Goal: Task Accomplishment & Management: Manage account settings

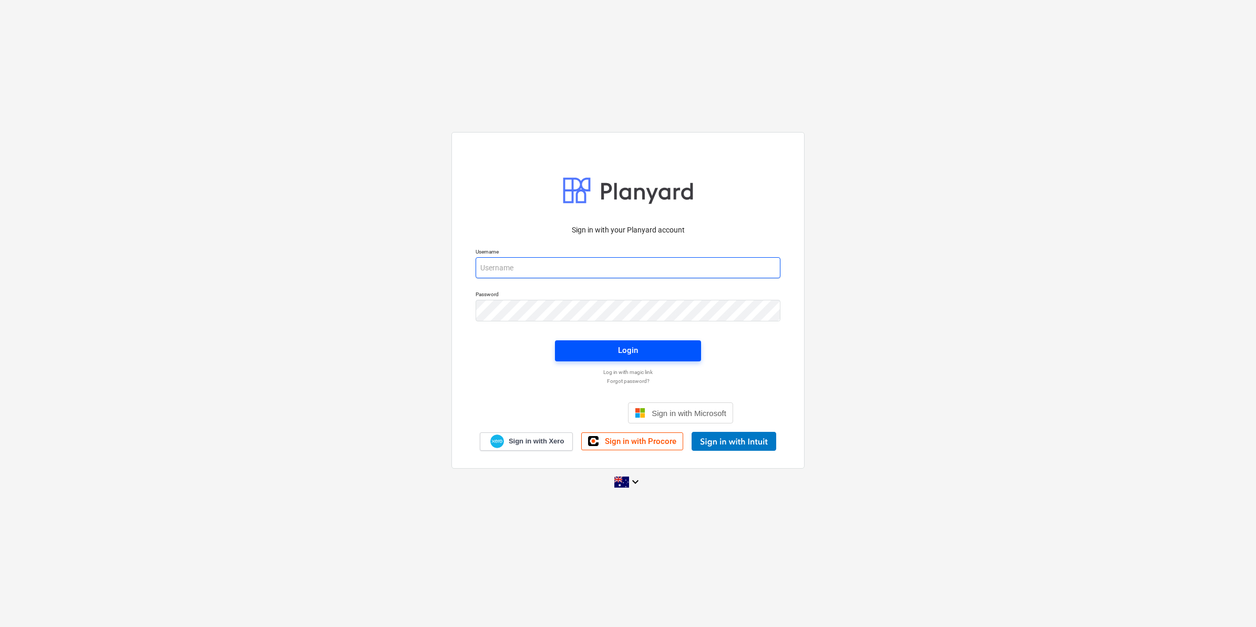
type input "[EMAIL_ADDRESS][DOMAIN_NAME]"
click at [629, 348] on div "Login" at bounding box center [628, 350] width 20 height 14
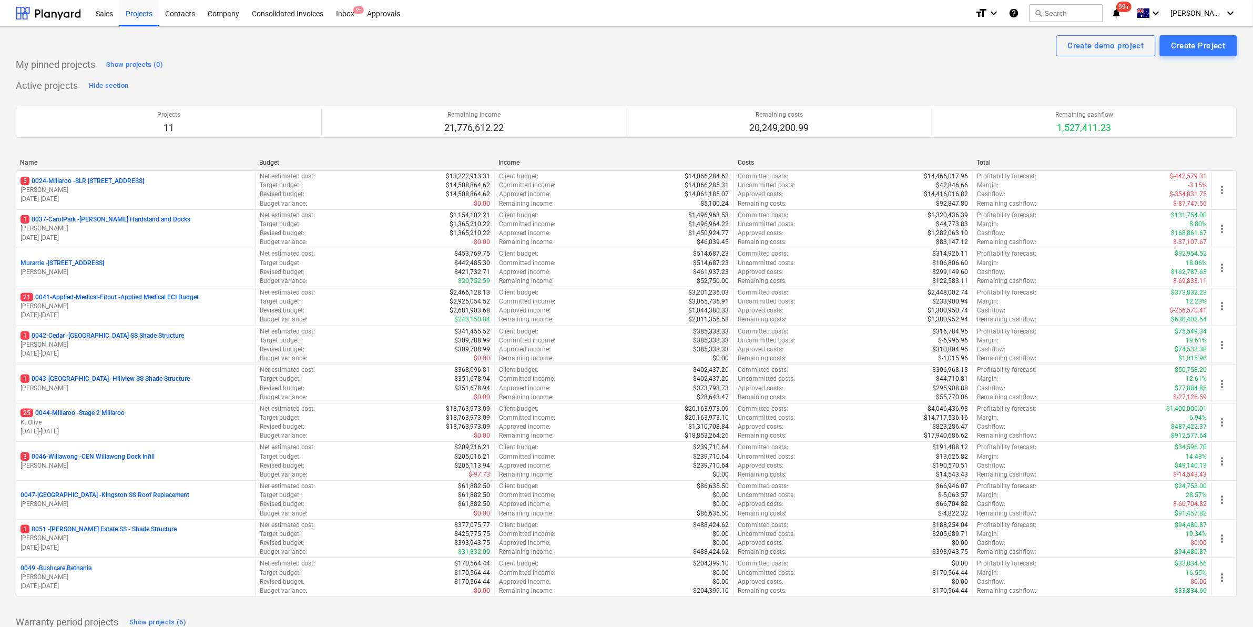
click at [1132, 8] on span "99+" at bounding box center [1123, 7] width 15 height 11
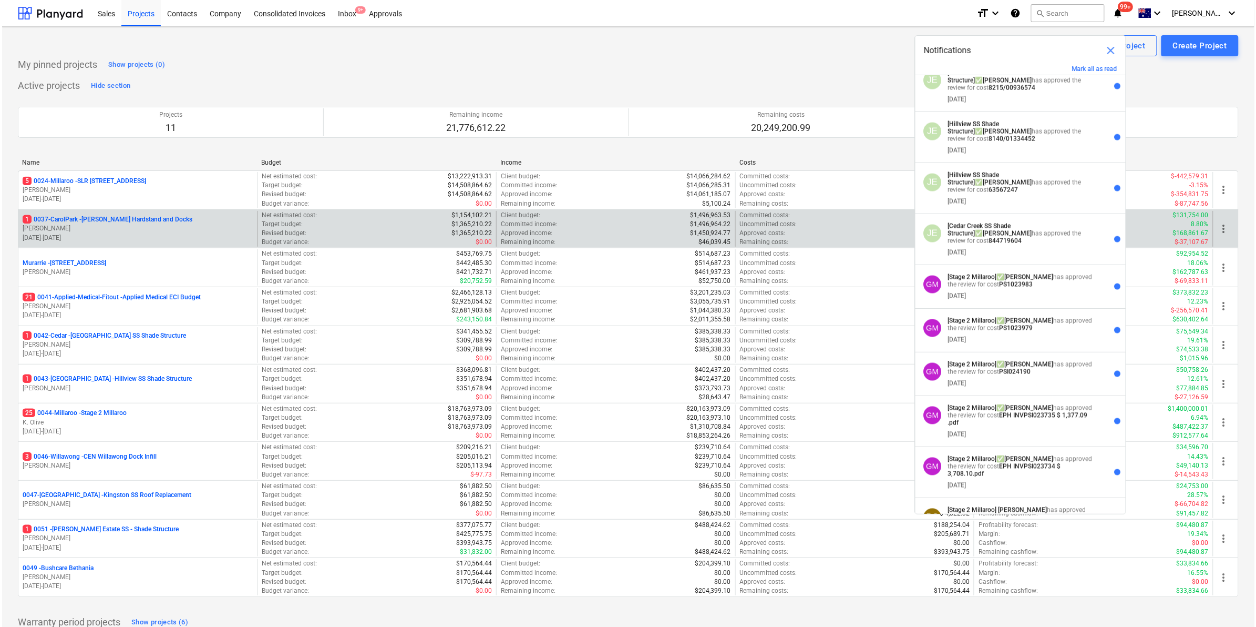
scroll to position [657, 0]
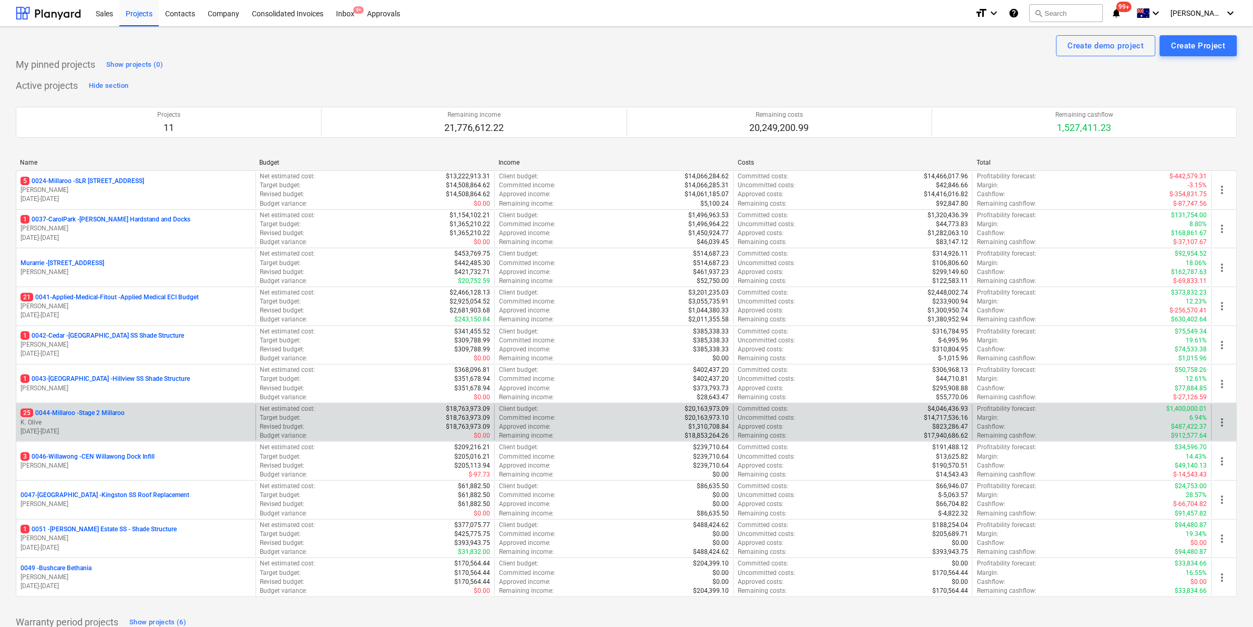
click at [92, 412] on p "25 0044-Millaroo - Stage 2 Millaroo" at bounding box center [72, 412] width 104 height 9
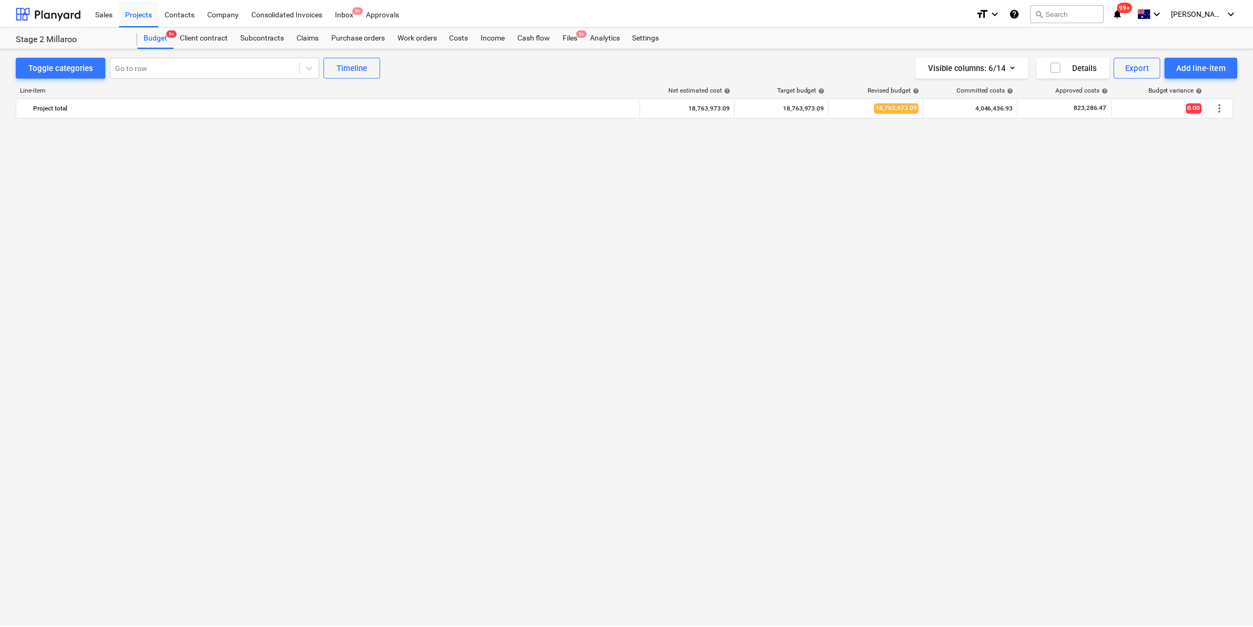
scroll to position [865, 0]
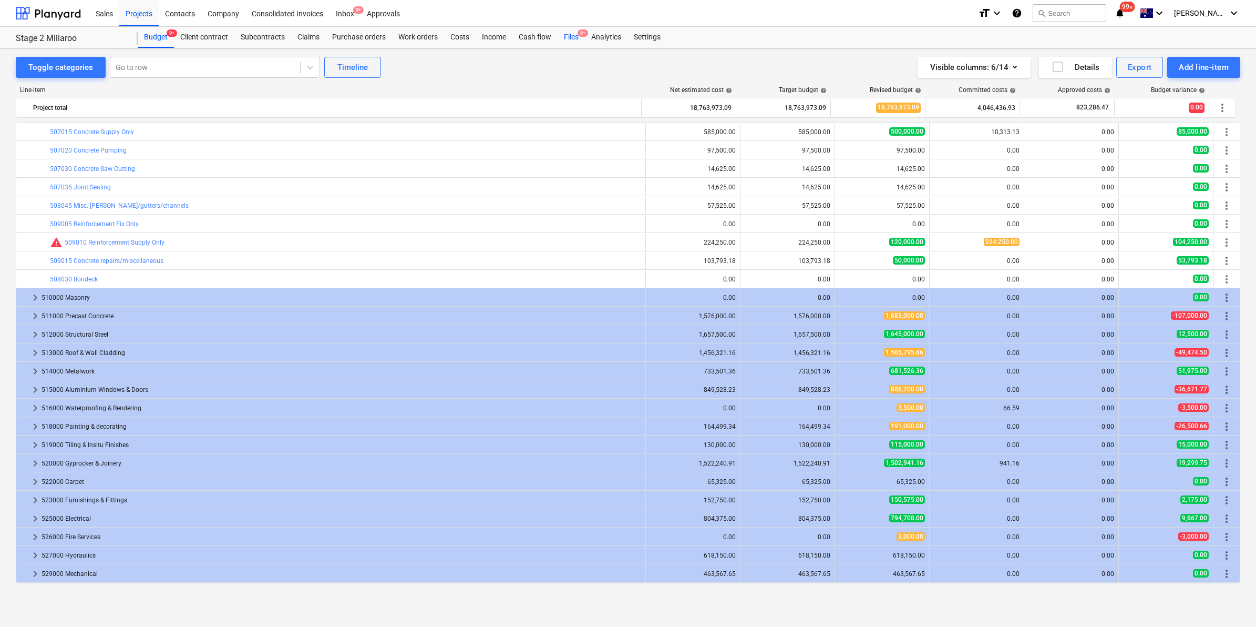
click at [579, 35] on span "9+" at bounding box center [583, 32] width 11 height 7
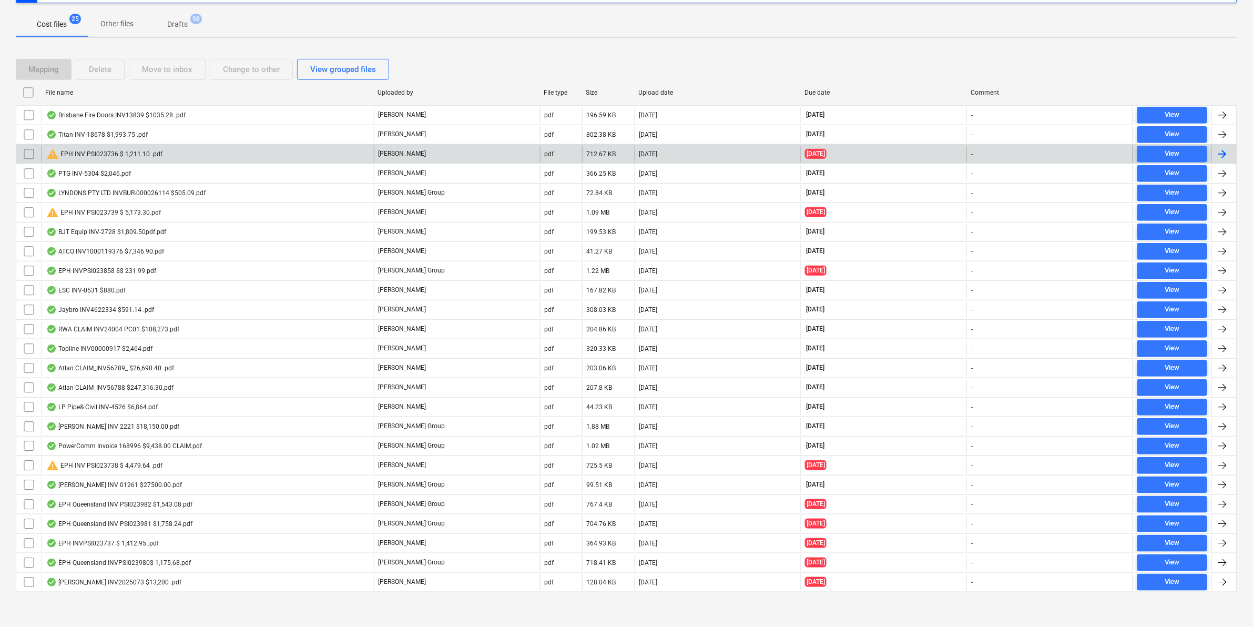
scroll to position [157, 0]
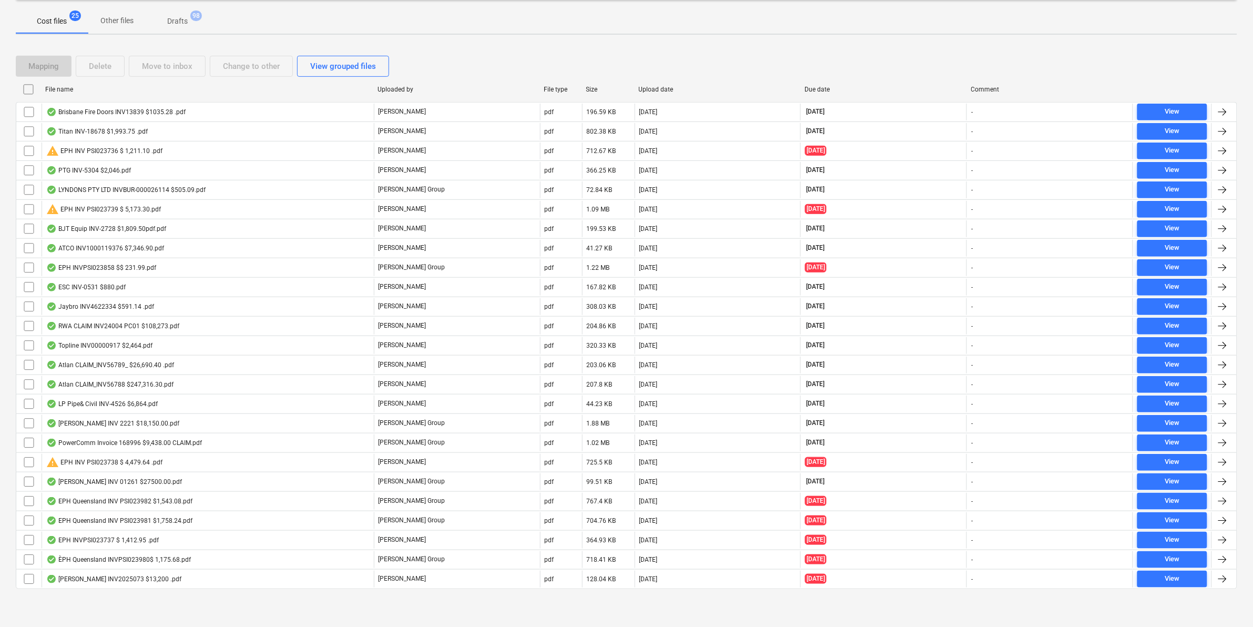
click at [131, 86] on div "File name" at bounding box center [207, 89] width 324 height 7
checkbox input "false"
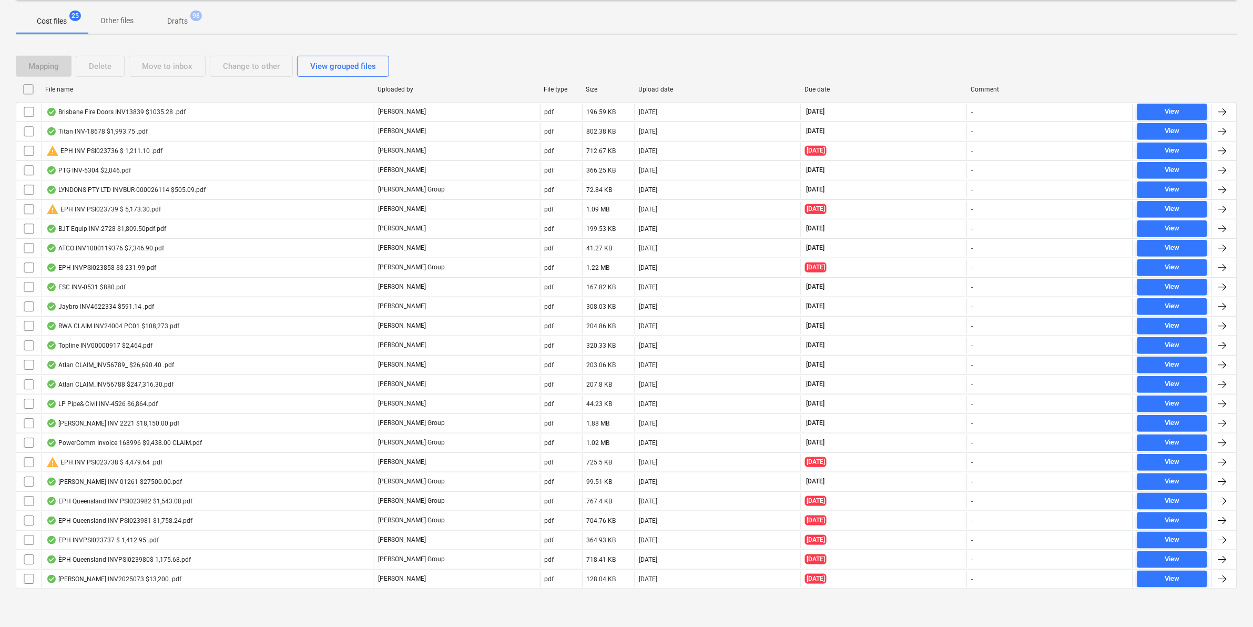
checkbox input "false"
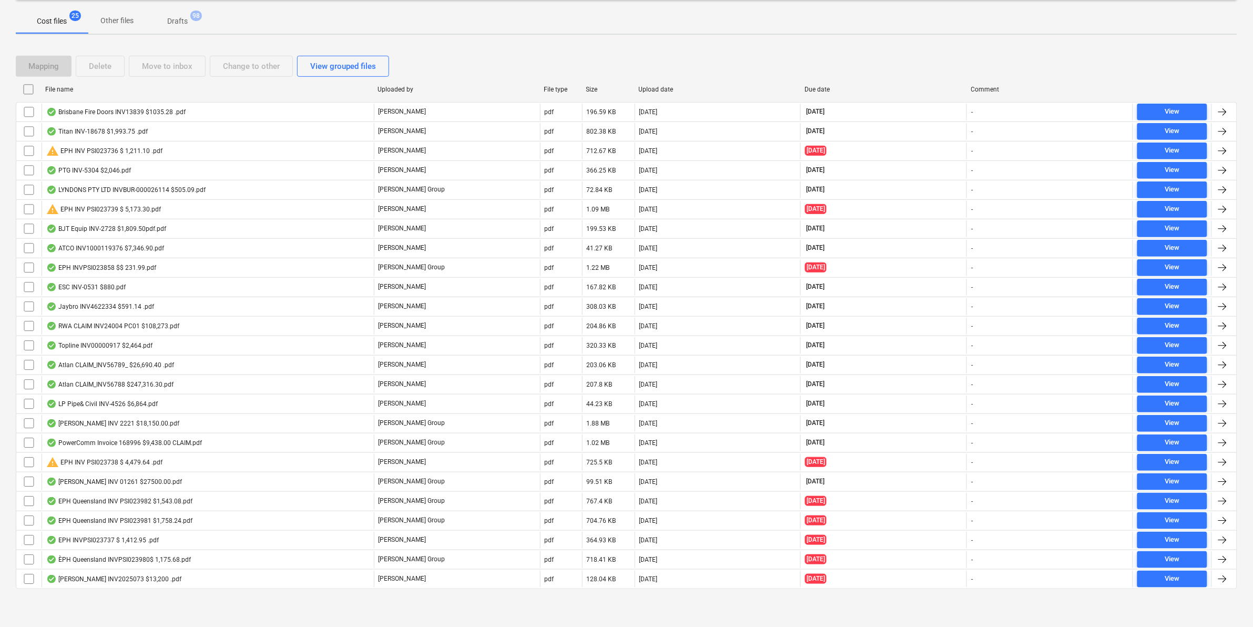
checkbox input "false"
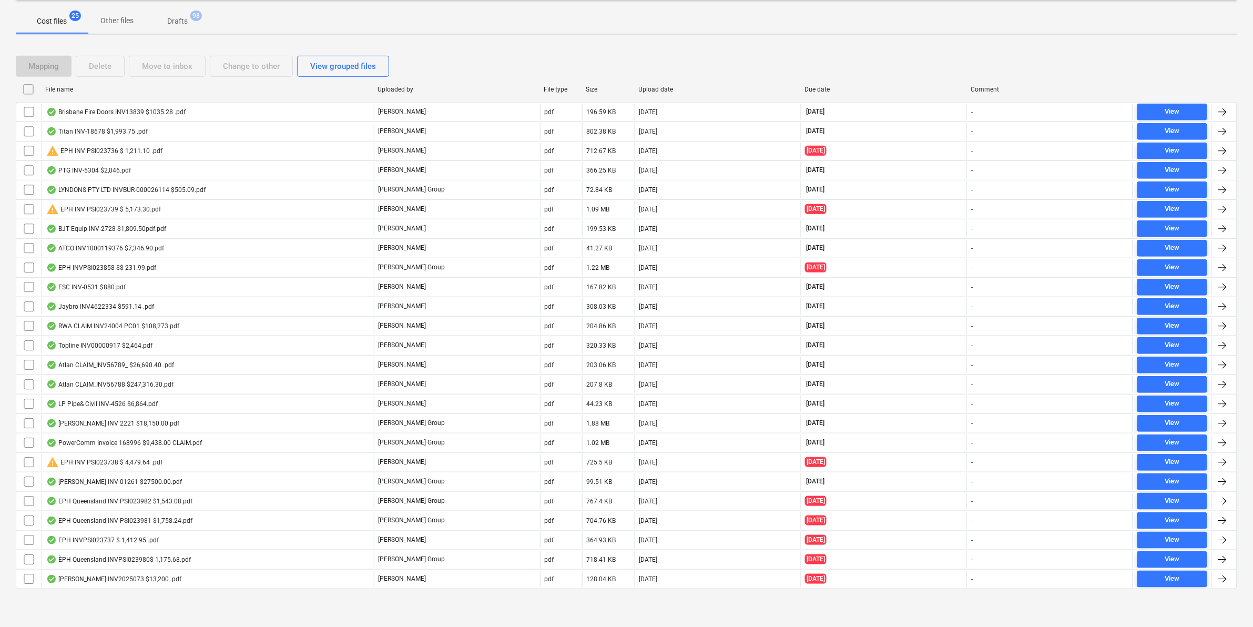
checkbox input "false"
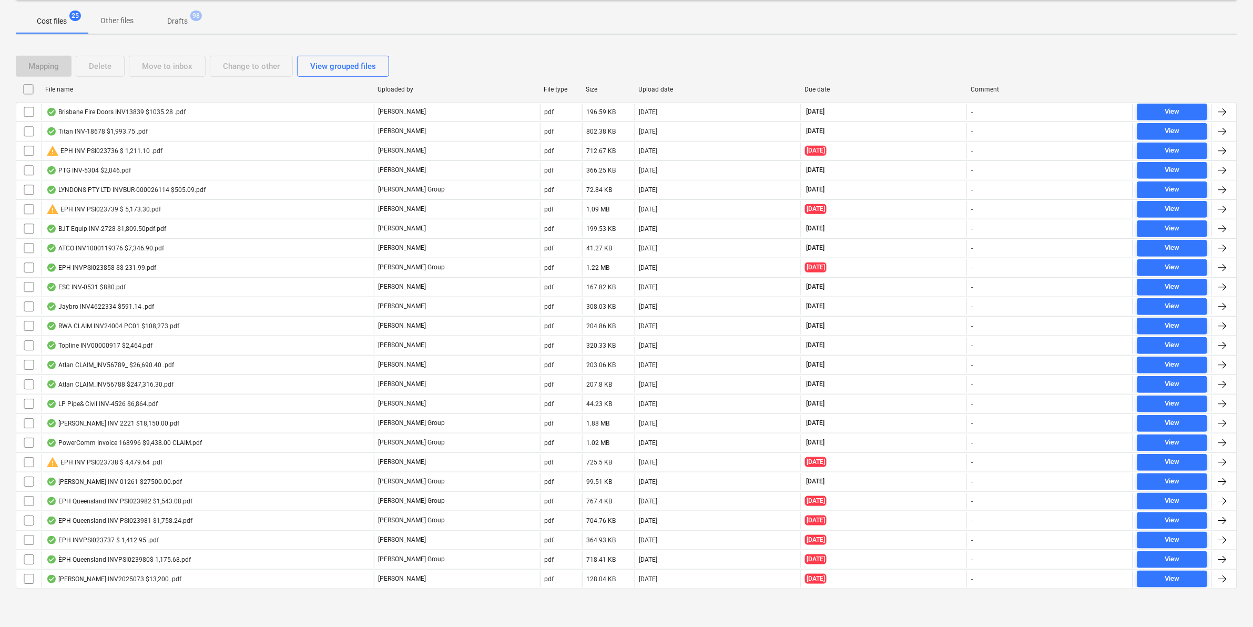
checkbox input "false"
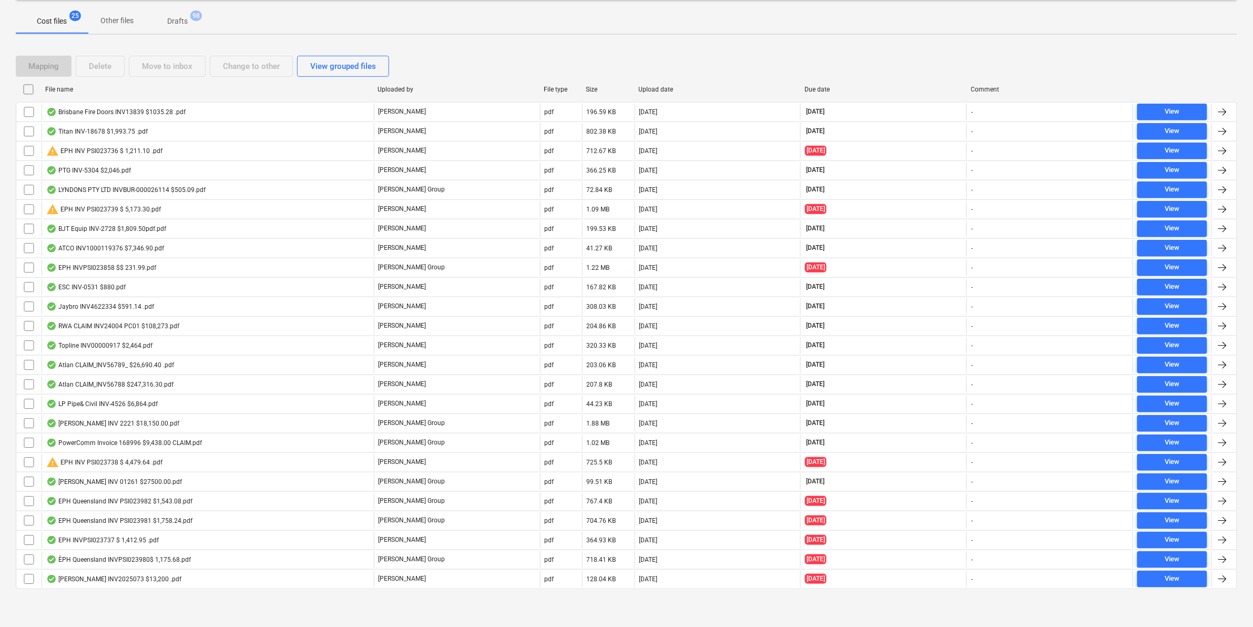
checkbox input "false"
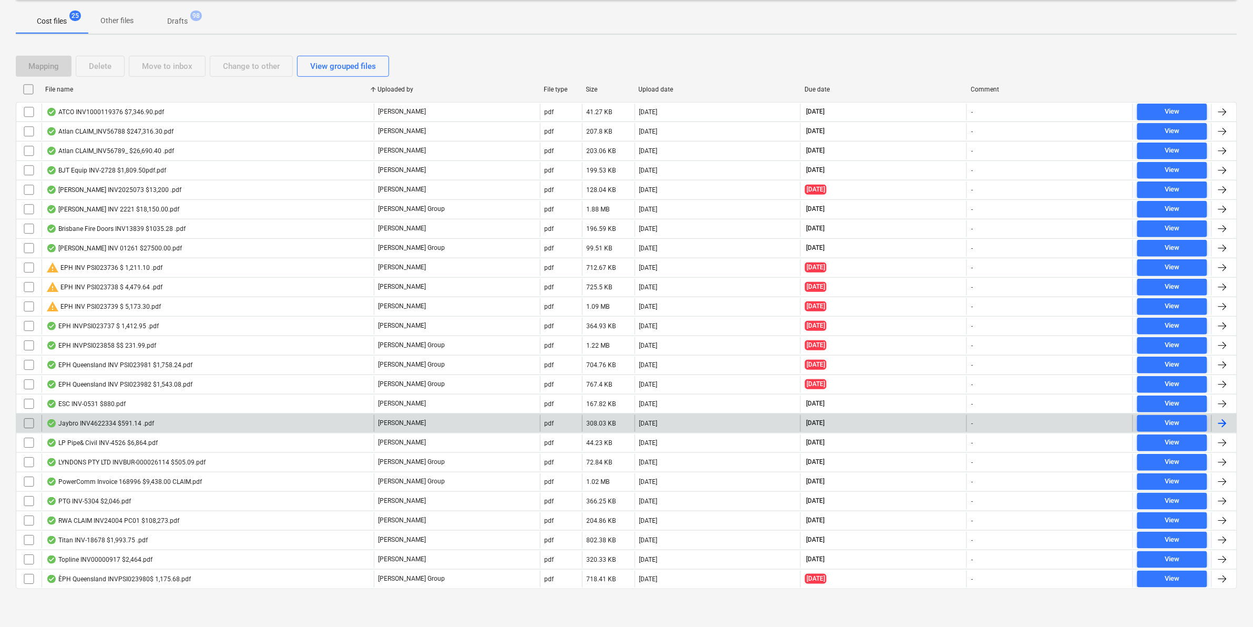
click at [148, 426] on div "Jaybro INV4622334 $591.14 .pdf" at bounding box center [100, 423] width 108 height 8
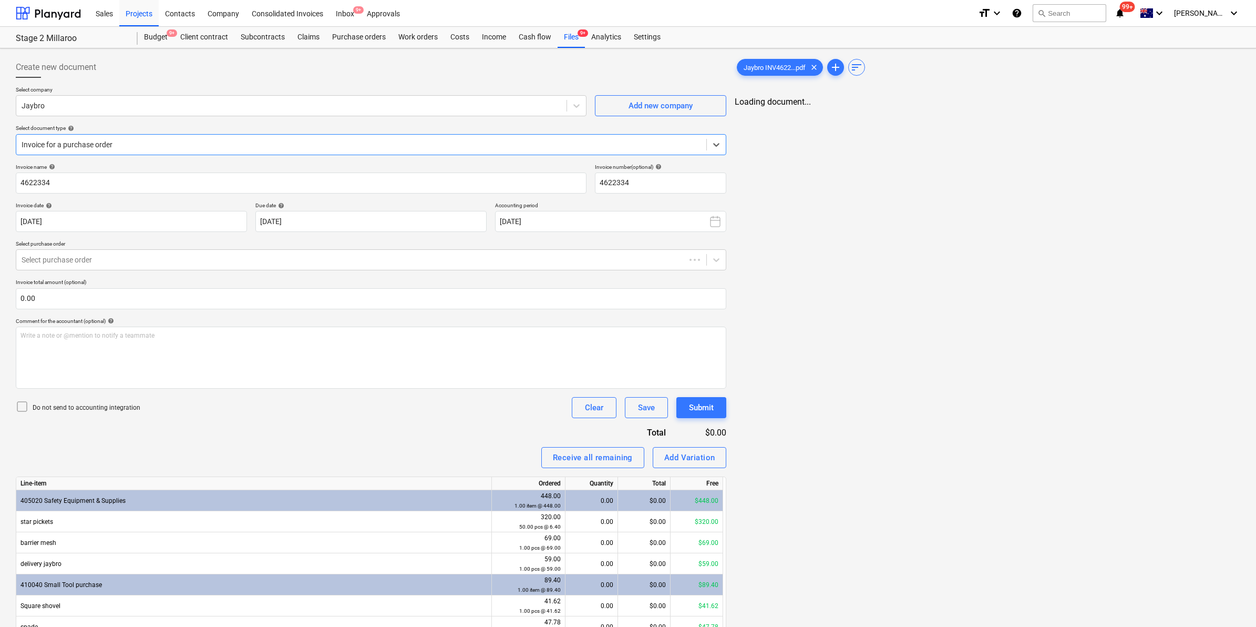
type input "4622334"
type input "[DATE]"
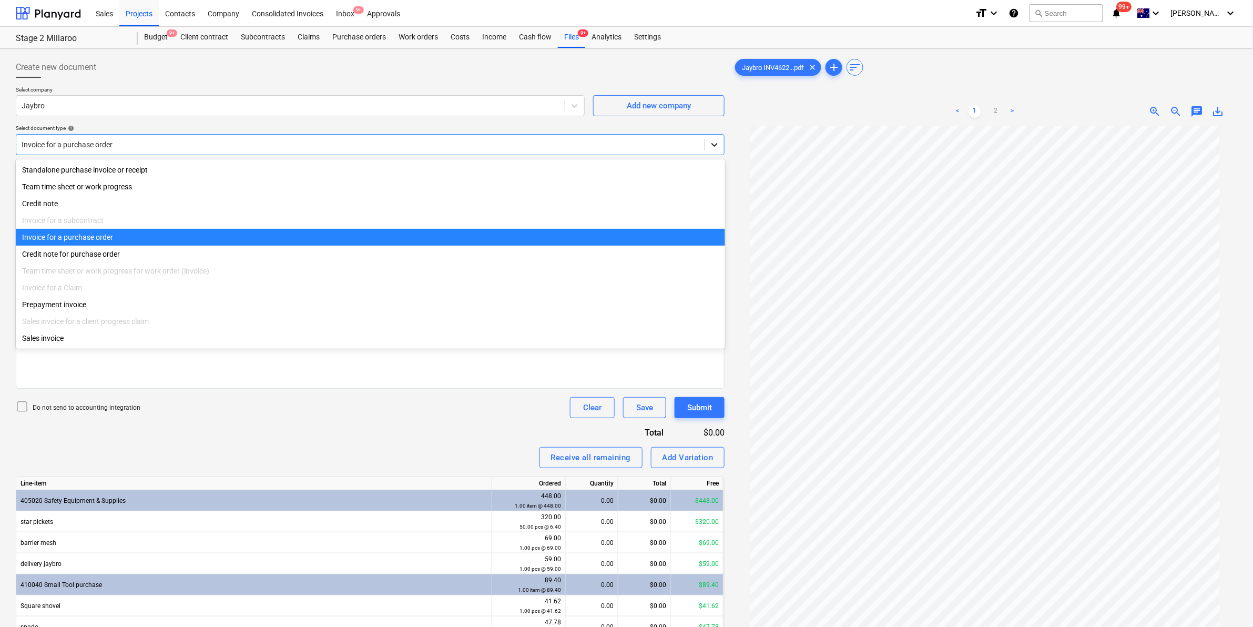
click at [713, 140] on icon at bounding box center [714, 144] width 11 height 11
click at [125, 243] on div "Invoice for a purchase order" at bounding box center [370, 237] width 709 height 17
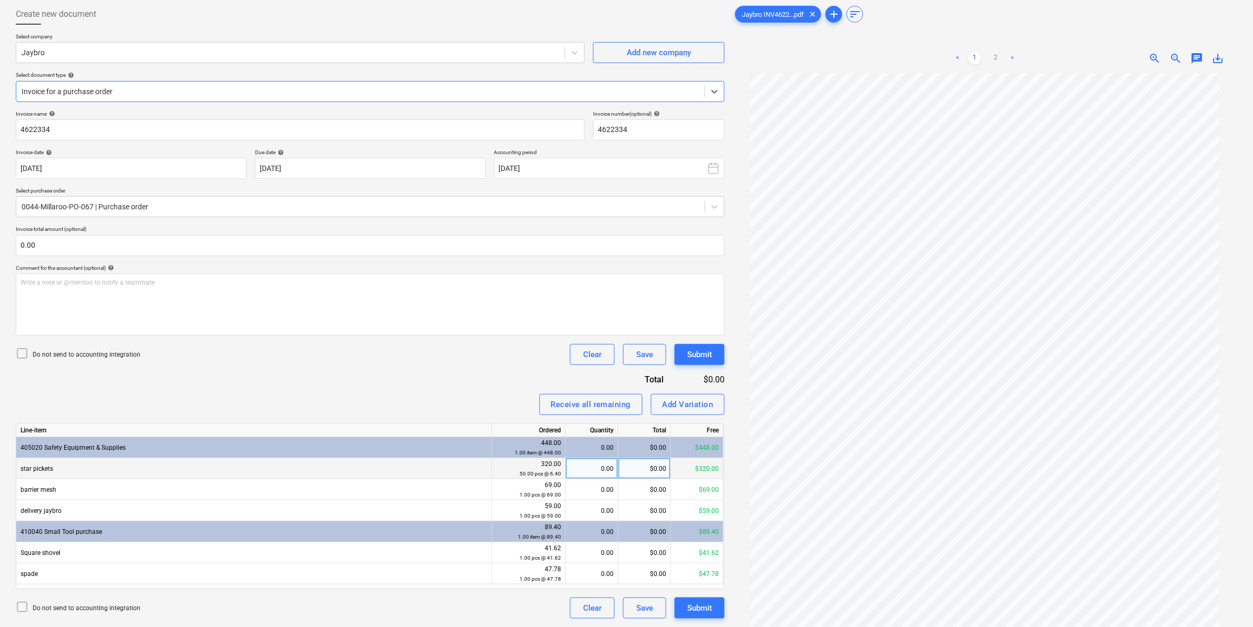
scroll to position [105, 0]
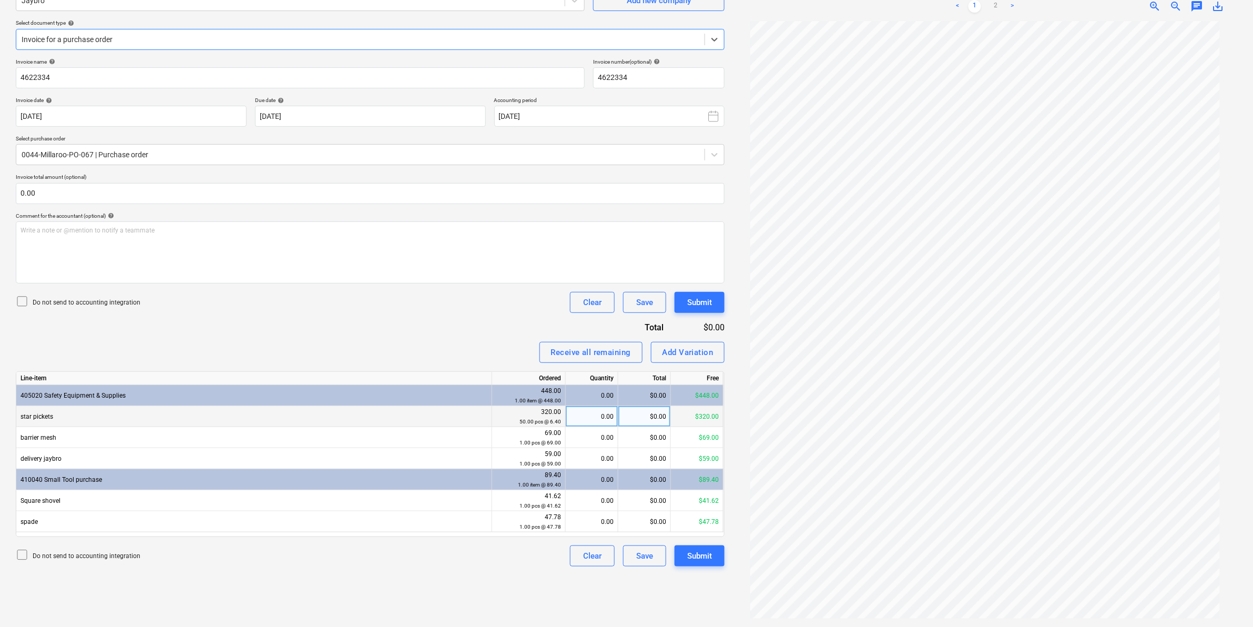
click at [603, 417] on div "0.00" at bounding box center [592, 416] width 44 height 21
type input "1"
click at [457, 326] on div "Invoice name help 4622334 Invoice number (optional) help 4622334 Invoice date h…" at bounding box center [370, 312] width 709 height 508
click at [609, 418] on div "1.00" at bounding box center [592, 416] width 44 height 21
type input "50"
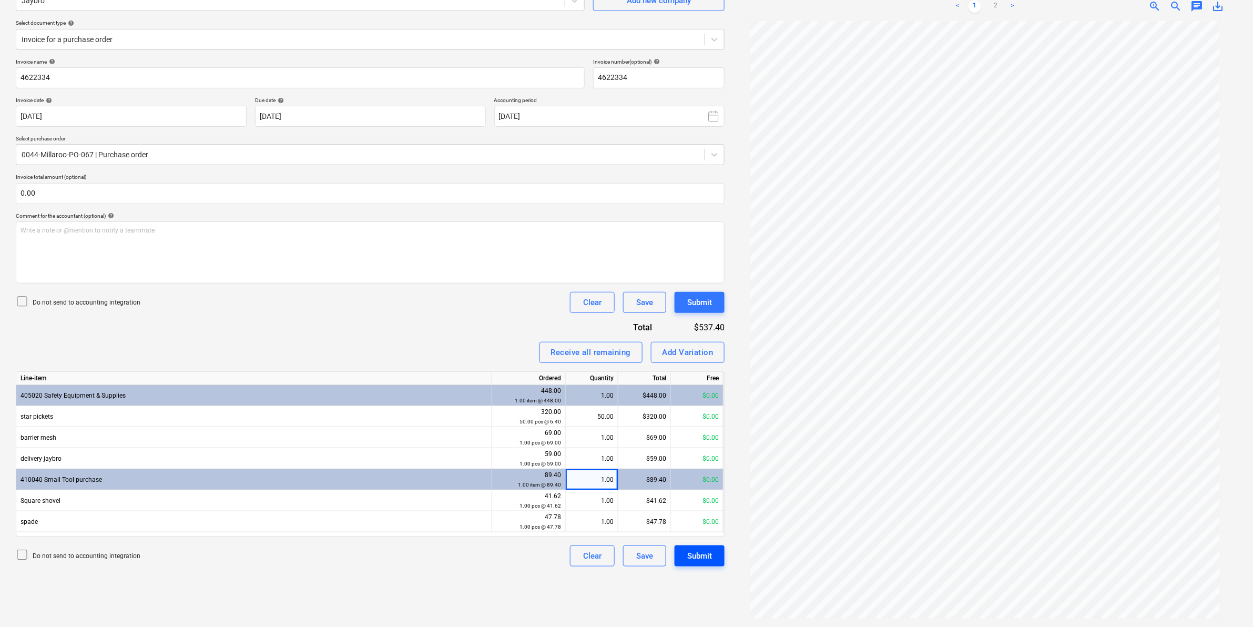
click at [696, 555] on div "Submit" at bounding box center [699, 556] width 25 height 14
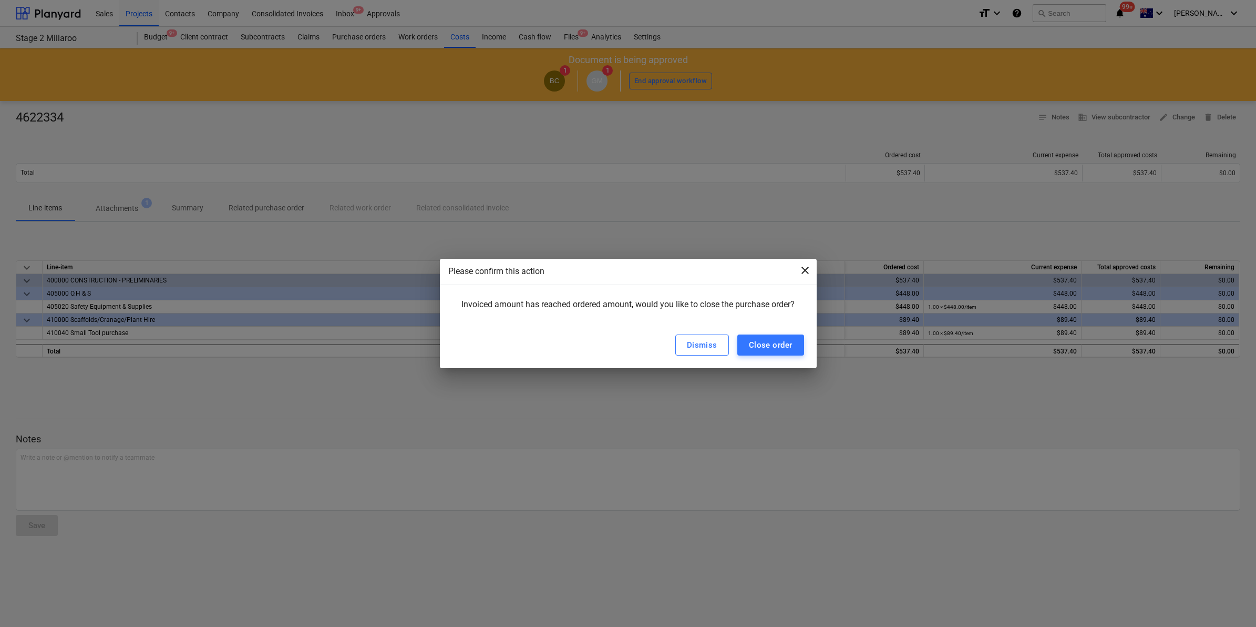
click at [803, 268] on span "close" at bounding box center [805, 270] width 13 height 13
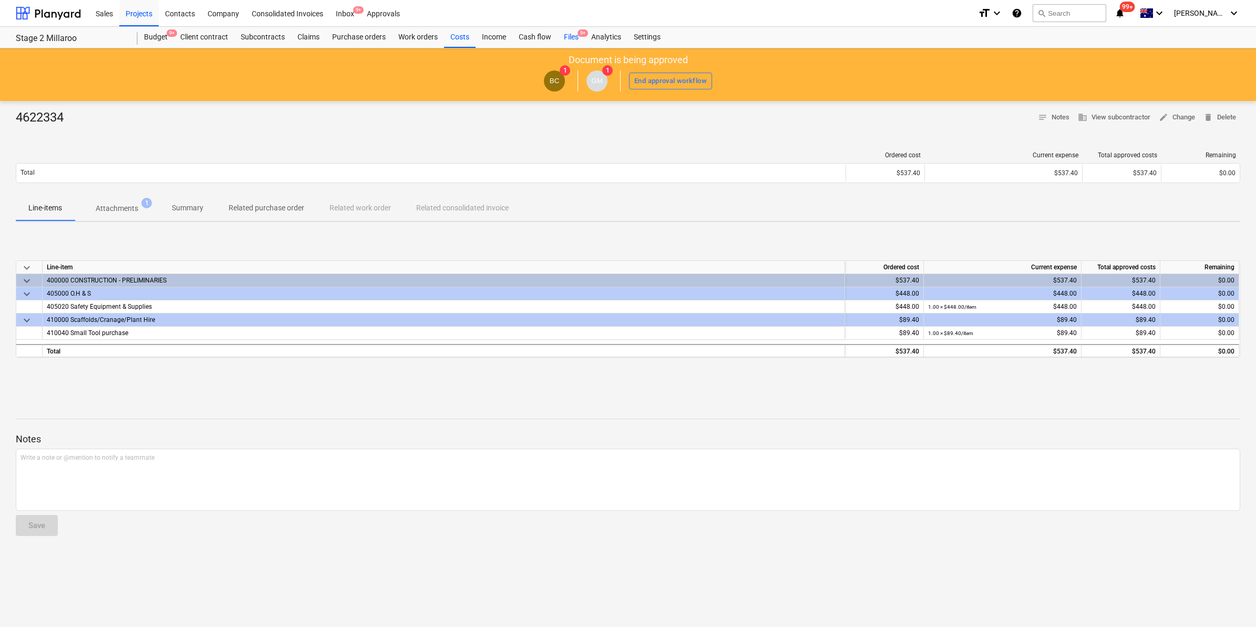
click at [566, 37] on div "Files 9+" at bounding box center [571, 37] width 27 height 21
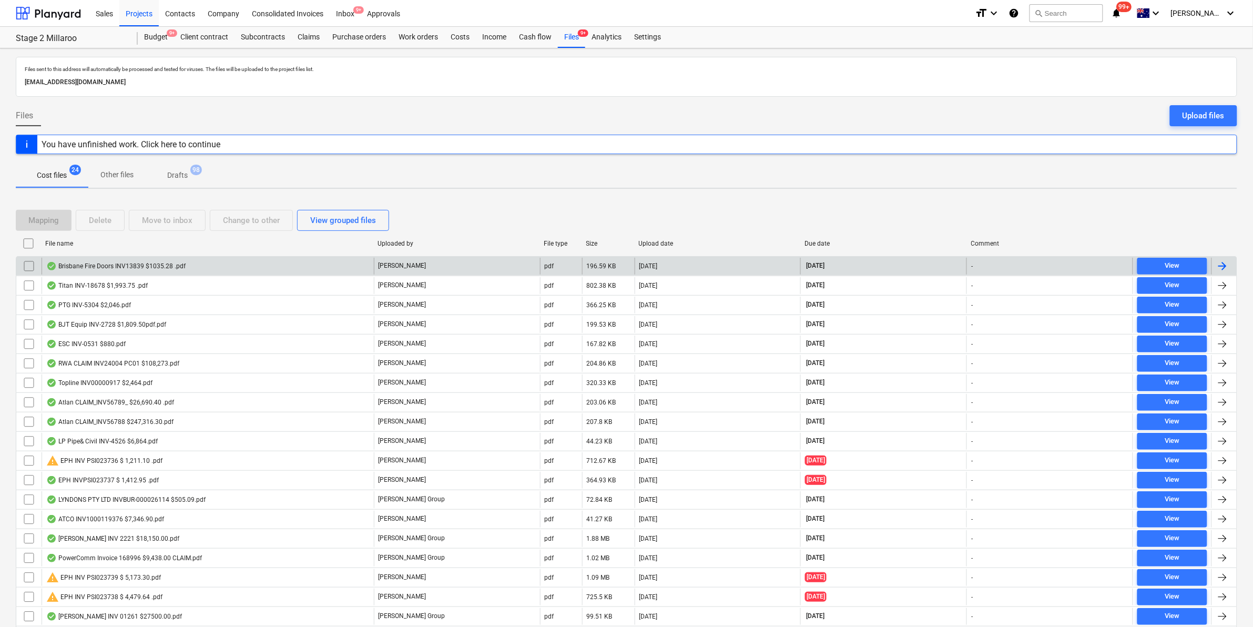
click at [101, 269] on div "Brisbane Fire Doors INV13839 $1035.28 .pdf" at bounding box center [115, 266] width 139 height 8
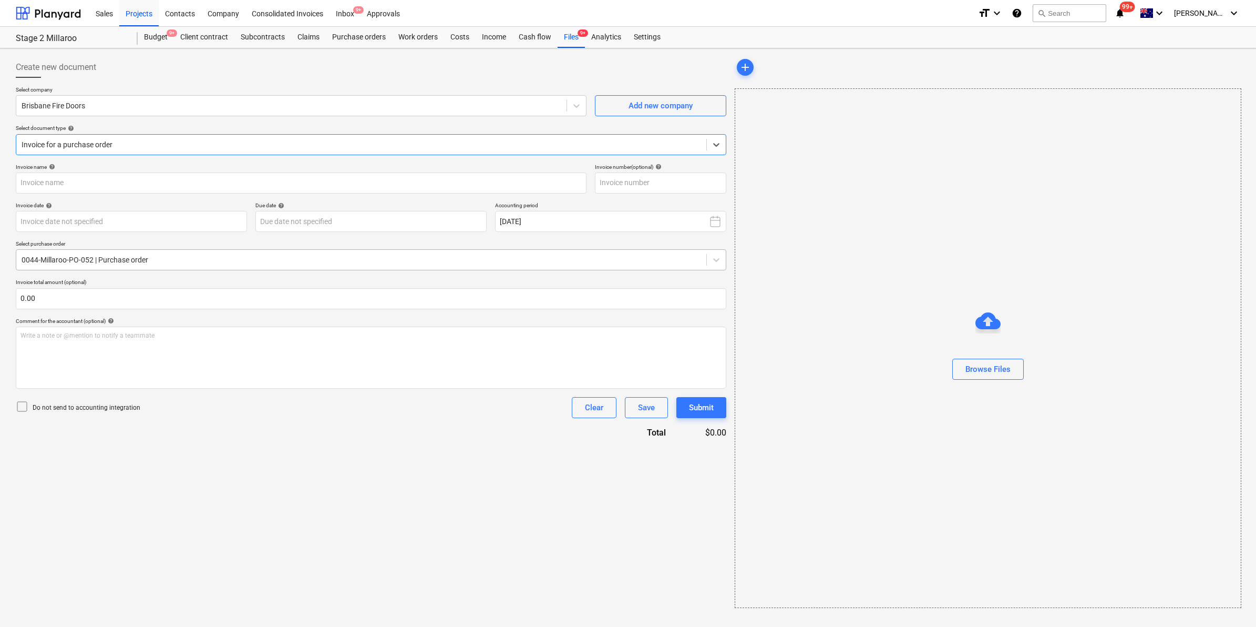
type input "13839"
type input "[DATE]"
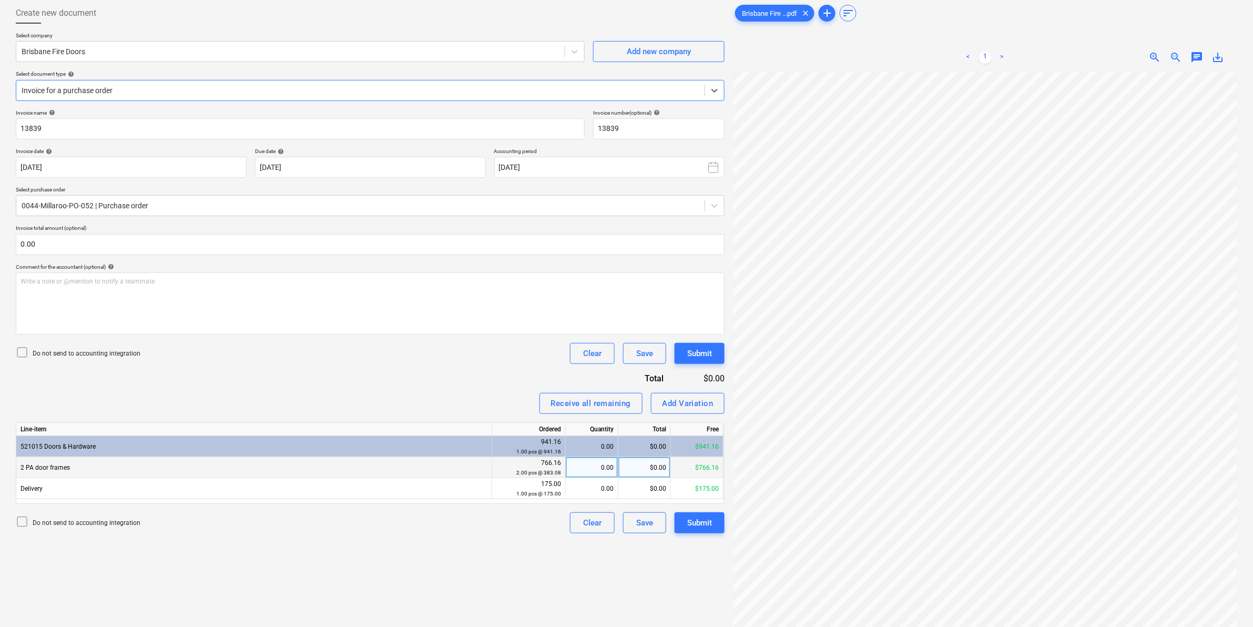
scroll to position [105, 0]
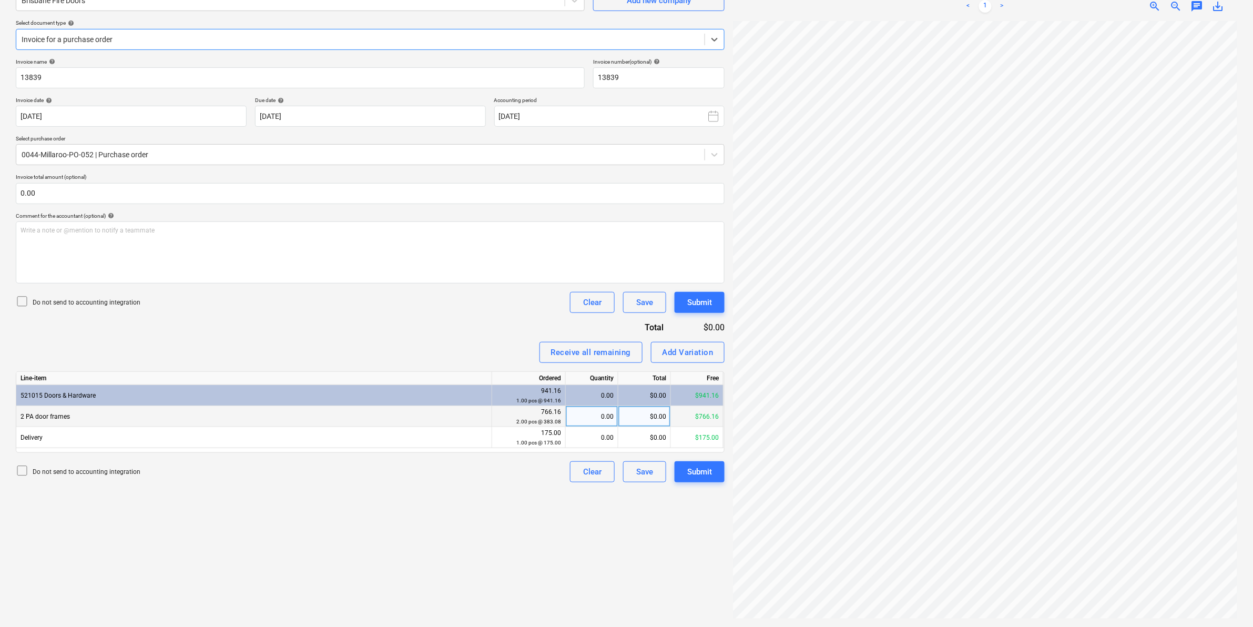
click at [610, 416] on div "0.00" at bounding box center [592, 416] width 44 height 21
type input "2"
click at [692, 469] on div "Submit" at bounding box center [699, 472] width 25 height 14
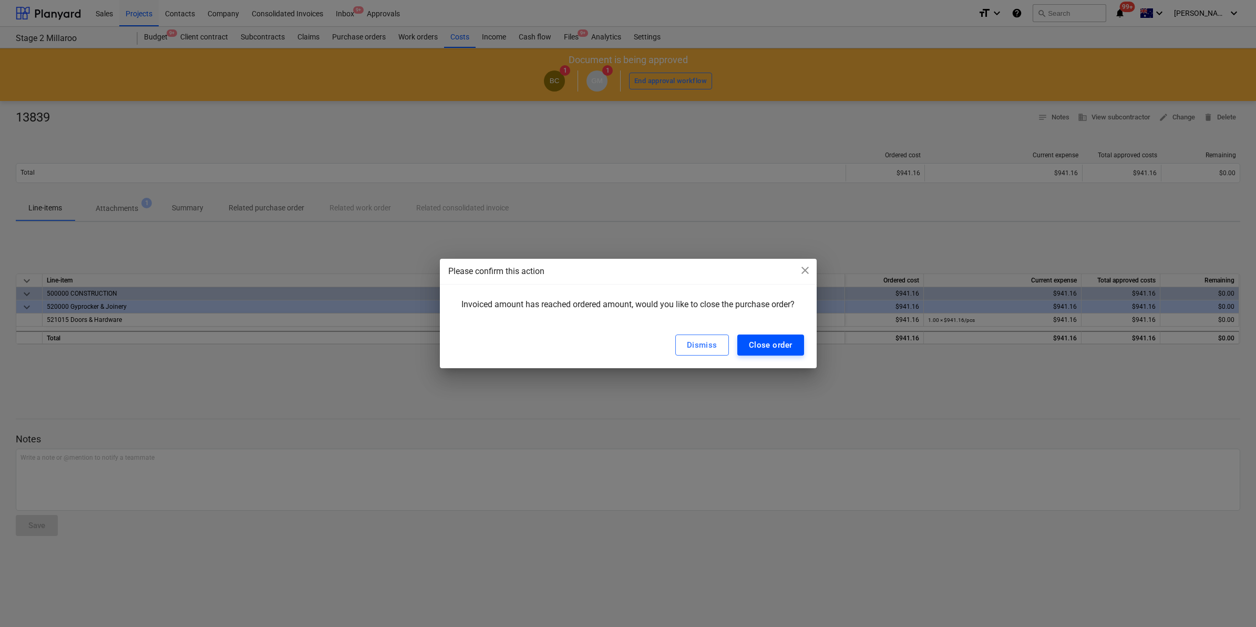
click at [774, 345] on div "Close order" at bounding box center [771, 345] width 44 height 14
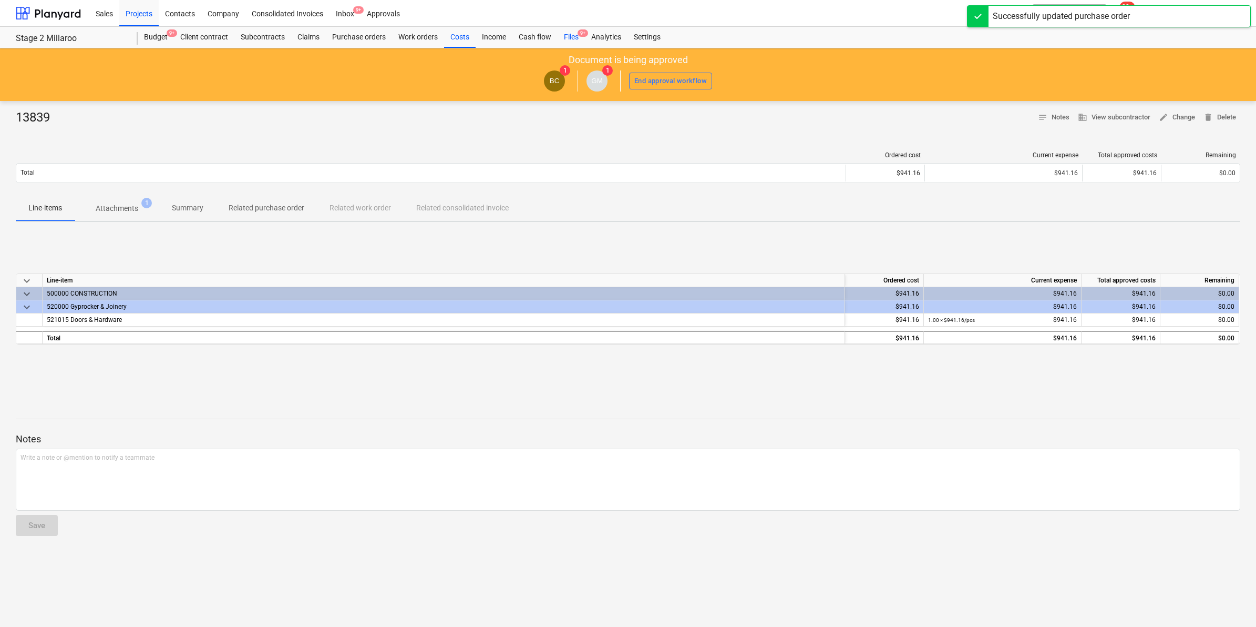
click at [567, 38] on div "Files 9+" at bounding box center [571, 37] width 27 height 21
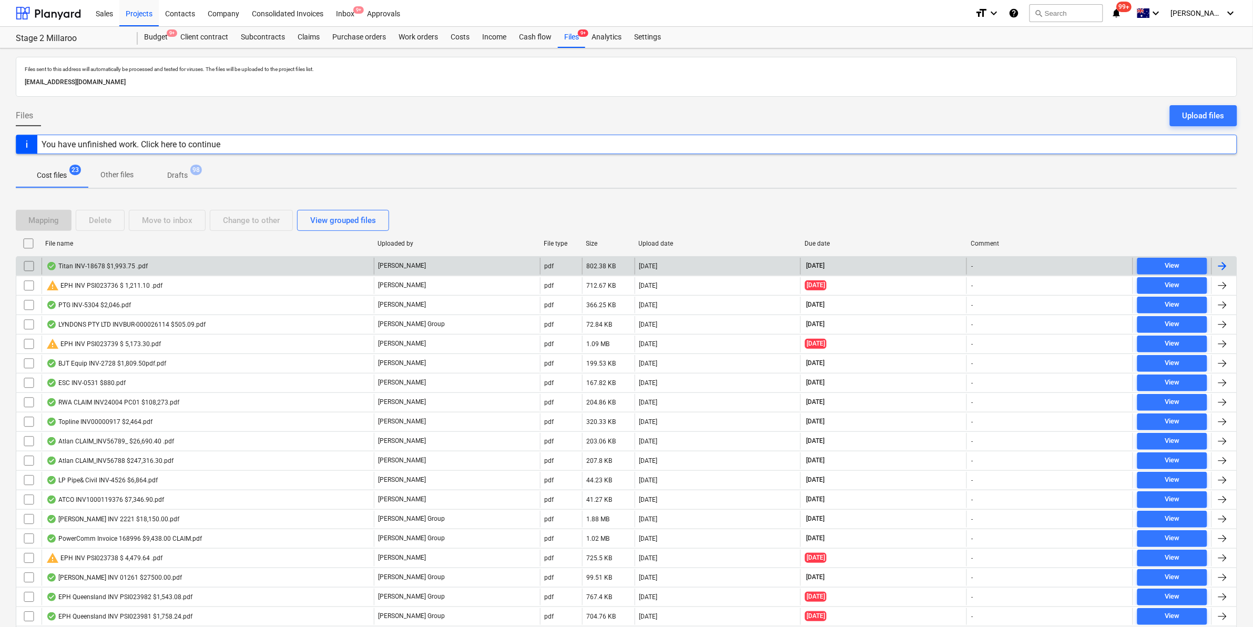
click at [28, 267] on input "checkbox" at bounding box center [28, 266] width 17 height 17
click at [27, 263] on input "checkbox" at bounding box center [28, 266] width 17 height 17
click at [114, 263] on div "Titan INV-18678 $1,993.75 .pdf" at bounding box center [96, 266] width 101 height 8
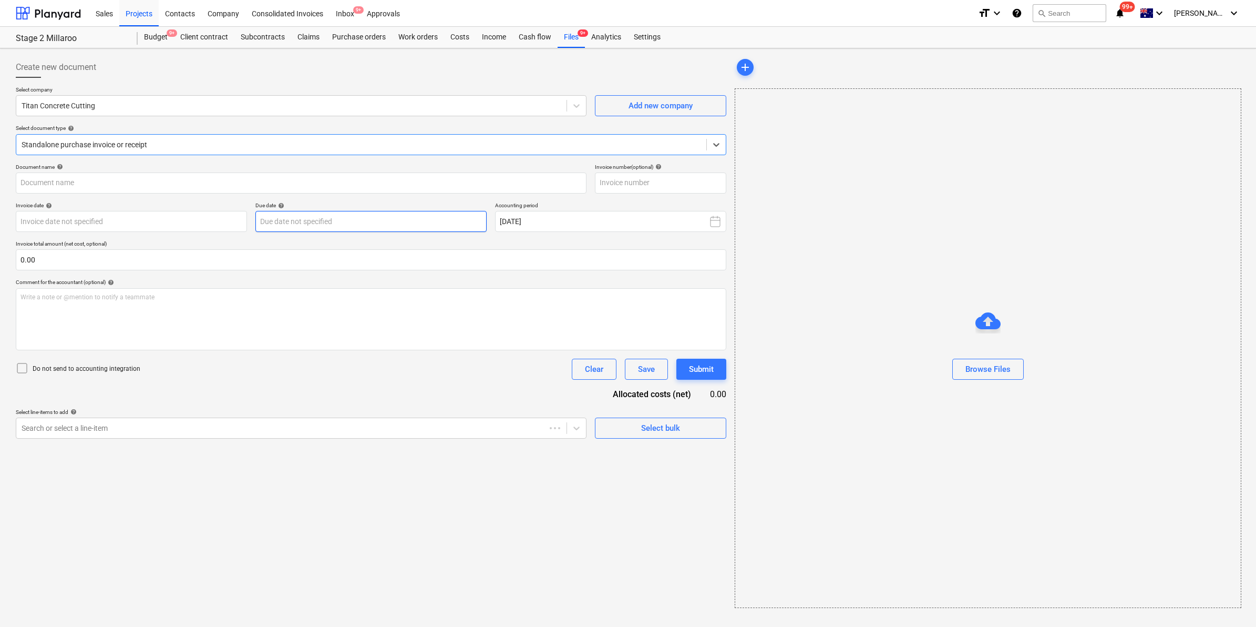
type input "INV-18678"
type input "[DATE]"
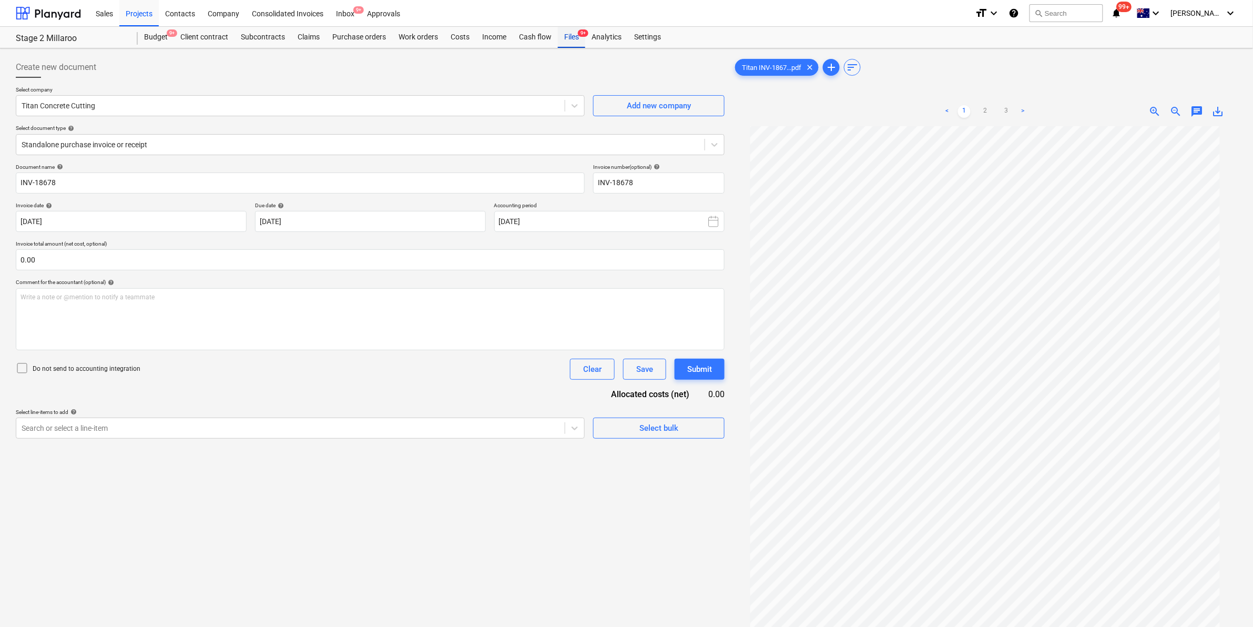
click at [569, 33] on div "Files 9+" at bounding box center [571, 37] width 27 height 21
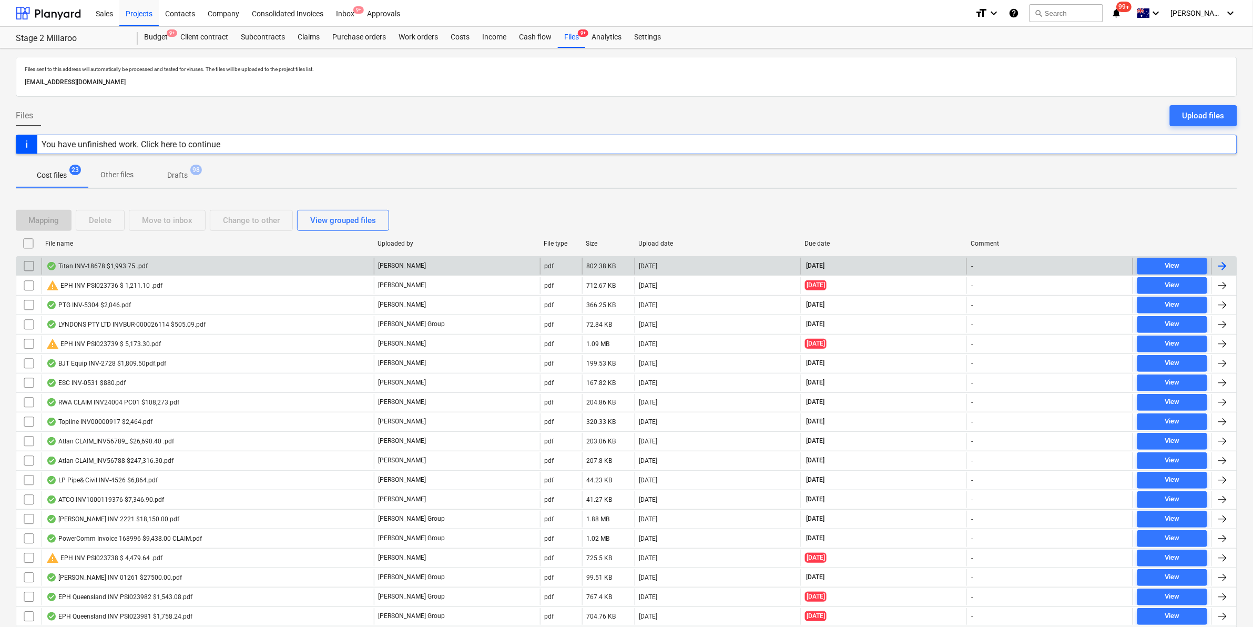
click at [25, 264] on input "checkbox" at bounding box center [28, 266] width 17 height 17
click at [159, 221] on div "Move to inbox" at bounding box center [167, 220] width 50 height 14
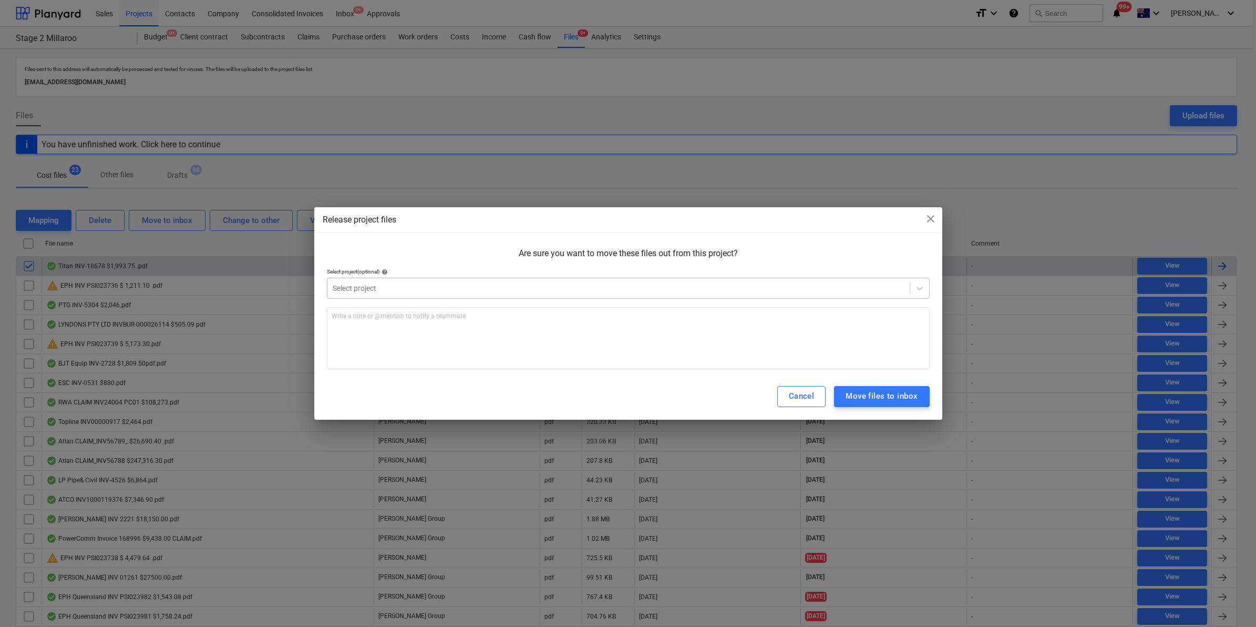
click at [431, 298] on div "Select project" at bounding box center [628, 288] width 603 height 21
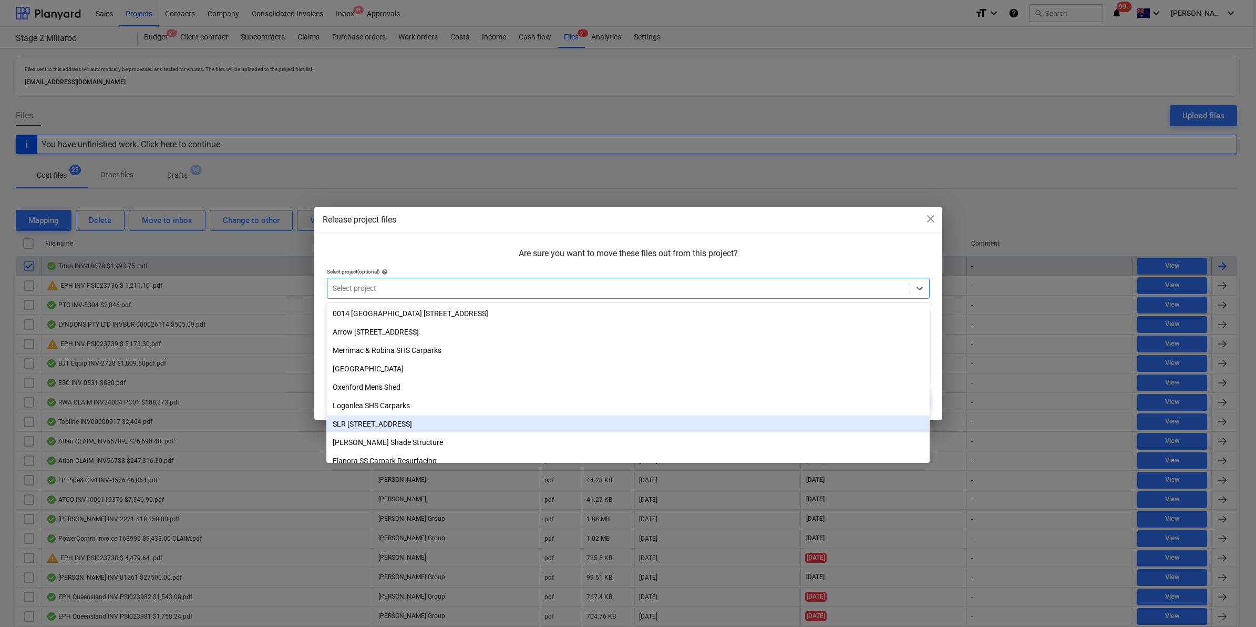
click at [378, 428] on div "SLR [STREET_ADDRESS]" at bounding box center [627, 423] width 603 height 17
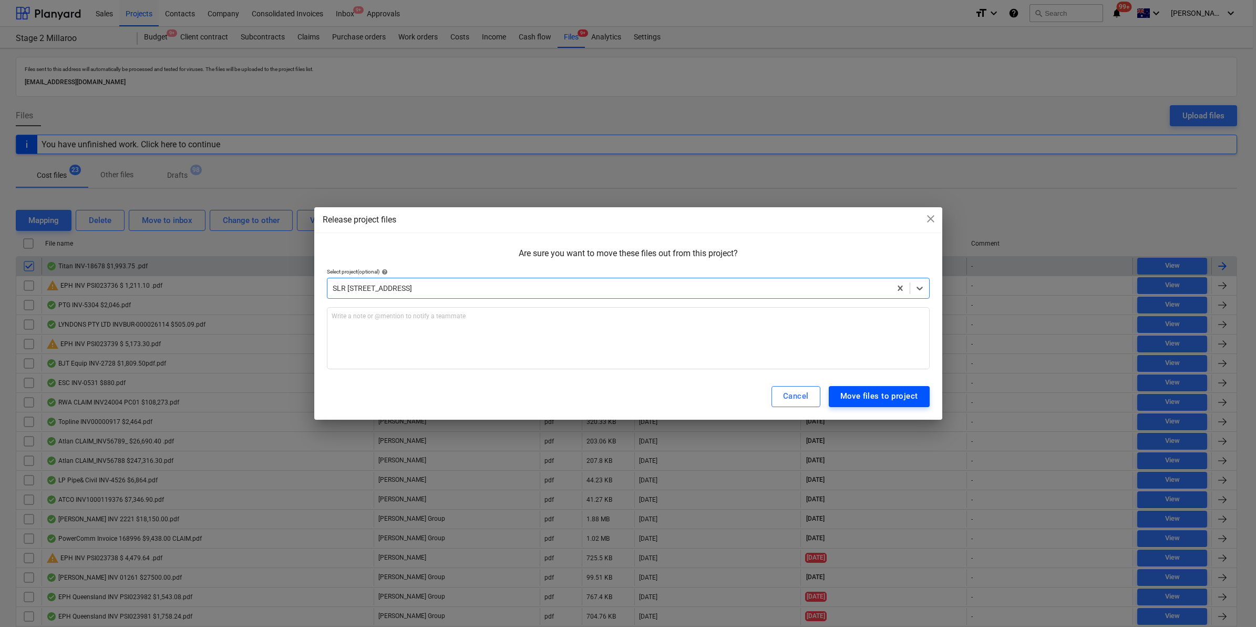
click at [860, 395] on div "Move files to project" at bounding box center [879, 396] width 78 height 14
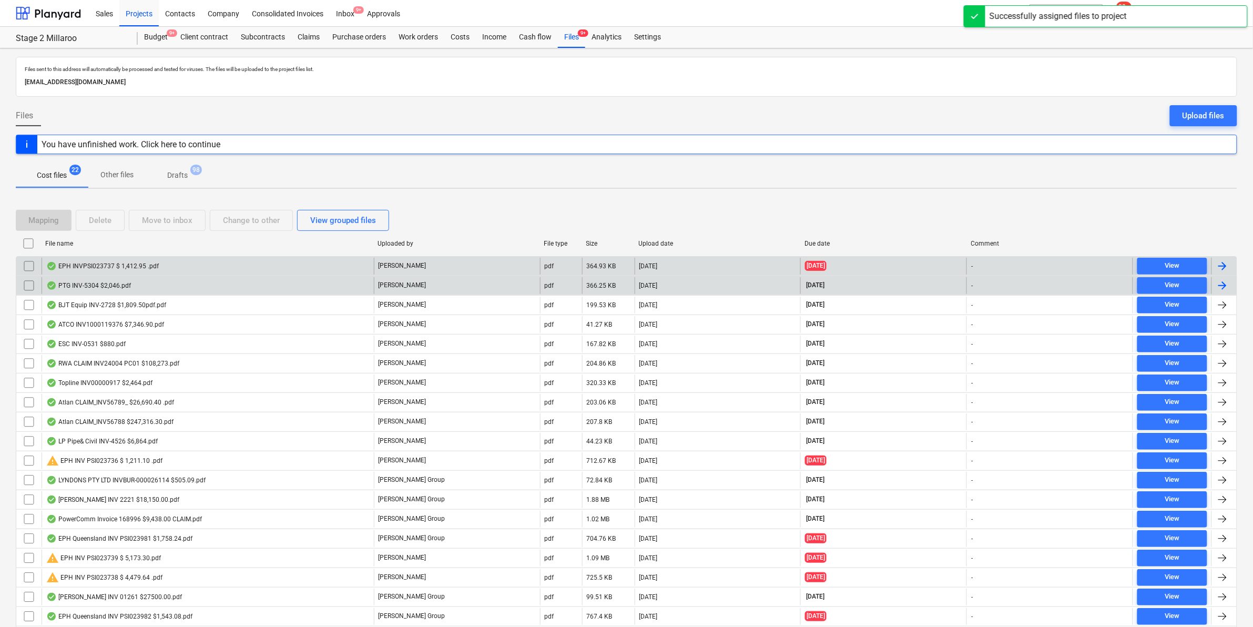
click at [108, 288] on div "PTG INV-5304 $2,046.pdf" at bounding box center [88, 285] width 85 height 8
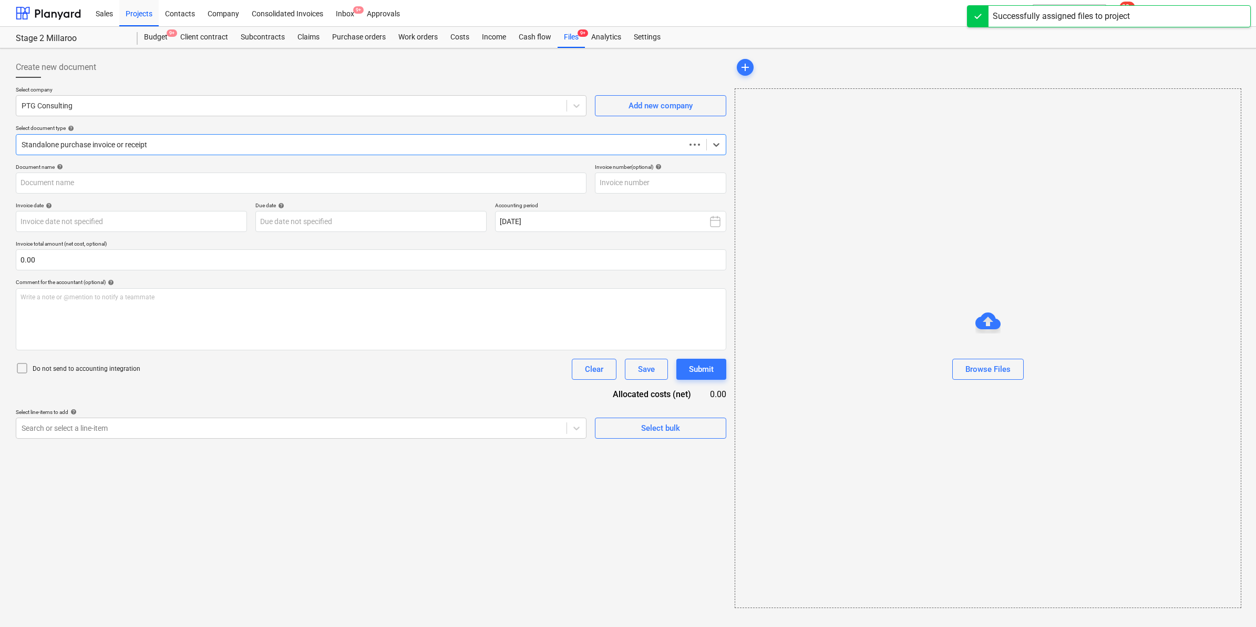
type input "INV-5304"
type input "[DATE]"
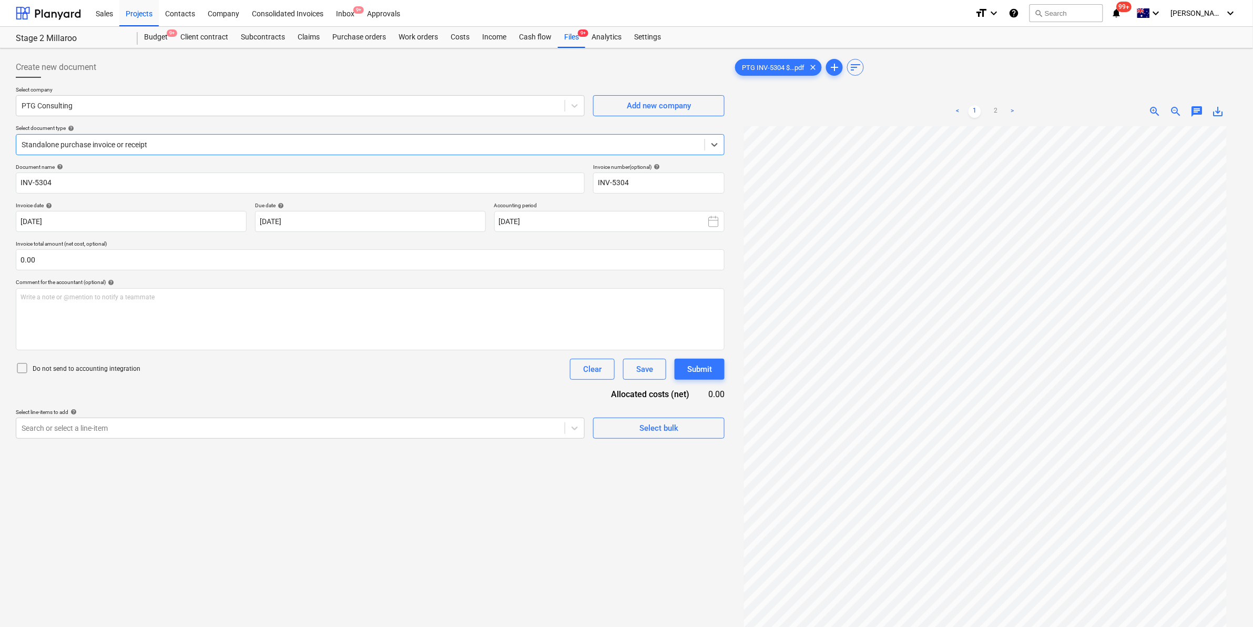
scroll to position [29, 0]
click at [140, 295] on p "Write a note or @mention to notify a teammate [PERSON_NAME]" at bounding box center [369, 297] width 699 height 9
click at [228, 142] on div at bounding box center [361, 144] width 678 height 11
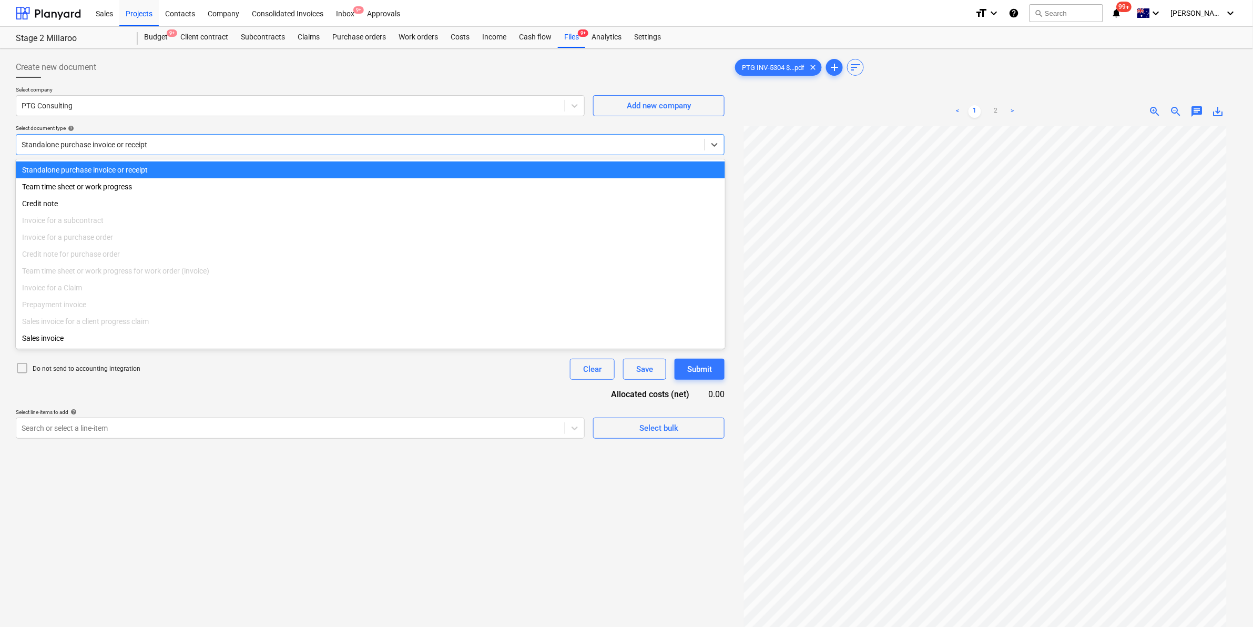
click at [221, 148] on div at bounding box center [361, 144] width 678 height 11
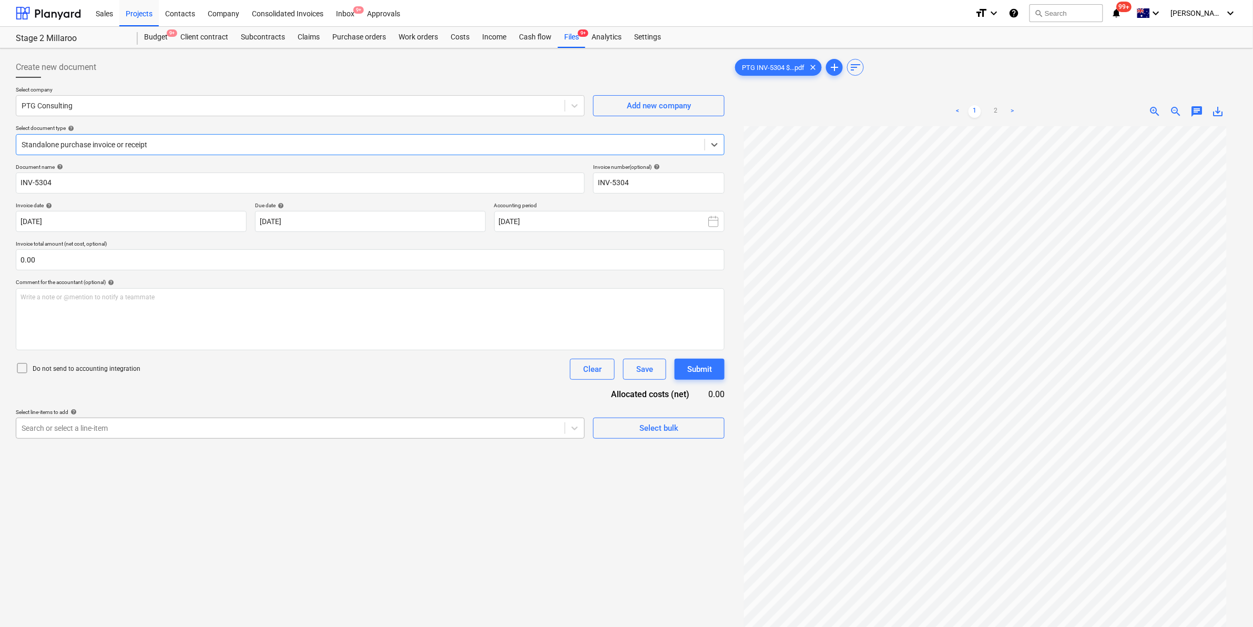
click at [88, 425] on div at bounding box center [291, 428] width 538 height 11
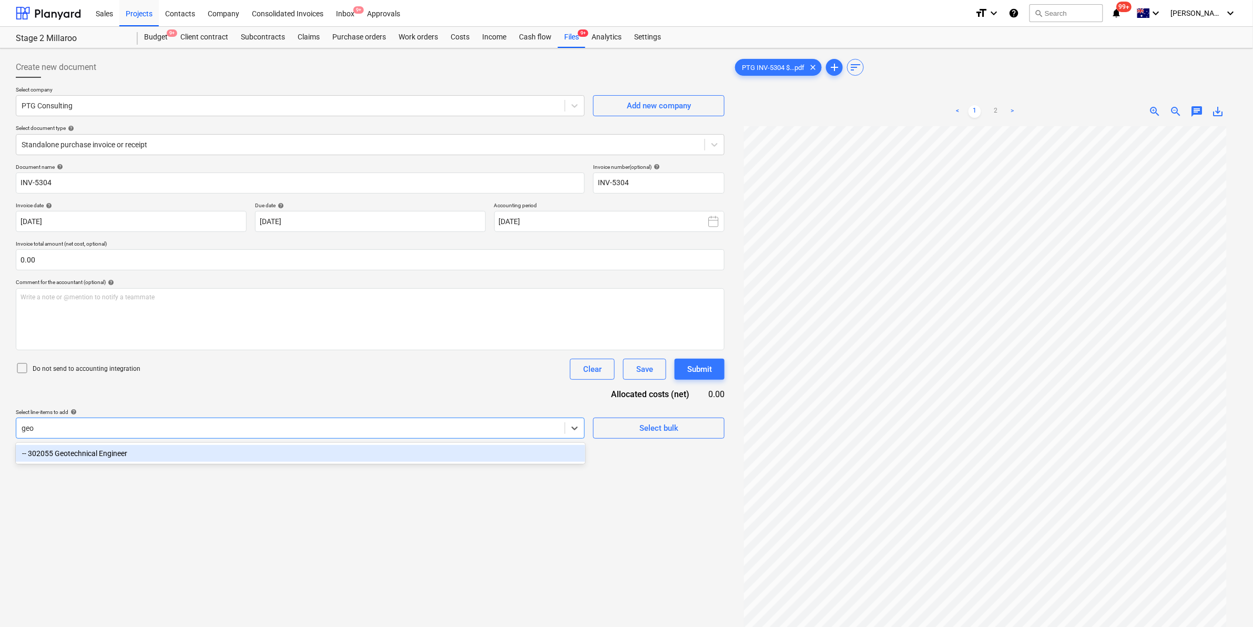
type input "geot"
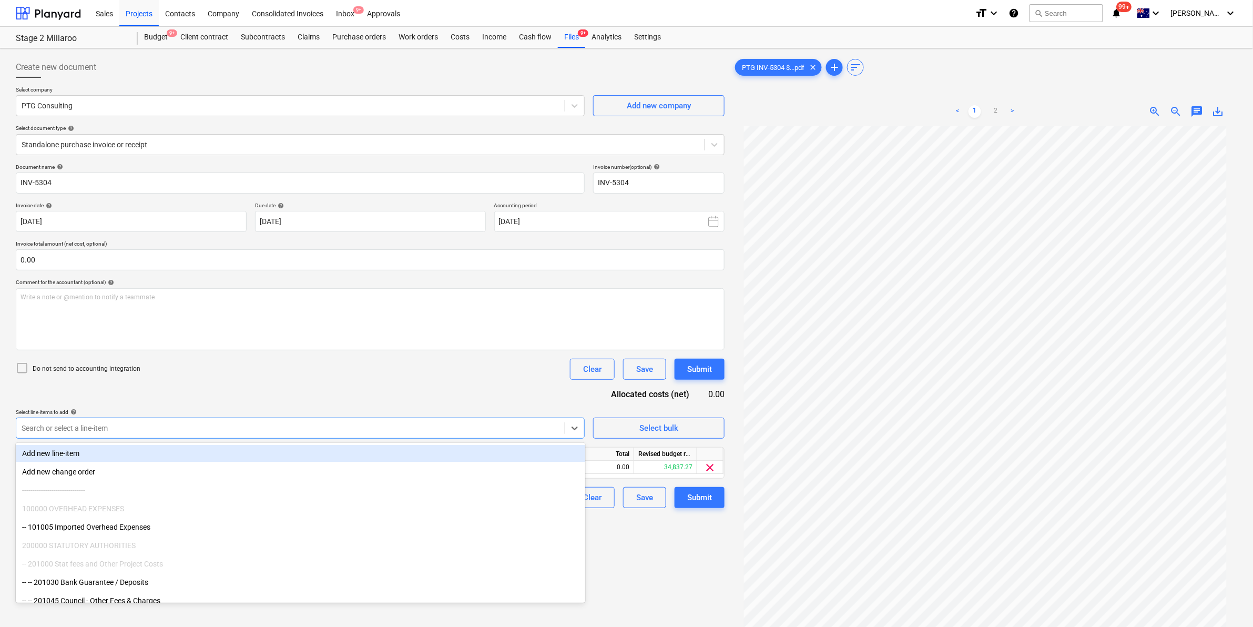
click at [382, 373] on div "Do not send to accounting integration Clear Save Submit" at bounding box center [370, 368] width 709 height 21
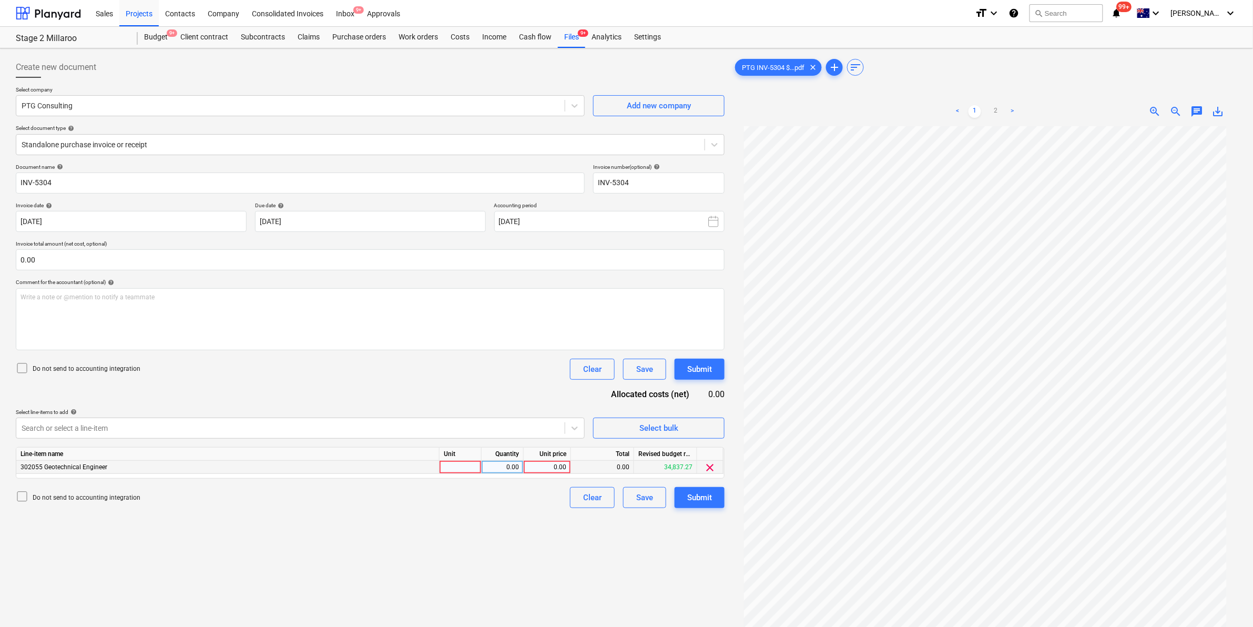
click at [450, 469] on div at bounding box center [460, 466] width 42 height 13
type input "item"
type input "1860"
click at [700, 498] on div "Submit" at bounding box center [699, 497] width 25 height 14
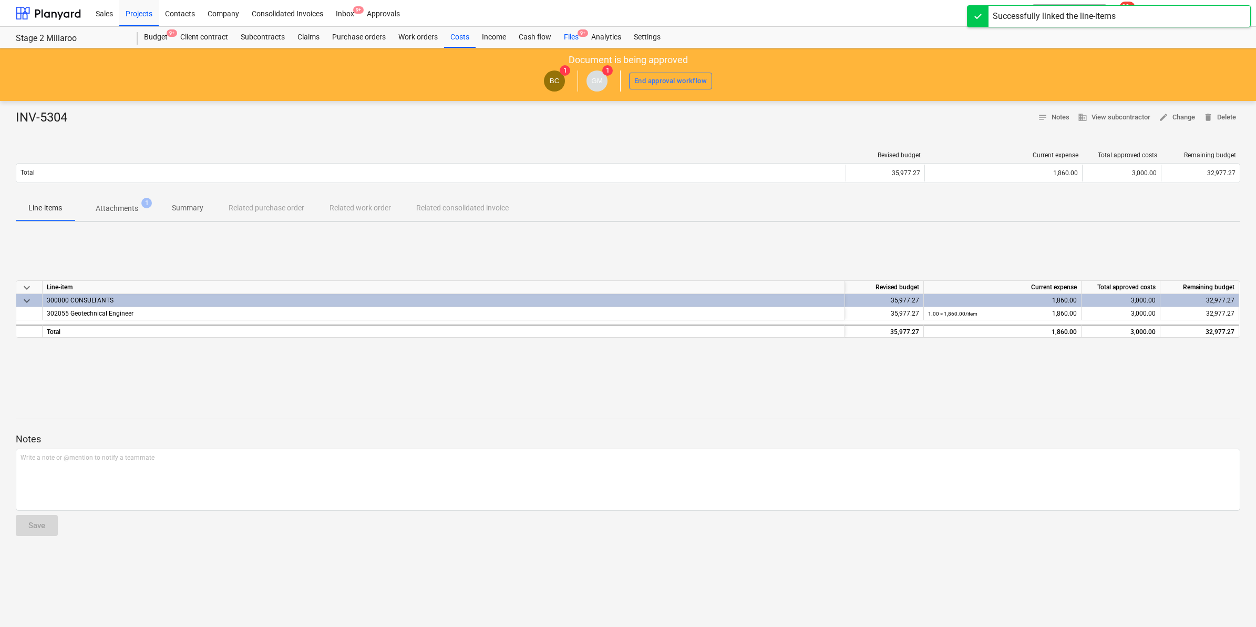
click at [565, 34] on div "Files 9+" at bounding box center [571, 37] width 27 height 21
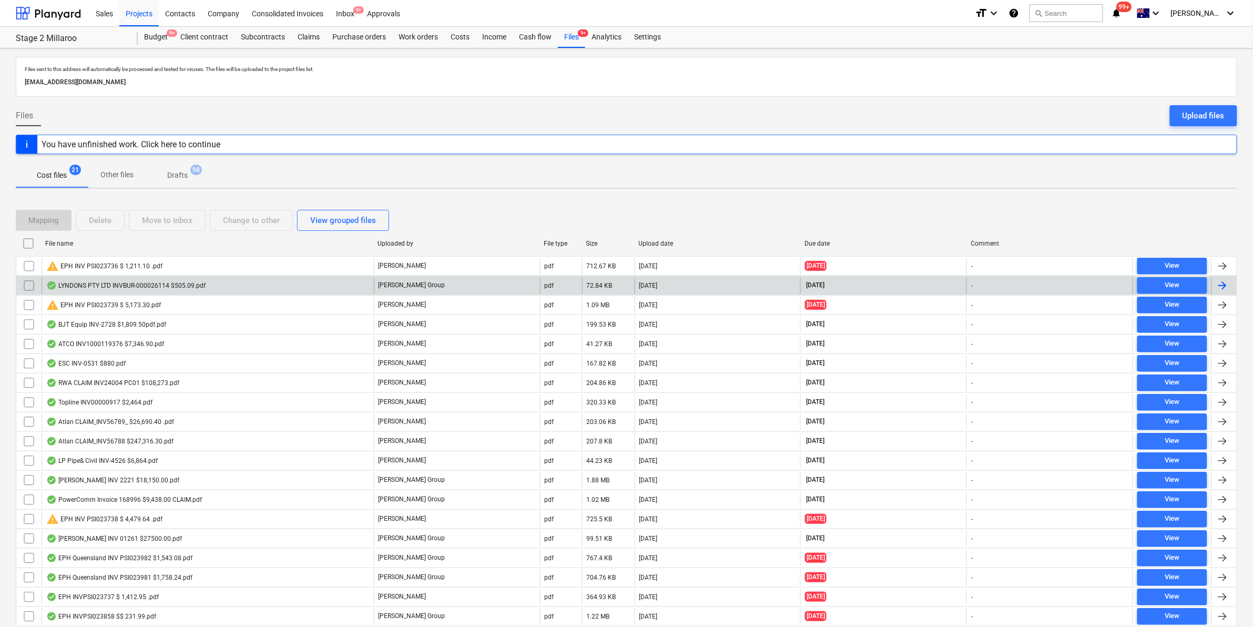
click at [85, 283] on div "LYNDONS PTY LTD INVBUR-000026114 $505.09.pdf" at bounding box center [125, 285] width 159 height 8
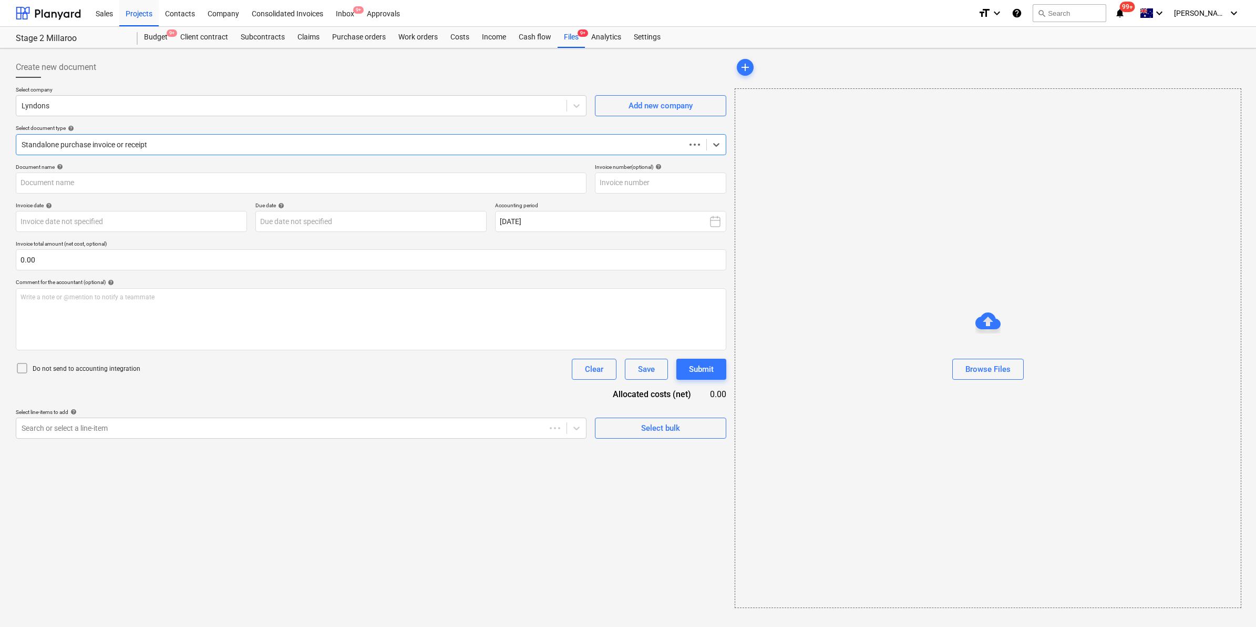
type input "BUR-000026114"
type input "[DATE]"
click at [576, 38] on div "Files 9+" at bounding box center [571, 37] width 27 height 21
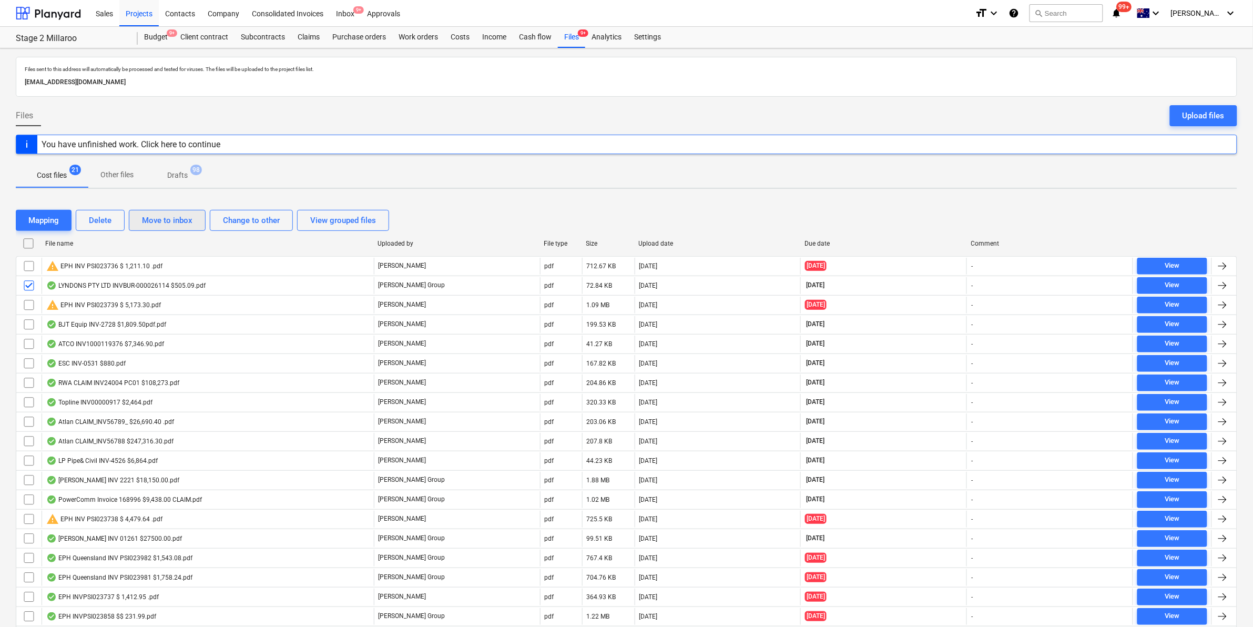
click at [179, 217] on div "Move to inbox" at bounding box center [167, 220] width 50 height 14
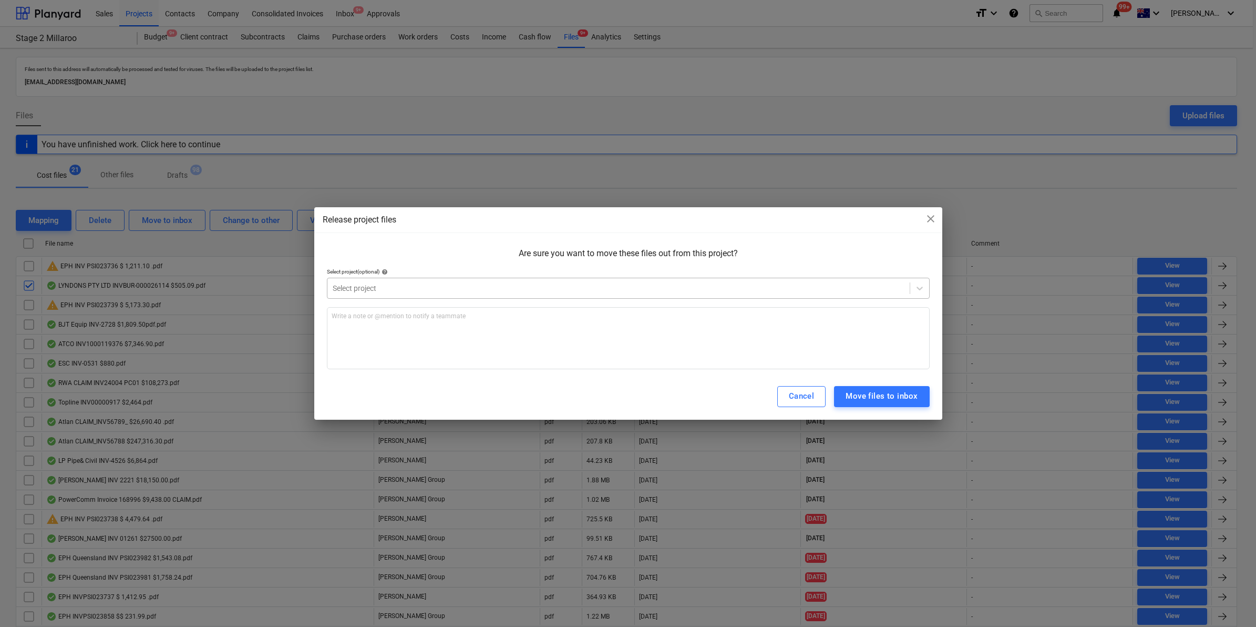
click at [434, 288] on div at bounding box center [619, 288] width 572 height 11
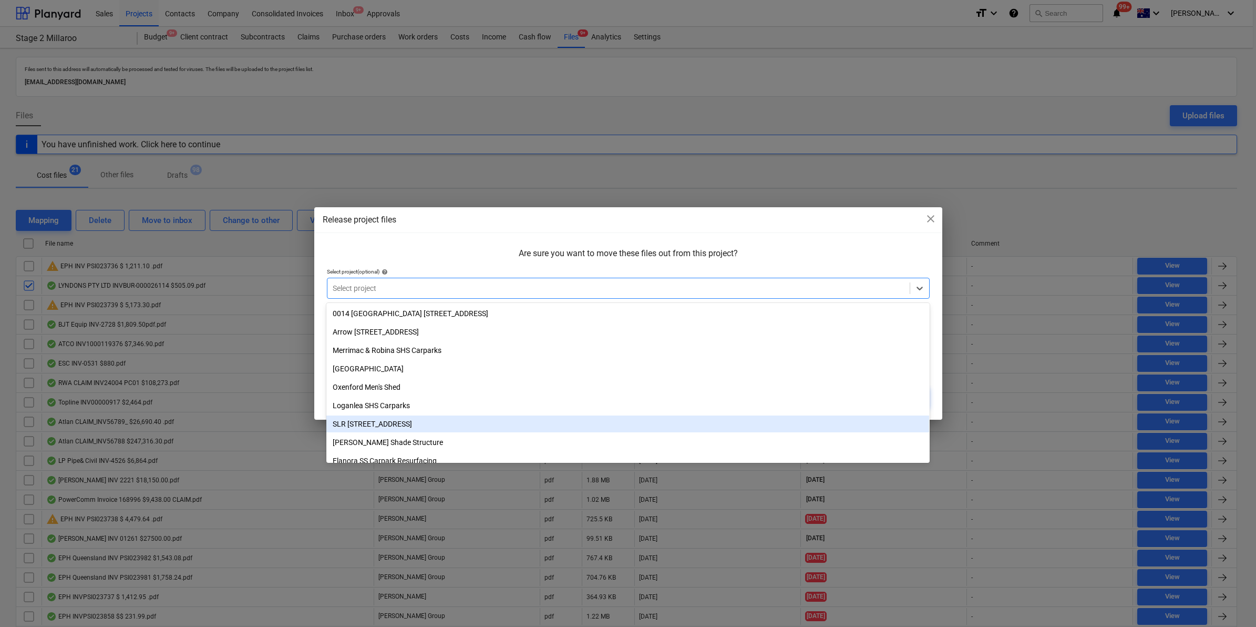
click at [391, 419] on div "SLR [STREET_ADDRESS]" at bounding box center [627, 423] width 603 height 17
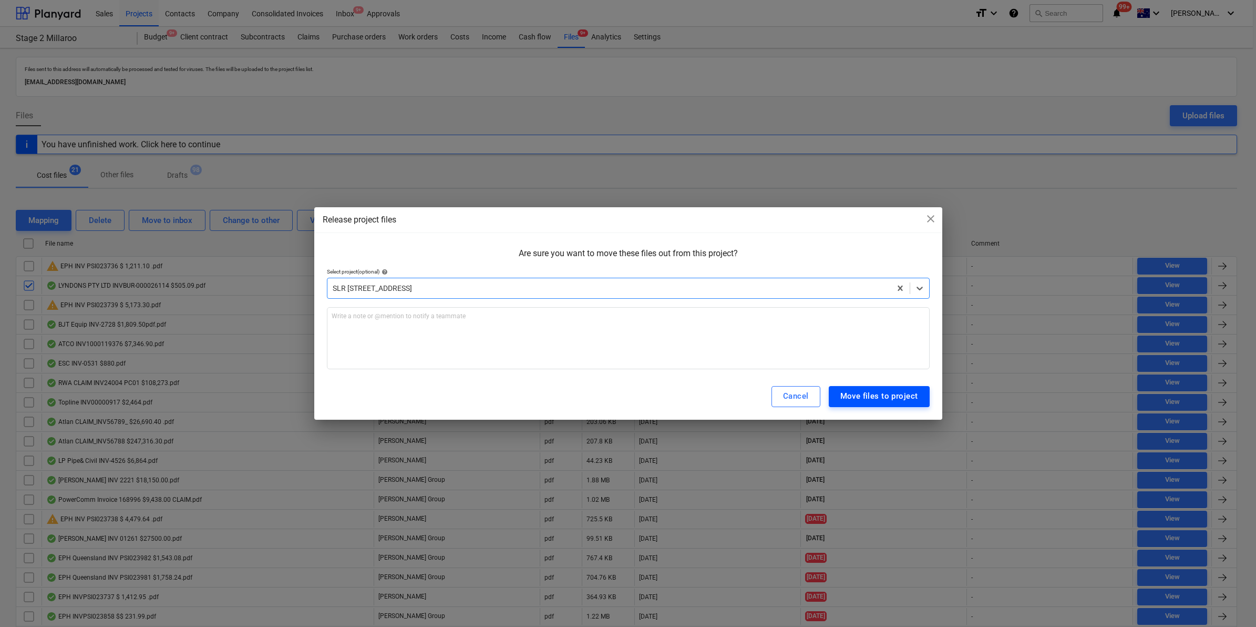
click at [860, 397] on div "Move files to project" at bounding box center [879, 396] width 78 height 14
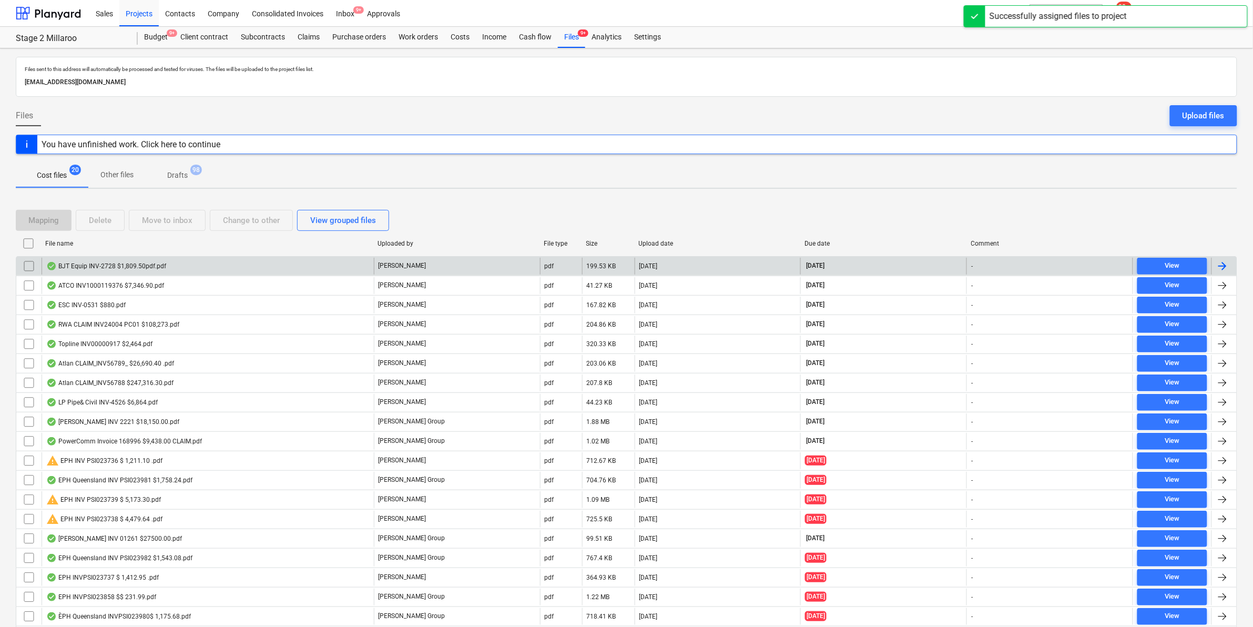
click at [93, 262] on div "BJT Equip INV-2728 $1,809.50pdf.pdf" at bounding box center [106, 266] width 120 height 8
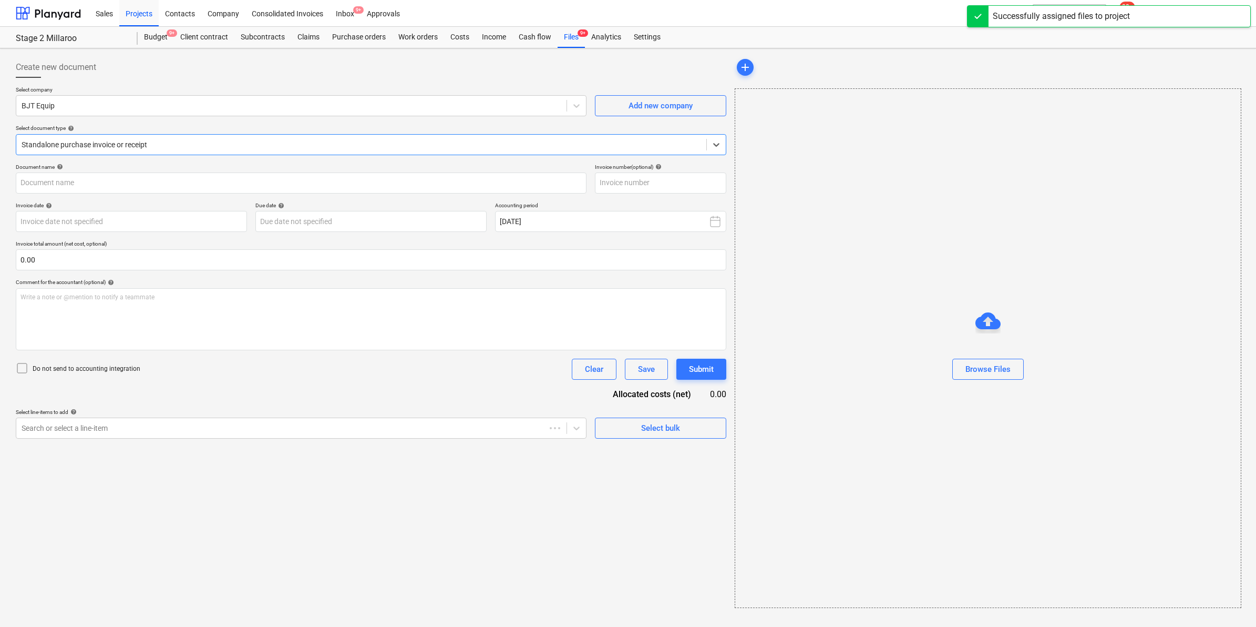
type input "INV-2728"
type input "[DATE]"
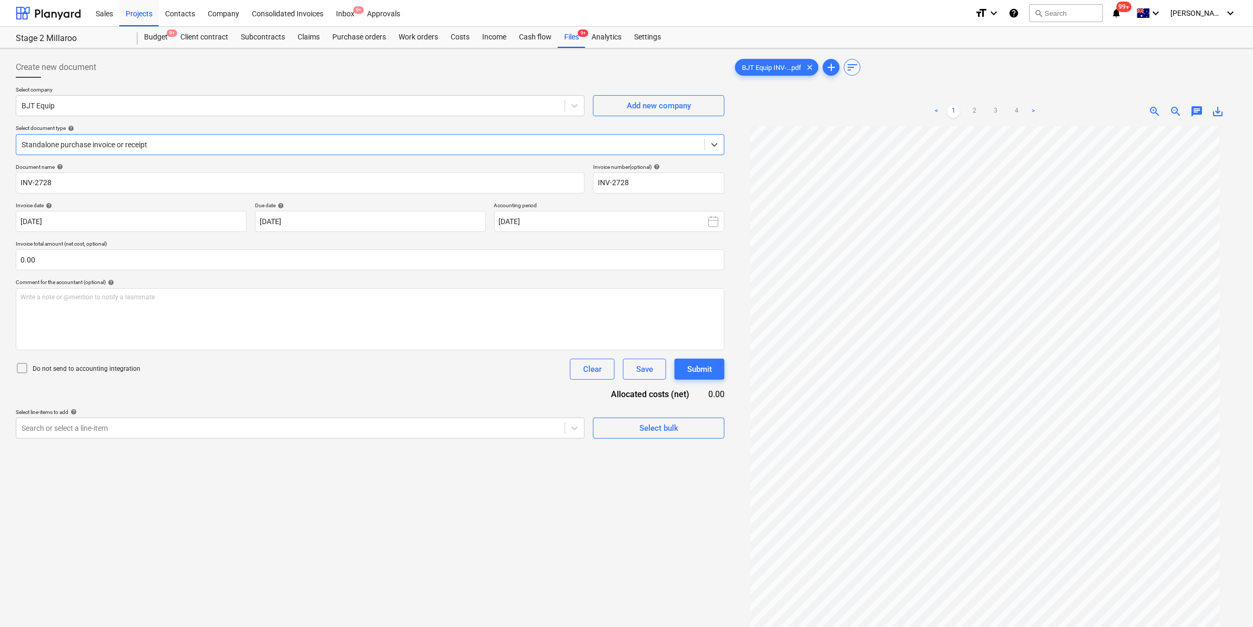
scroll to position [68, 0]
click at [582, 75] on div "Create new document" at bounding box center [370, 67] width 709 height 21
click at [1216, 107] on span "save_alt" at bounding box center [1218, 111] width 13 height 13
click at [895, 55] on div "BJT Equip INV-...pdf clear add sort < 1 2 3 4 > zoom_in zoom_out chat 0 save_alt" at bounding box center [985, 390] width 512 height 675
click at [576, 37] on div "Files 9+" at bounding box center [571, 37] width 27 height 21
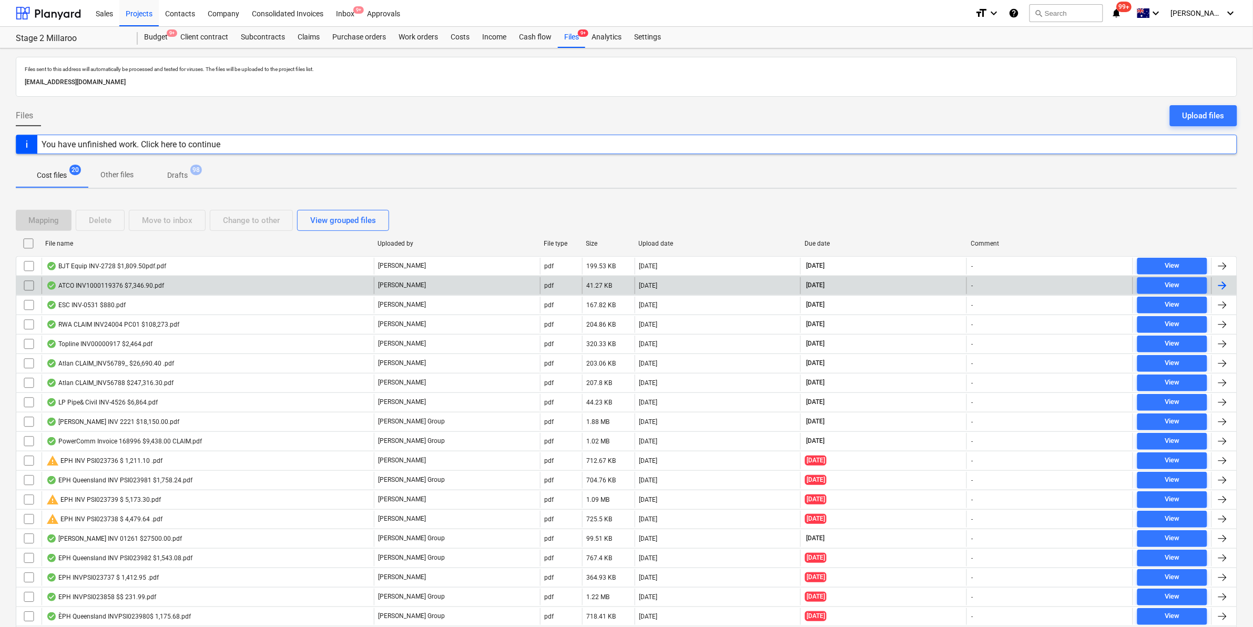
click at [143, 283] on div "ATCO INV1000119376 $7,346.90.pdf" at bounding box center [105, 285] width 118 height 8
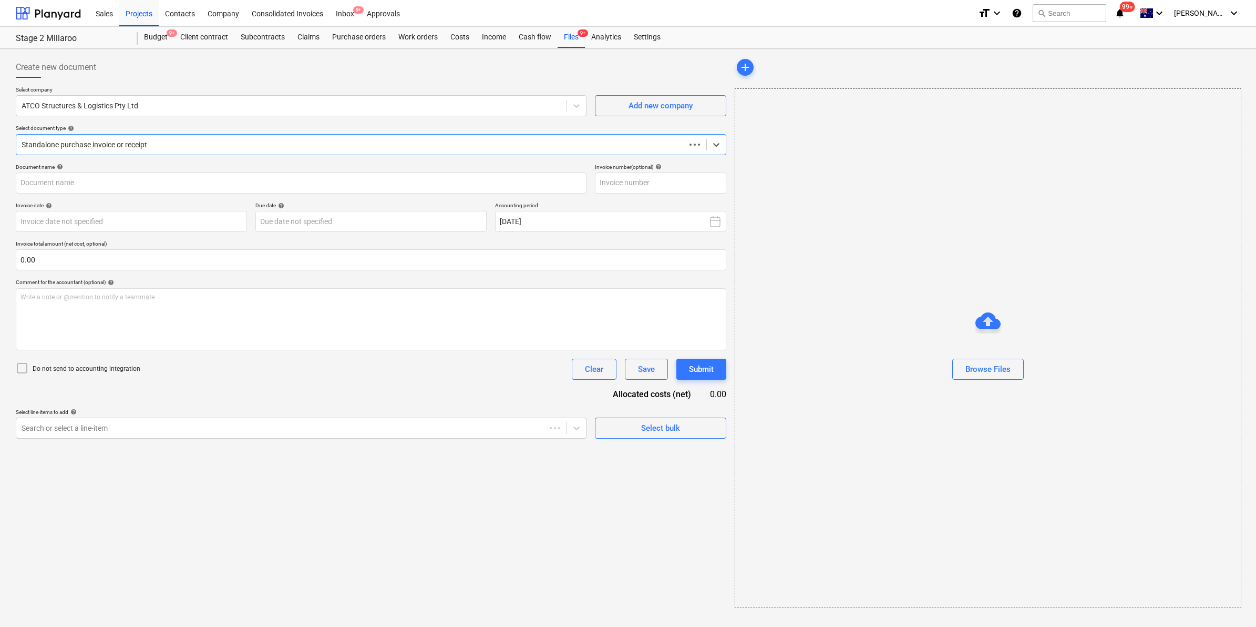
type input "1000119376"
type input "[DATE]"
click at [314, 414] on div "Select line-items to add help" at bounding box center [300, 411] width 569 height 7
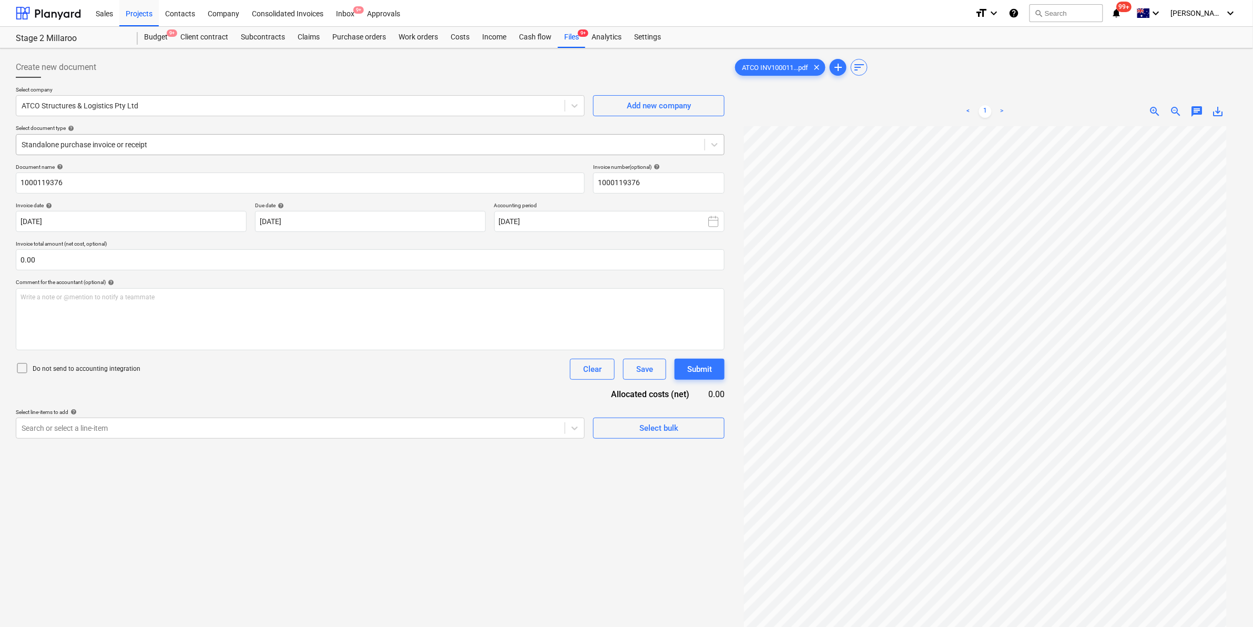
click at [169, 143] on div at bounding box center [361, 144] width 678 height 11
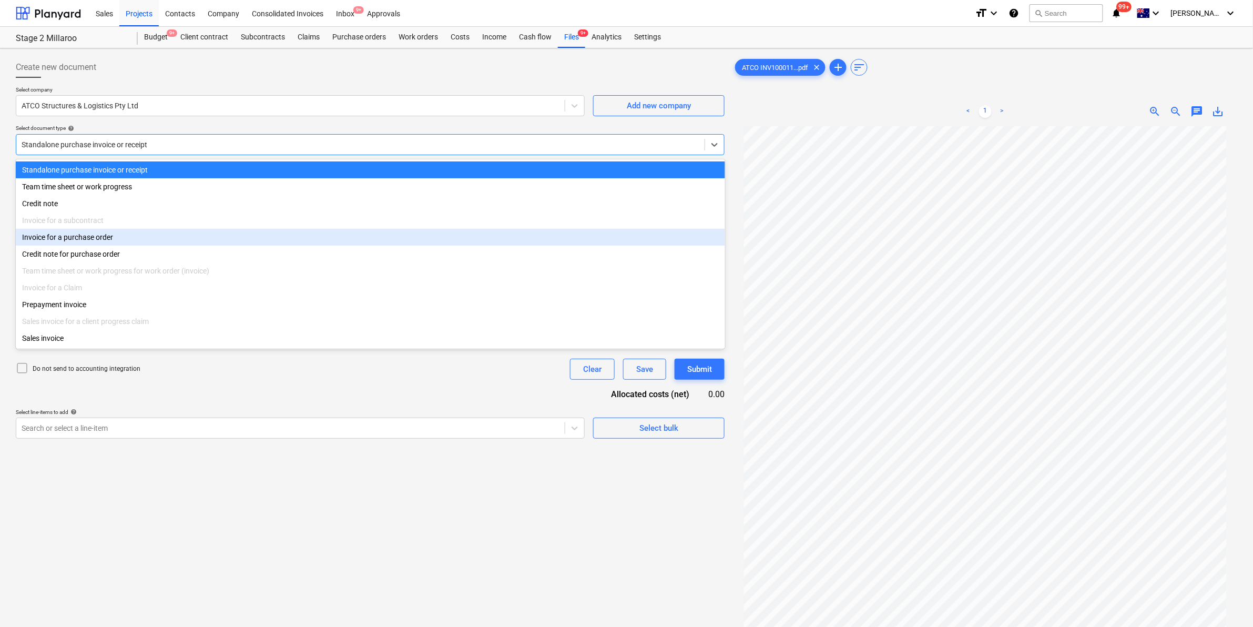
click at [108, 239] on div "Invoice for a purchase order" at bounding box center [370, 237] width 709 height 17
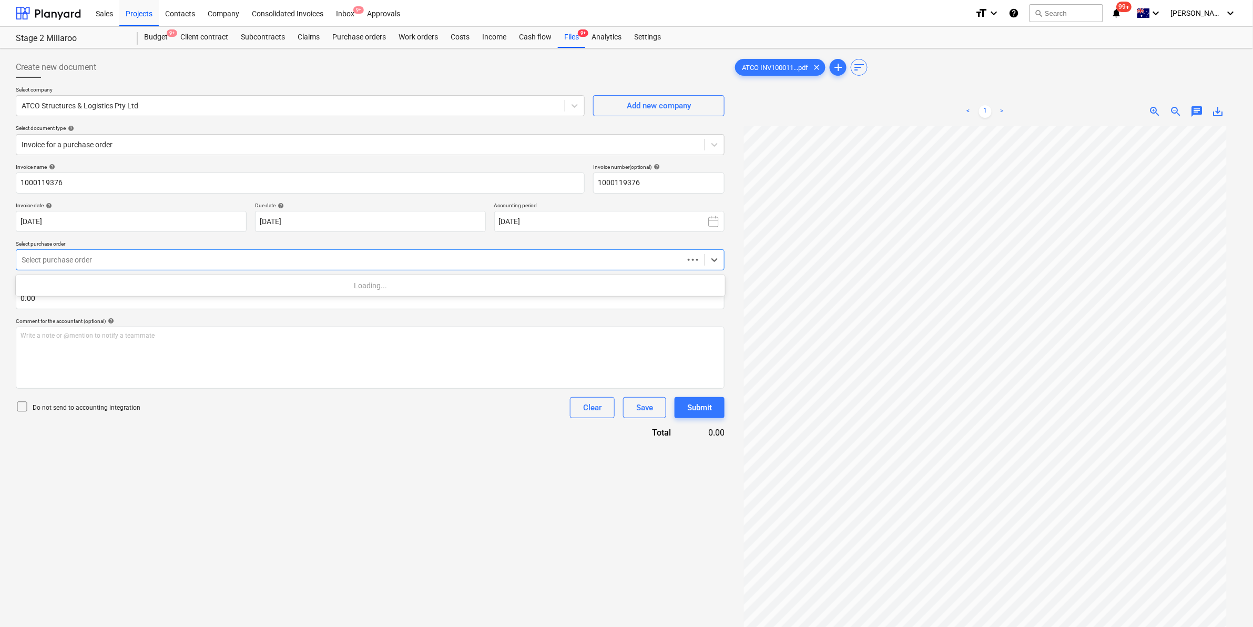
click at [129, 265] on div at bounding box center [350, 259] width 656 height 11
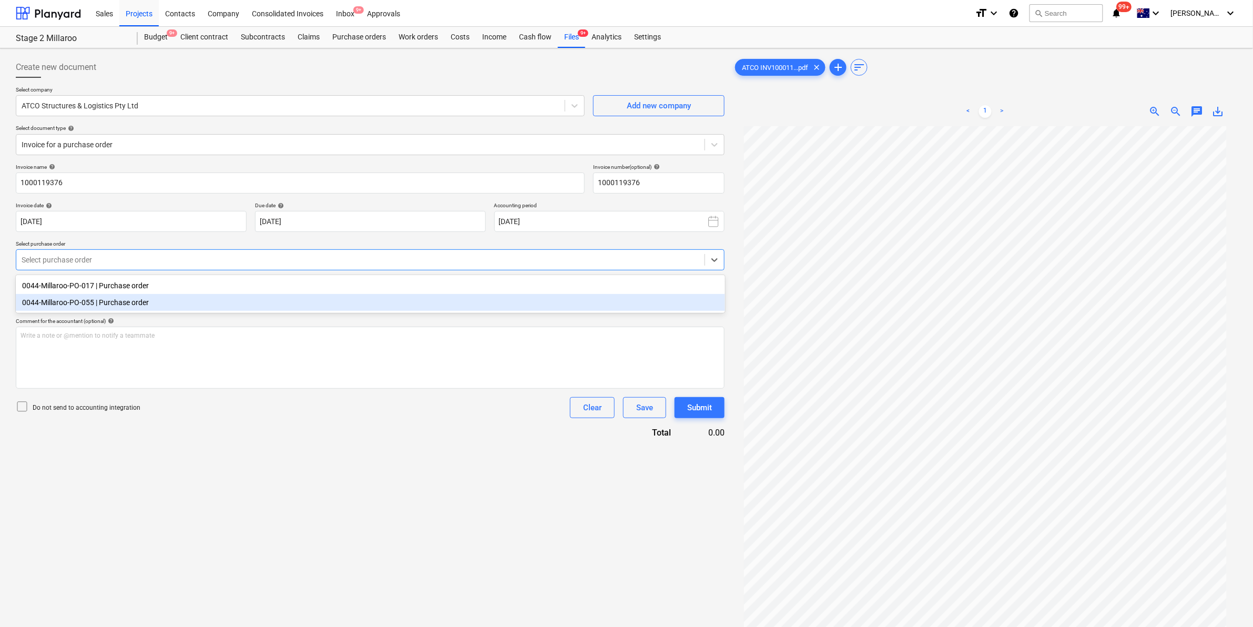
click at [121, 300] on div "0044-Millaroo-PO-055 | Purchase order" at bounding box center [370, 302] width 709 height 17
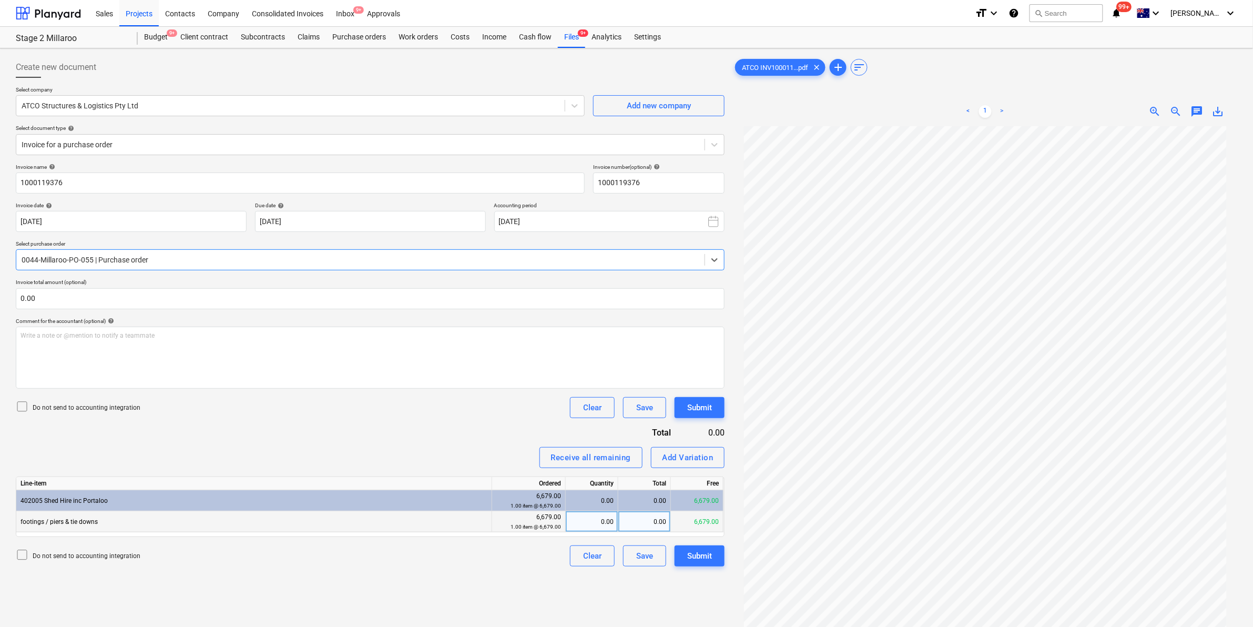
click at [594, 524] on div "0.00" at bounding box center [592, 521] width 44 height 21
type input "1"
click at [487, 430] on div "Invoice name help 1000119376 Invoice number (optional) help 1000119376 Invoice …" at bounding box center [370, 364] width 709 height 403
click at [702, 555] on div "Submit" at bounding box center [699, 556] width 25 height 14
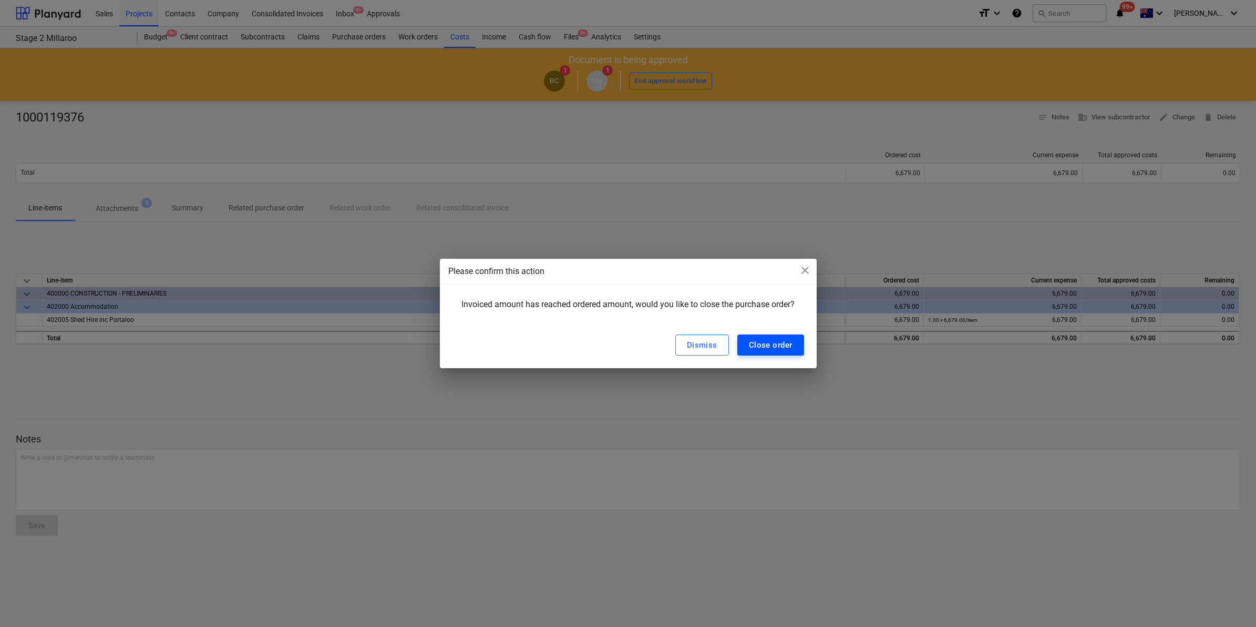
click at [771, 341] on div "Close order" at bounding box center [771, 345] width 44 height 14
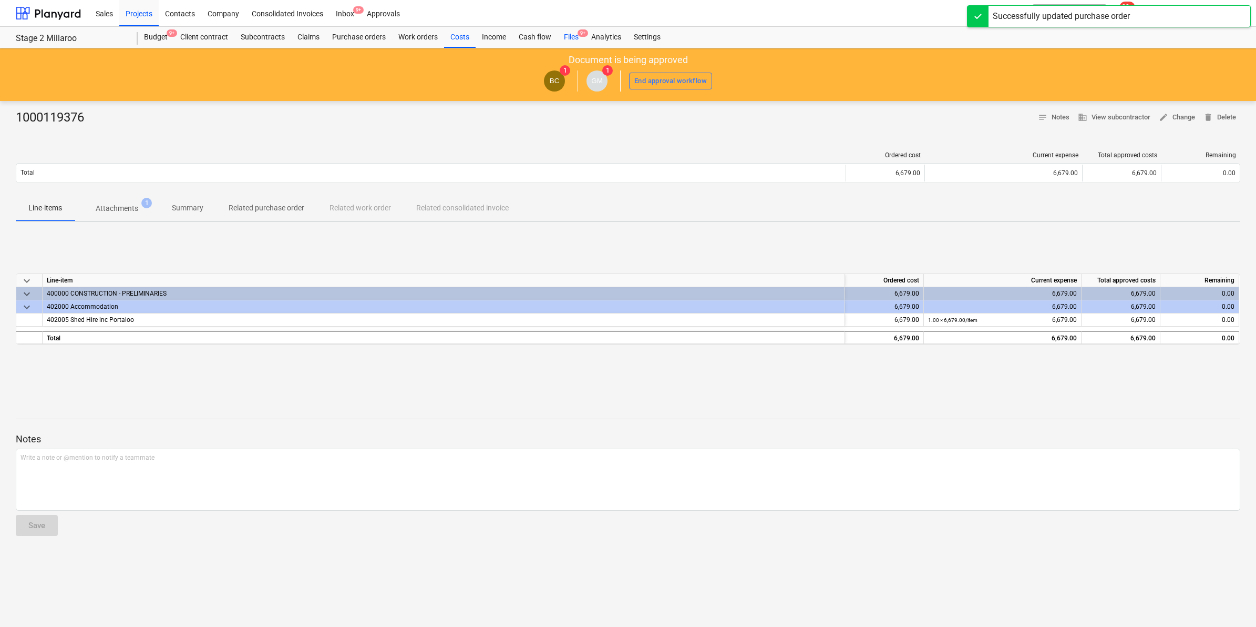
drag, startPoint x: 577, startPoint y: 35, endPoint x: 581, endPoint y: 42, distance: 8.0
click at [577, 35] on div "Files 9+" at bounding box center [571, 37] width 27 height 21
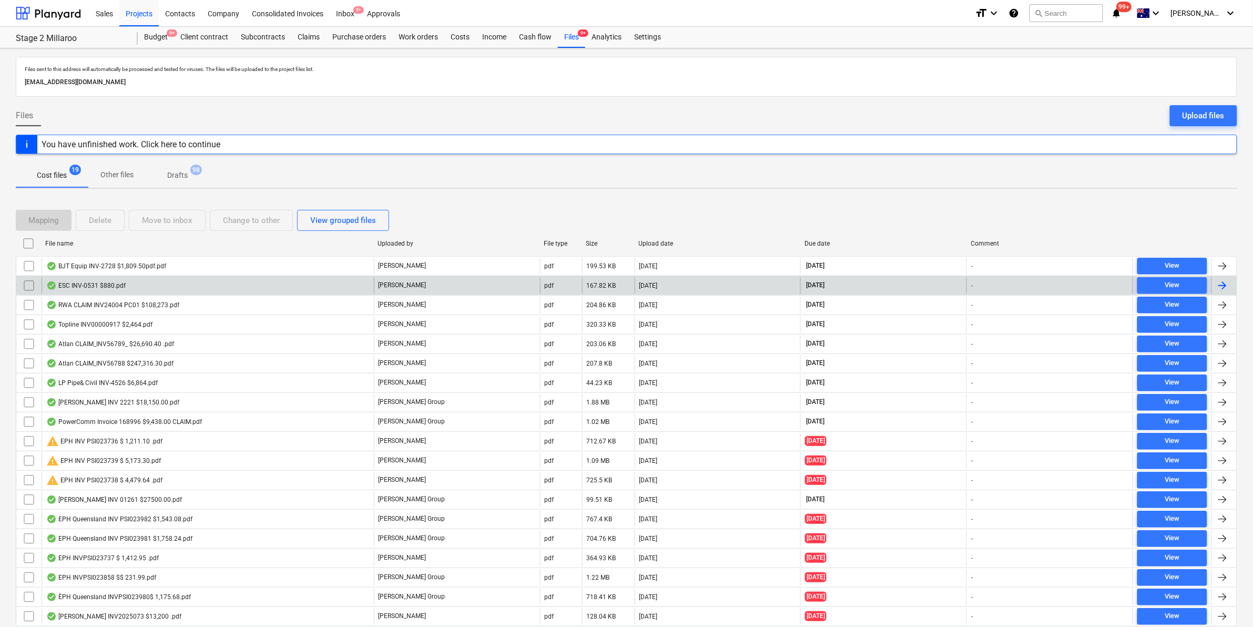
click at [150, 287] on div "ESC INV-0531 $880.pdf" at bounding box center [208, 285] width 332 height 17
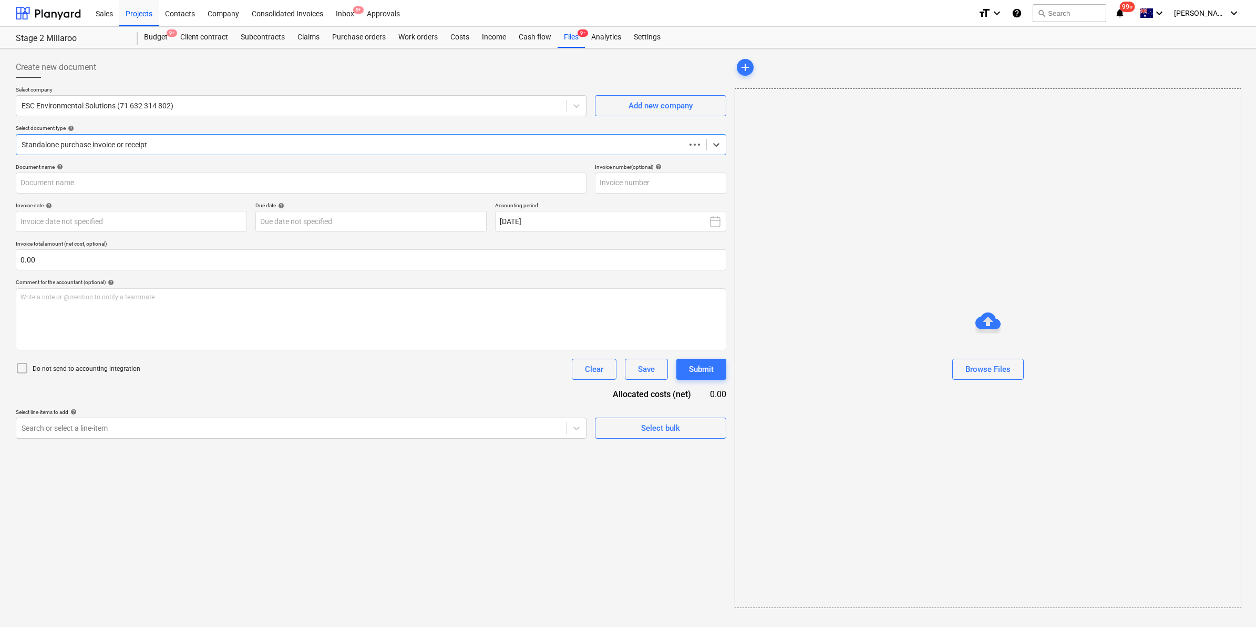
type input "ESC INV-0531 $880.pdf"
type input "[DATE]"
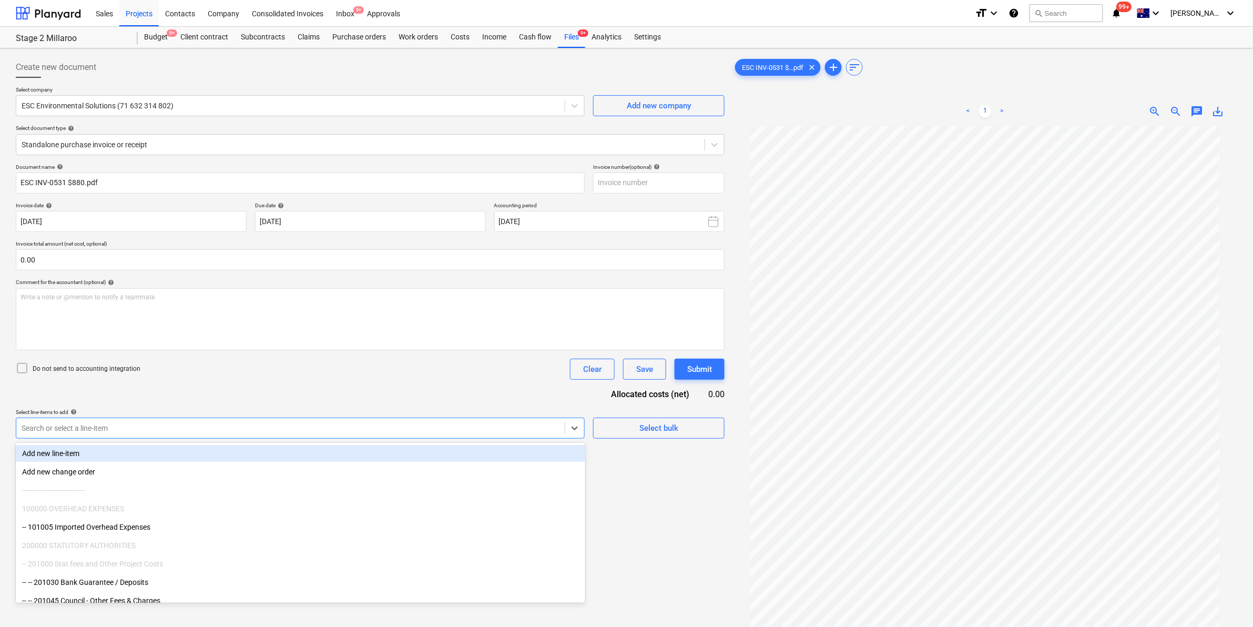
click at [193, 428] on div at bounding box center [291, 428] width 538 height 11
type input "esc"
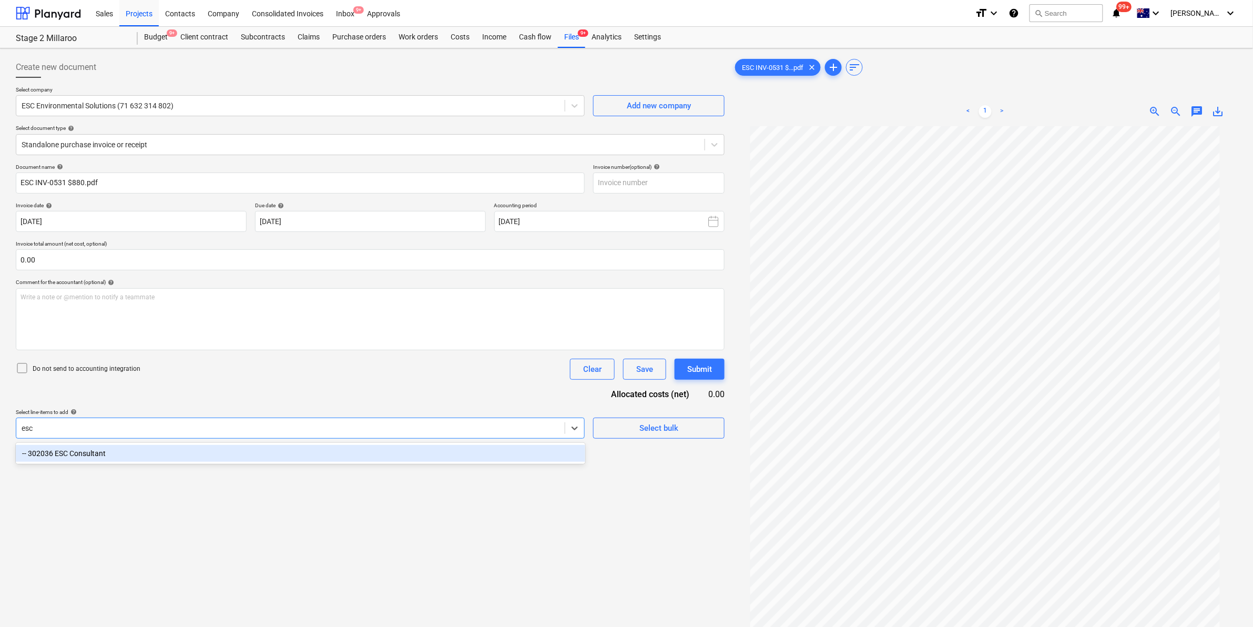
click at [161, 449] on div "-- 302036 ESC Consultant" at bounding box center [300, 453] width 569 height 17
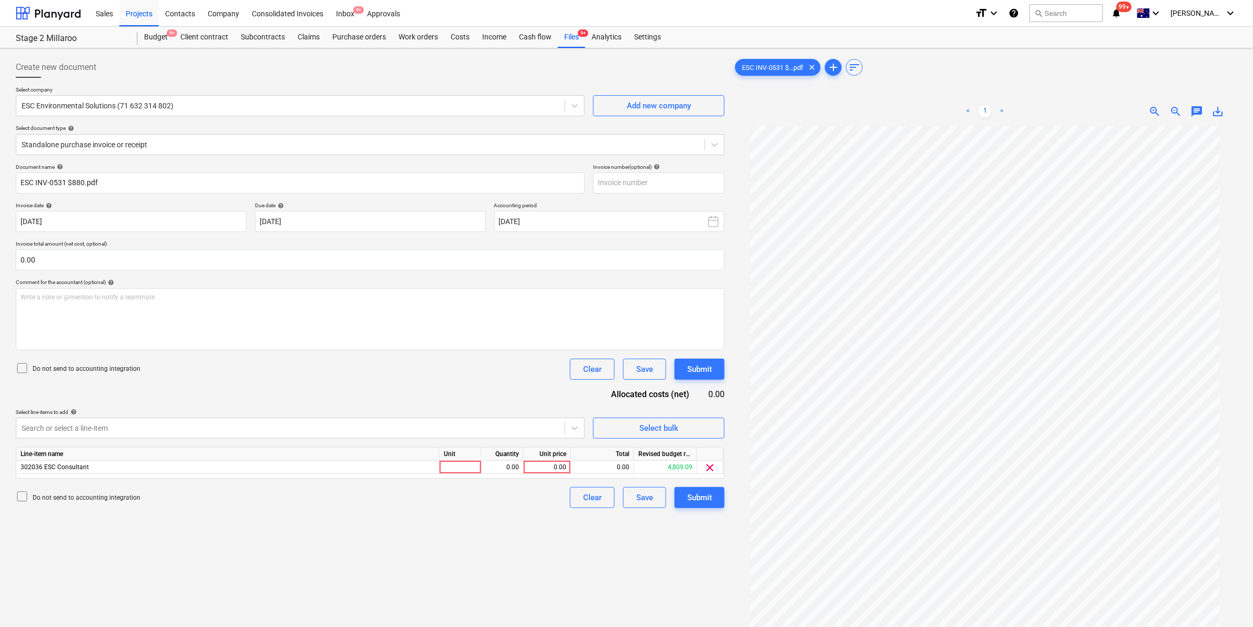
click at [463, 371] on div "Do not send to accounting integration Clear Save Submit" at bounding box center [370, 368] width 709 height 21
click at [448, 467] on div at bounding box center [460, 466] width 42 height 13
type input "item"
type input "800"
click at [698, 498] on div "Submit" at bounding box center [699, 497] width 25 height 14
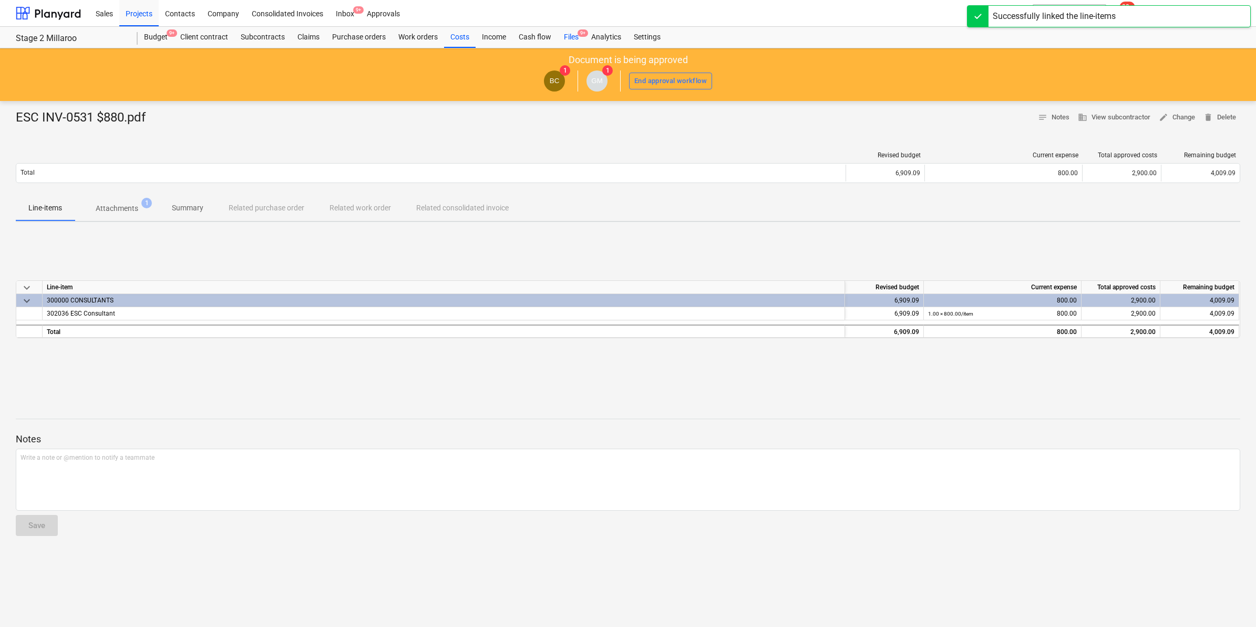
click at [581, 38] on div "Files 9+" at bounding box center [571, 37] width 27 height 21
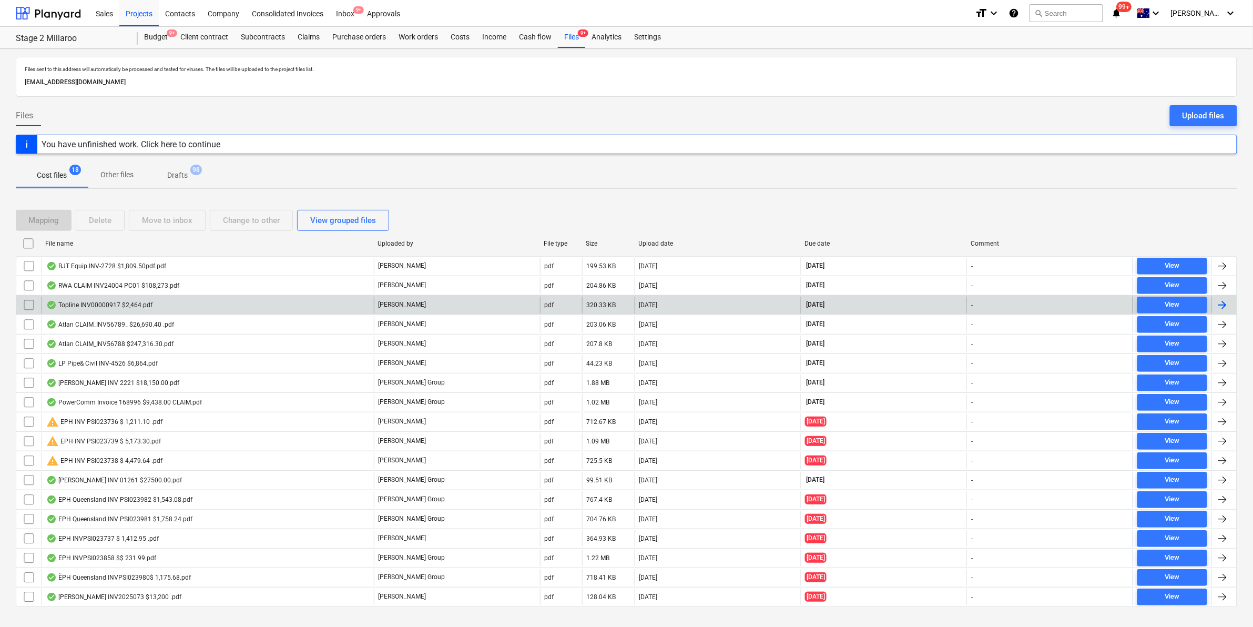
click at [138, 307] on div "Topline INV00000917 $2,464.pdf" at bounding box center [99, 305] width 106 height 8
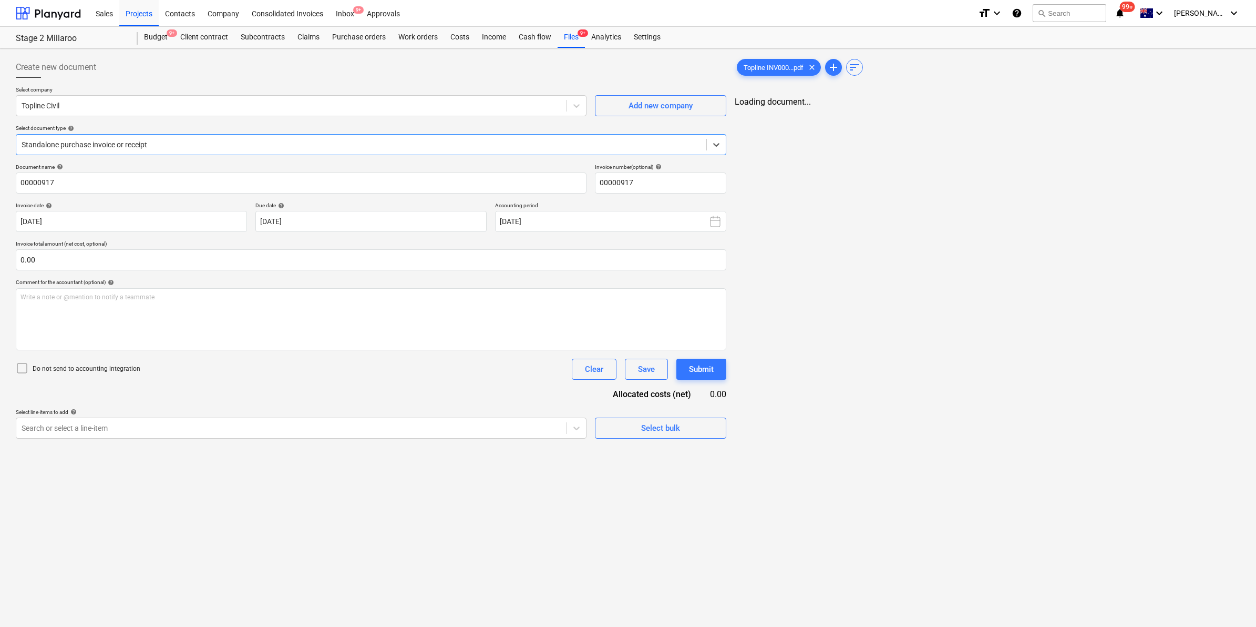
type input "00000917"
type input "[DATE]"
click at [208, 429] on div at bounding box center [291, 428] width 538 height 11
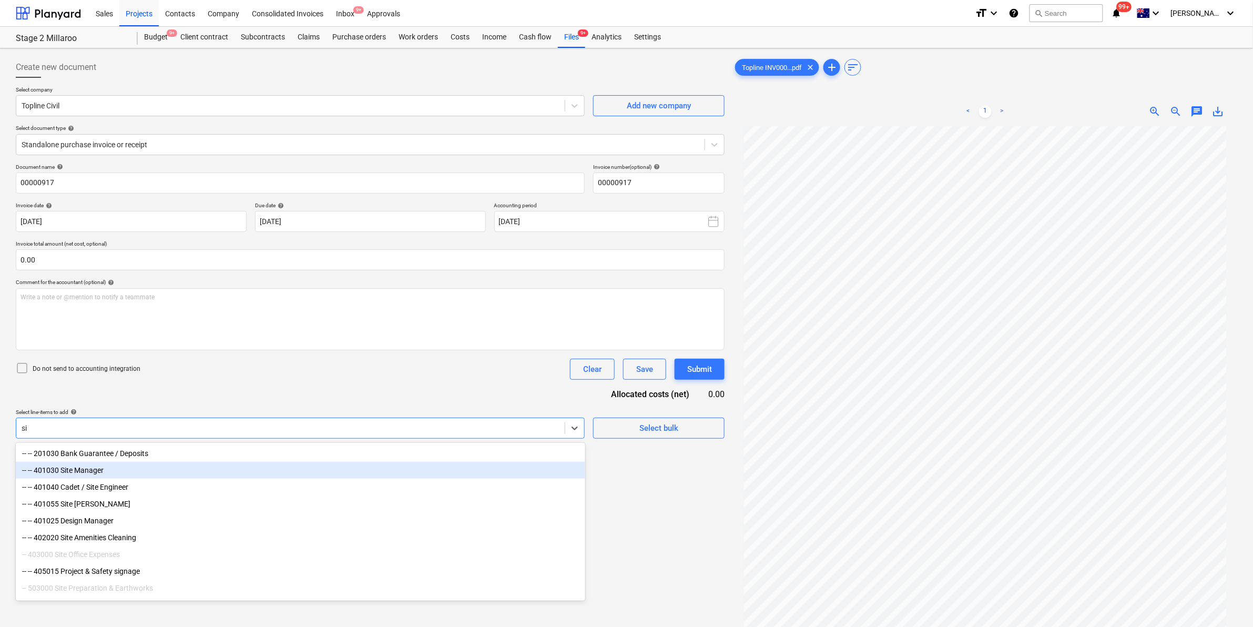
type input "s"
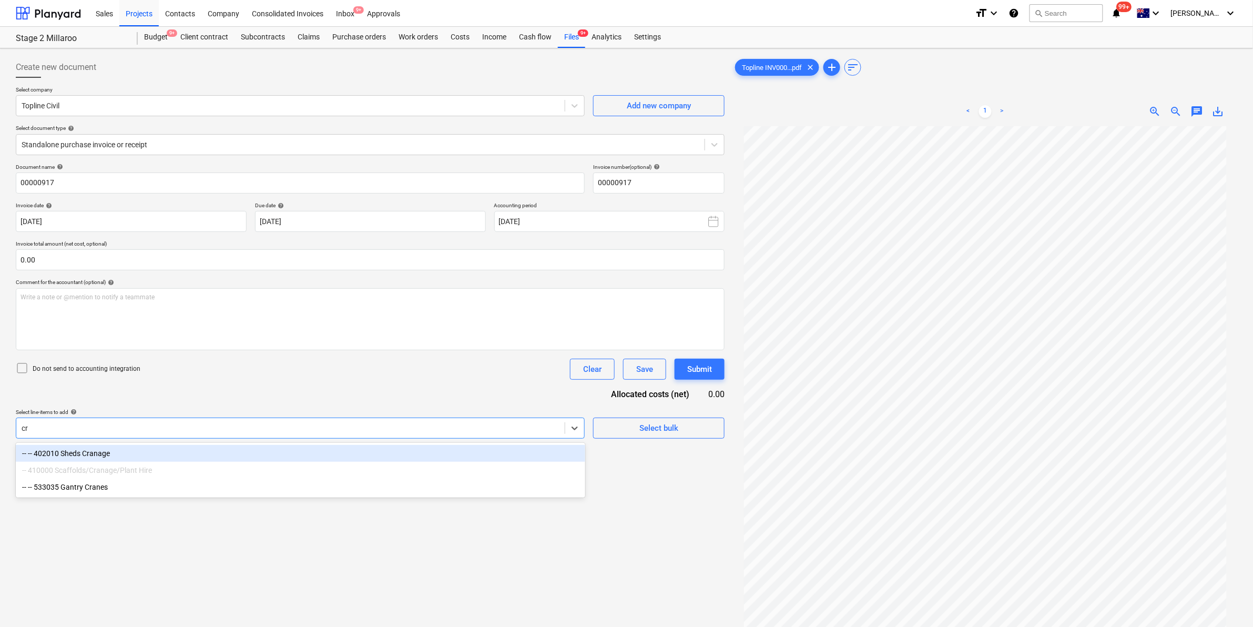
type input "c"
type input "civil"
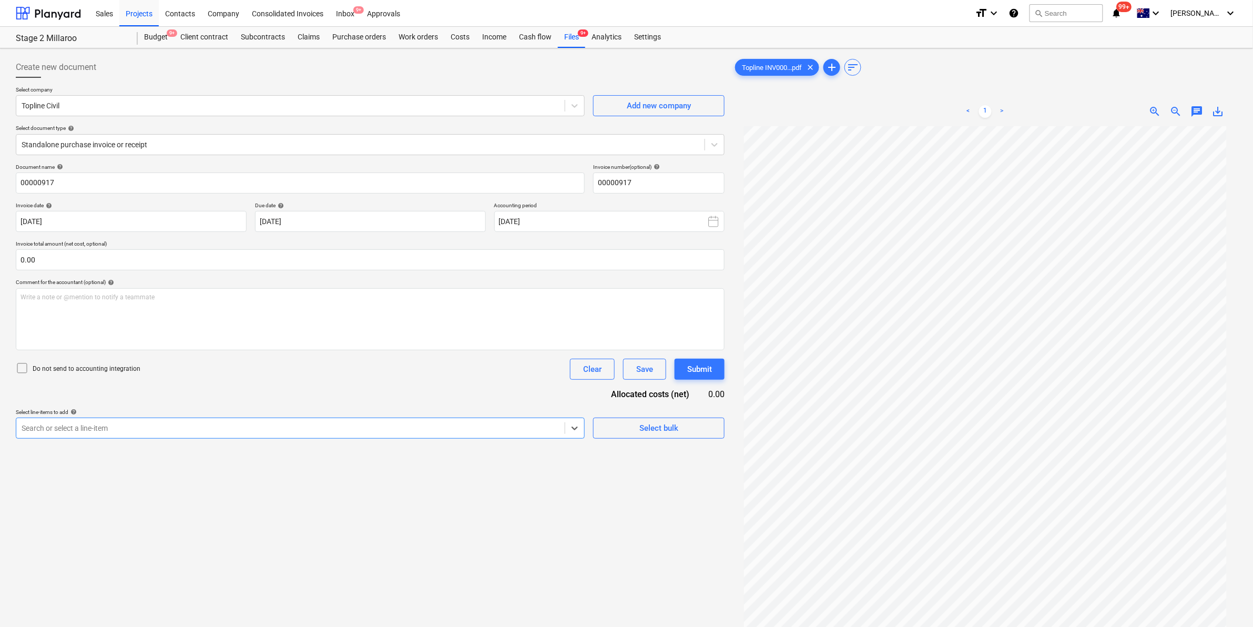
drag, startPoint x: 84, startPoint y: 422, endPoint x: 6, endPoint y: 427, distance: 78.0
click at [6, 427] on div "Create new document Select company Topline Civil Add new company Select documen…" at bounding box center [626, 389] width 1253 height 683
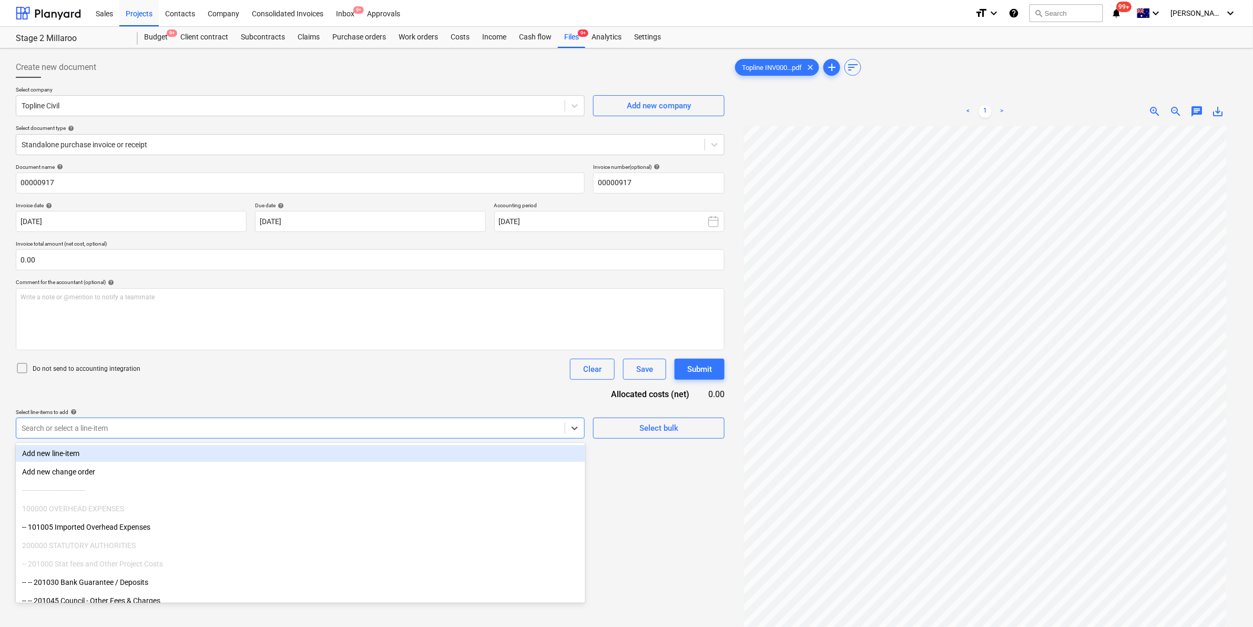
click at [80, 423] on div at bounding box center [291, 428] width 538 height 11
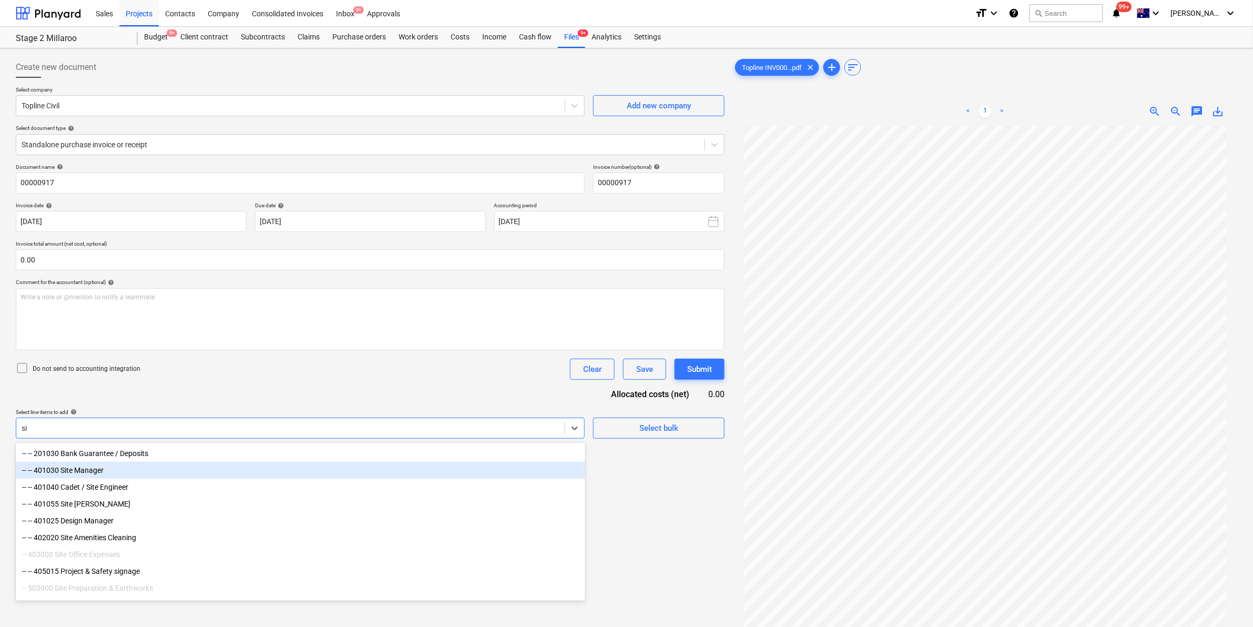
type input "s"
type input "c"
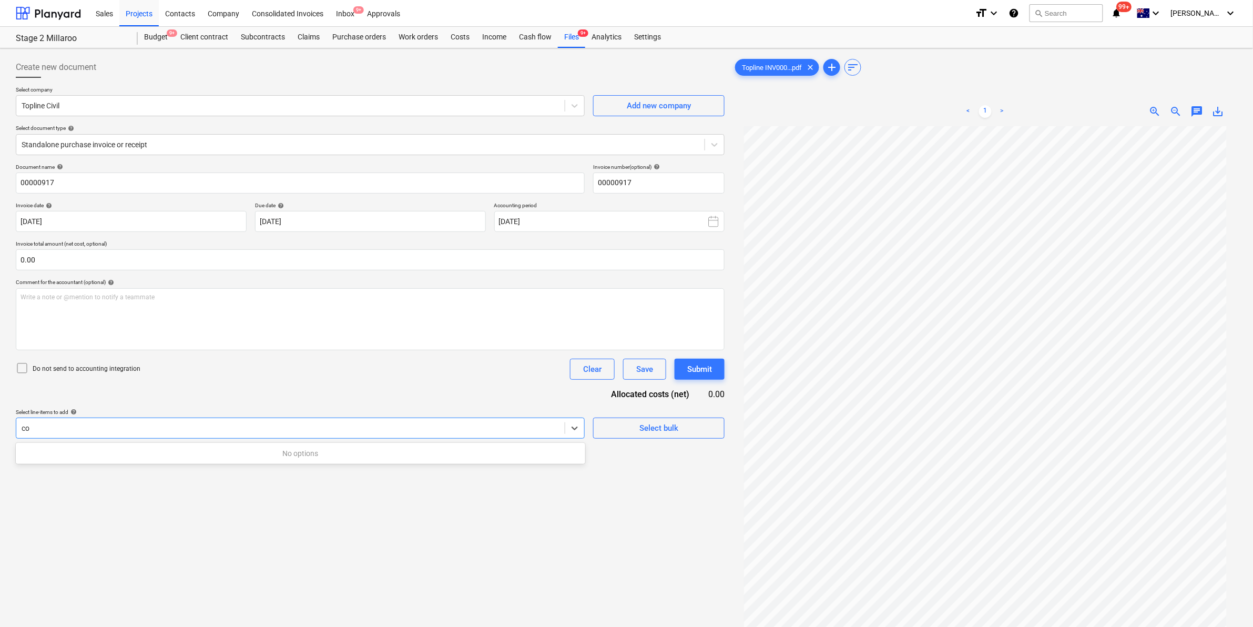
type input "c"
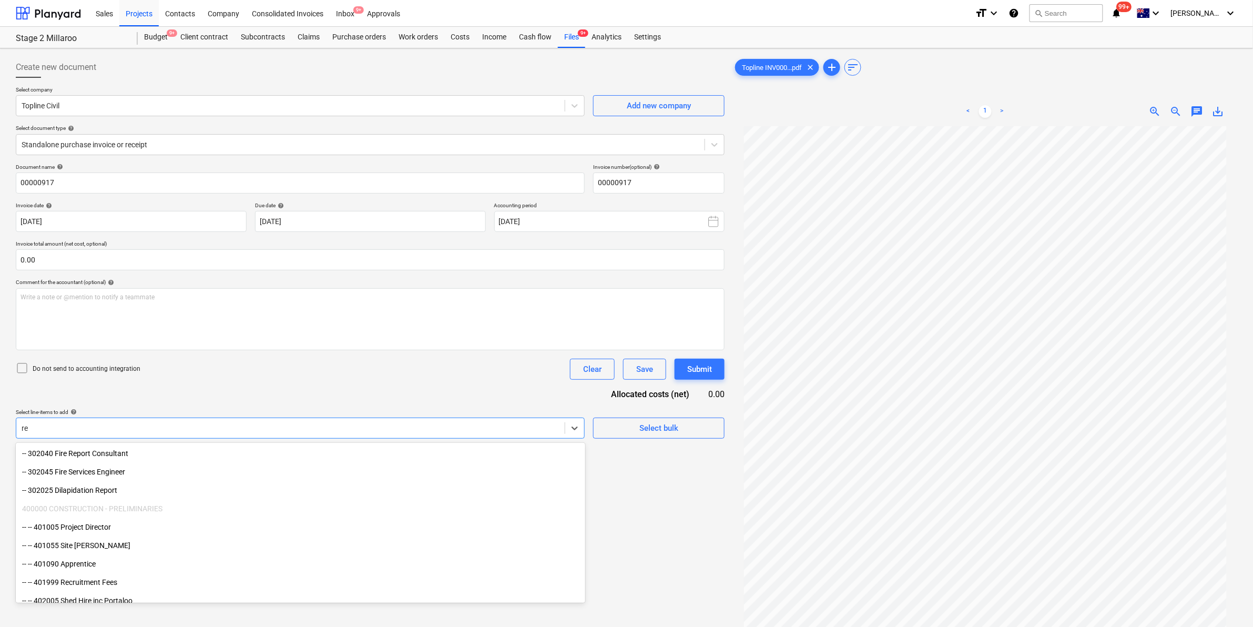
type input "r"
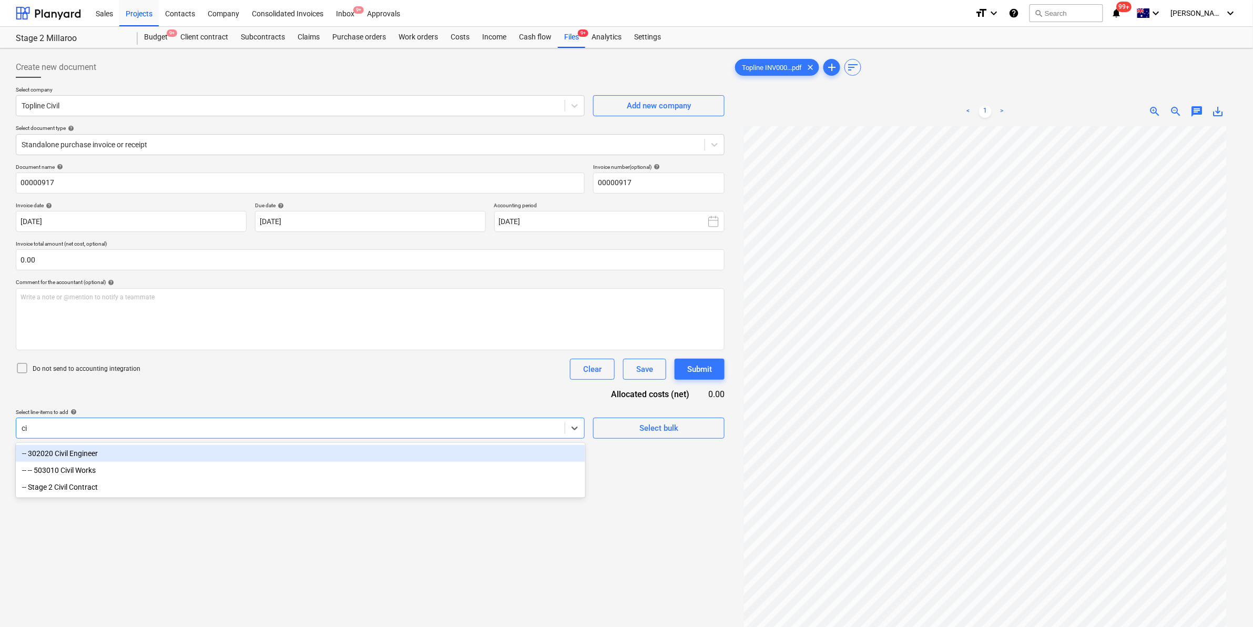
type input "c"
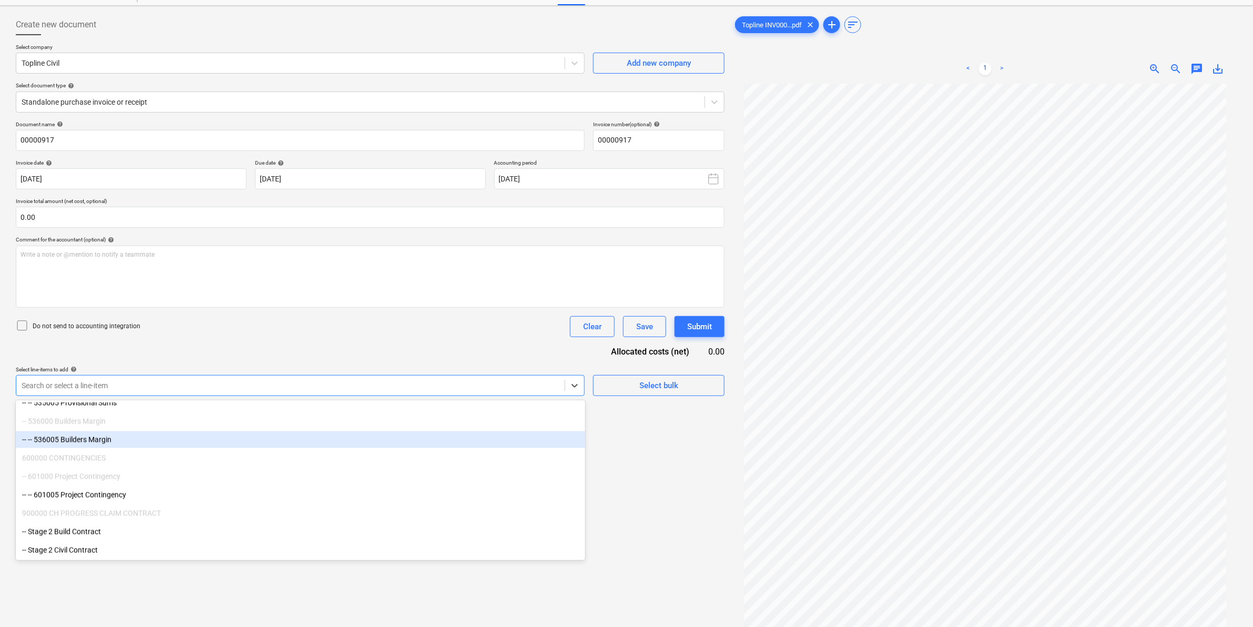
scroll to position [39, 0]
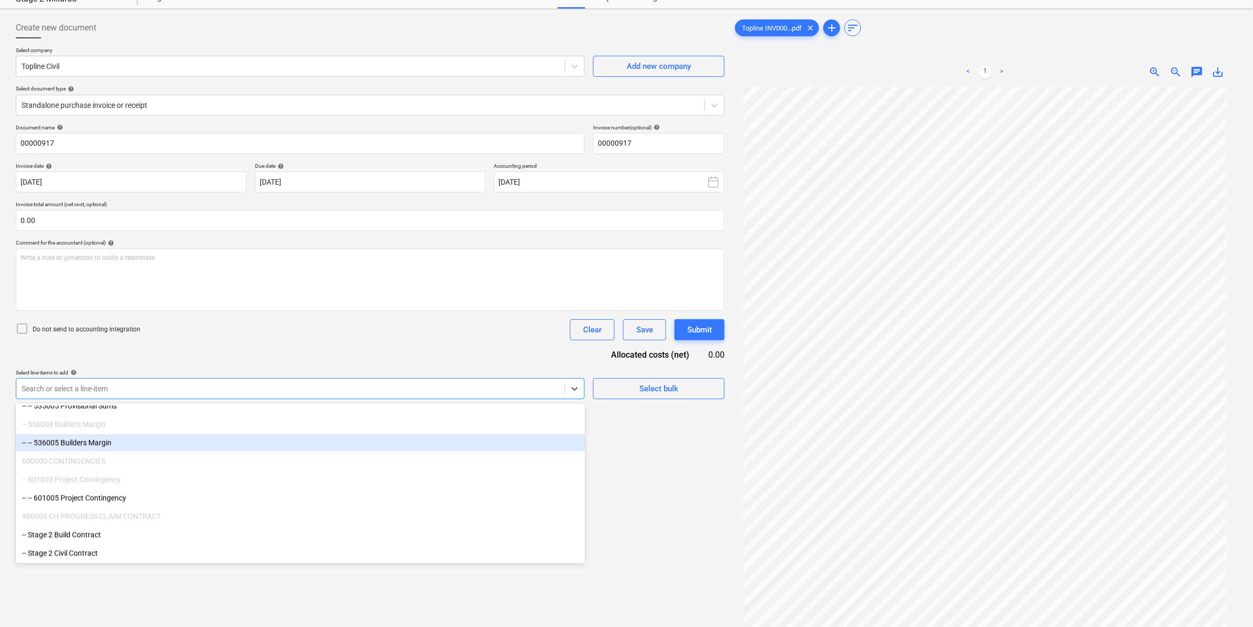
click at [313, 341] on div "Document name help 00000917 Invoice number (optional) help 00000917 Invoice dat…" at bounding box center [370, 261] width 709 height 275
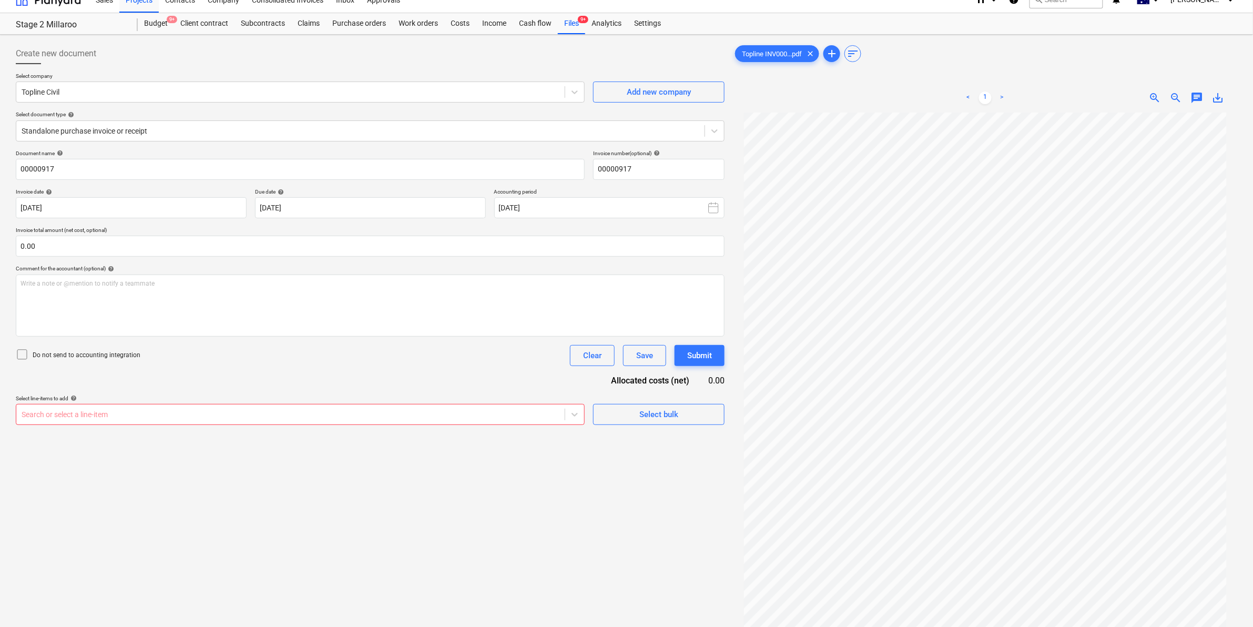
scroll to position [0, 0]
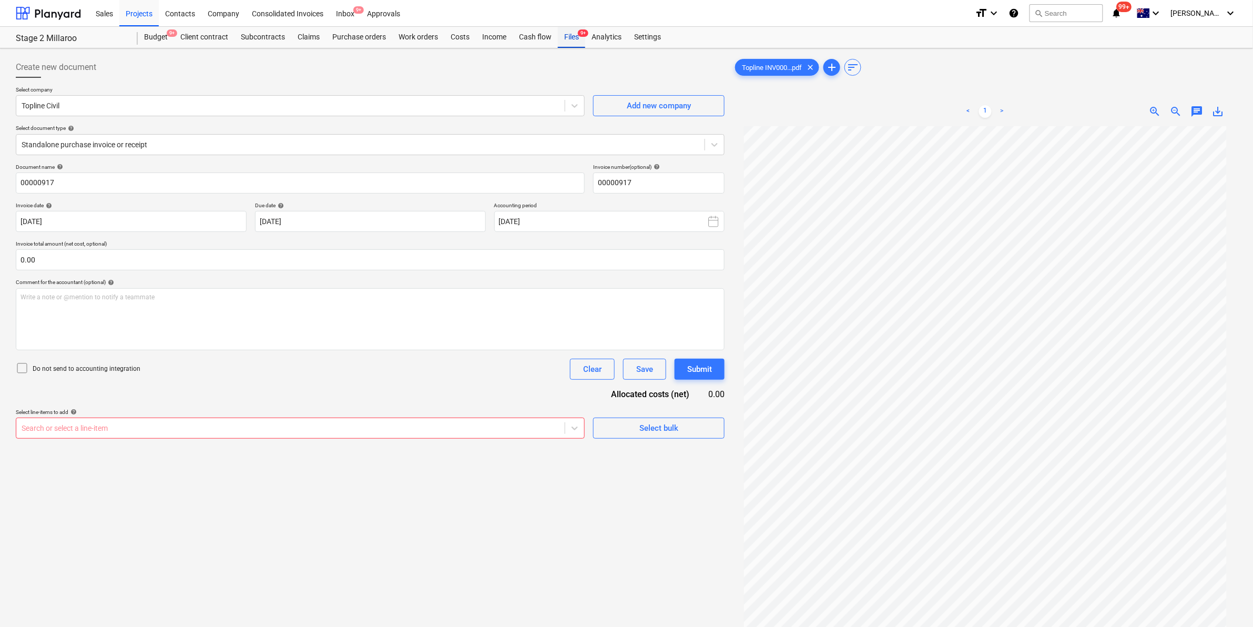
click at [571, 37] on div "Files 9+" at bounding box center [571, 37] width 27 height 21
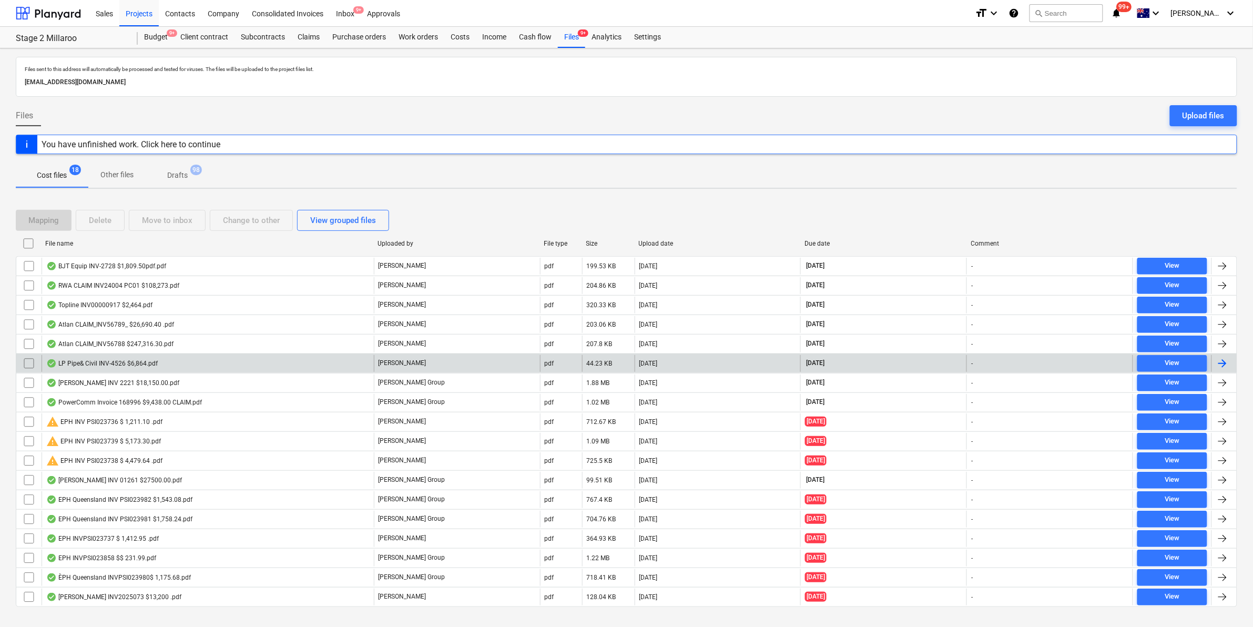
click at [96, 361] on div "LP Pipe& Civil INV-4526 $6,864.pdf" at bounding box center [101, 363] width 111 height 8
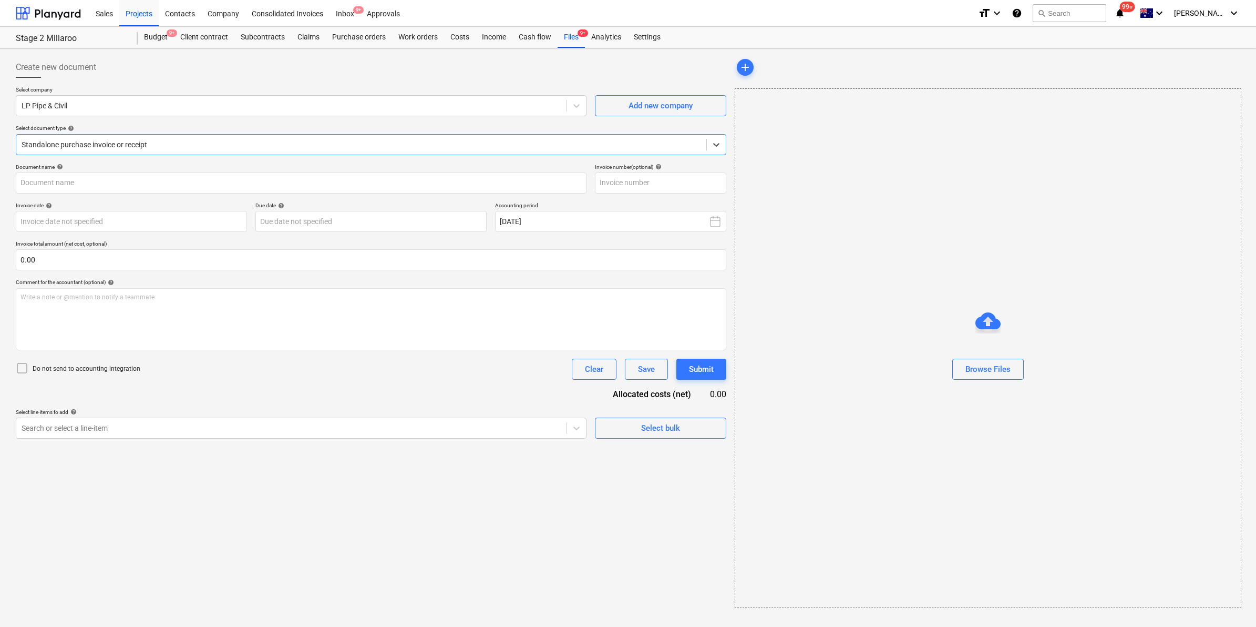
type input "INV-4526"
type input "[DATE]"
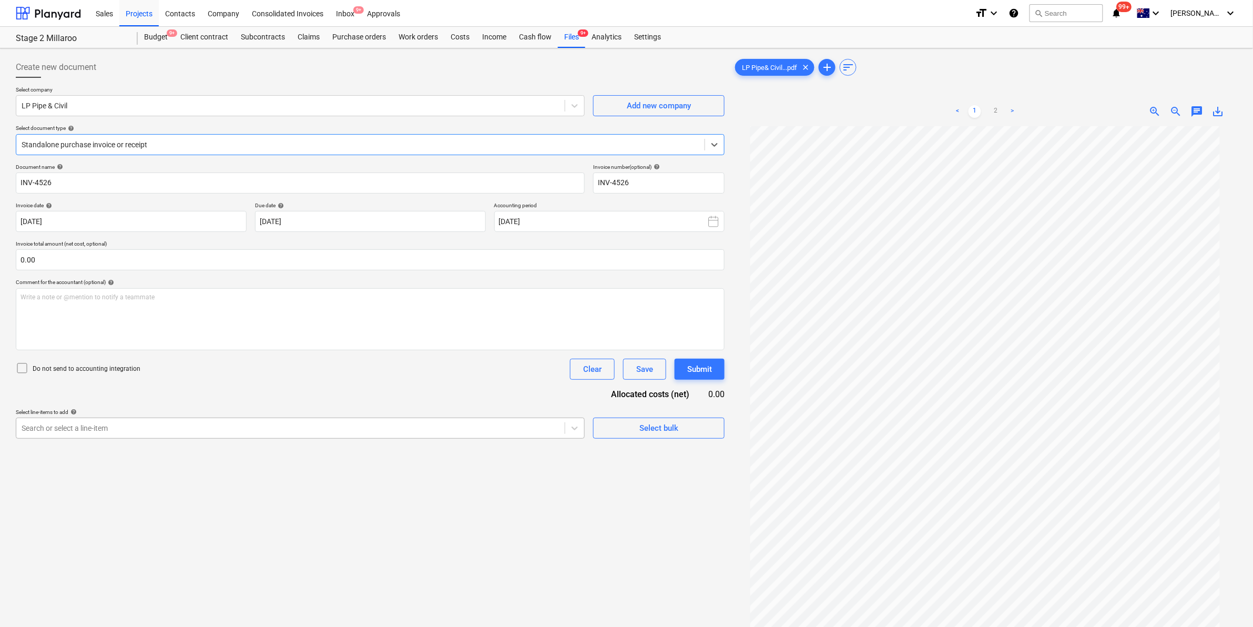
click at [94, 435] on div "Search or select a line-item" at bounding box center [290, 427] width 548 height 15
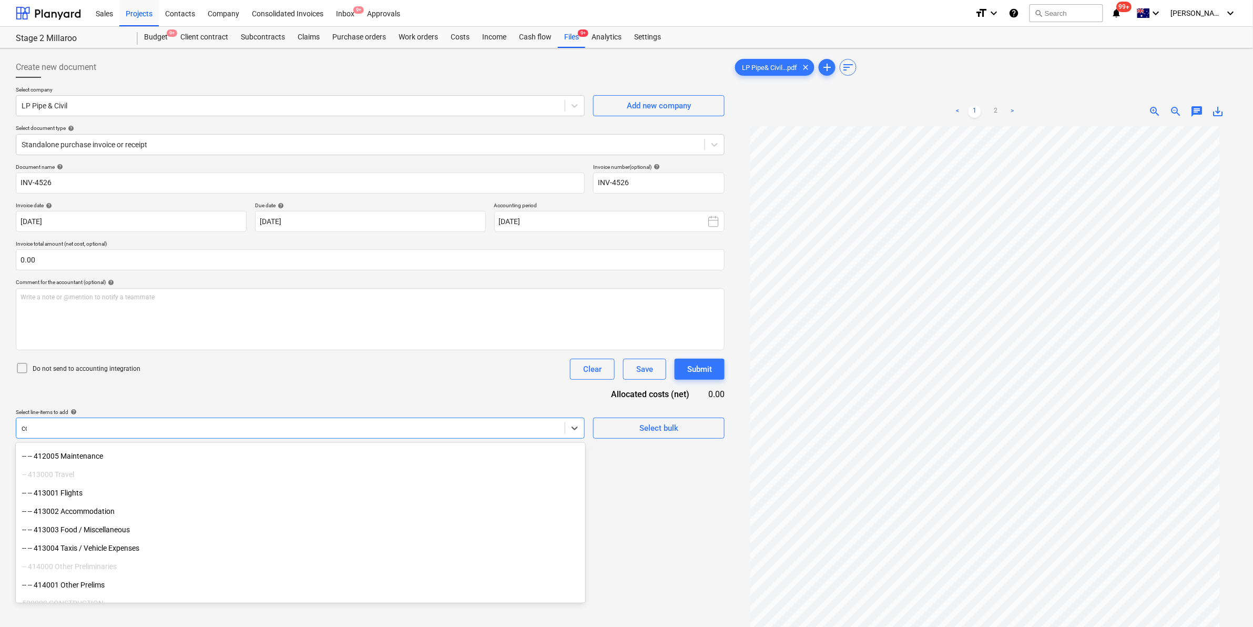
scroll to position [762, 0]
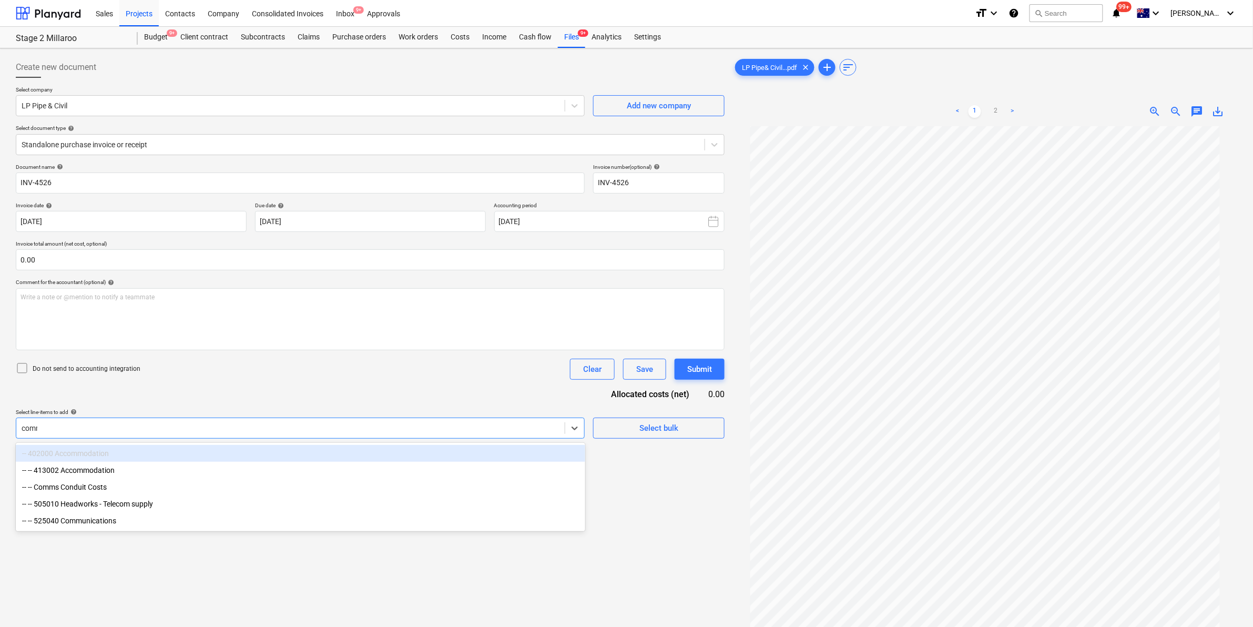
type input "comms"
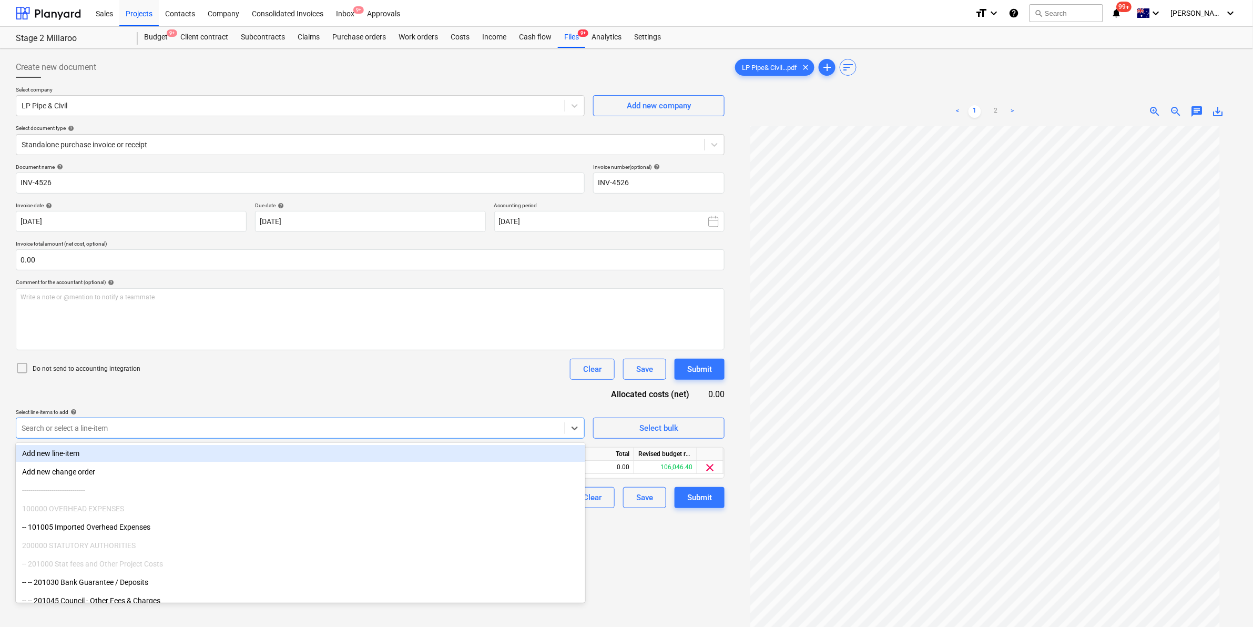
click at [445, 376] on div "Do not send to accounting integration Clear Save Submit" at bounding box center [370, 368] width 709 height 21
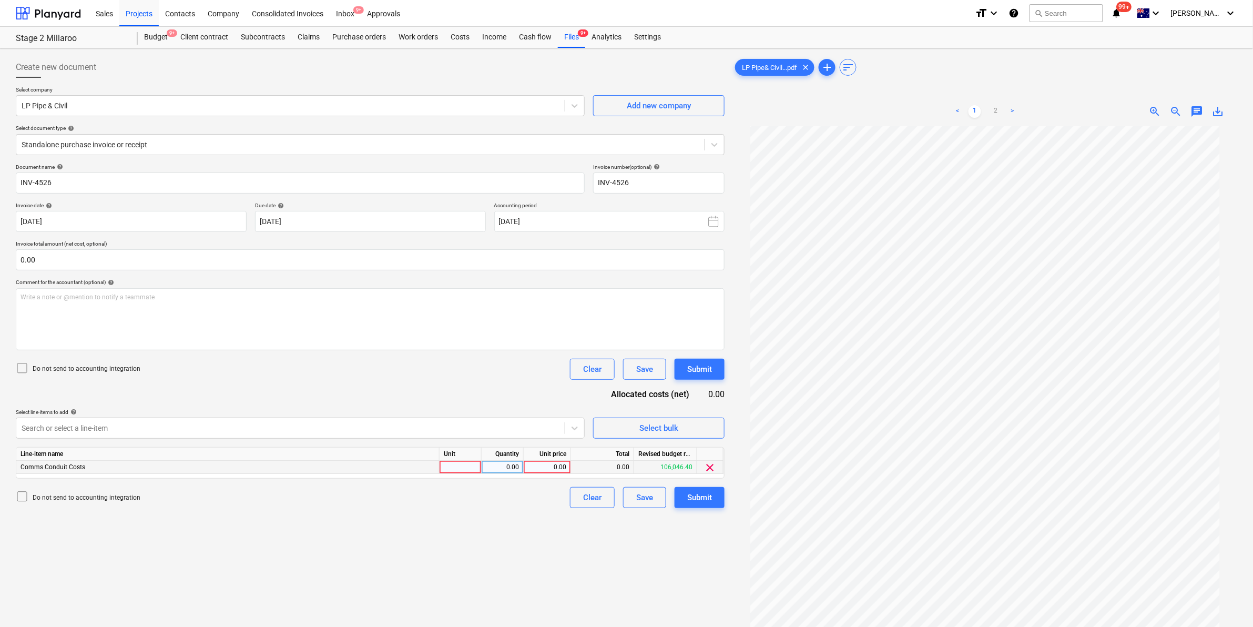
click at [456, 472] on div at bounding box center [460, 466] width 42 height 13
type input "item"
type input "6240"
click at [353, 374] on div "Do not send to accounting integration Clear Save Submit" at bounding box center [370, 368] width 709 height 21
click at [699, 494] on div "Submit" at bounding box center [699, 497] width 25 height 14
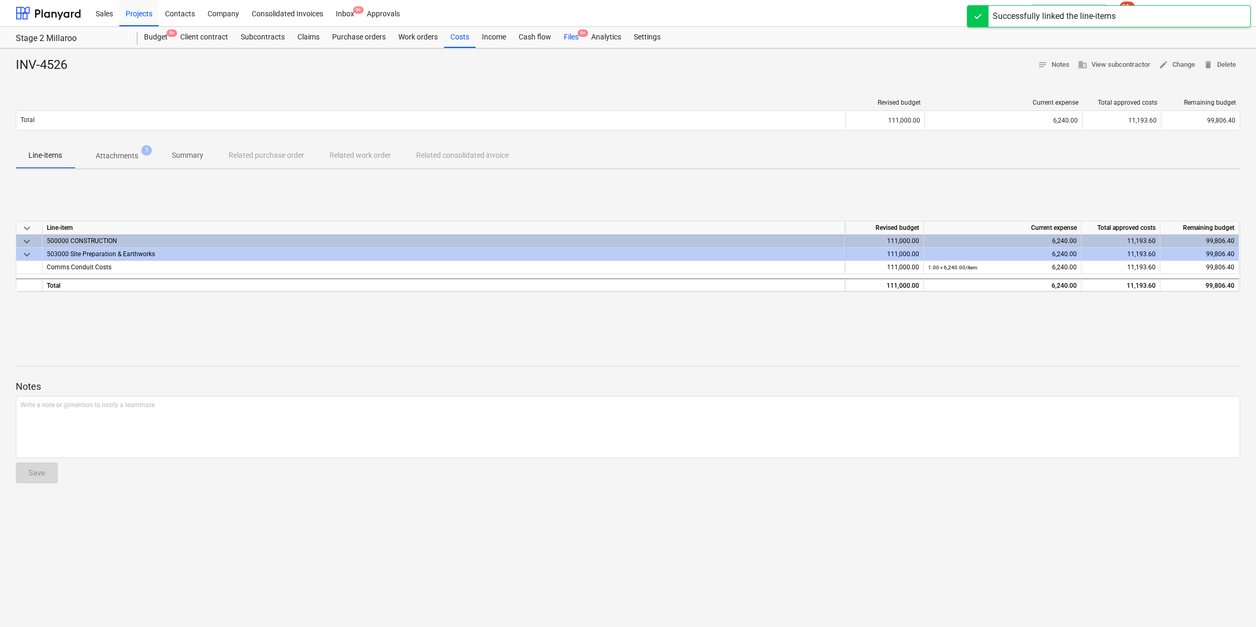
click at [574, 37] on div "Files 9+" at bounding box center [571, 37] width 27 height 21
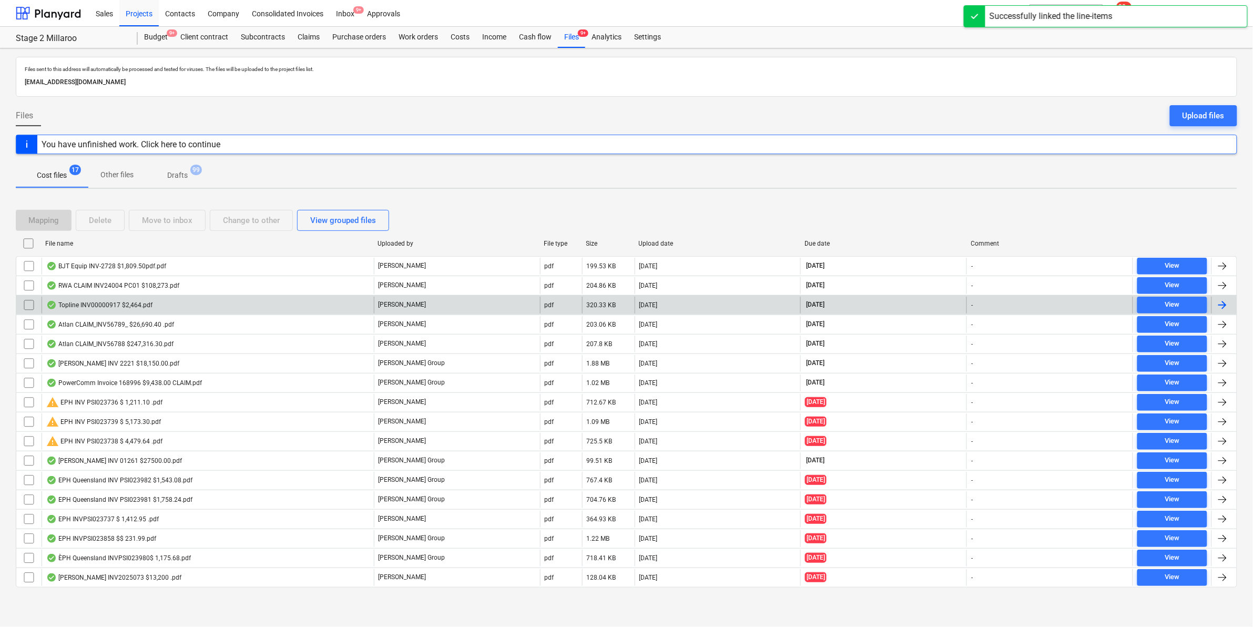
click at [108, 301] on div "Topline INV00000917 $2,464.pdf" at bounding box center [99, 305] width 106 height 8
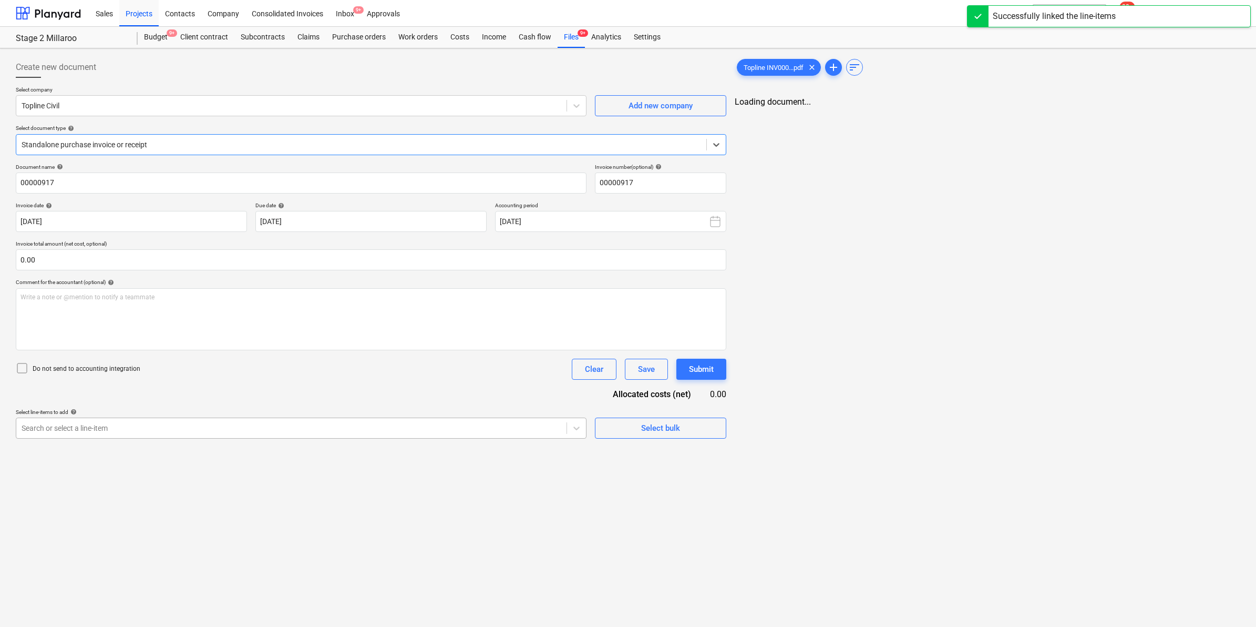
click at [136, 430] on div at bounding box center [292, 428] width 540 height 11
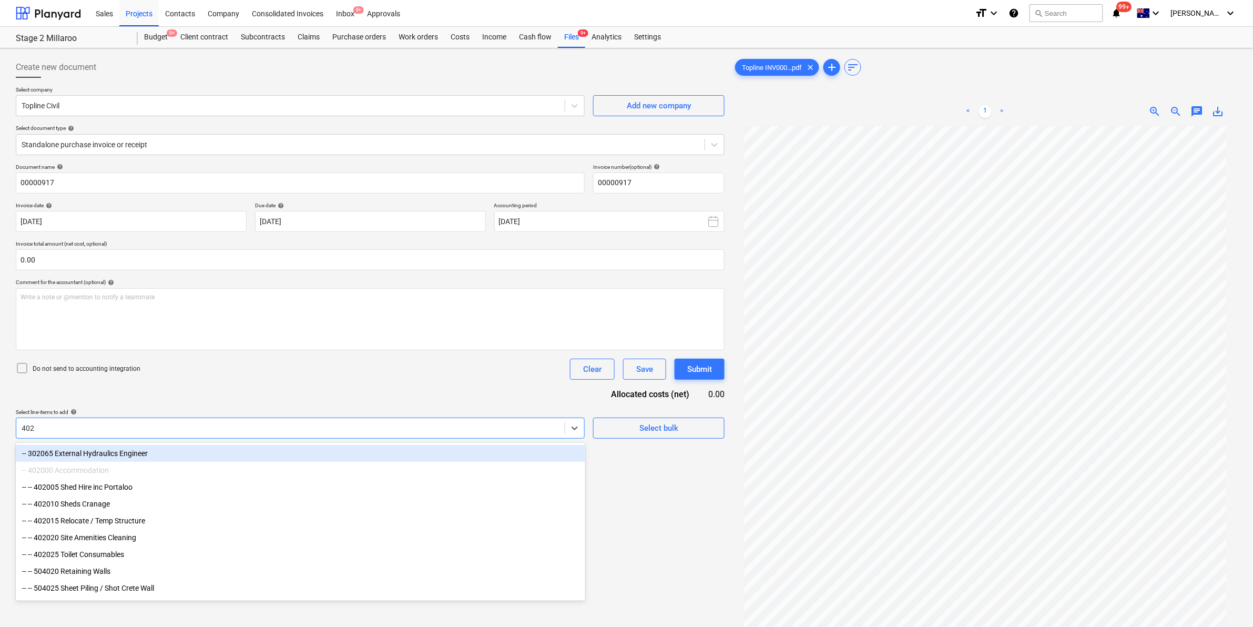
type input "4020"
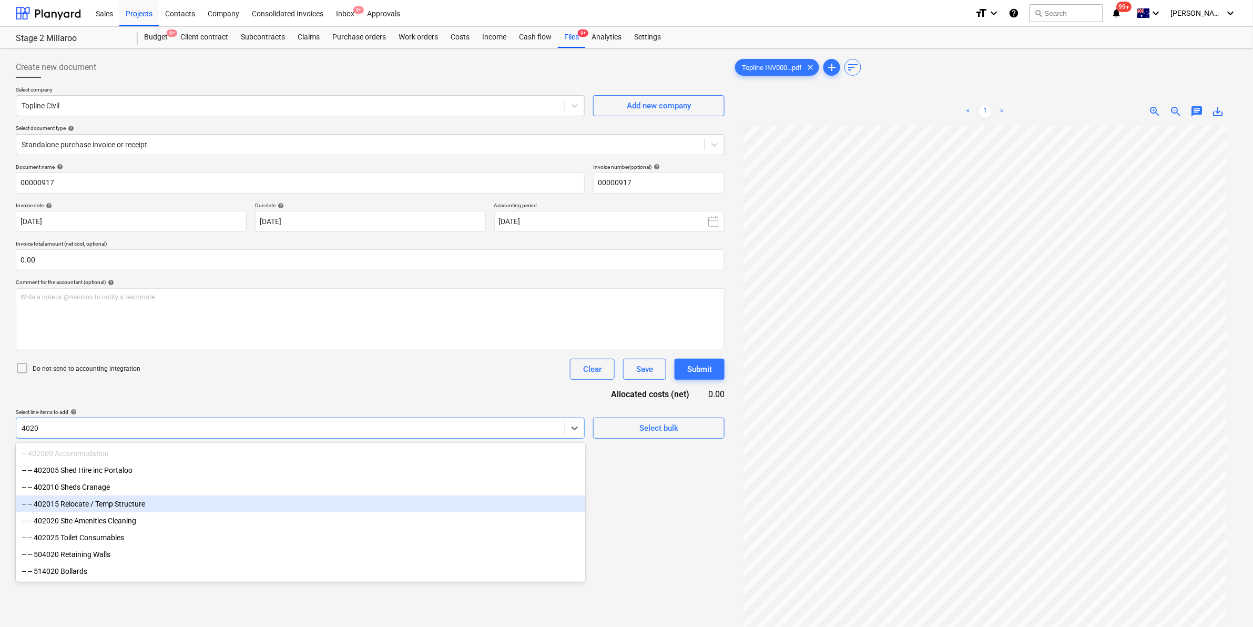
click at [122, 501] on div "-- -- 402015 Relocate / Temp Structure" at bounding box center [300, 503] width 569 height 17
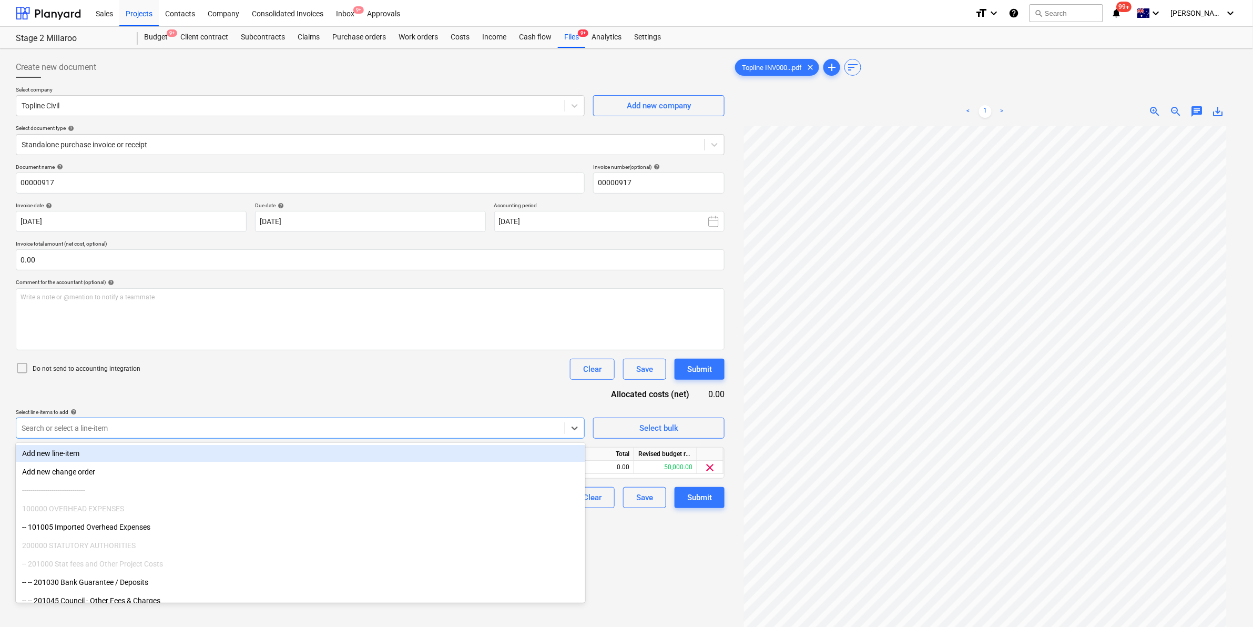
click at [411, 361] on div "Do not send to accounting integration Clear Save Submit" at bounding box center [370, 368] width 709 height 21
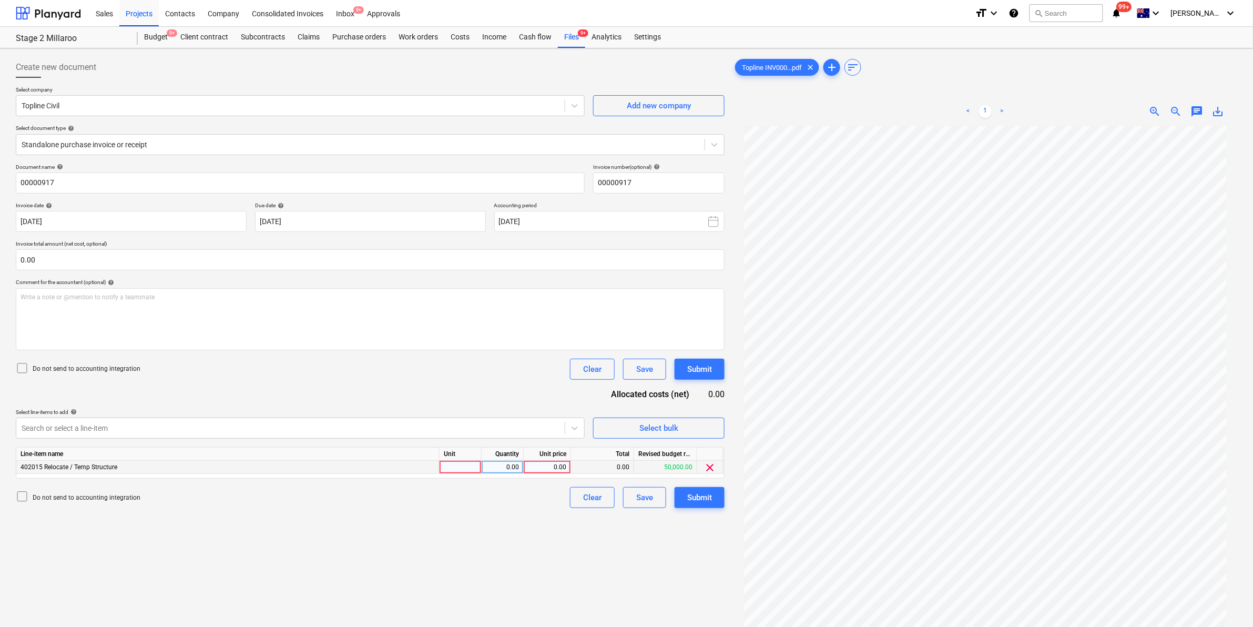
click at [459, 467] on div at bounding box center [460, 466] width 42 height 13
type input "item"
type input "2"
type input "1"
type input "2240"
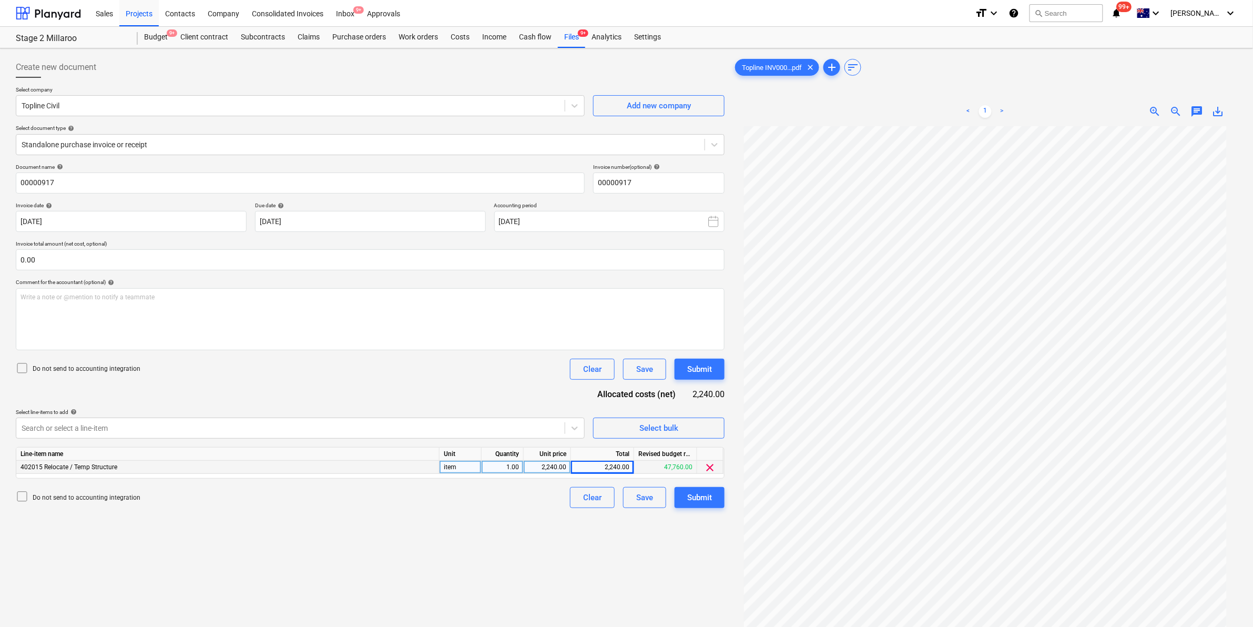
click at [454, 378] on div "Do not send to accounting integration Clear Save Submit" at bounding box center [370, 368] width 709 height 21
click at [697, 495] on div "Submit" at bounding box center [699, 497] width 25 height 14
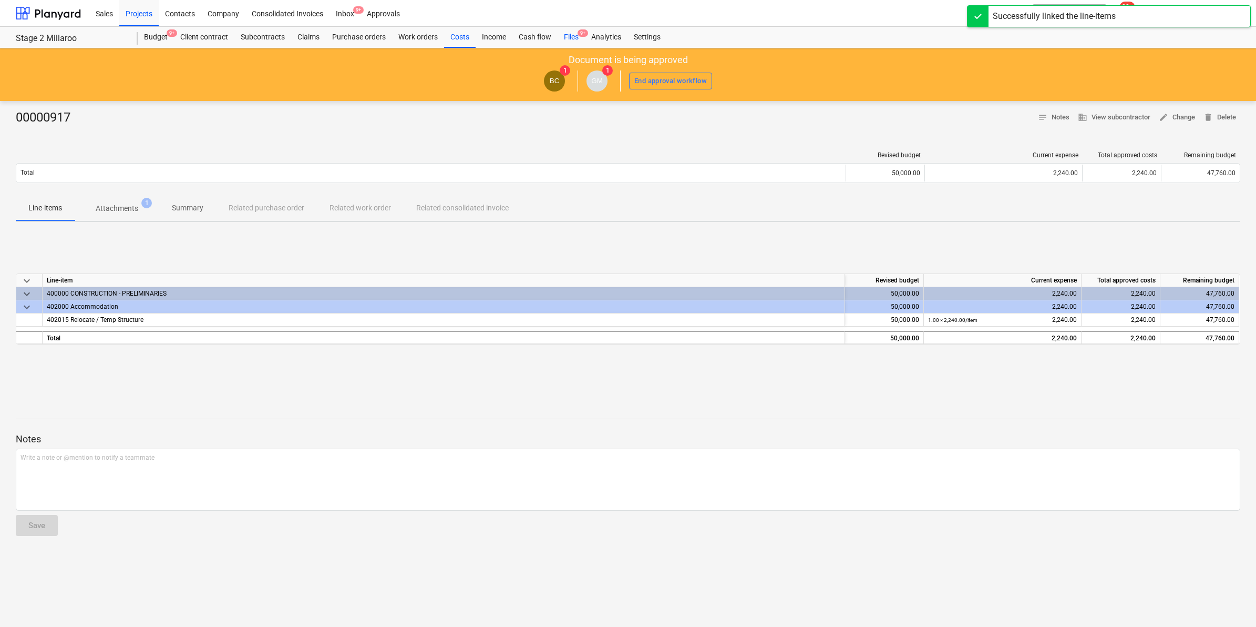
click at [573, 37] on div "Files 9+" at bounding box center [571, 37] width 27 height 21
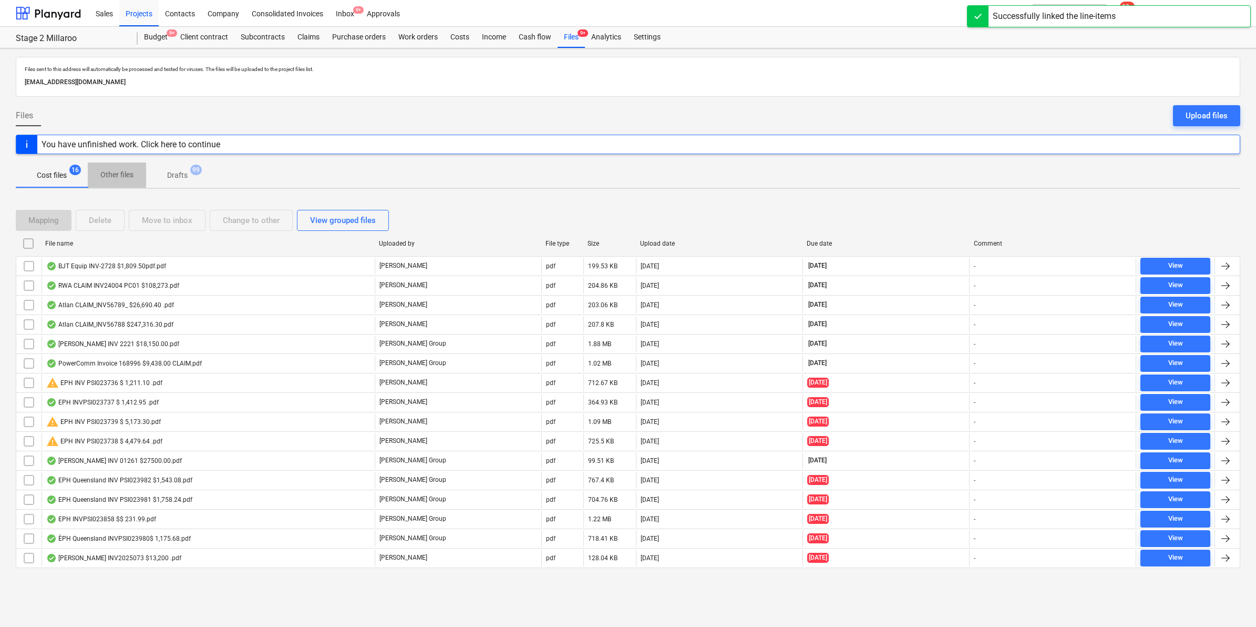
click at [111, 173] on p "Other files" at bounding box center [116, 174] width 33 height 11
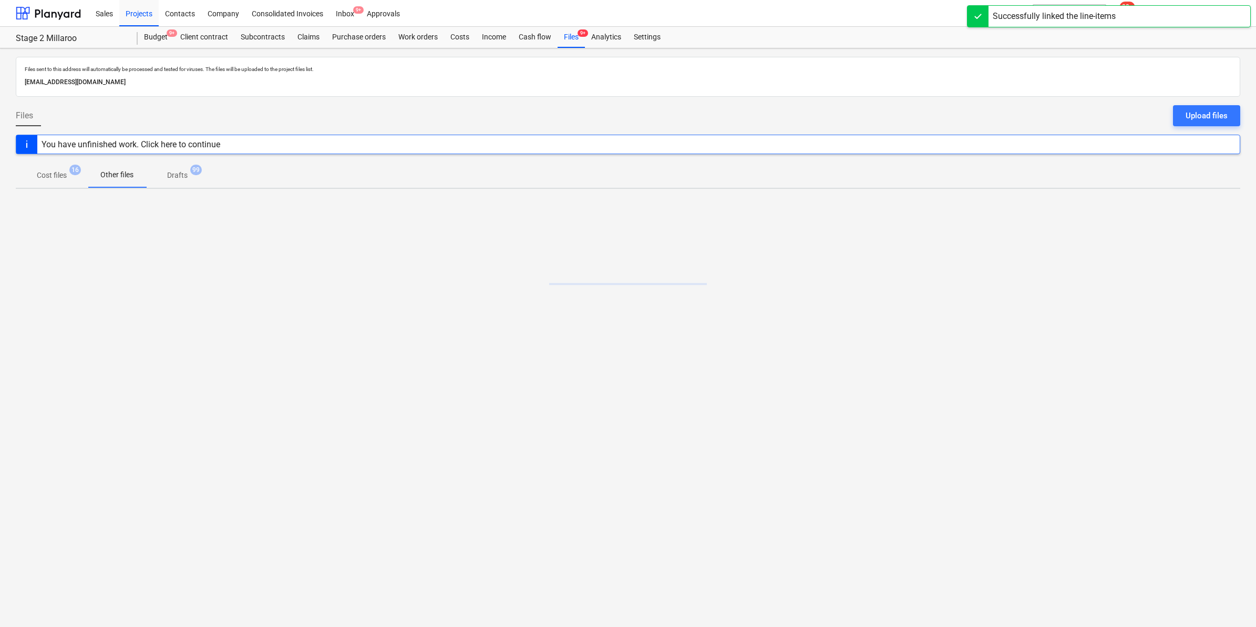
click at [169, 174] on p "Drafts" at bounding box center [177, 175] width 20 height 11
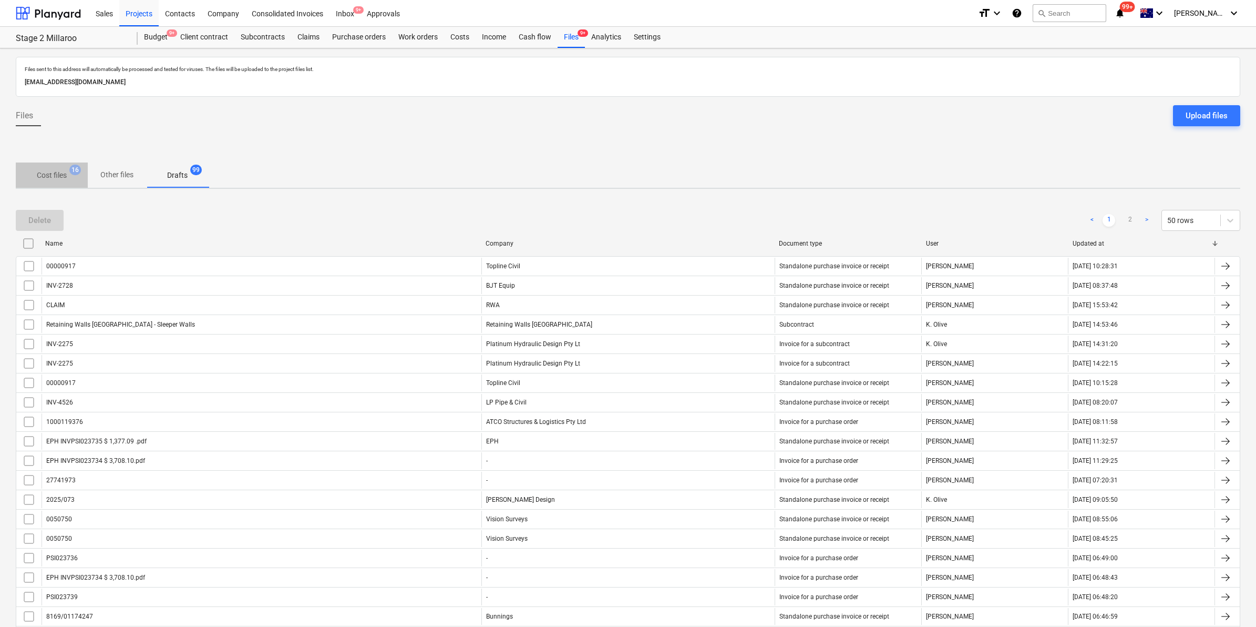
click at [54, 168] on span "Cost files 16" at bounding box center [52, 175] width 72 height 19
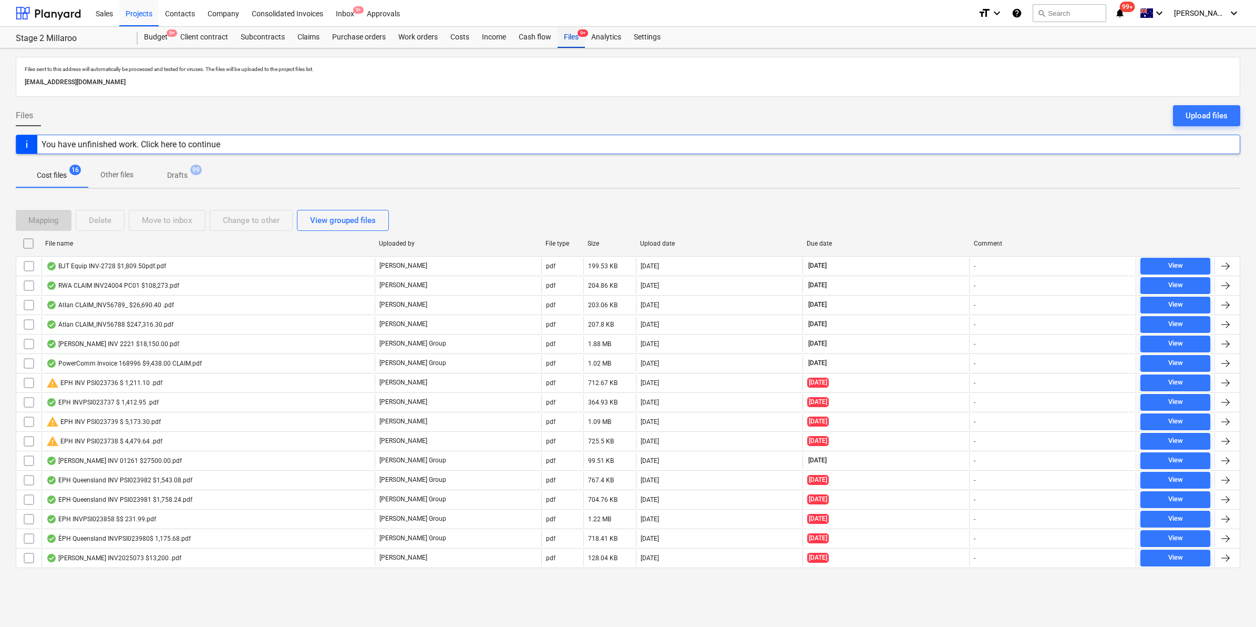
click at [566, 35] on div "Files 9+" at bounding box center [571, 37] width 27 height 21
click at [1135, 12] on span "99+" at bounding box center [1127, 7] width 15 height 11
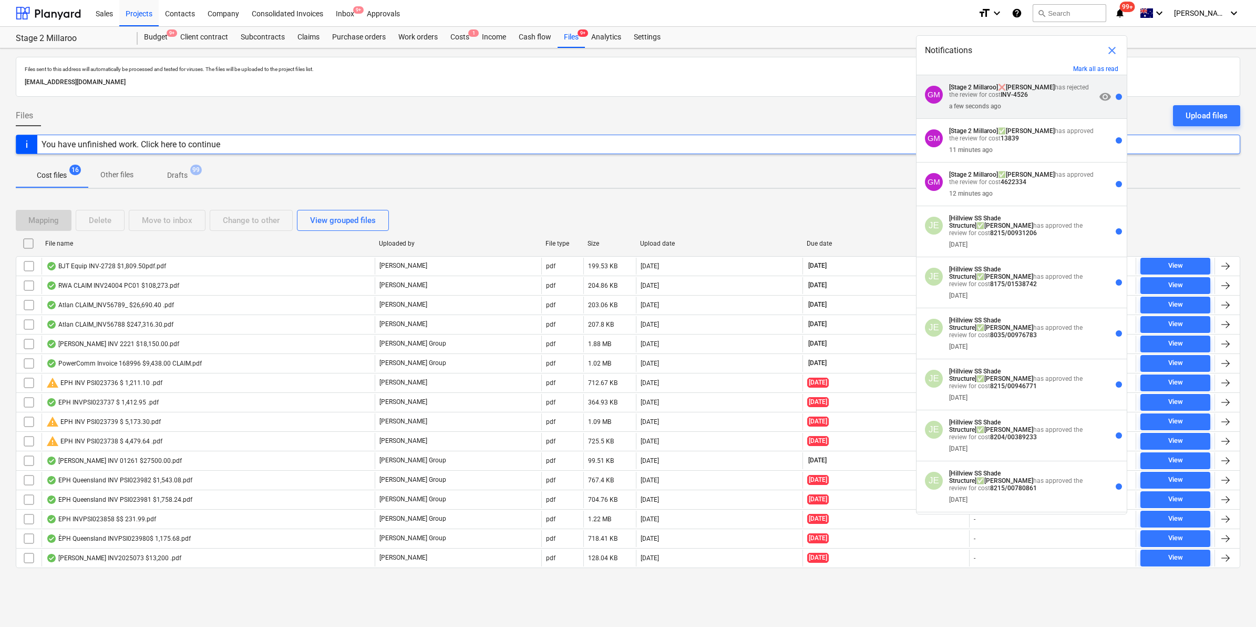
click at [983, 98] on p "[Stage 2 Millaroo] ❌ [PERSON_NAME] has rejected the review for cost INV-4526" at bounding box center [1022, 91] width 147 height 15
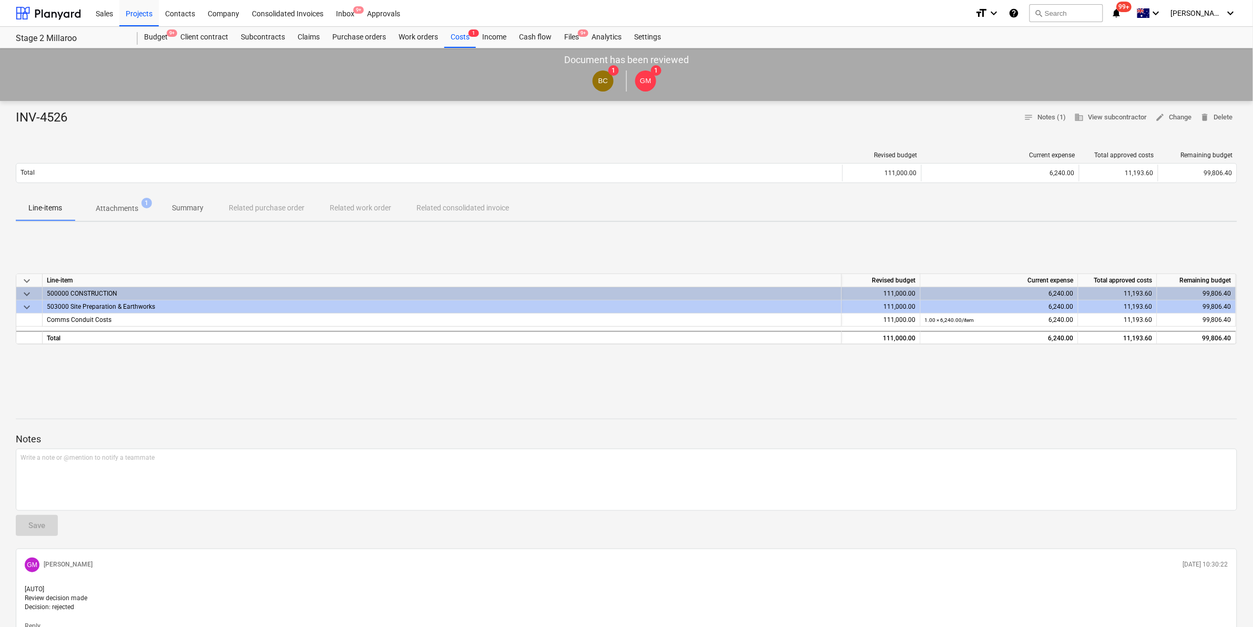
click at [104, 208] on p "Attachments" at bounding box center [117, 208] width 43 height 11
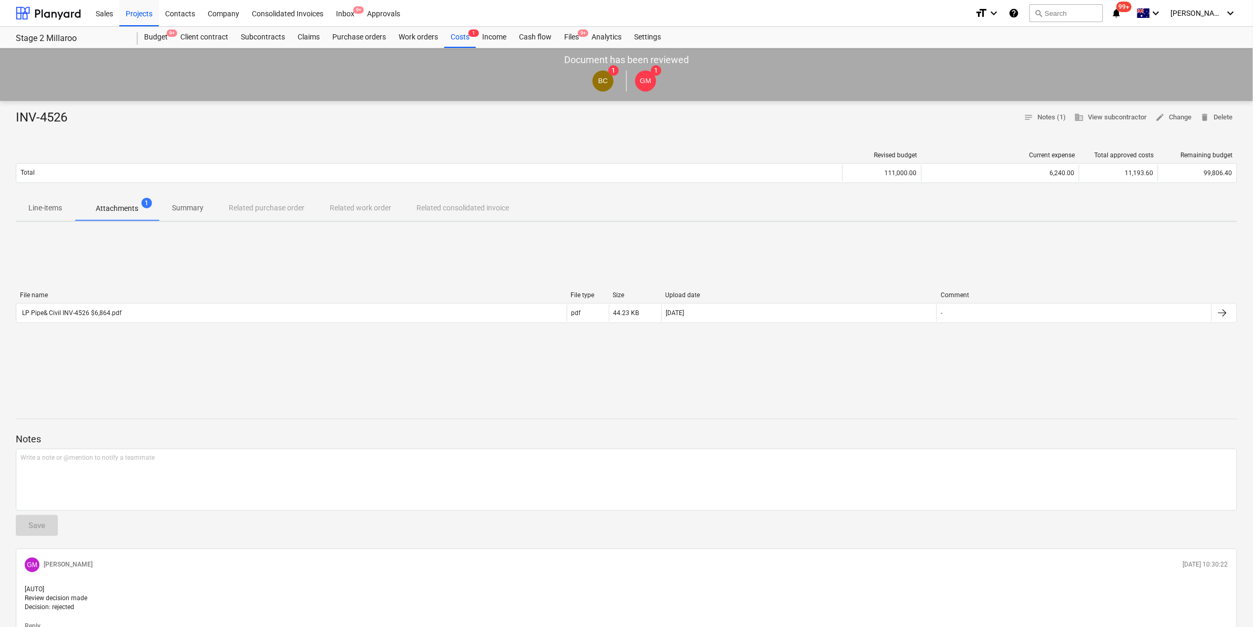
click at [109, 299] on div "File name File type Size Upload date Comment" at bounding box center [626, 297] width 1221 height 12
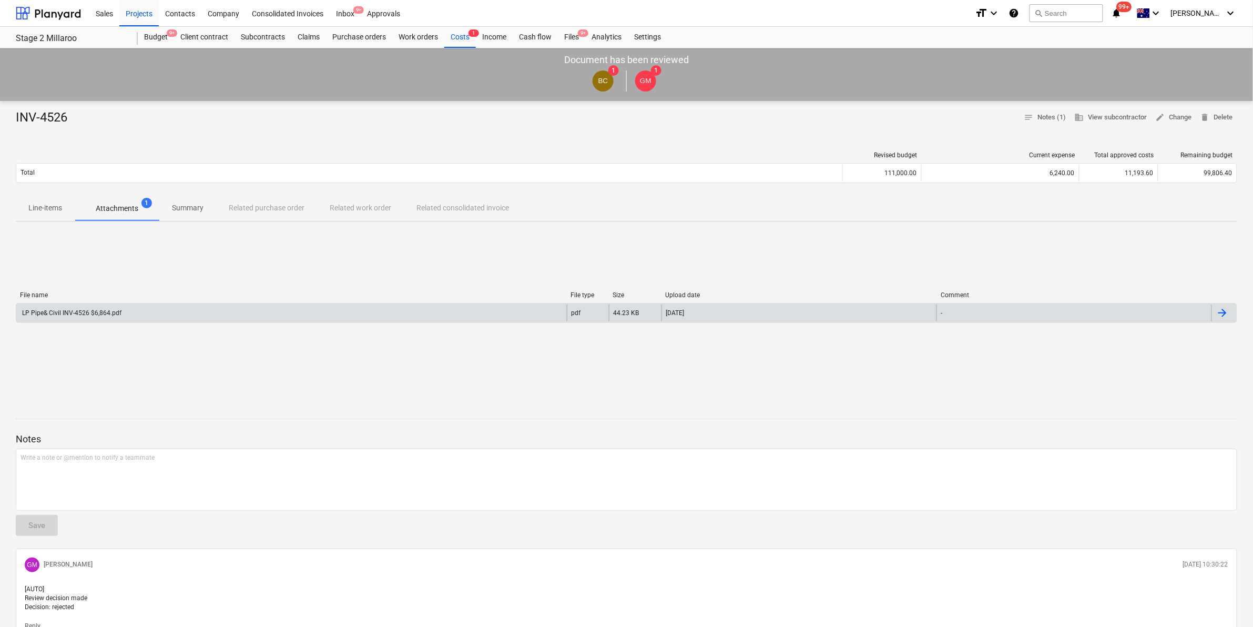
click at [88, 311] on div "LP Pipe& Civil INV-4526 $6,864.pdf" at bounding box center [70, 312] width 101 height 7
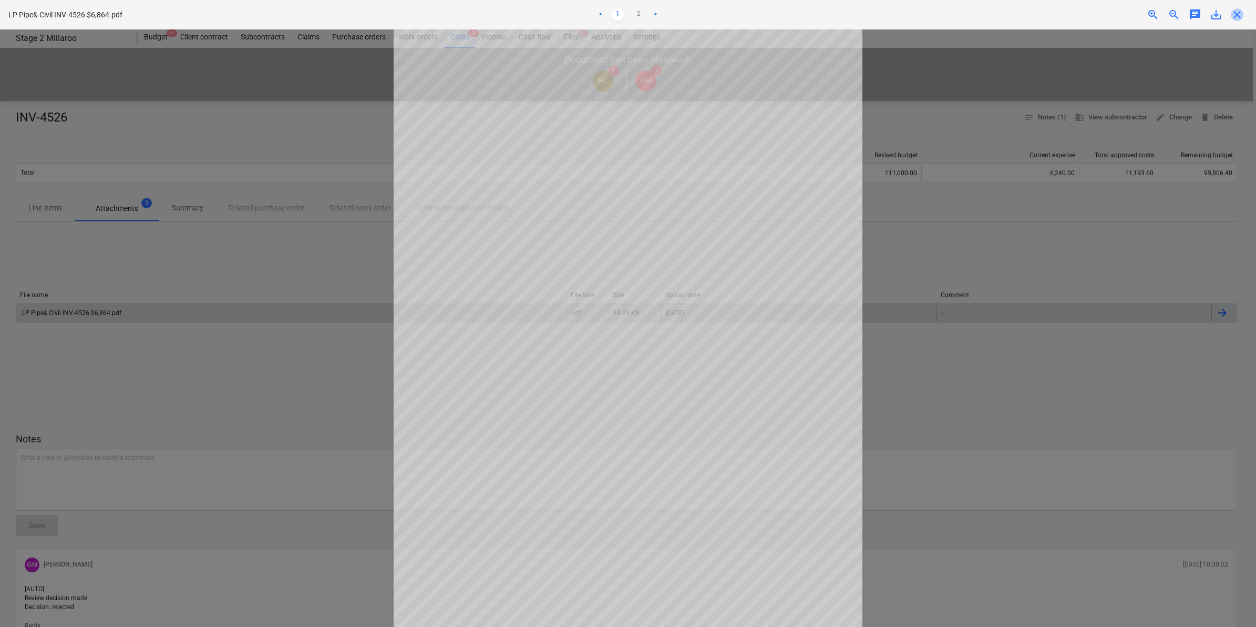
click at [1235, 14] on span "close" at bounding box center [1237, 14] width 13 height 13
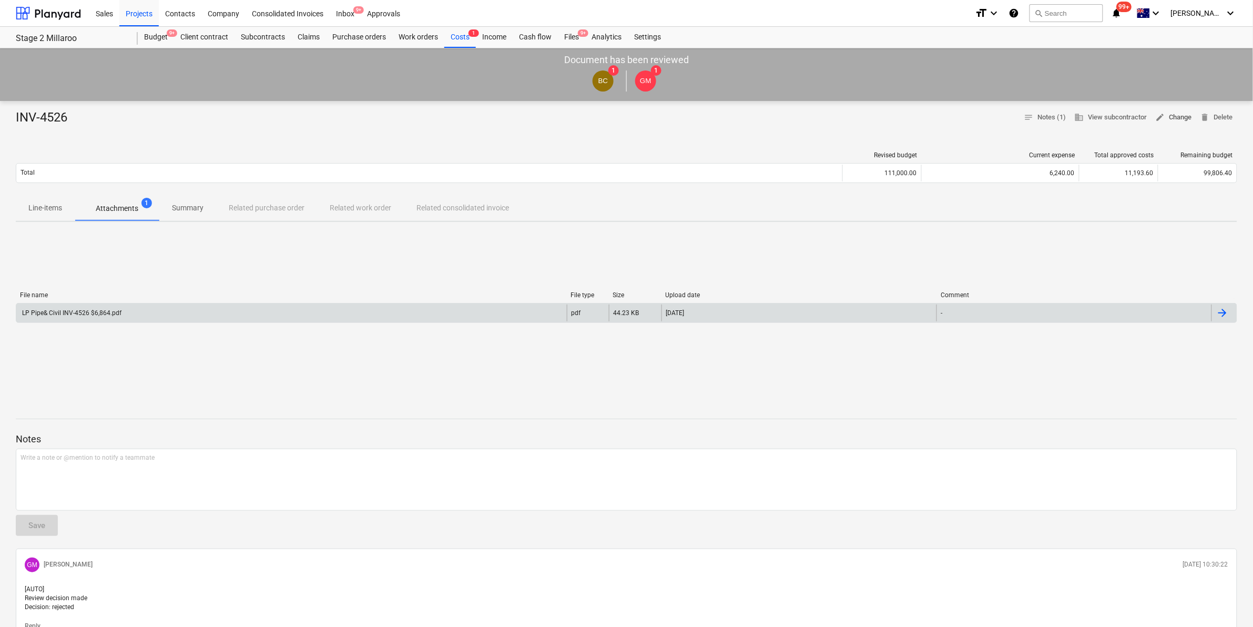
click at [1168, 113] on span "edit Change" at bounding box center [1173, 117] width 36 height 12
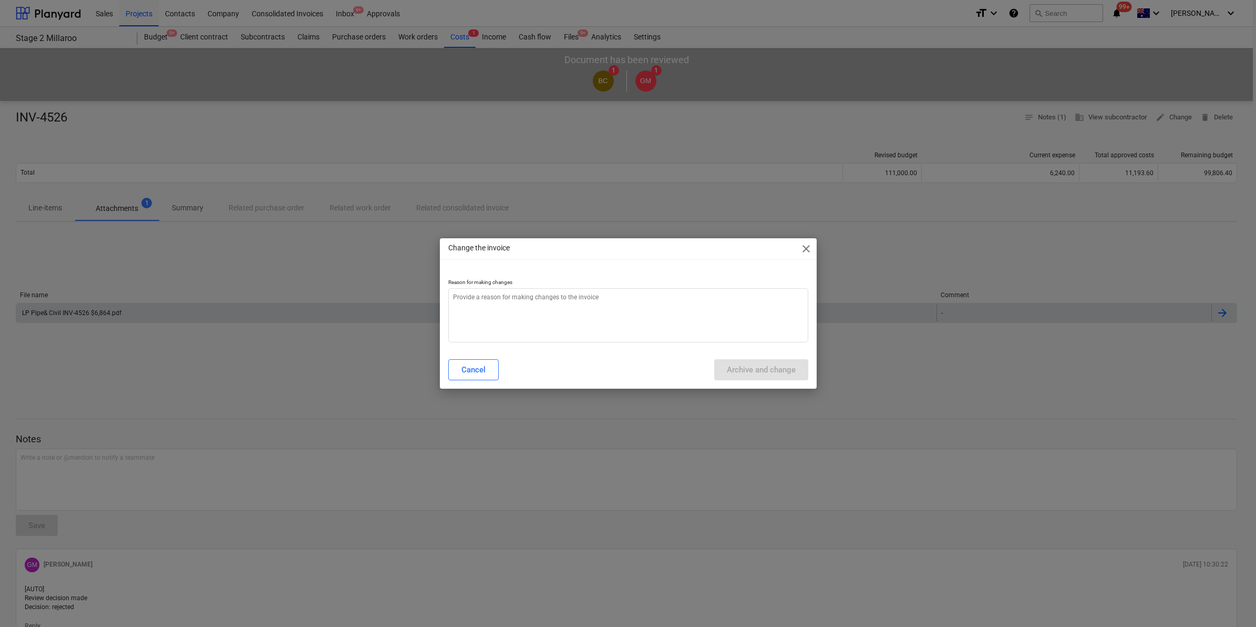
type textarea "x"
click at [502, 298] on textarea at bounding box center [628, 315] width 360 height 54
type textarea "r"
type textarea "x"
type textarea "re"
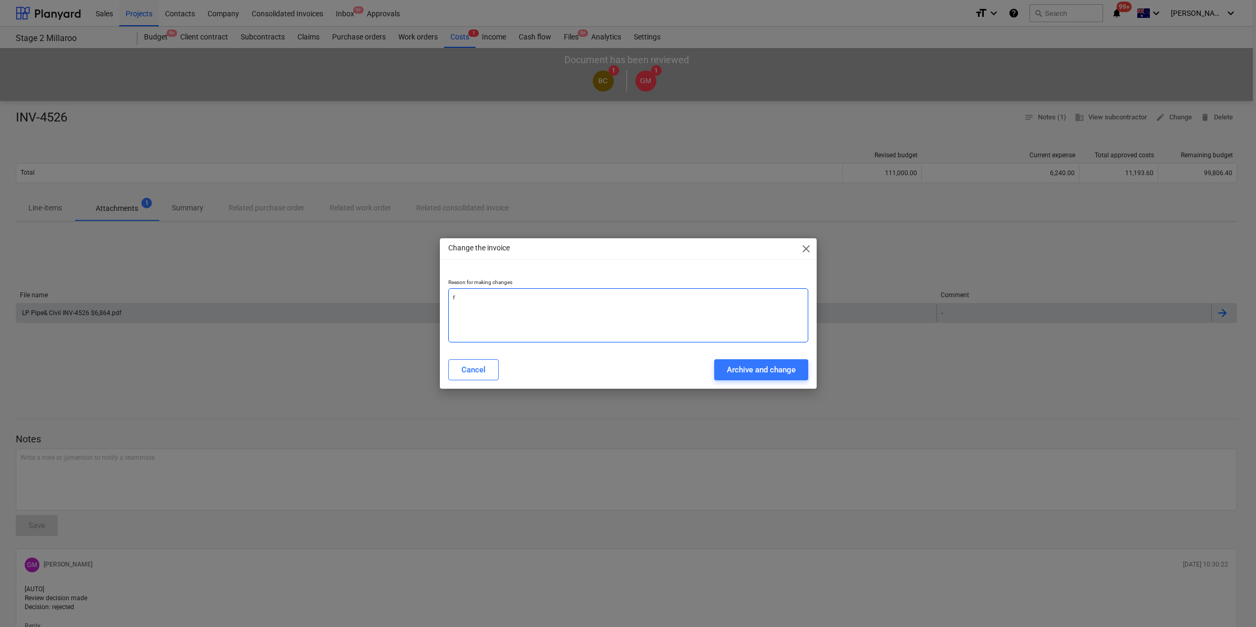
type textarea "x"
type textarea "rej"
type textarea "x"
type textarea "reje"
type textarea "x"
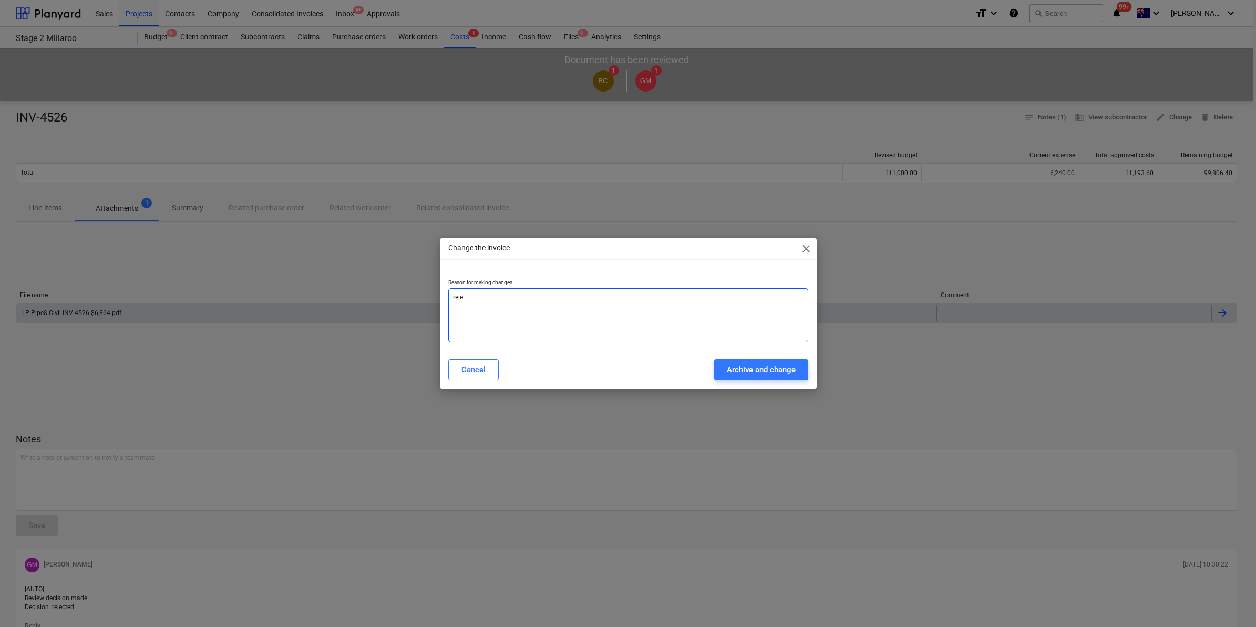
type textarea "rejee"
type textarea "x"
type textarea "reje"
type textarea "x"
type textarea "rejec"
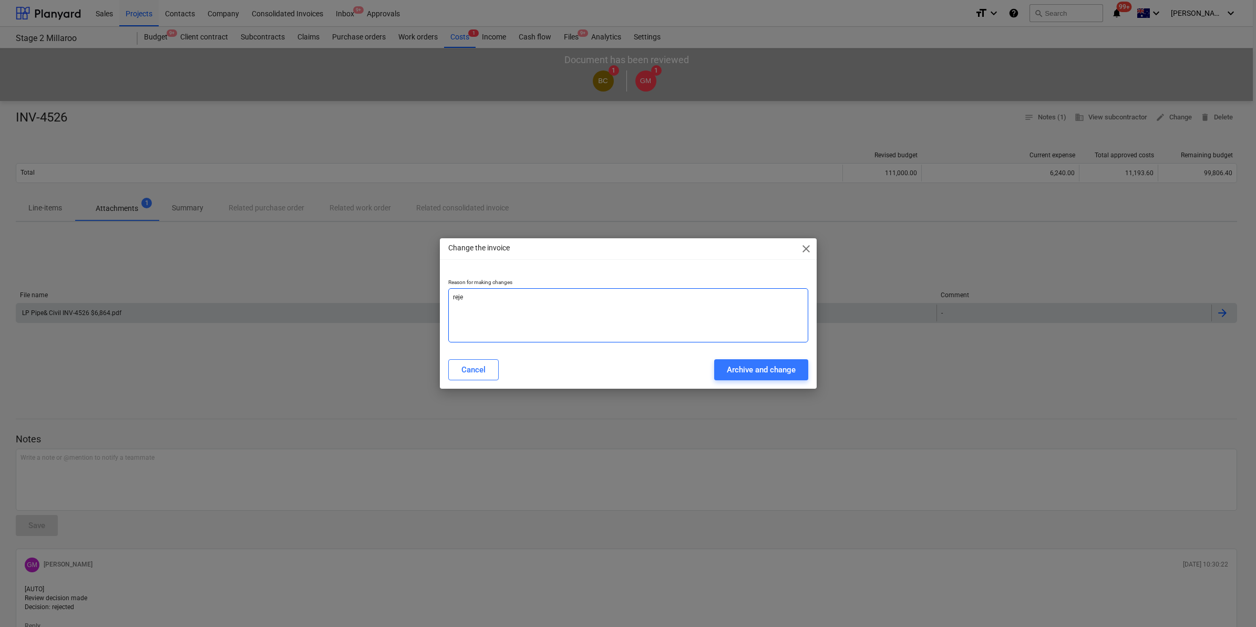
type textarea "x"
type textarea "reject"
type textarea "x"
type textarea "rejecte"
type textarea "x"
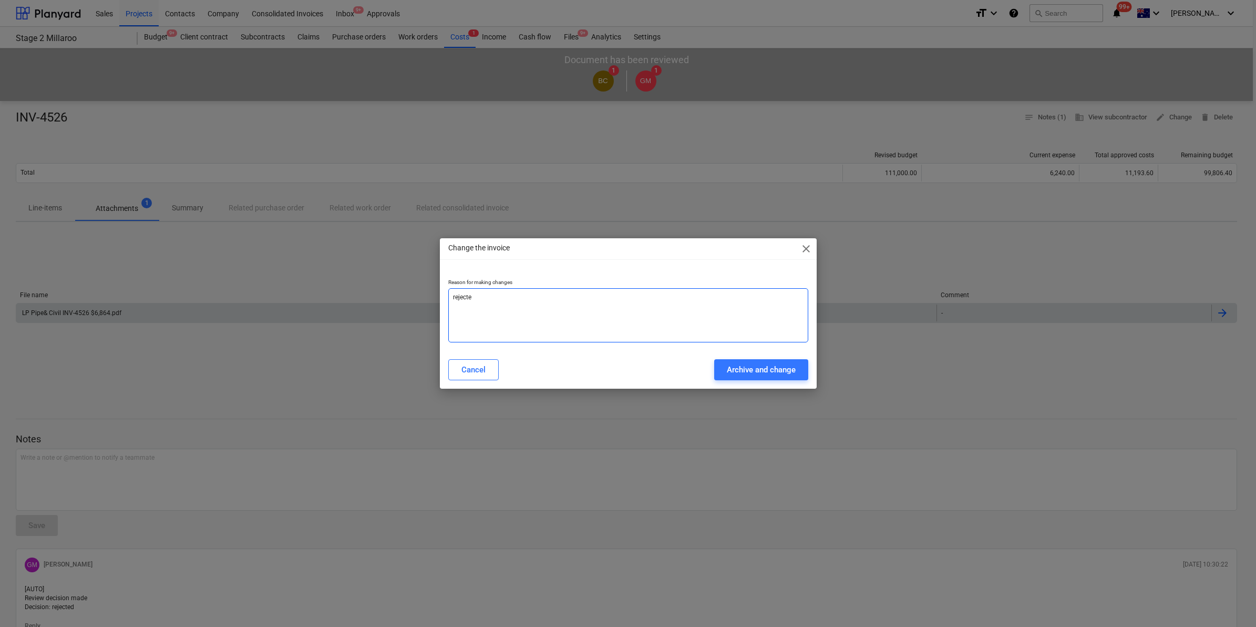
type textarea "rejected"
type textarea "x"
type textarea "rejected"
type textarea "x"
type textarea "rejected t"
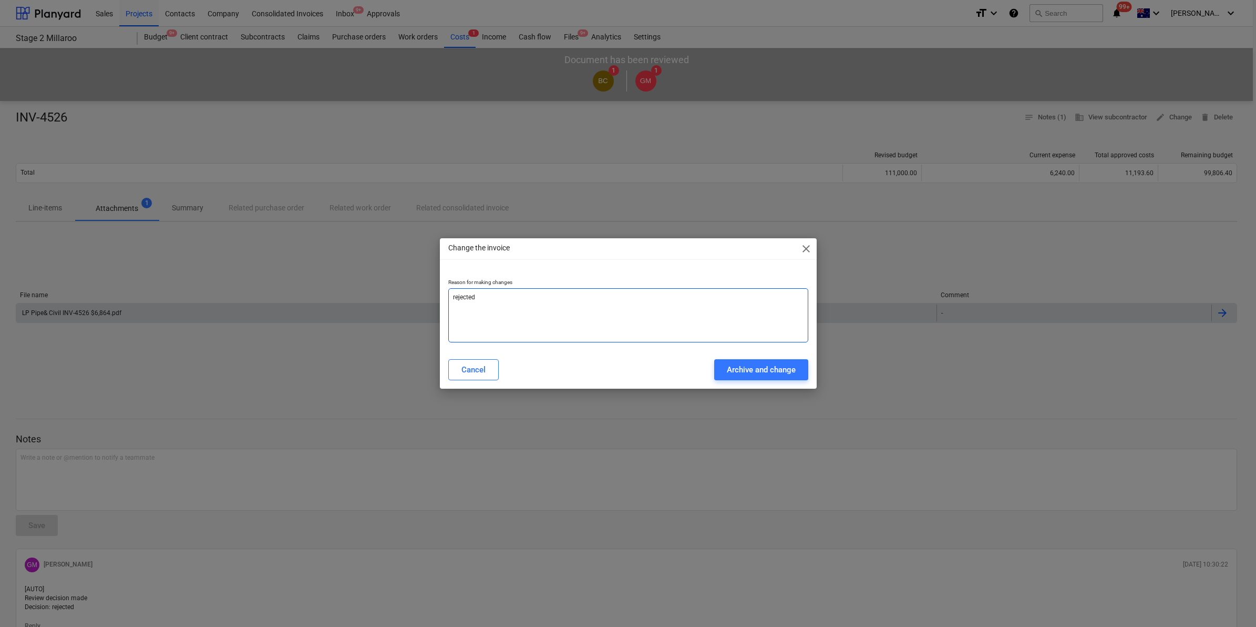
type textarea "x"
type textarea "rejected to"
type textarea "x"
type textarea "rejected to"
type textarea "x"
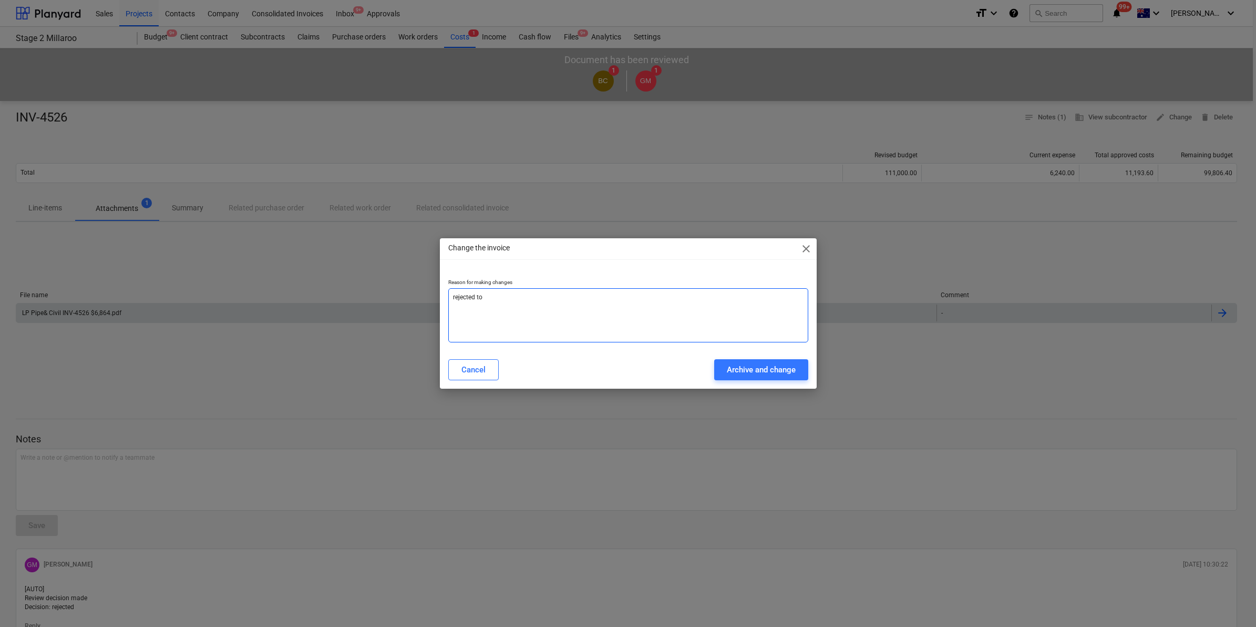
type textarea "rejected to a"
type textarea "x"
type textarea "rejected to as"
type textarea "x"
type textarea "rejected to ass"
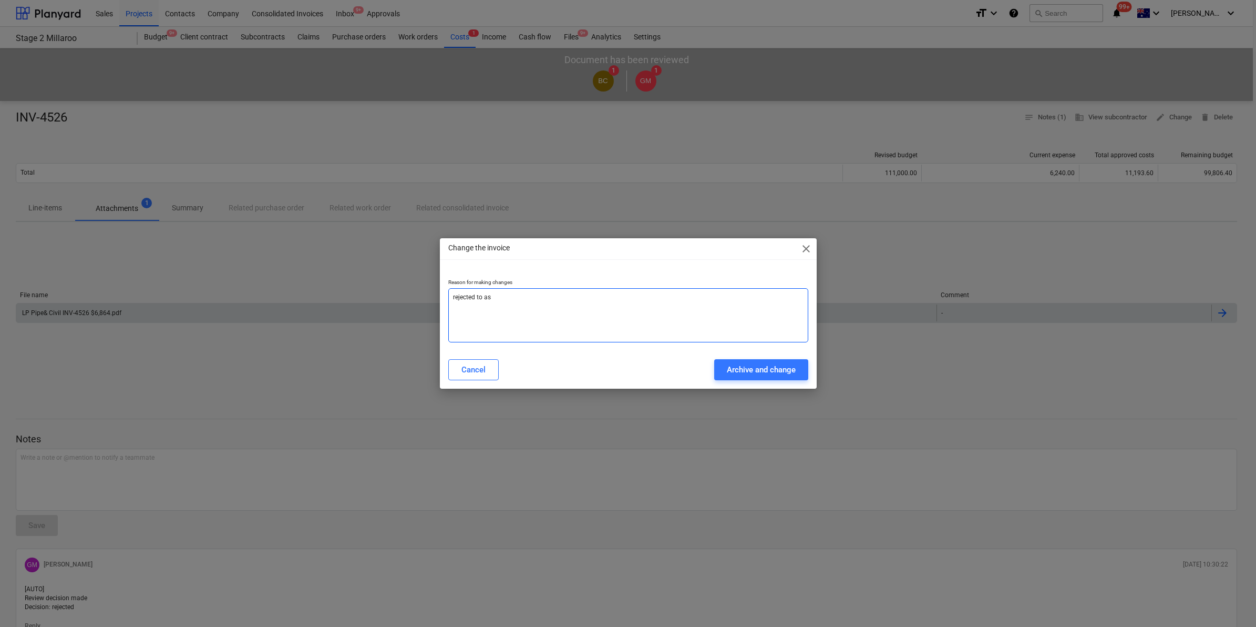
type textarea "x"
type textarea "rejected to asse"
type textarea "x"
type textarea "rejected to asses"
type textarea "x"
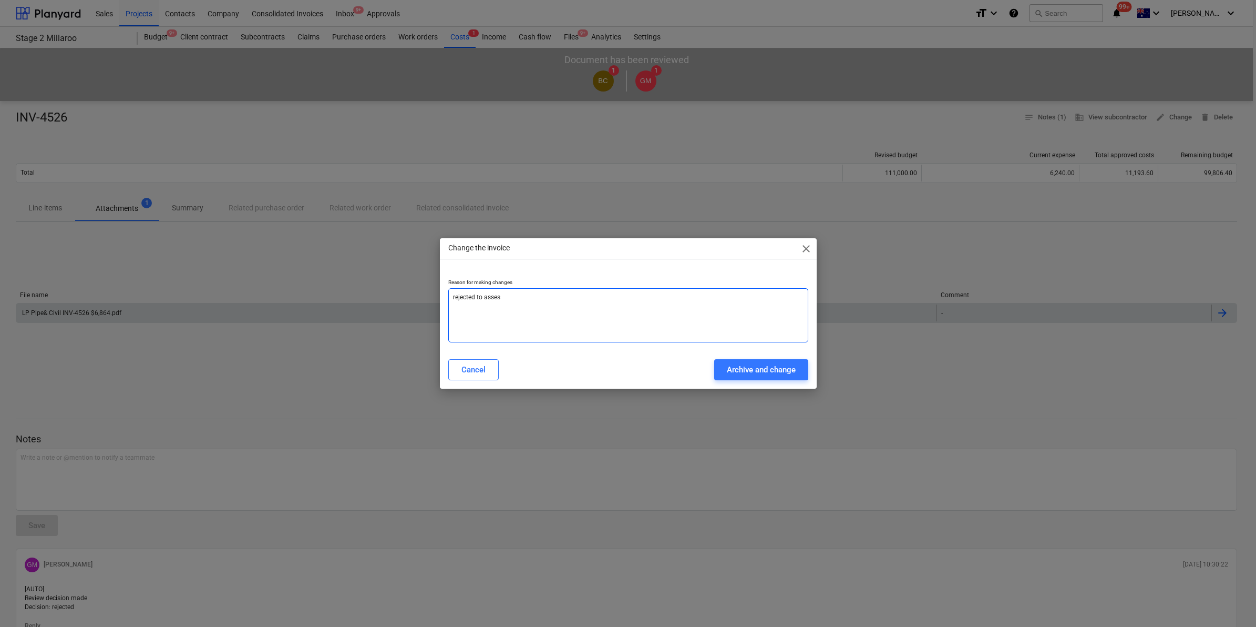
type textarea "rejected to assess"
type textarea "x"
type textarea "rejected to assess"
type textarea "x"
type textarea "rejected to assess r"
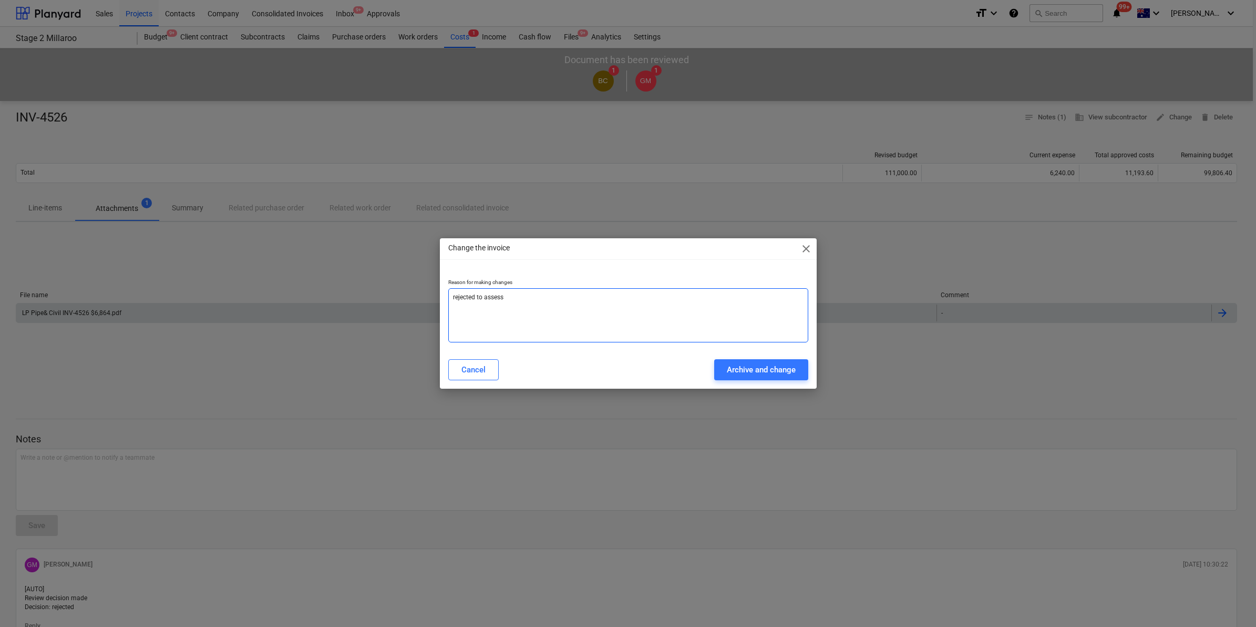
type textarea "x"
type textarea "rejected to assess ra"
type textarea "x"
type textarea "rejected to assess rat"
type textarea "x"
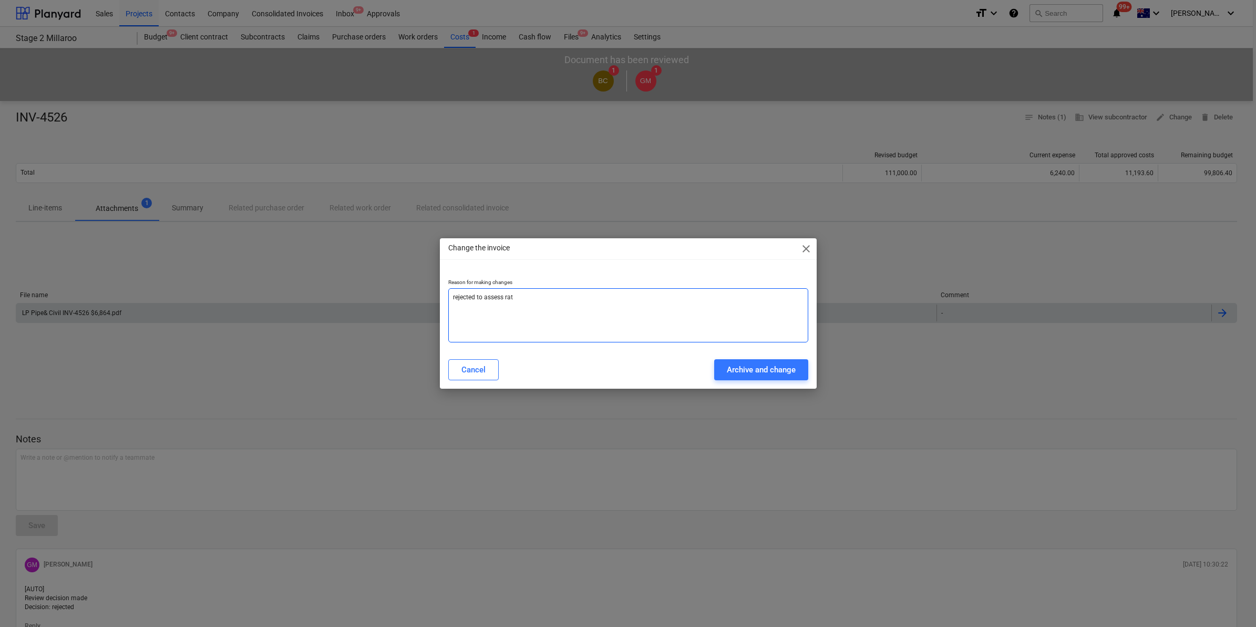
type textarea "rejected to assess rate"
type textarea "x"
type textarea "rejected to assess rates"
type textarea "x"
type textarea "rejected to assess rates"
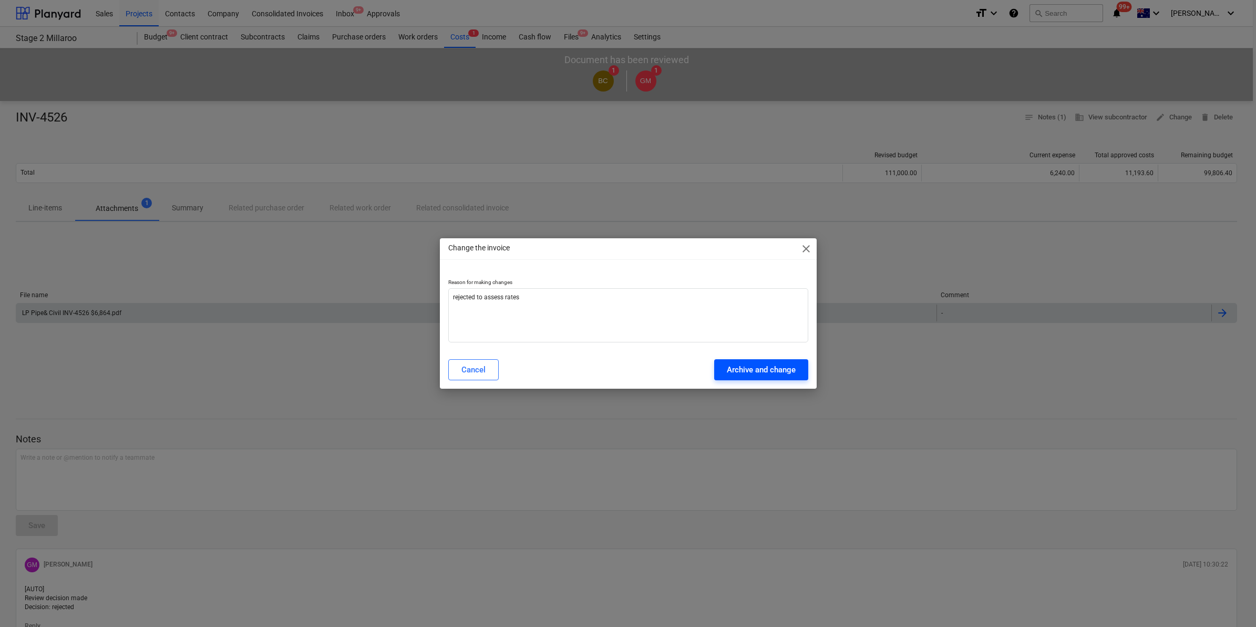
click at [737, 366] on div "Archive and change" at bounding box center [761, 370] width 69 height 14
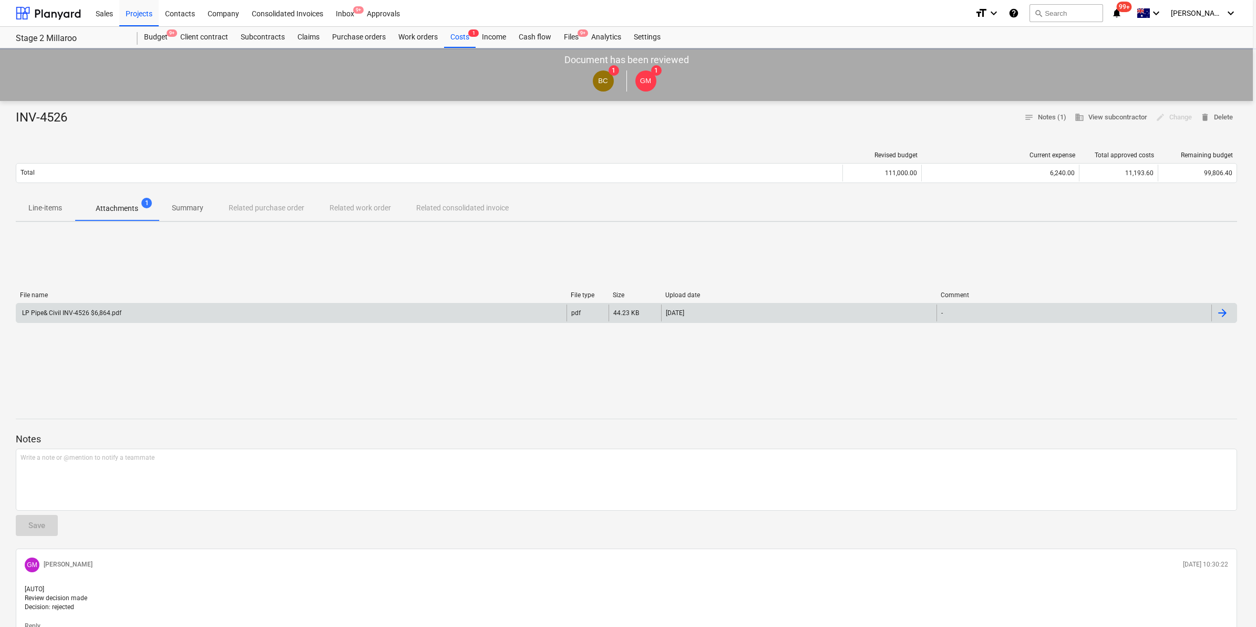
type textarea "x"
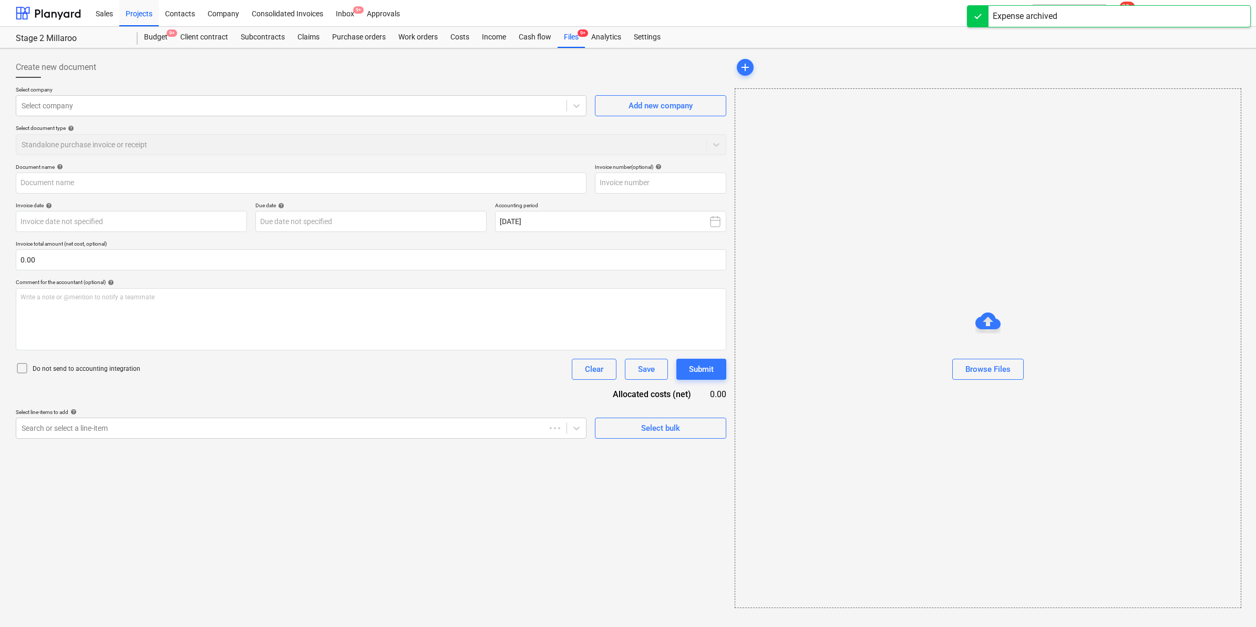
type input "INV-4526"
type input "[DATE]"
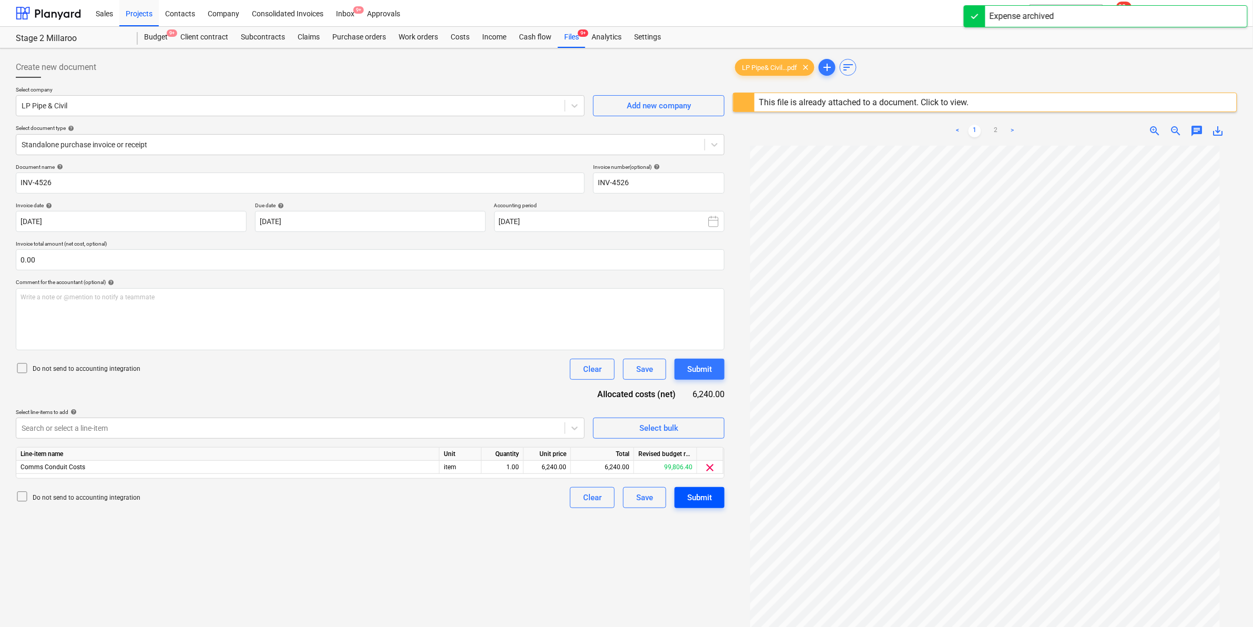
scroll to position [68, 0]
click at [703, 497] on div "Submit" at bounding box center [699, 497] width 25 height 14
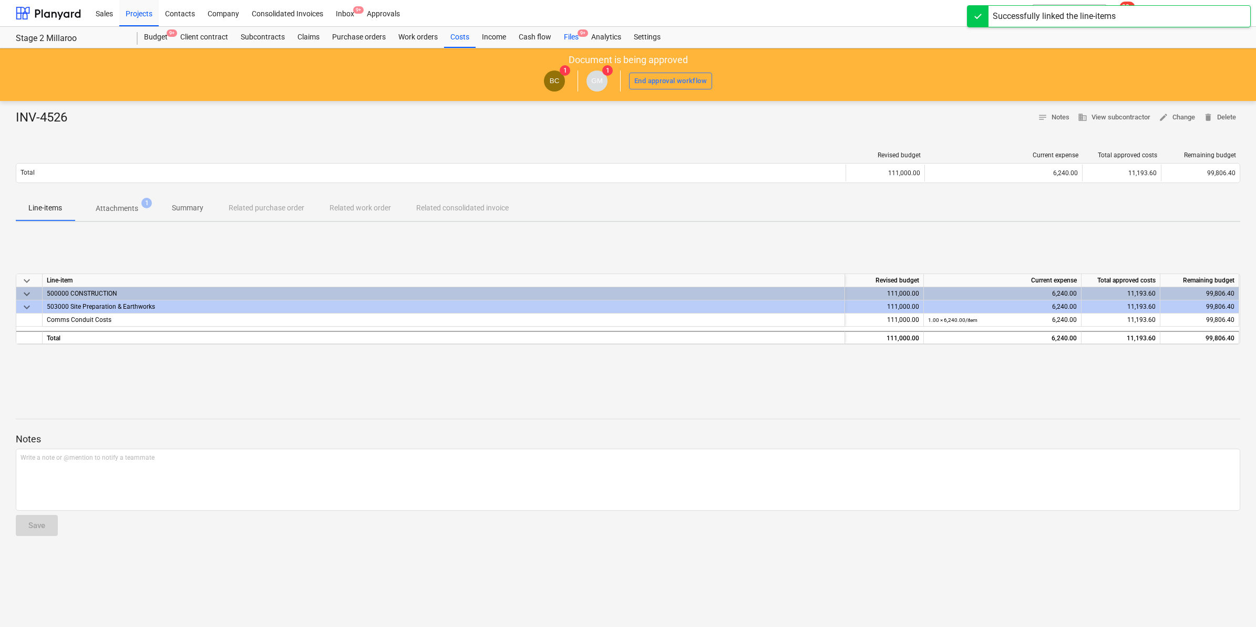
drag, startPoint x: 582, startPoint y: 35, endPoint x: 574, endPoint y: 45, distance: 12.8
click at [582, 35] on span "9+" at bounding box center [583, 32] width 11 height 7
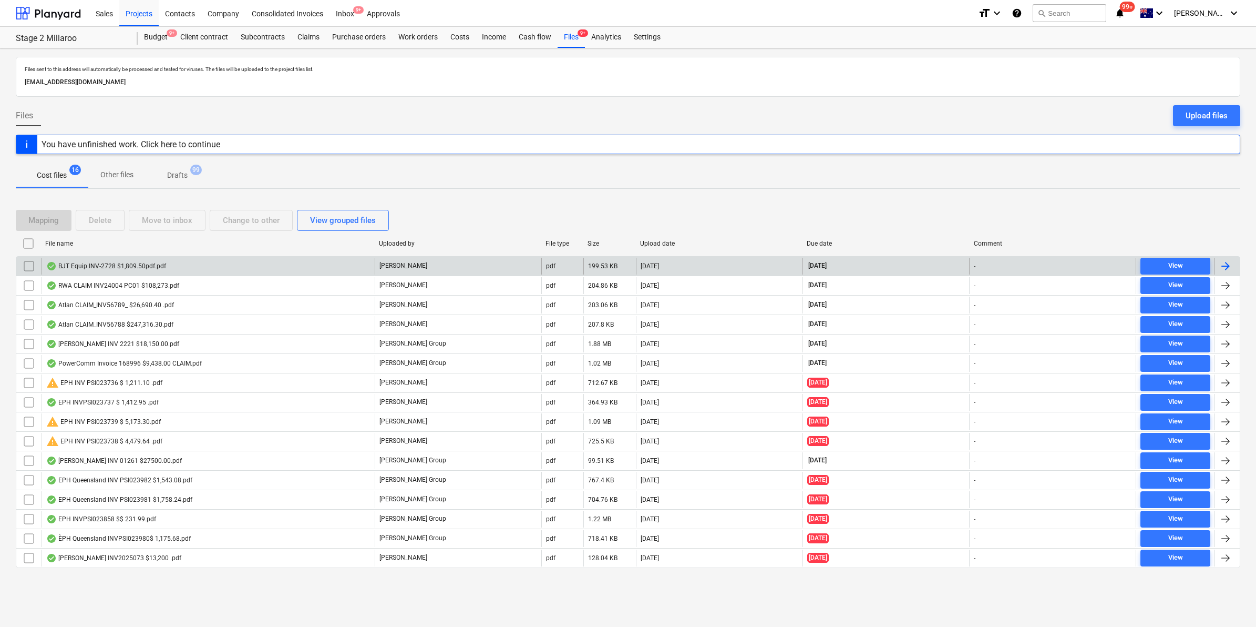
click at [129, 260] on div "BJT Equip INV-2728 $1,809.50pdf.pdf" at bounding box center [208, 266] width 333 height 17
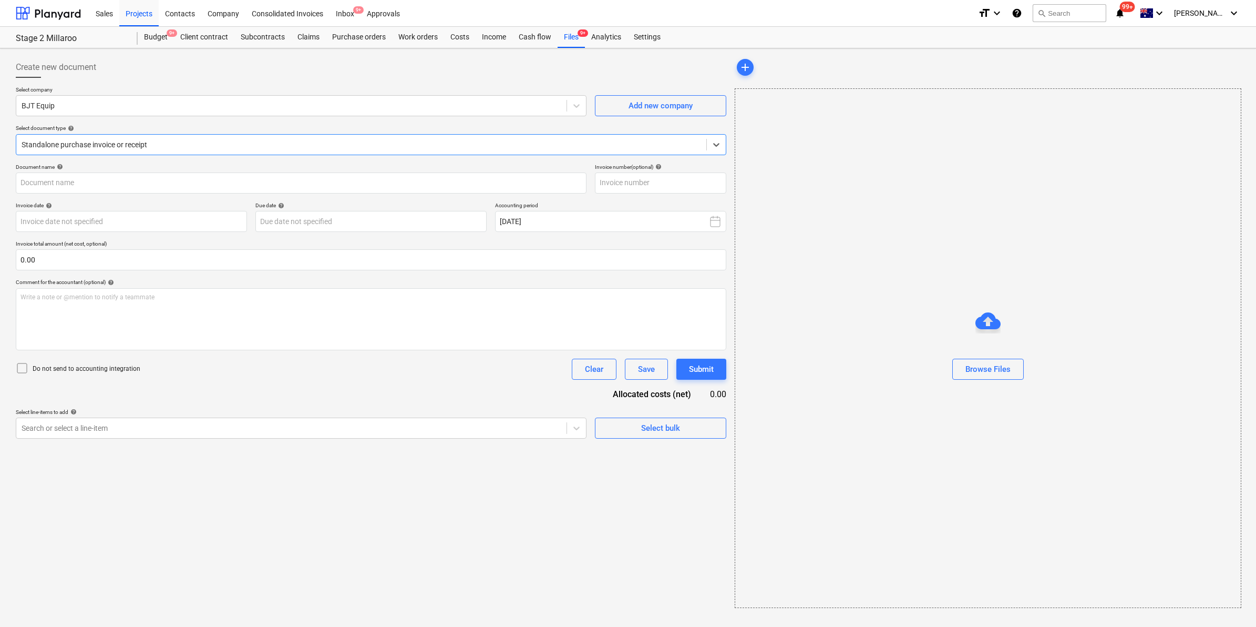
type input "INV-2728"
type input "[DATE]"
click at [1218, 108] on span "save_alt" at bounding box center [1218, 111] width 13 height 13
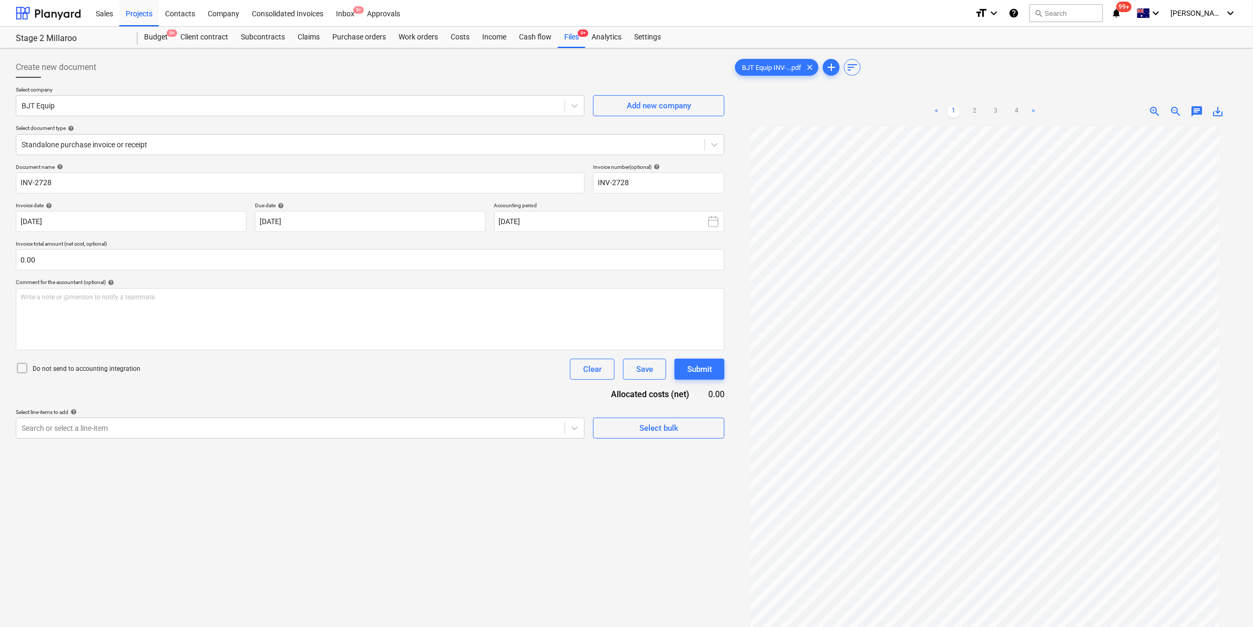
drag, startPoint x: 683, startPoint y: 81, endPoint x: 637, endPoint y: 68, distance: 48.1
click at [683, 81] on div at bounding box center [370, 82] width 709 height 8
click at [574, 37] on div "Files 9+" at bounding box center [571, 37] width 27 height 21
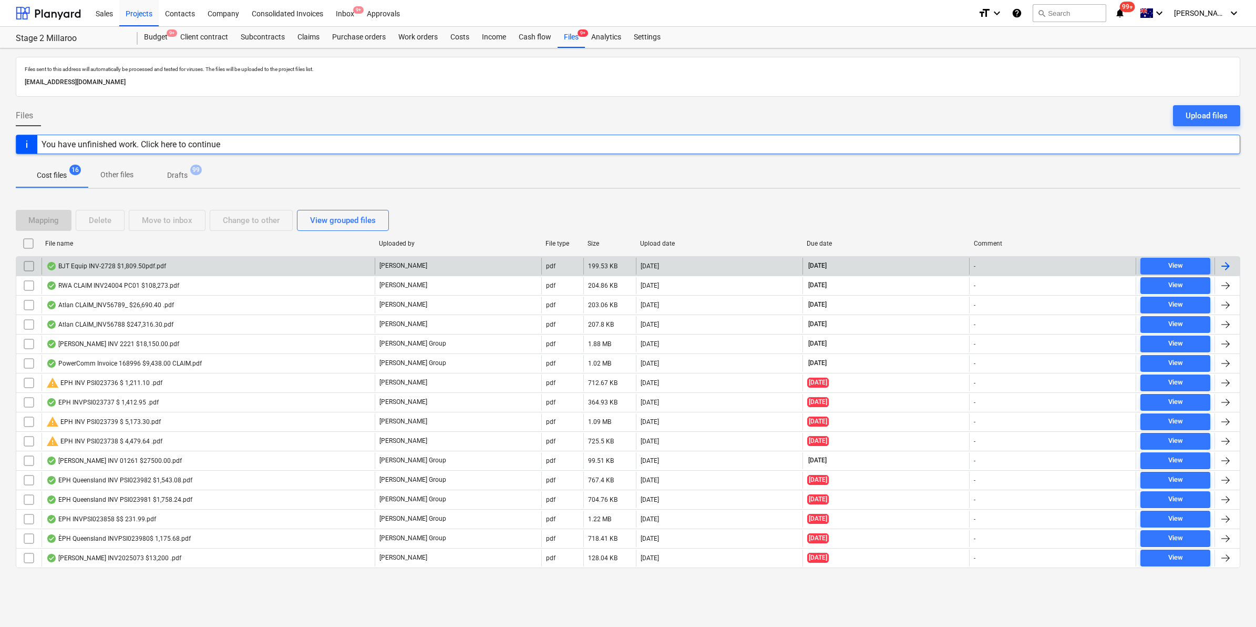
click at [139, 266] on div "BJT Equip INV-2728 $1,809.50pdf.pdf" at bounding box center [106, 266] width 120 height 8
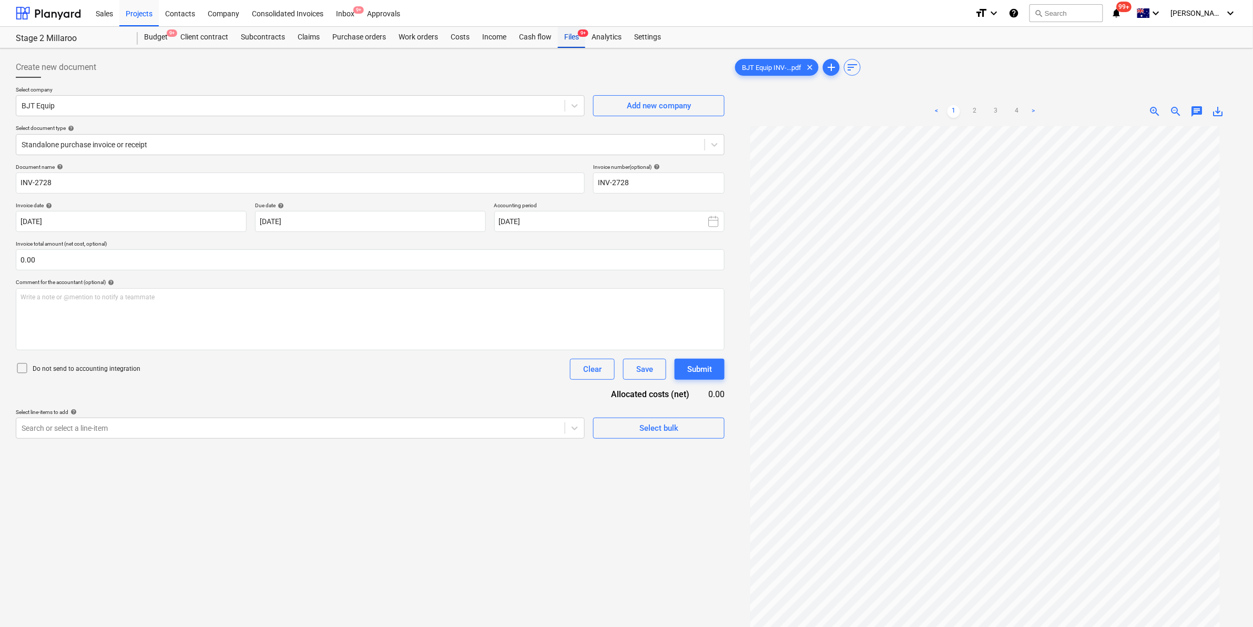
click at [576, 33] on div "Files 9+" at bounding box center [571, 37] width 27 height 21
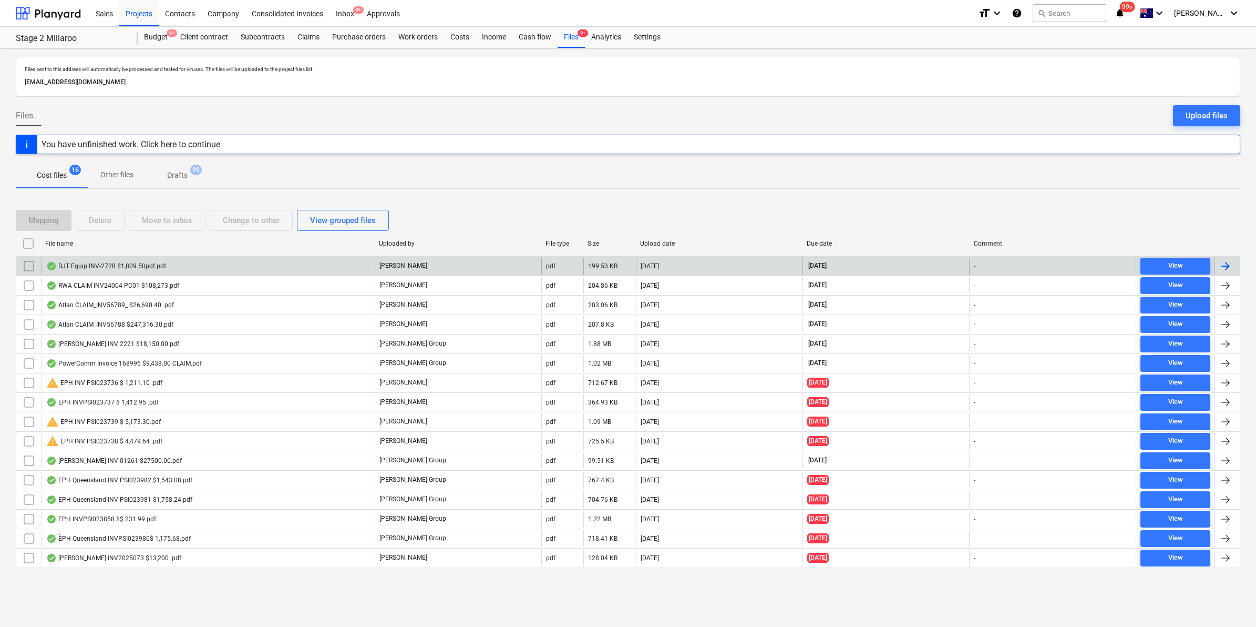
click at [145, 265] on div "BJT Equip INV-2728 $1,809.50pdf.pdf" at bounding box center [106, 266] width 120 height 8
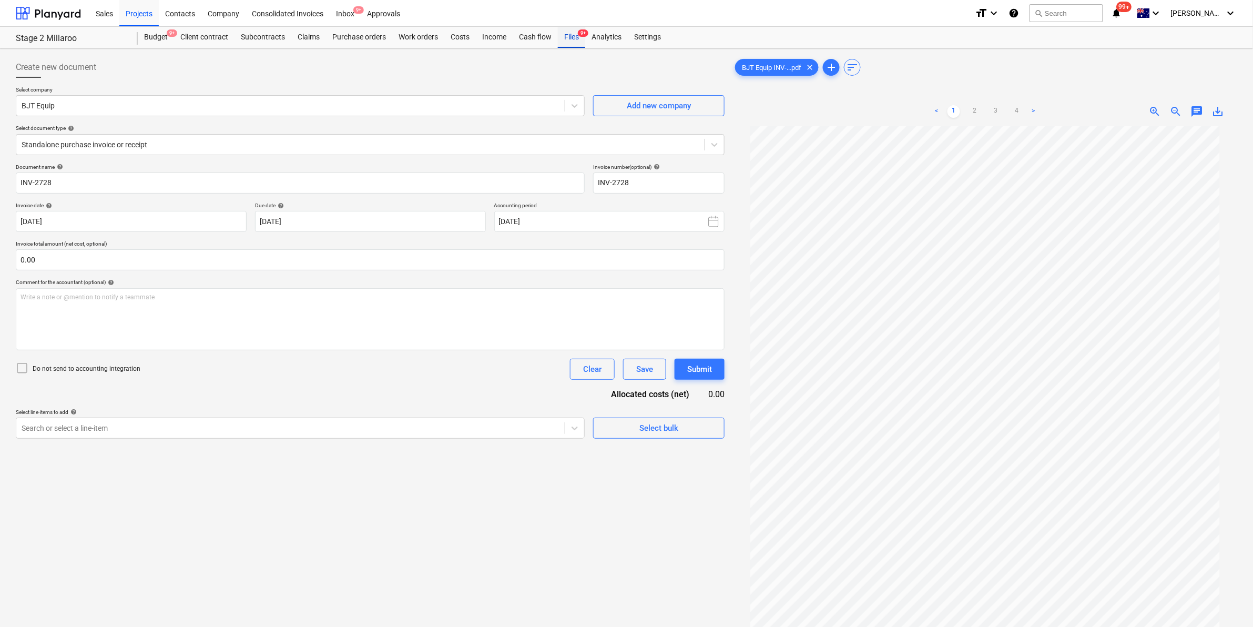
click at [571, 30] on div "Files 9+" at bounding box center [571, 37] width 27 height 21
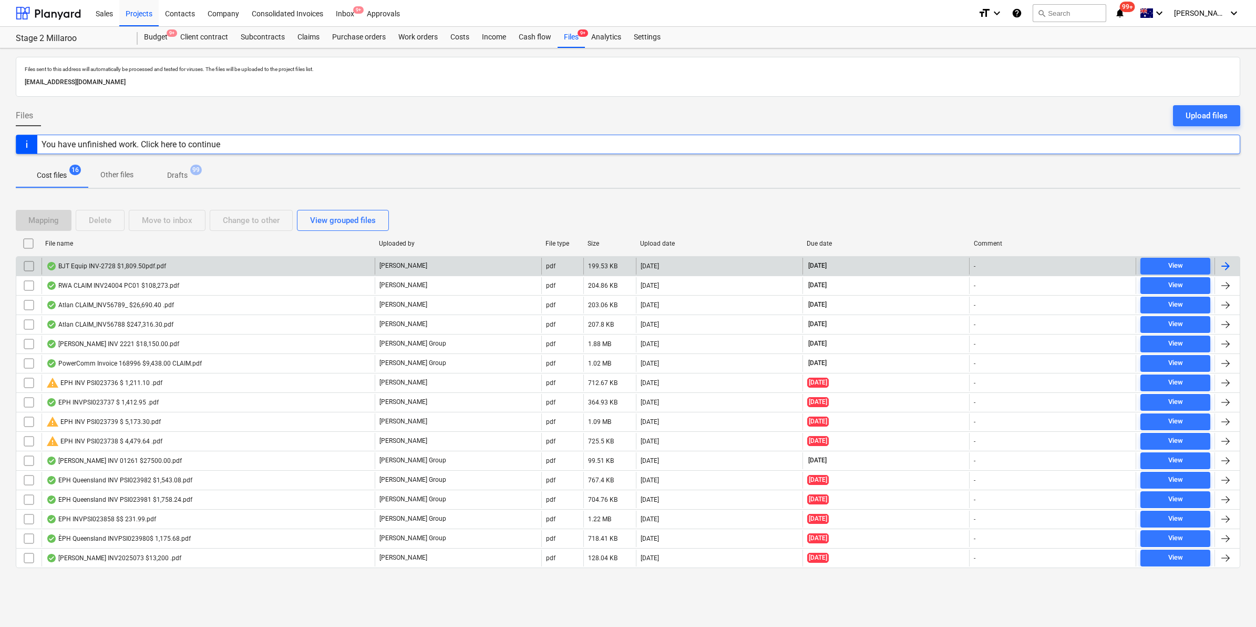
click at [27, 261] on input "checkbox" at bounding box center [28, 266] width 17 height 17
click at [179, 216] on div "Move to inbox" at bounding box center [167, 220] width 50 height 14
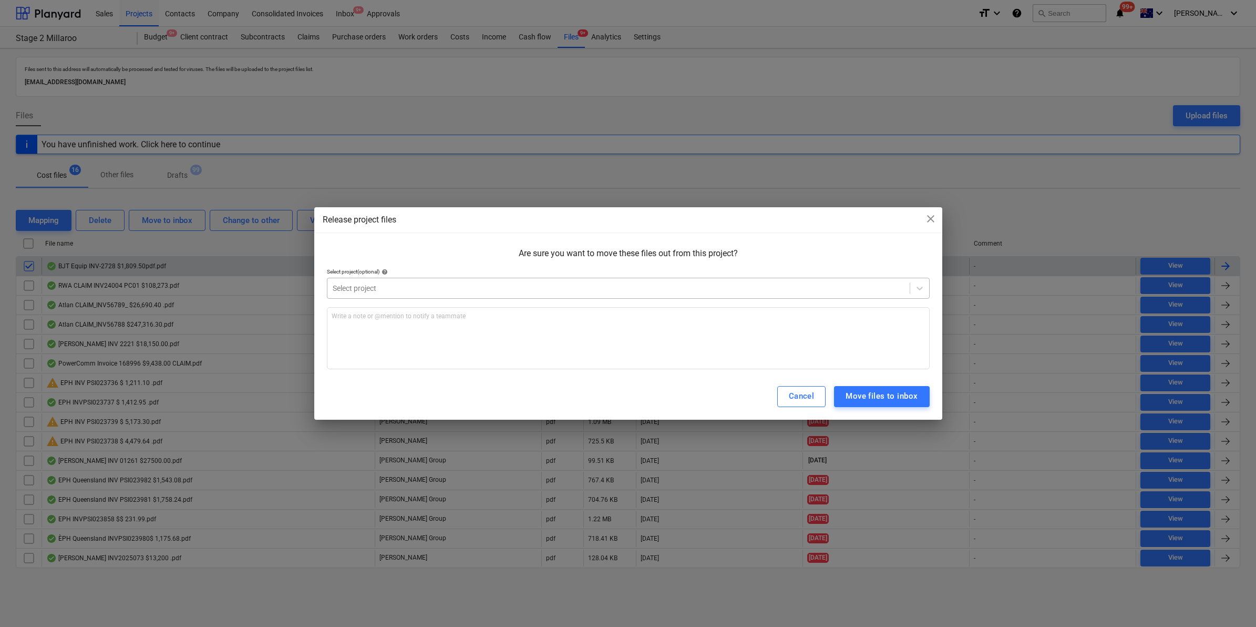
click at [374, 278] on div "Select project" at bounding box center [628, 288] width 603 height 21
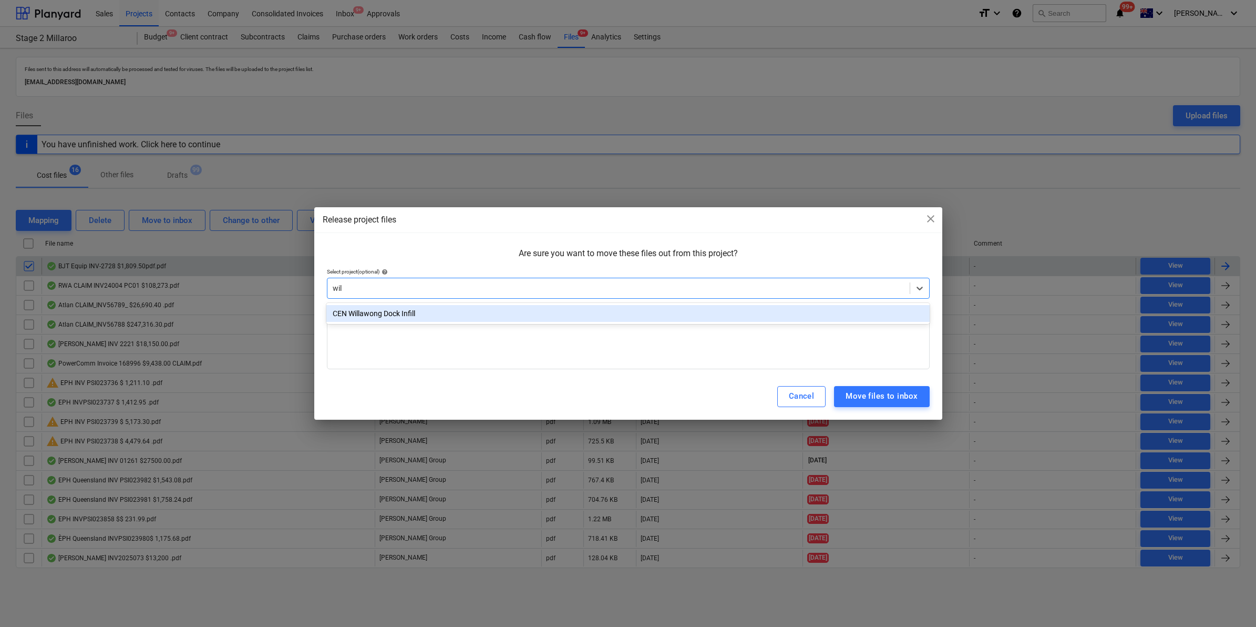
type input "will"
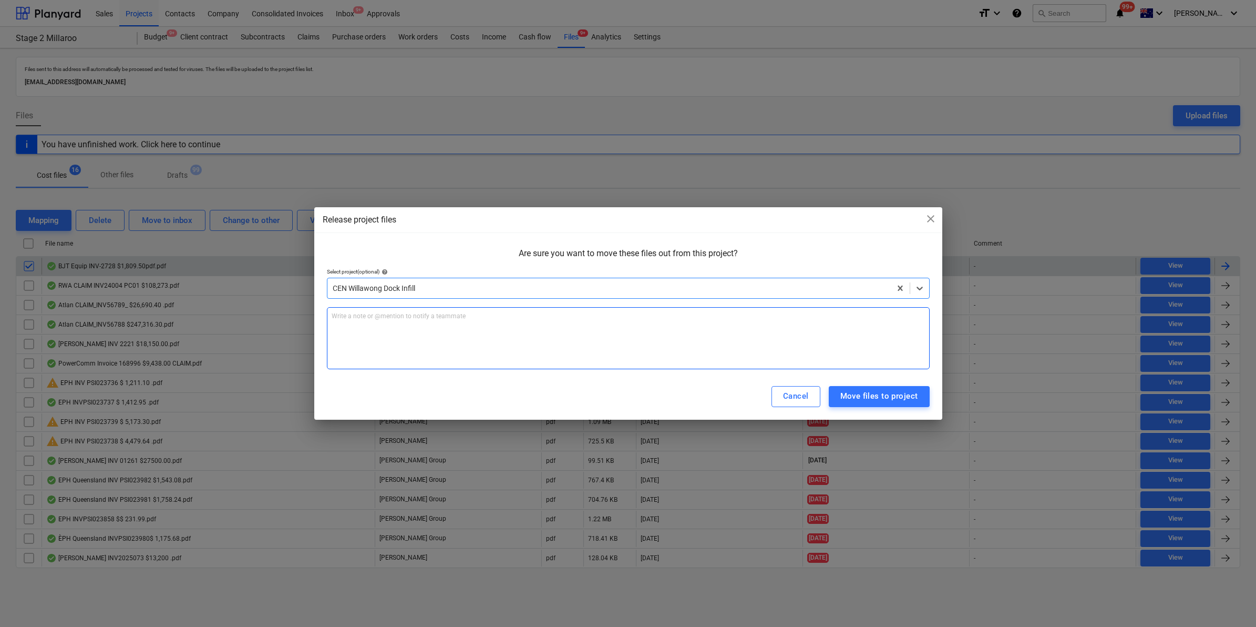
click at [478, 316] on p "Write a note or @mention to notify a teammate [PERSON_NAME]" at bounding box center [628, 316] width 593 height 9
click at [888, 393] on div "Move files to project" at bounding box center [879, 396] width 78 height 14
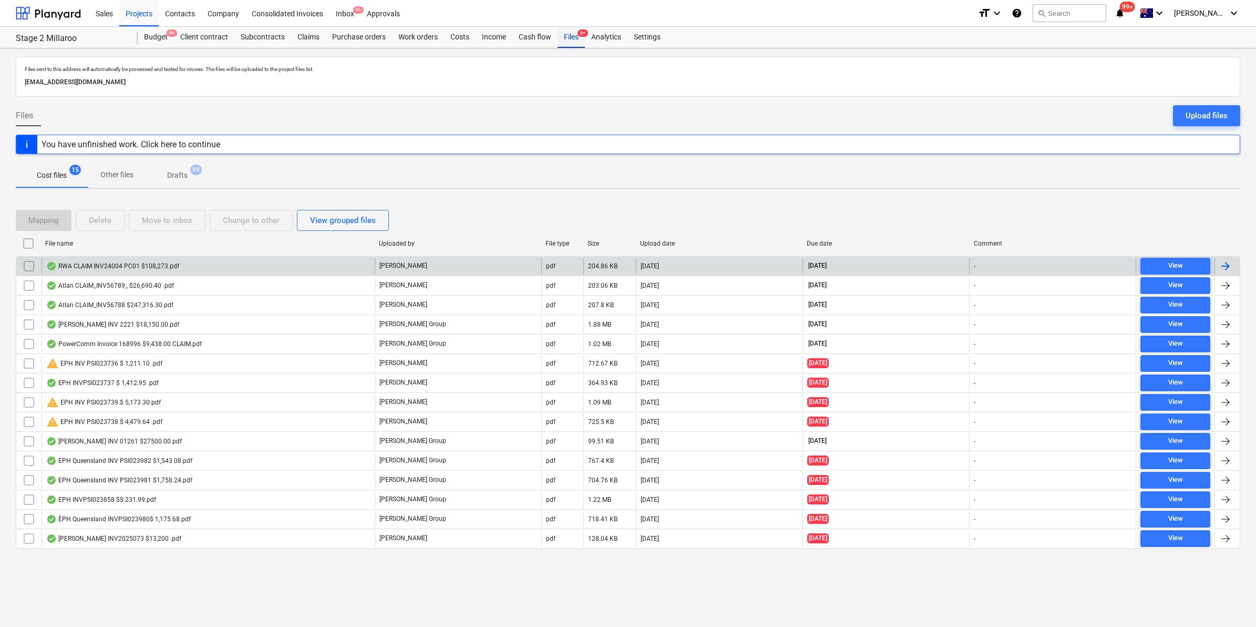
click at [571, 33] on div "Files 9+" at bounding box center [571, 37] width 27 height 21
click at [566, 33] on div "Files 9+" at bounding box center [571, 37] width 27 height 21
click at [153, 34] on div "Budget 9+" at bounding box center [156, 37] width 36 height 21
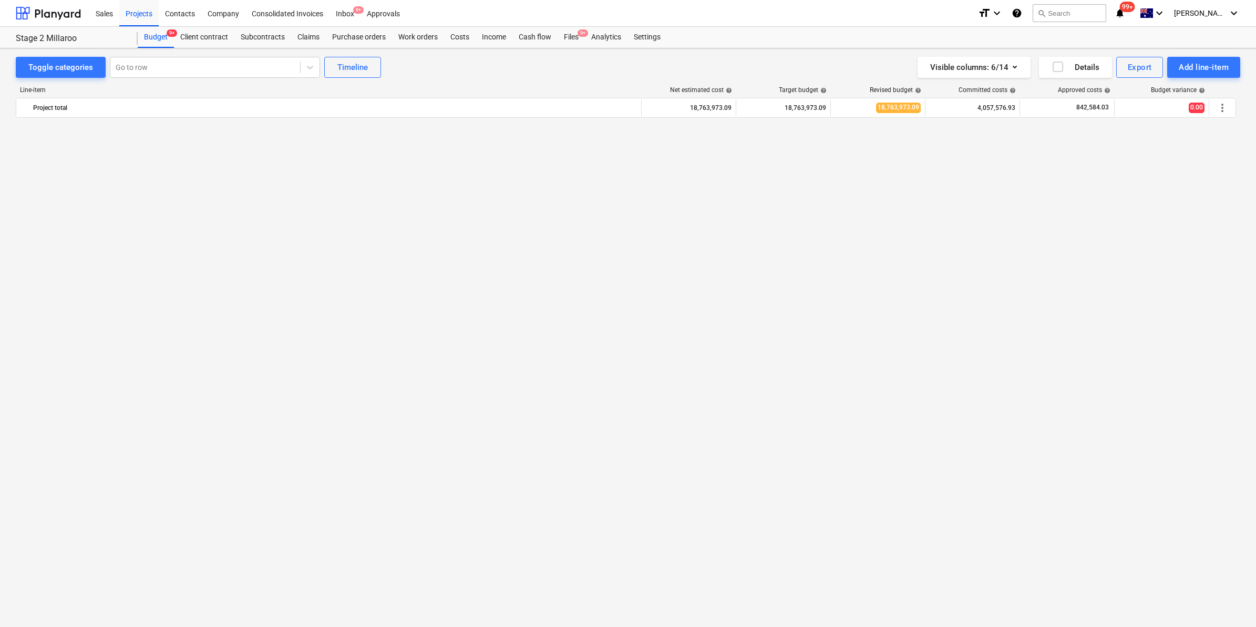
scroll to position [865, 0]
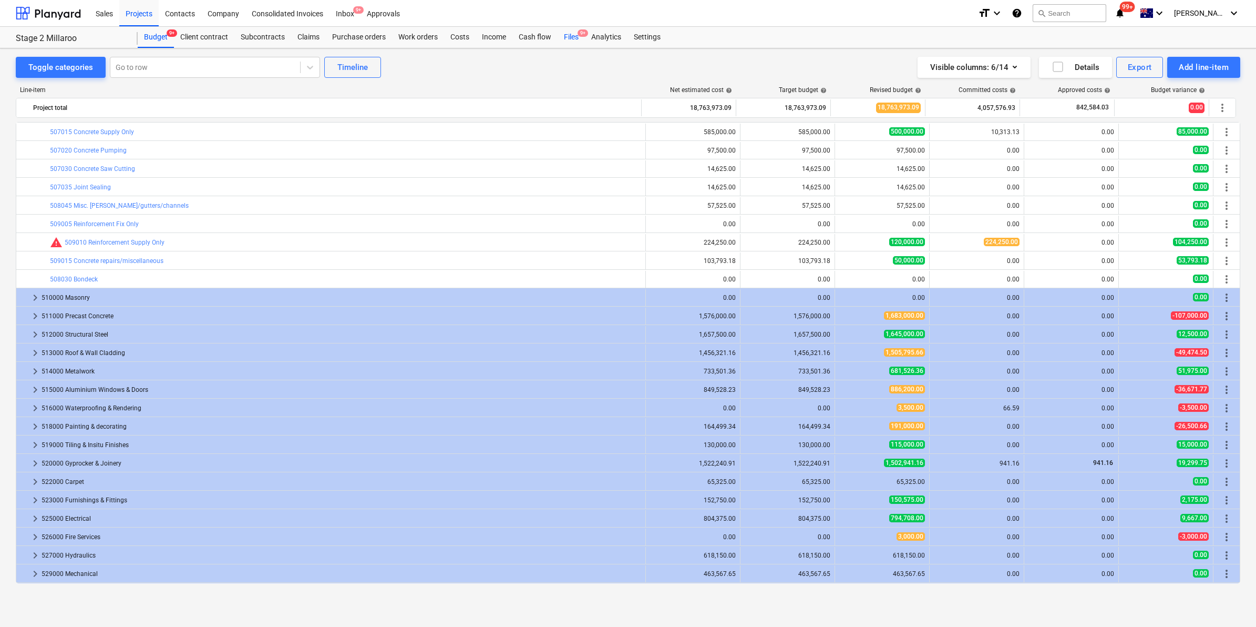
click at [574, 33] on div "Files 9+" at bounding box center [571, 37] width 27 height 21
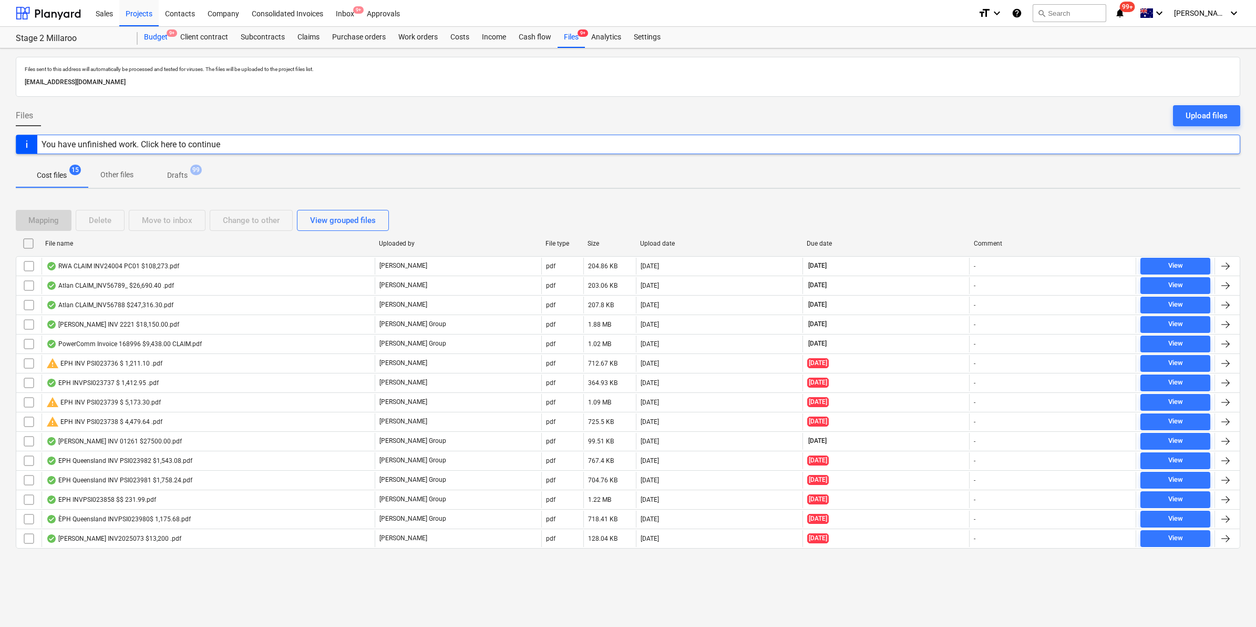
click at [161, 36] on div "Budget 9+" at bounding box center [156, 37] width 36 height 21
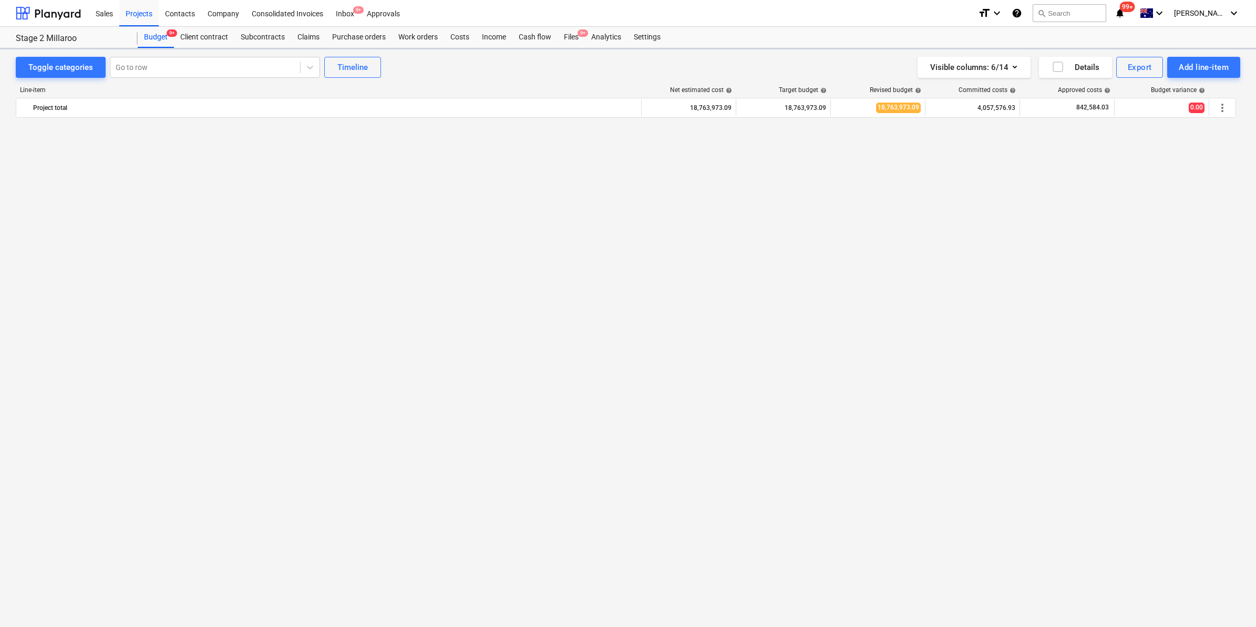
scroll to position [865, 0]
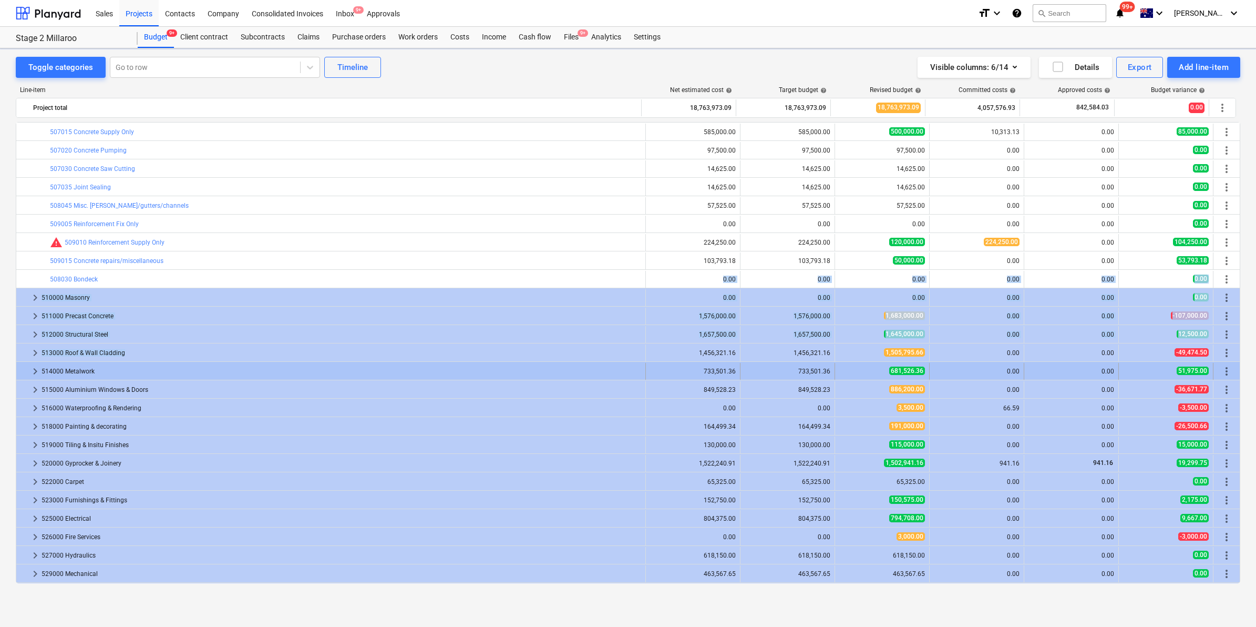
drag, startPoint x: 340, startPoint y: 359, endPoint x: 335, endPoint y: 365, distance: 8.2
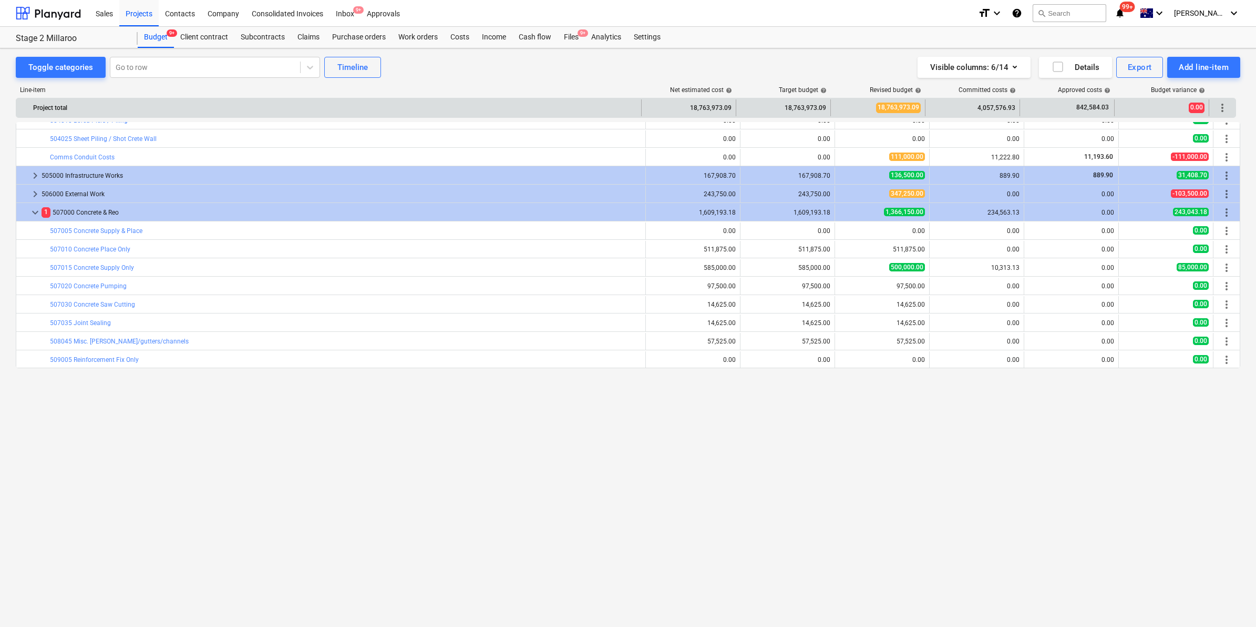
scroll to position [466, 0]
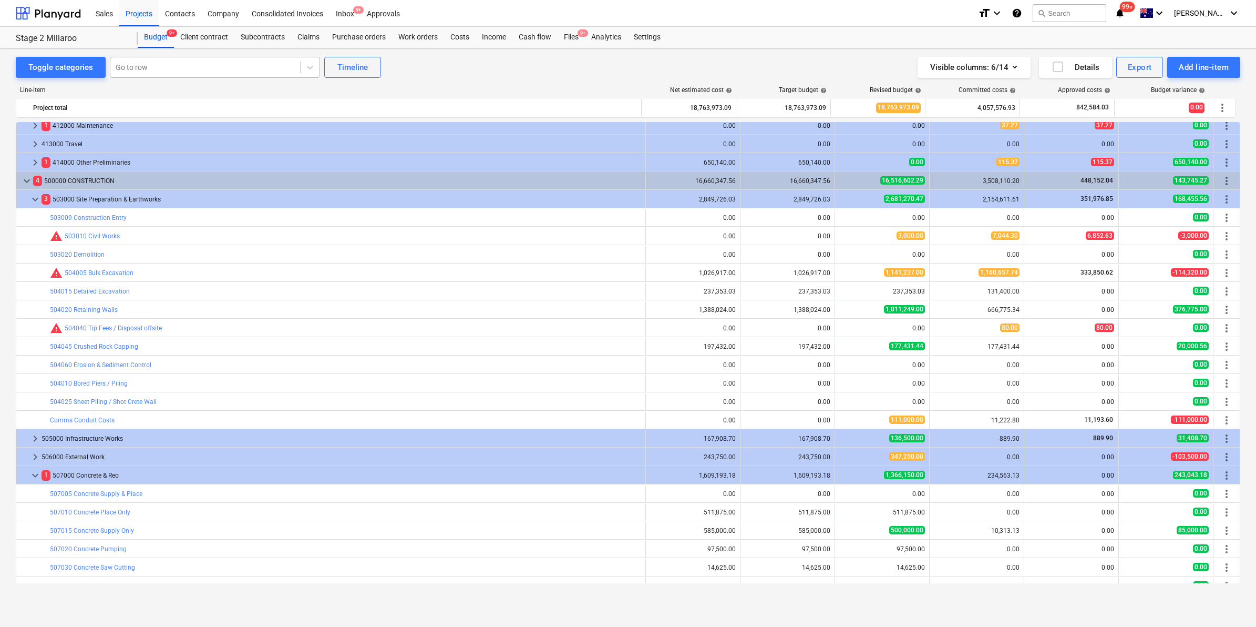
click at [188, 66] on div at bounding box center [205, 67] width 179 height 11
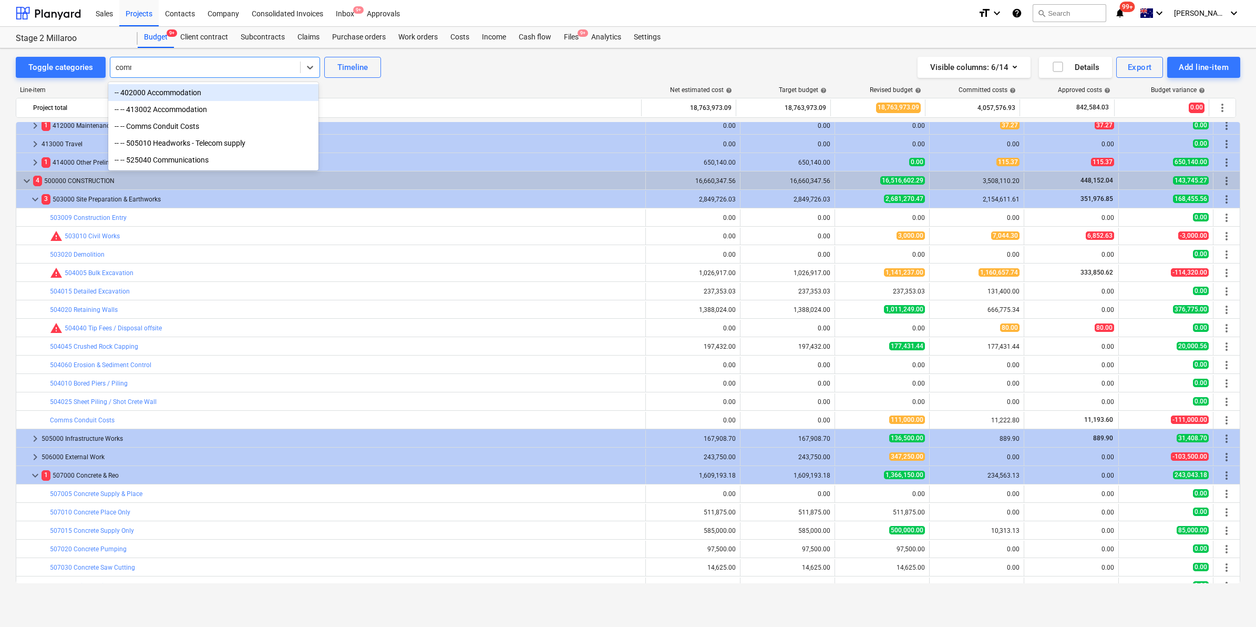
type input "comms"
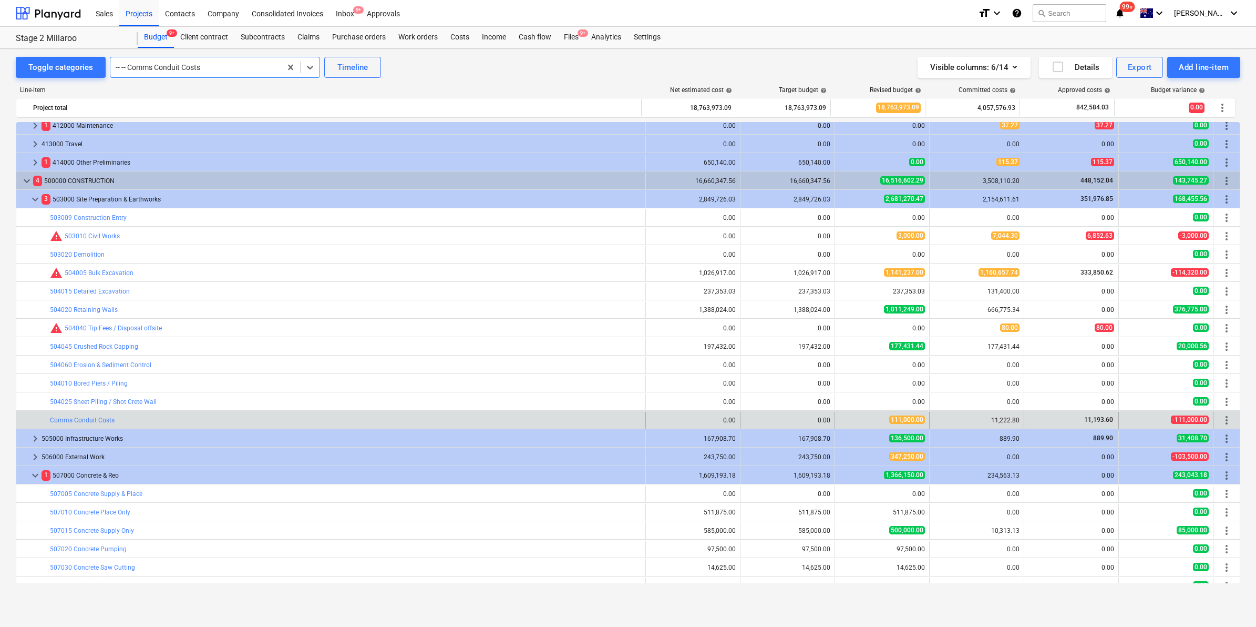
scroll to position [754, 0]
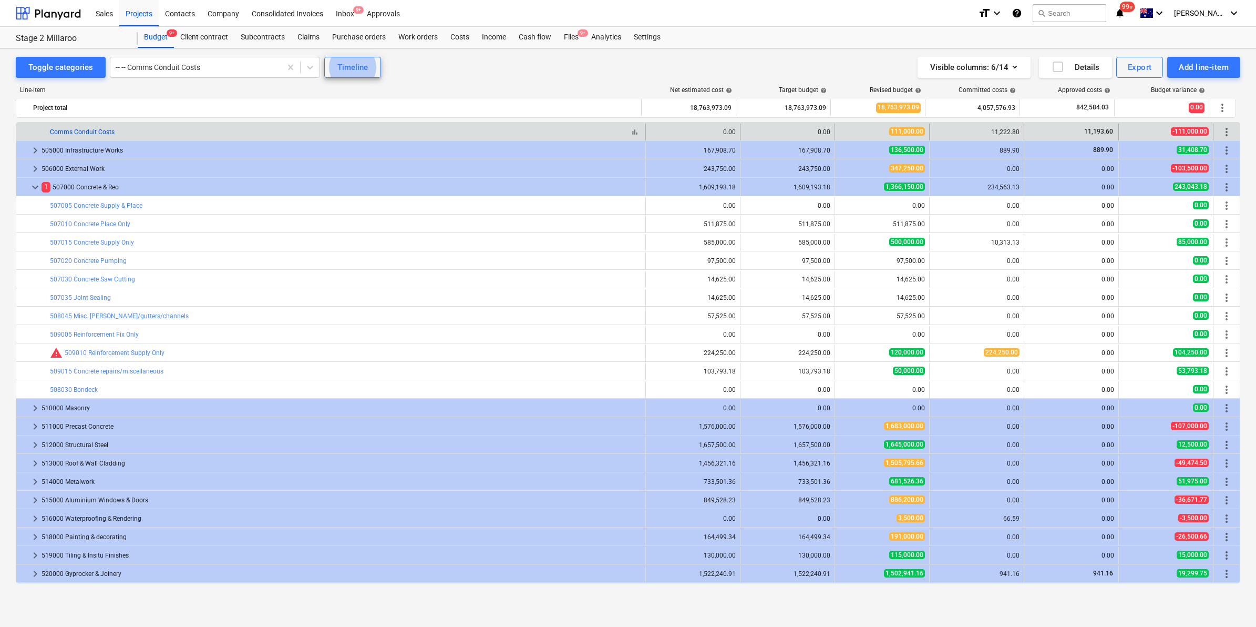
click at [95, 131] on link "Comms Conduit Costs" at bounding box center [82, 131] width 65 height 7
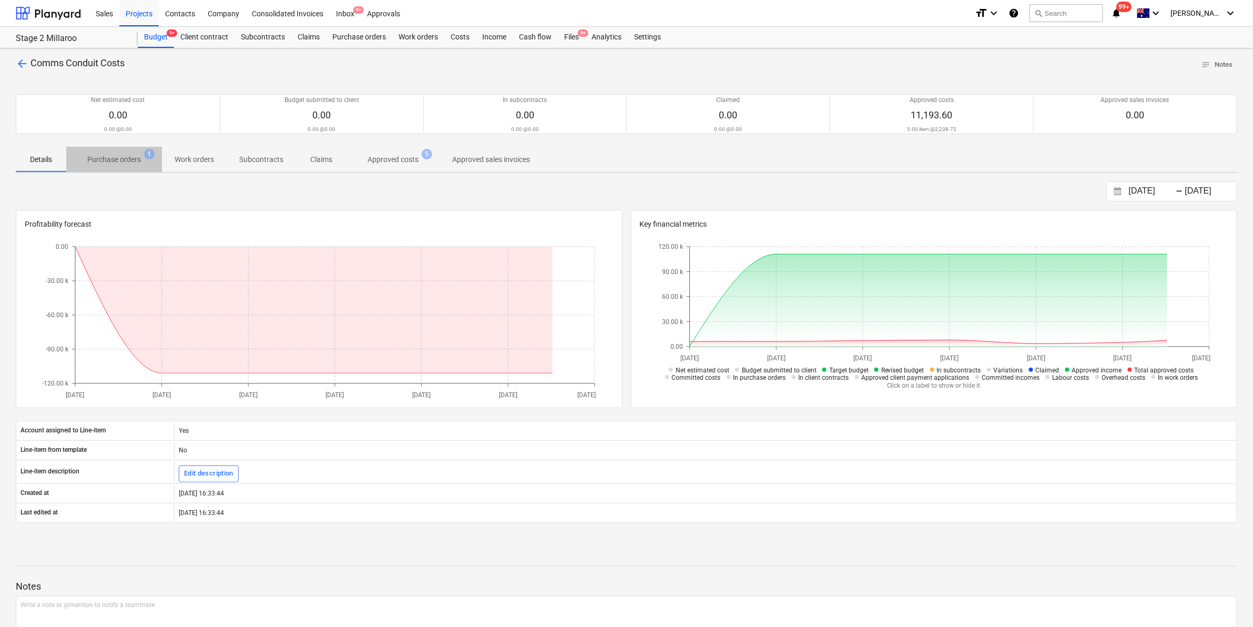
click at [127, 160] on p "Purchase orders" at bounding box center [114, 159] width 54 height 11
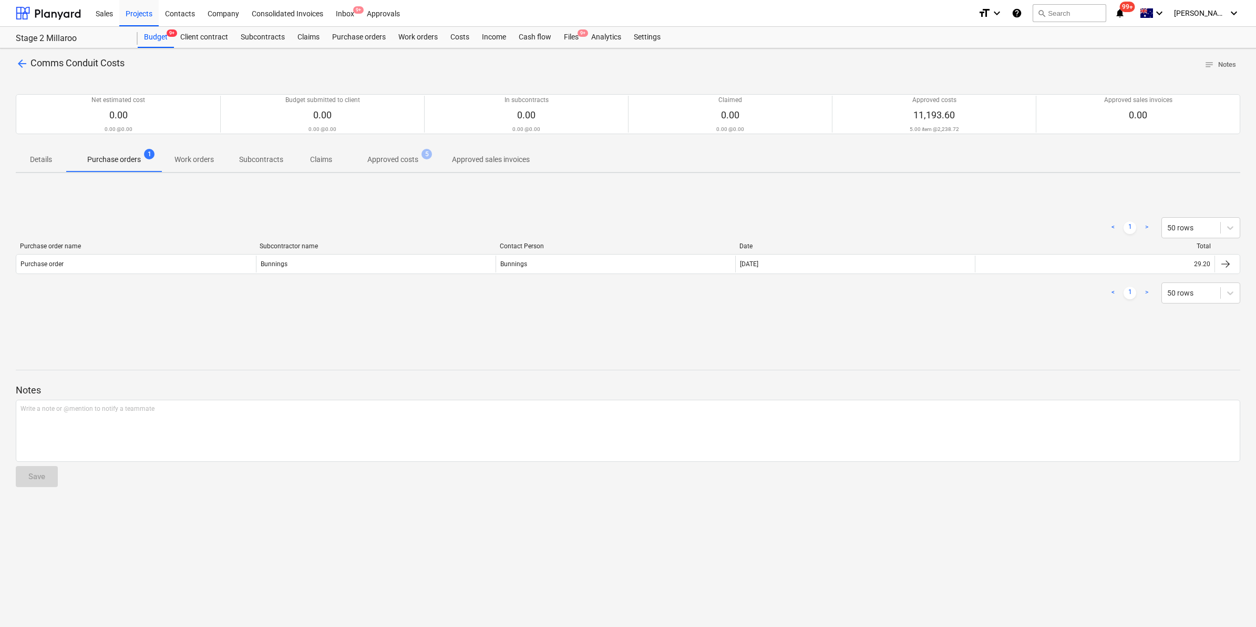
click at [219, 162] on span "Work orders" at bounding box center [194, 159] width 65 height 17
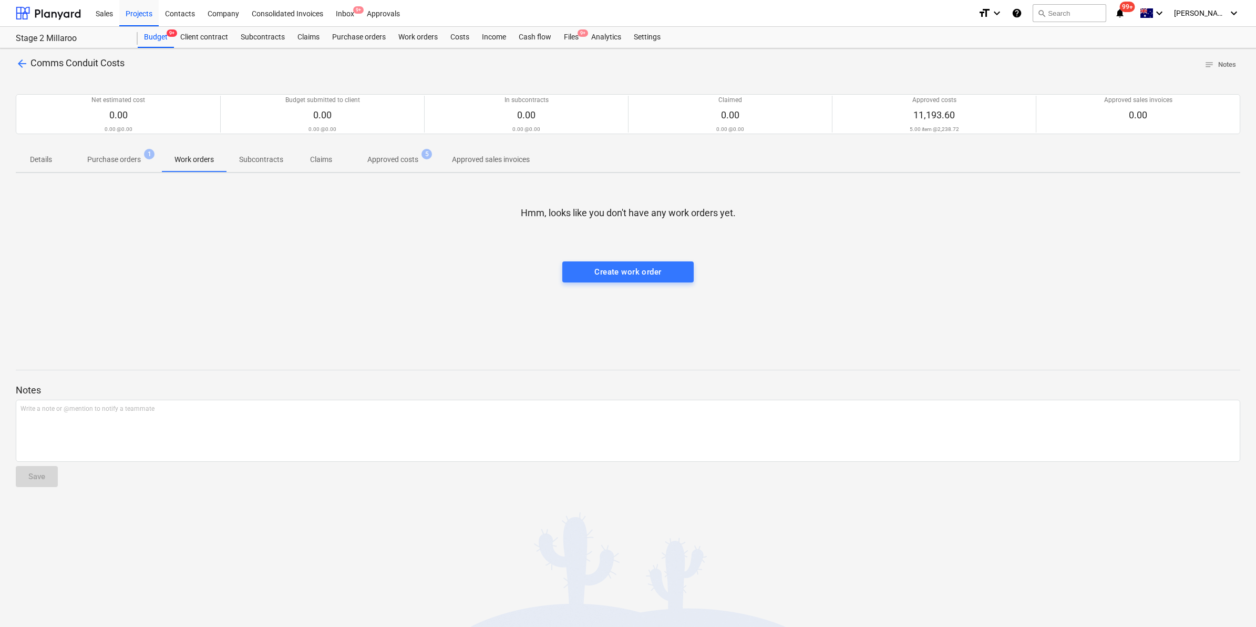
drag, startPoint x: 264, startPoint y: 163, endPoint x: 275, endPoint y: 164, distance: 10.5
click at [264, 164] on p "Subcontracts" at bounding box center [261, 159] width 44 height 11
drag, startPoint x: 342, startPoint y: 154, endPoint x: 379, endPoint y: 166, distance: 39.2
click at [344, 157] on span "Claims" at bounding box center [321, 159] width 50 height 17
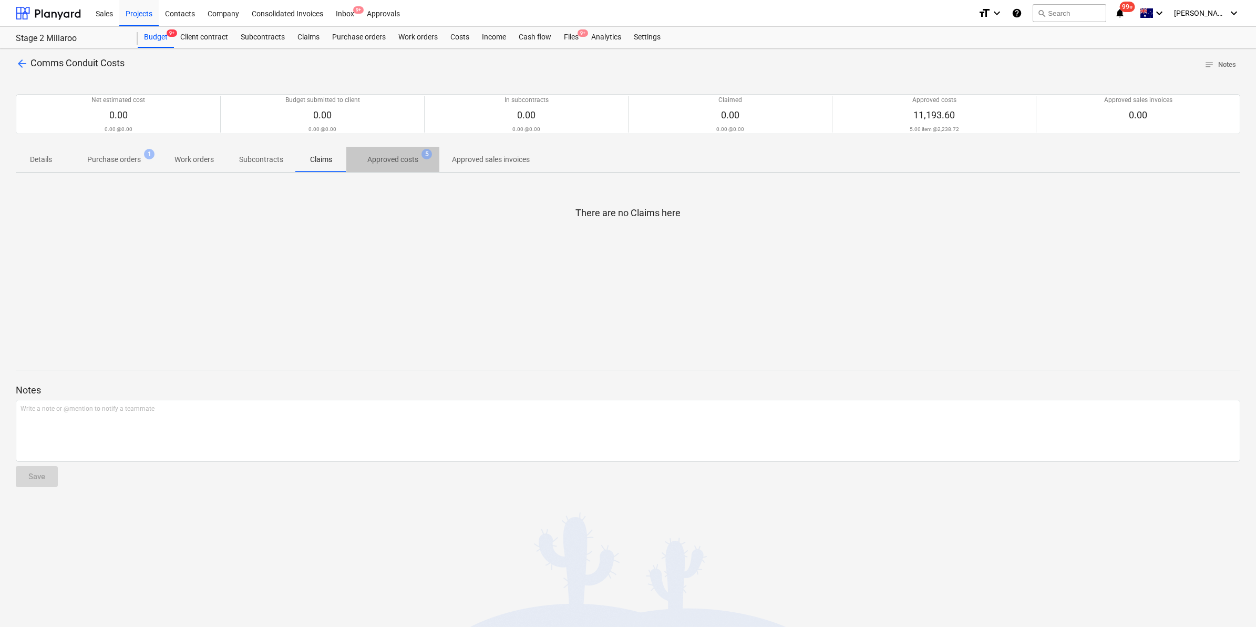
click at [426, 167] on span "Approved costs 5" at bounding box center [392, 159] width 93 height 19
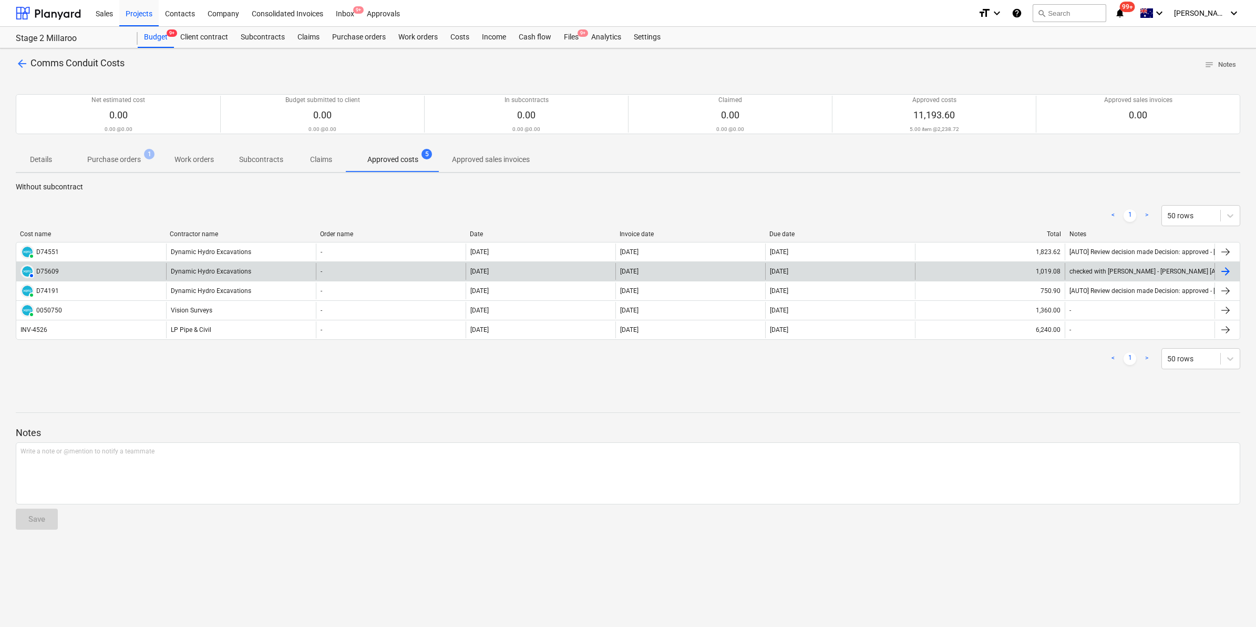
click at [1226, 269] on div at bounding box center [1225, 271] width 13 height 13
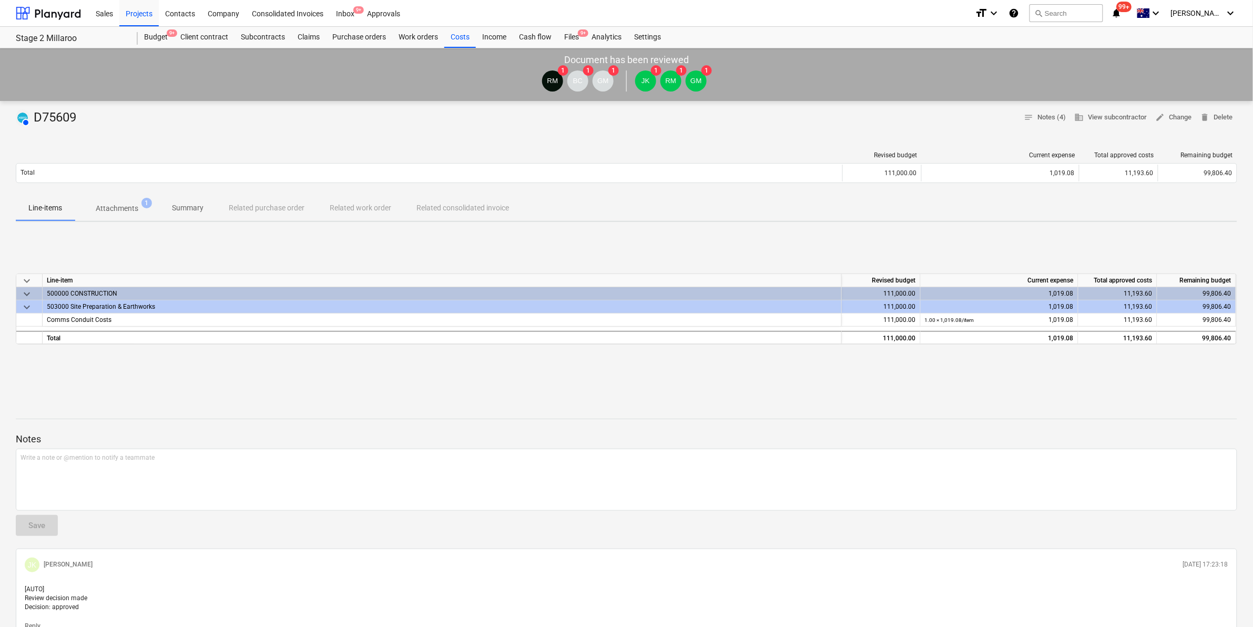
click at [132, 196] on button "Attachments 1" at bounding box center [117, 208] width 85 height 25
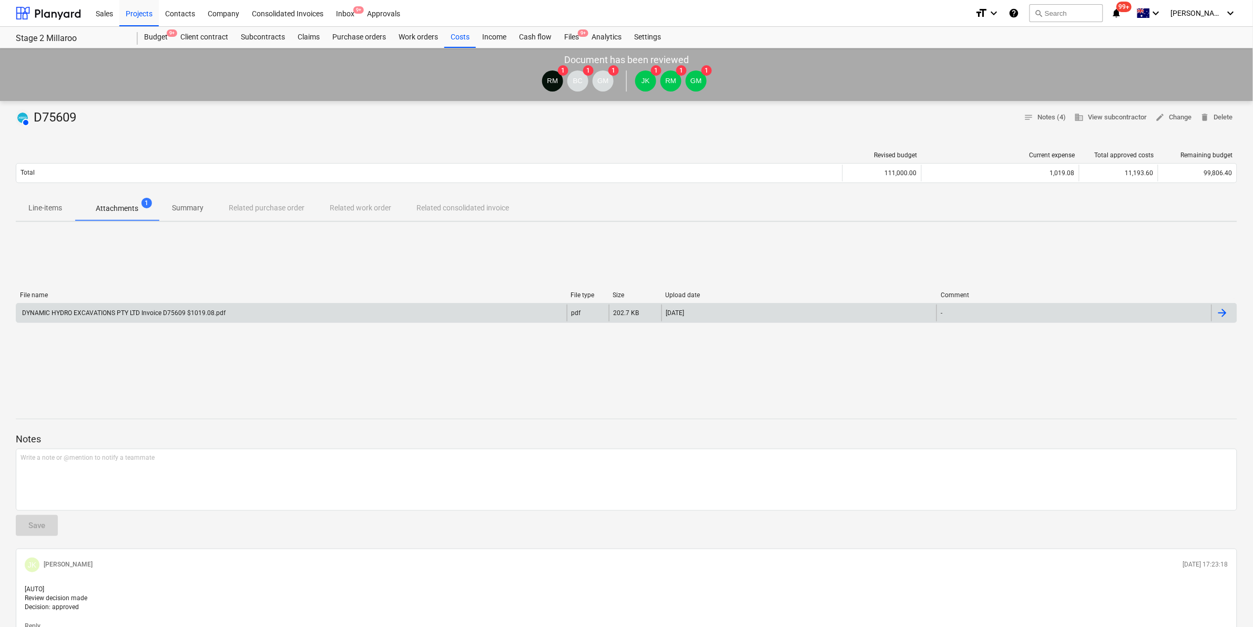
drag, startPoint x: 153, startPoint y: 301, endPoint x: 151, endPoint y: 309, distance: 7.5
click at [153, 302] on div "File name File type Size Upload date Comment DYNAMIC HYDRO EXCAVATIONS PTY LTD …" at bounding box center [626, 309] width 1221 height 36
click at [150, 315] on div "DYNAMIC HYDRO EXCAVATIONS PTY LTD Invoice D75609 $1019.08.pdf" at bounding box center [122, 312] width 205 height 7
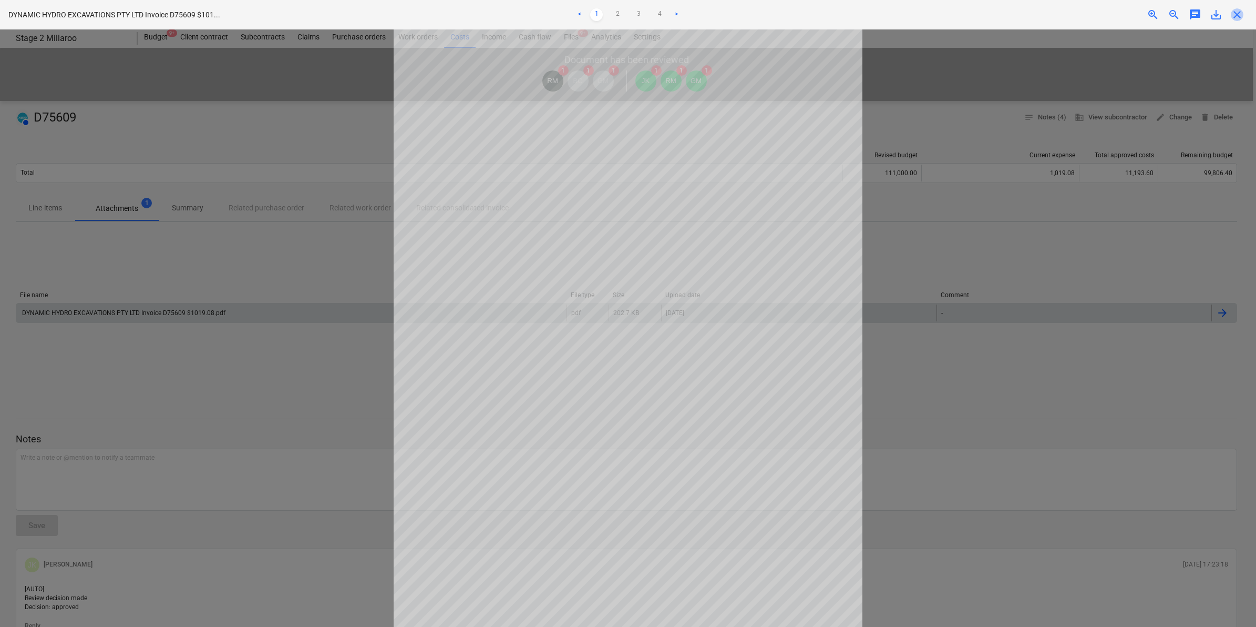
click at [1239, 12] on span "close" at bounding box center [1237, 14] width 13 height 13
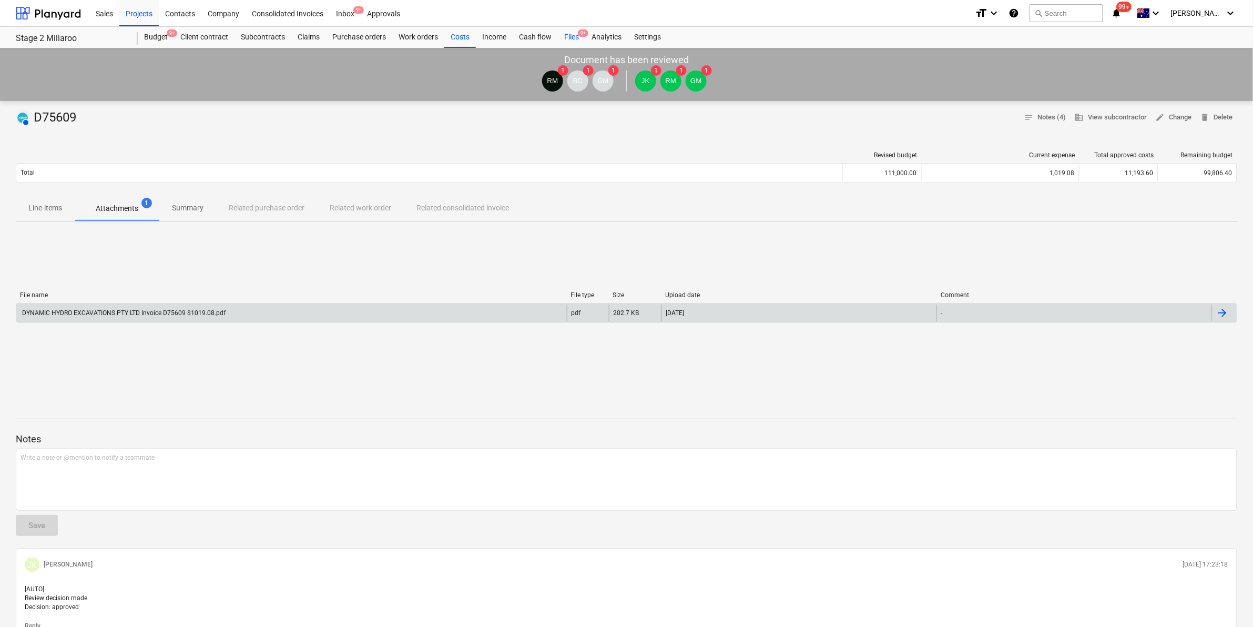
drag, startPoint x: 577, startPoint y: 34, endPoint x: 563, endPoint y: 47, distance: 19.3
click at [577, 34] on div "Files 9+" at bounding box center [571, 37] width 27 height 21
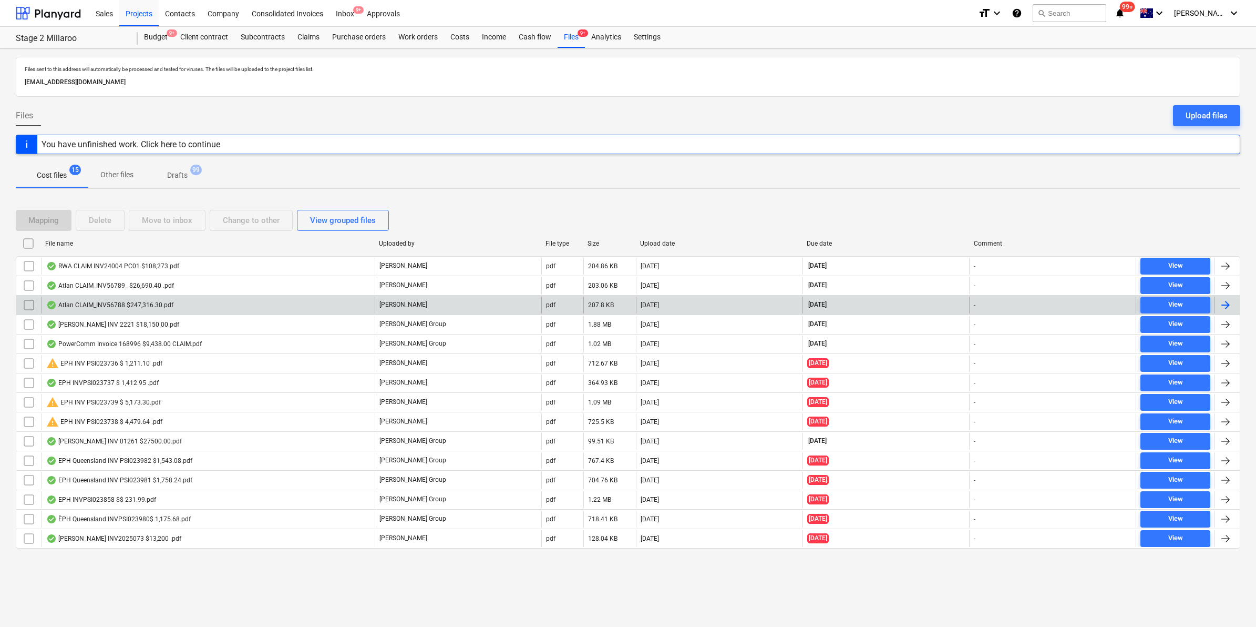
click at [115, 308] on div "Atlan CLAIM_INV56788 $247,316.30.pdf" at bounding box center [109, 305] width 127 height 8
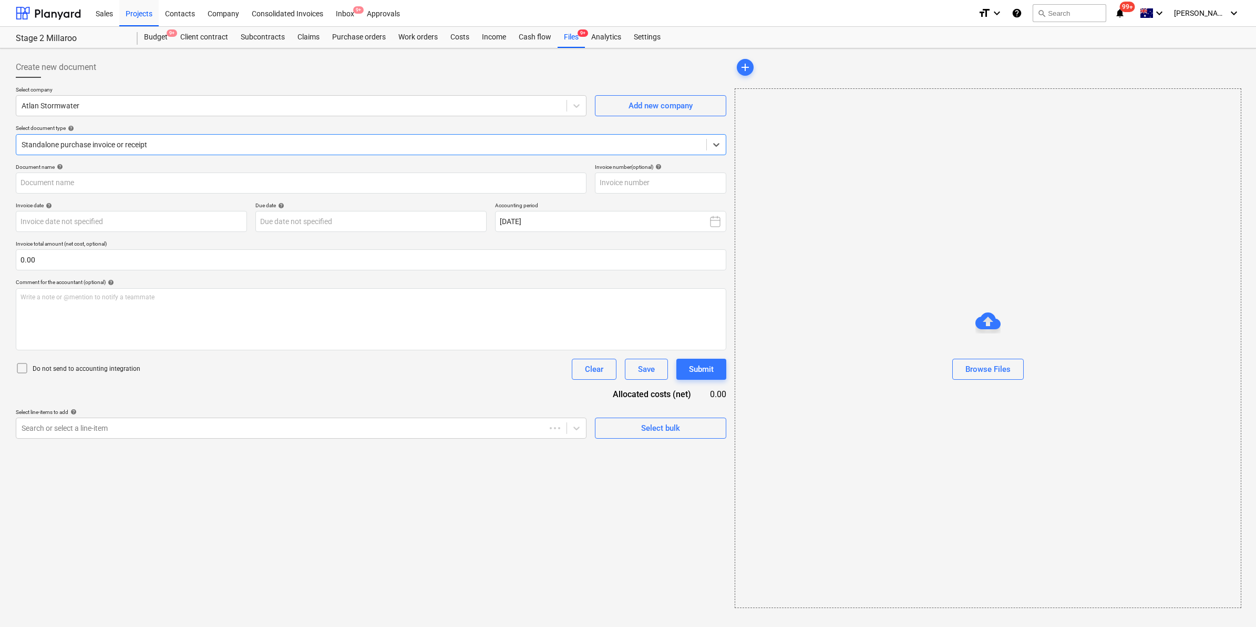
type input "INV56788"
type input "[DATE]"
click at [501, 143] on div at bounding box center [361, 144] width 678 height 11
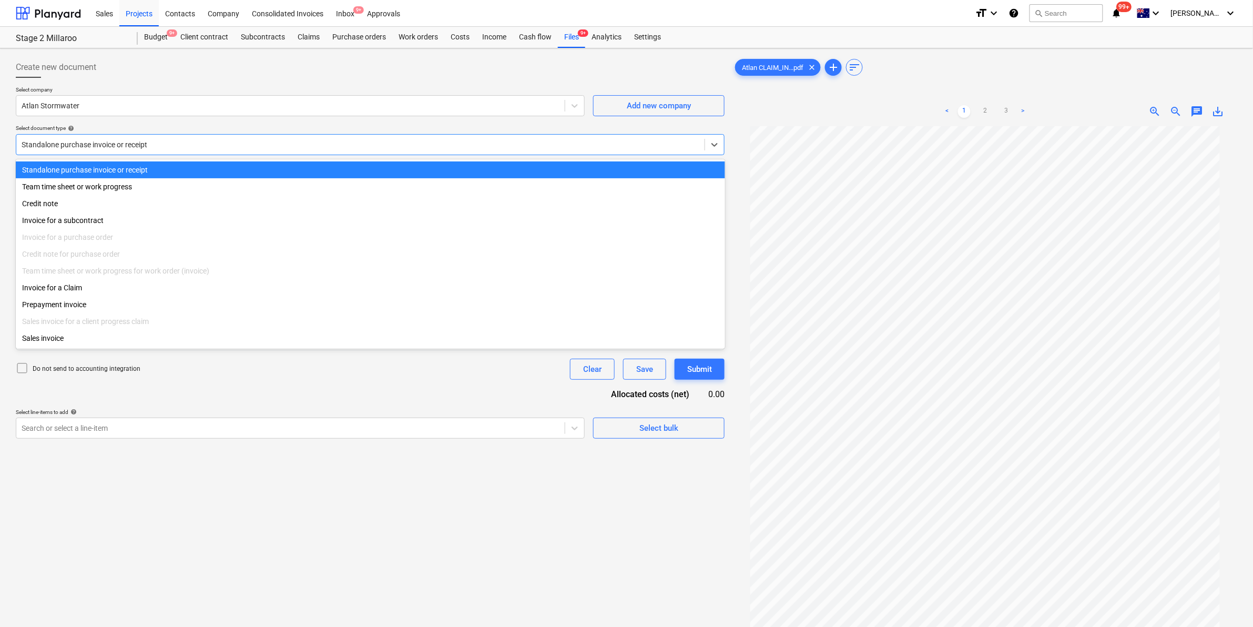
click at [501, 143] on div at bounding box center [361, 144] width 678 height 11
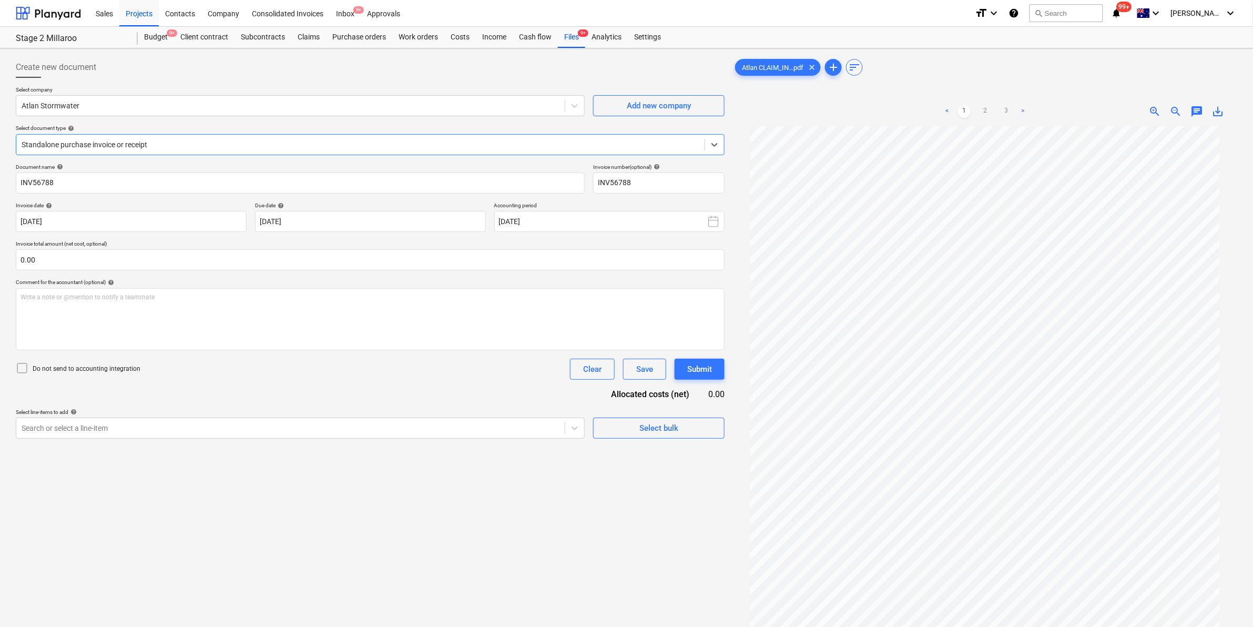
click at [501, 143] on div at bounding box center [361, 144] width 678 height 11
click at [570, 37] on div "Files 9+" at bounding box center [571, 37] width 27 height 21
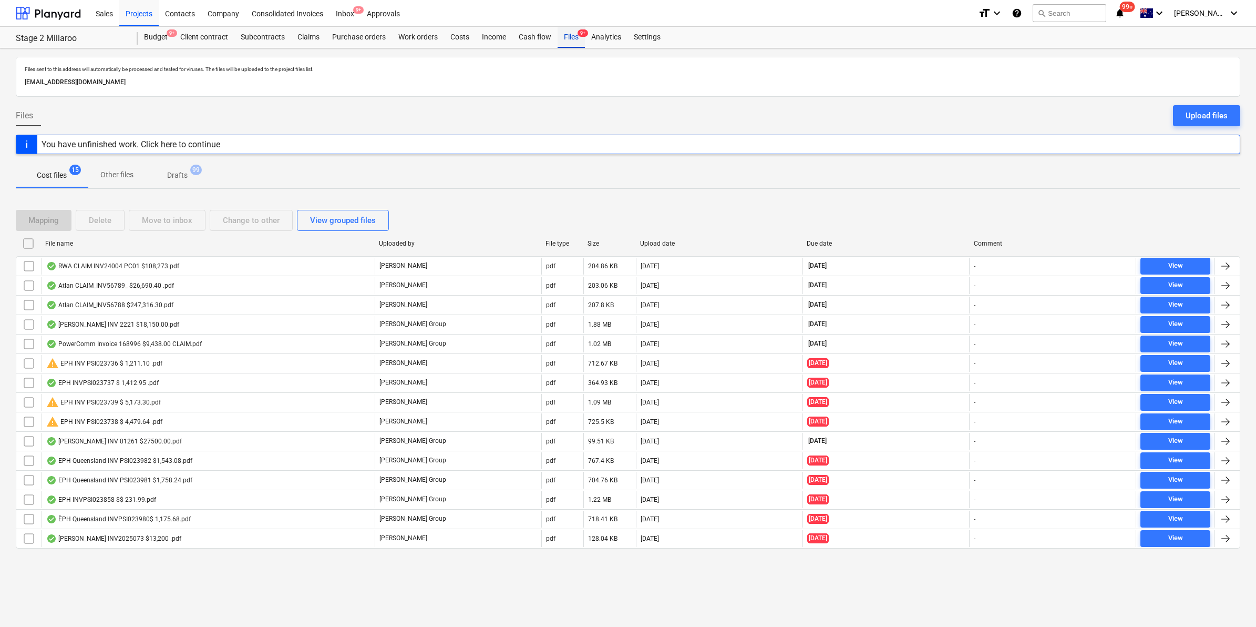
click at [577, 37] on div "Files 9+" at bounding box center [571, 37] width 27 height 21
click at [561, 37] on div "Files 9+" at bounding box center [571, 37] width 27 height 21
click at [573, 41] on div "Files 9+" at bounding box center [571, 37] width 27 height 21
click at [573, 39] on div "Files 9+" at bounding box center [571, 37] width 27 height 21
click at [128, 15] on div "Projects" at bounding box center [138, 12] width 39 height 27
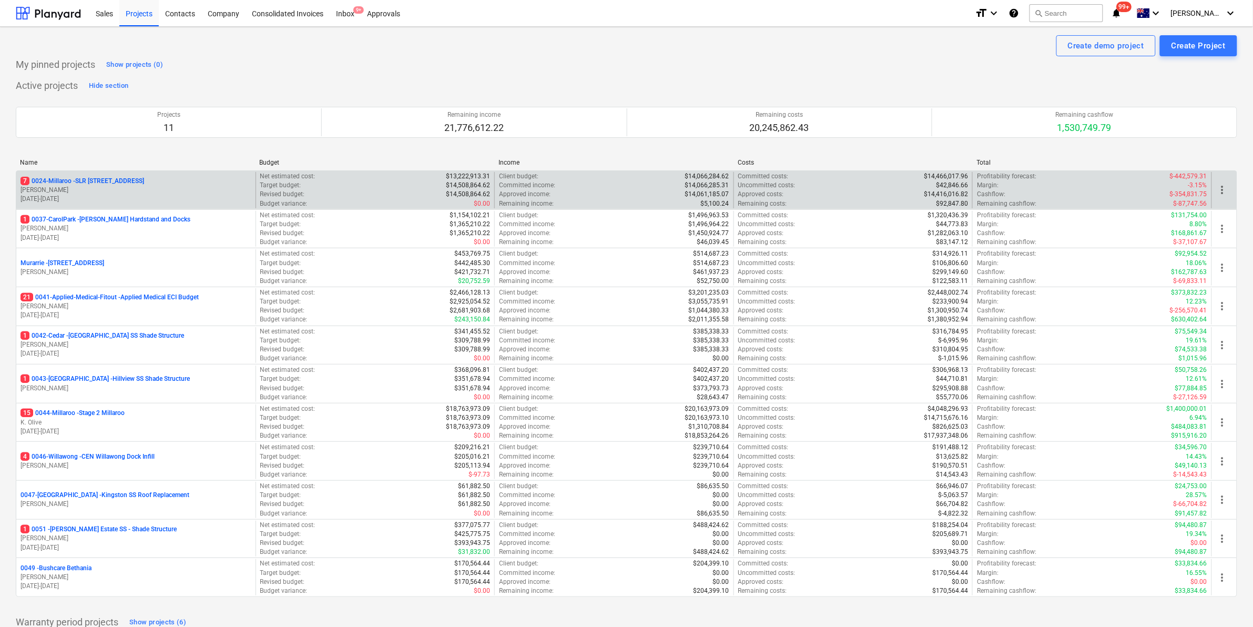
click at [83, 179] on p "7 0024-Millaroo - SLR [STREET_ADDRESS]" at bounding box center [82, 181] width 124 height 9
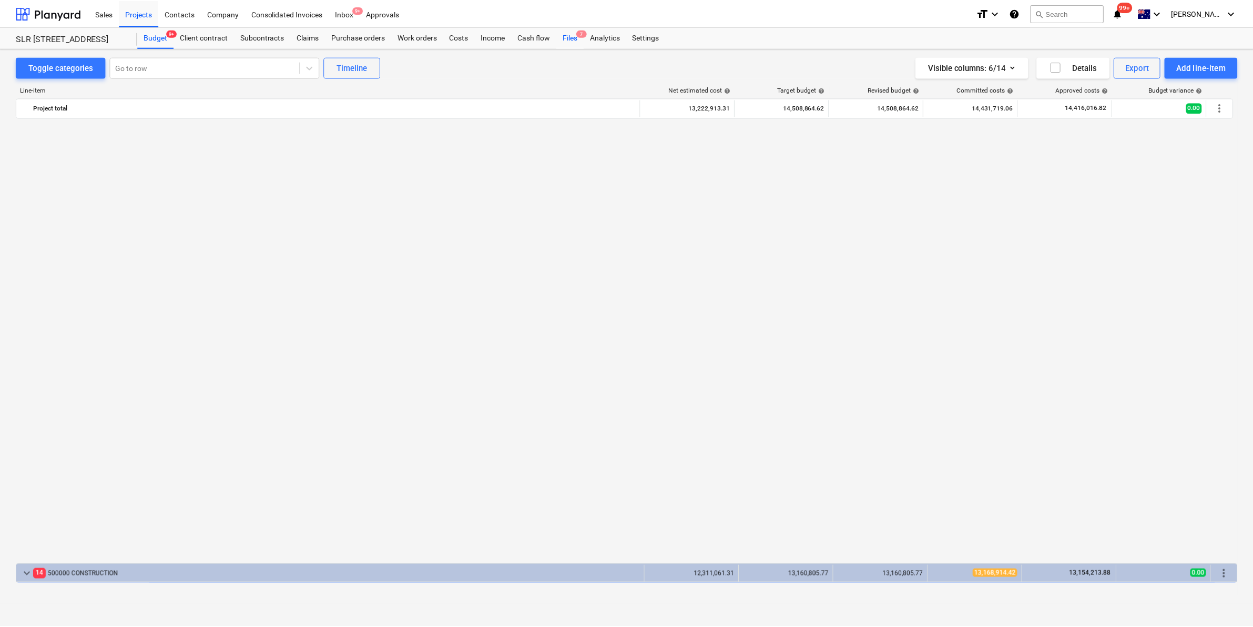
scroll to position [809, 0]
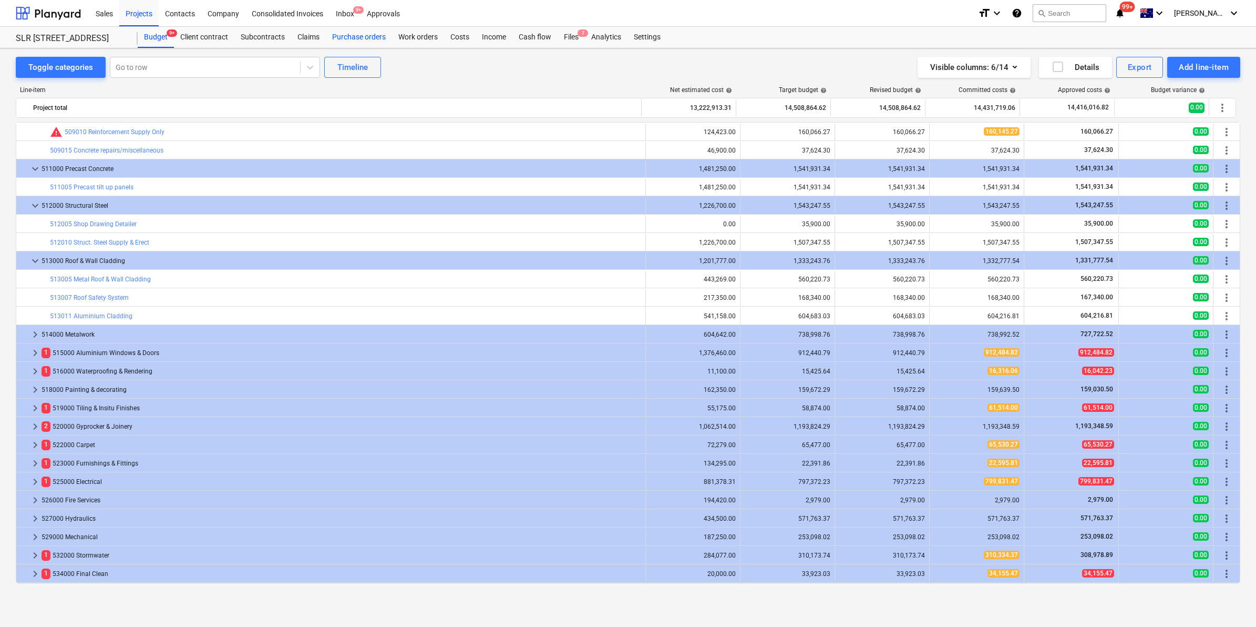
click at [364, 34] on div "Purchase orders" at bounding box center [359, 37] width 66 height 21
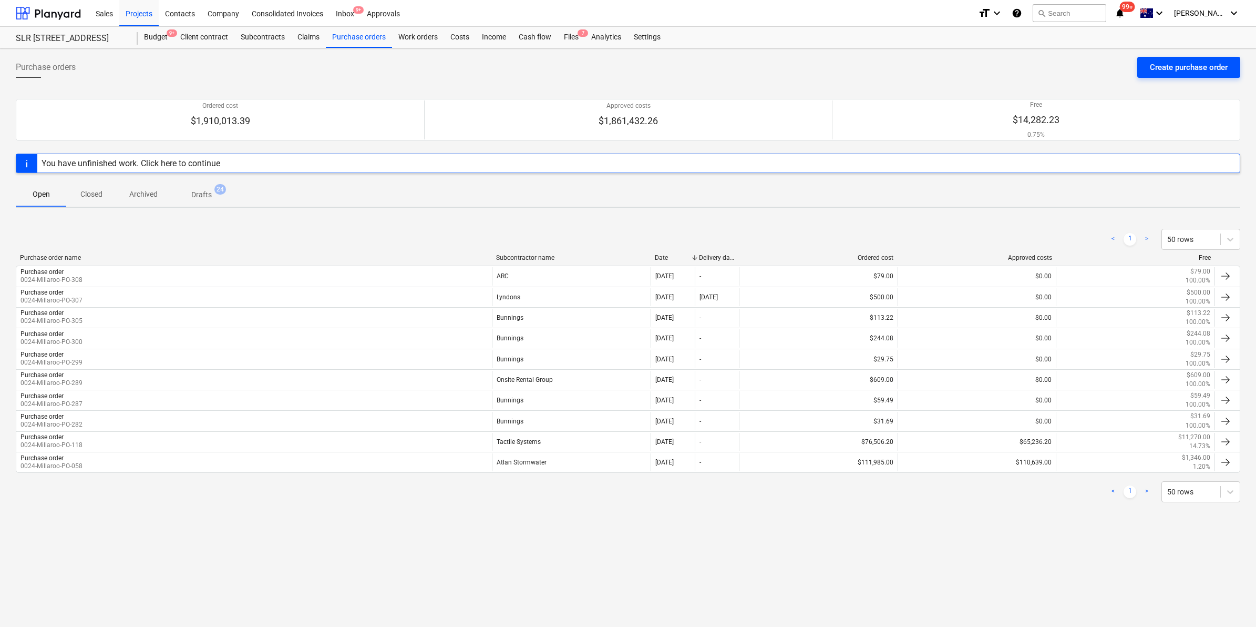
click at [1184, 57] on button "Create purchase order" at bounding box center [1188, 67] width 103 height 21
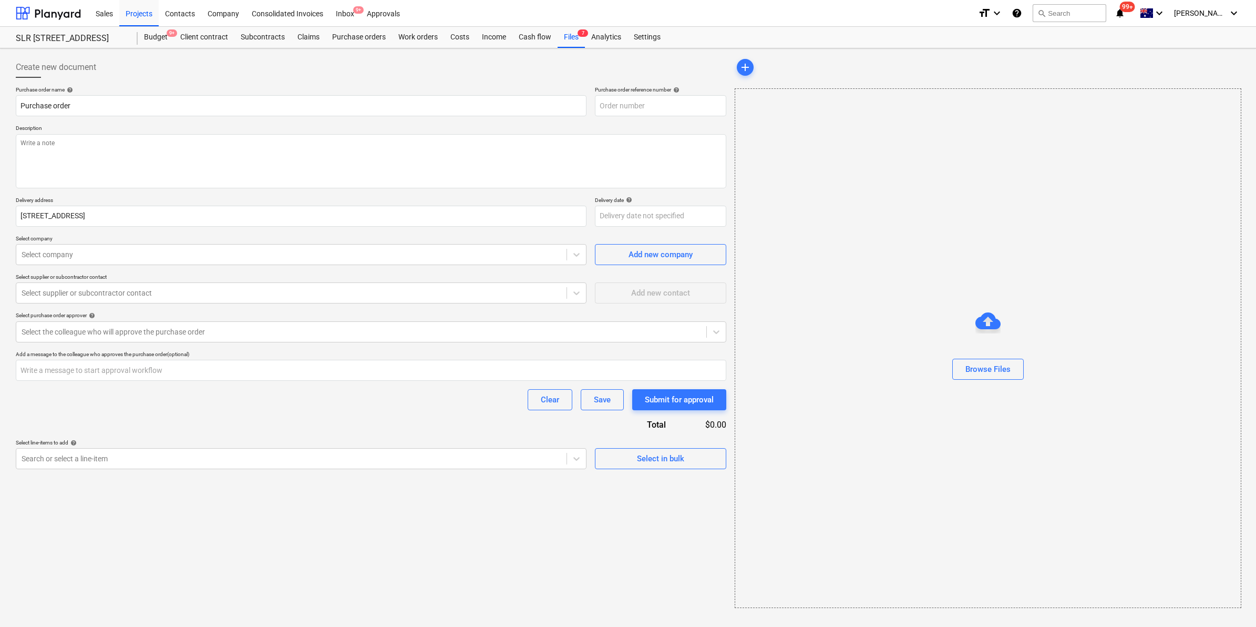
type textarea "x"
type input "0024-Millaroo-PO-309"
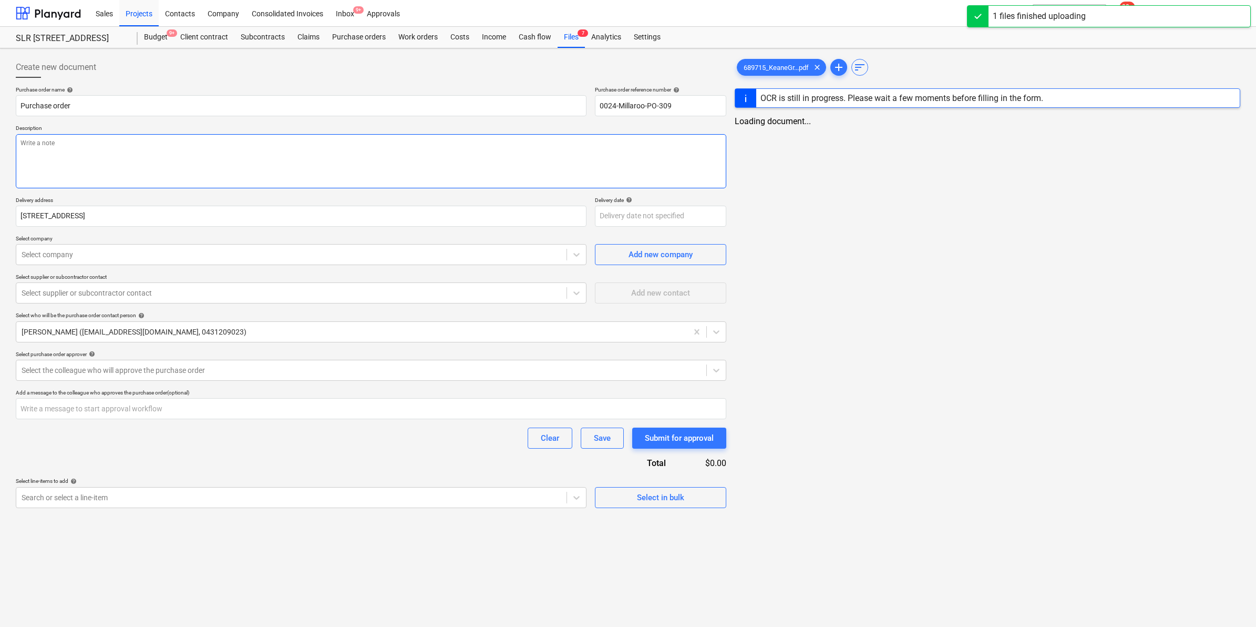
click at [88, 148] on textarea at bounding box center [371, 161] width 711 height 54
click at [997, 125] on link "2" at bounding box center [995, 131] width 13 height 13
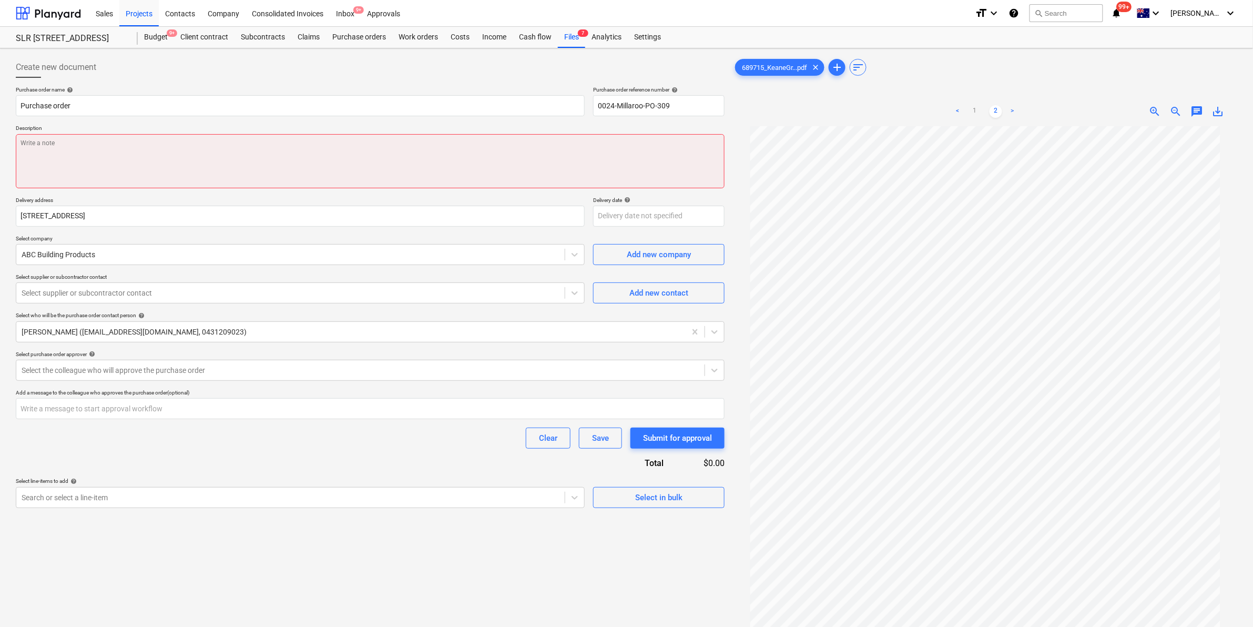
click at [151, 151] on textarea at bounding box center [370, 161] width 709 height 54
type textarea "x"
type textarea "B"
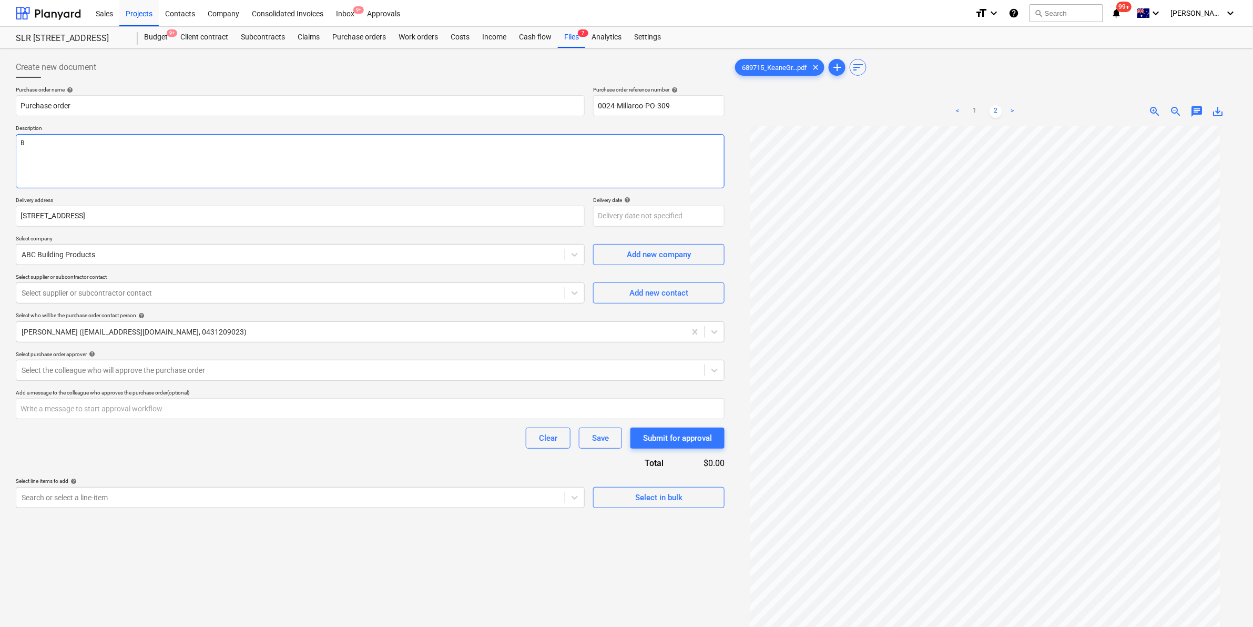
type textarea "x"
type textarea "Bl"
type textarea "x"
type textarea "Blo"
type textarea "x"
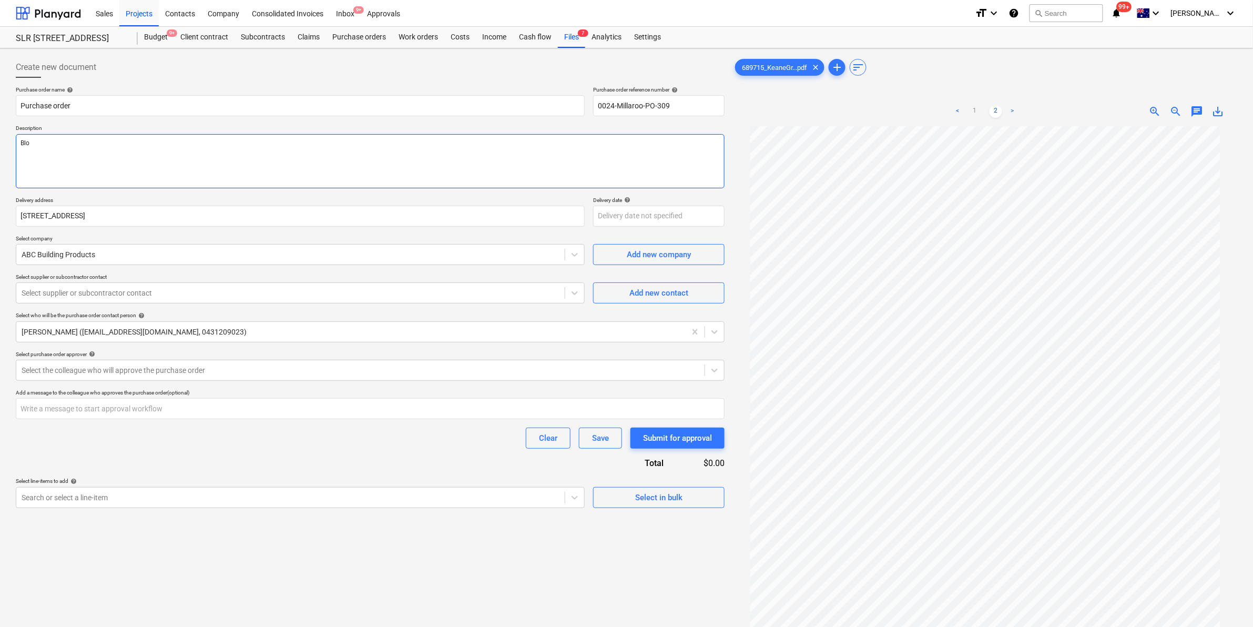
type textarea "Bloc"
type textarea "x"
type textarea "Block"
type textarea "x"
type textarea "Blocks"
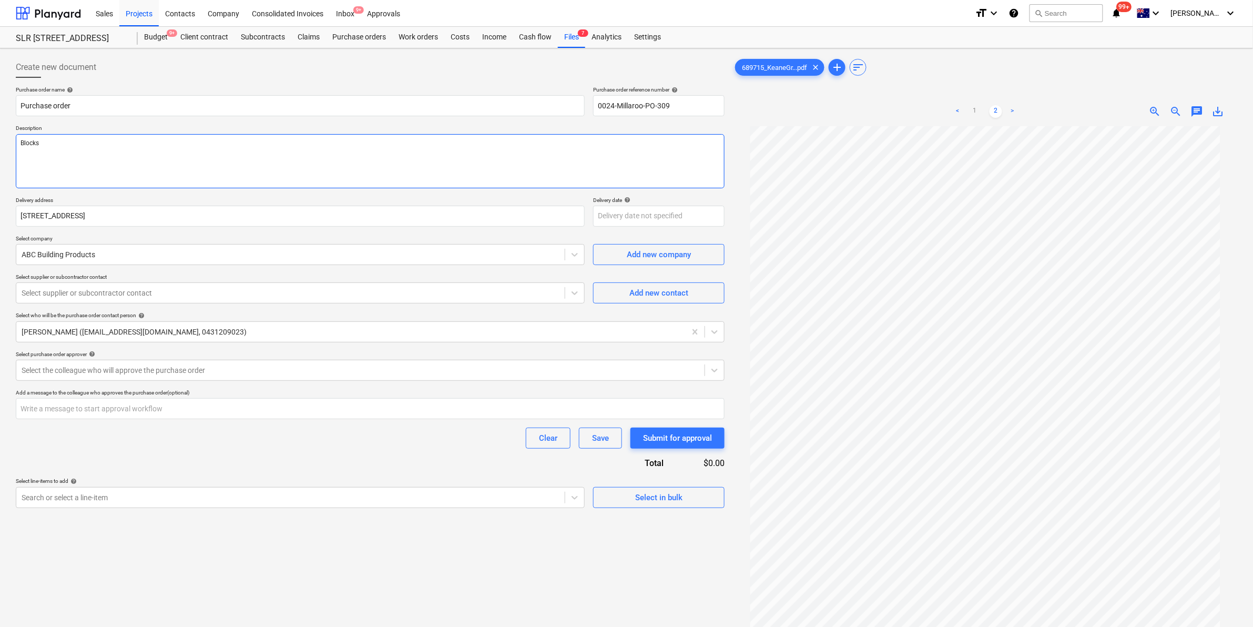
type textarea "x"
type textarea "Blocks"
type textarea "x"
type textarea "Blocks fo"
type textarea "x"
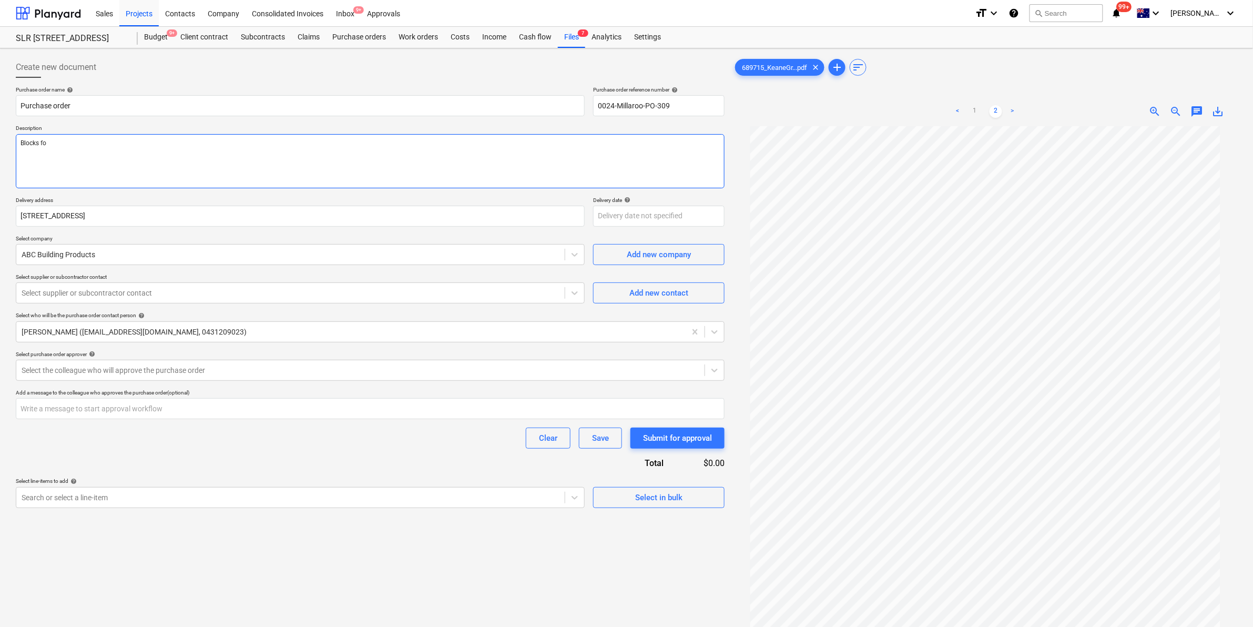
type textarea "Blocks for"
type textarea "x"
type textarea "Blocks for"
type textarea "x"
type textarea "Blocks for w"
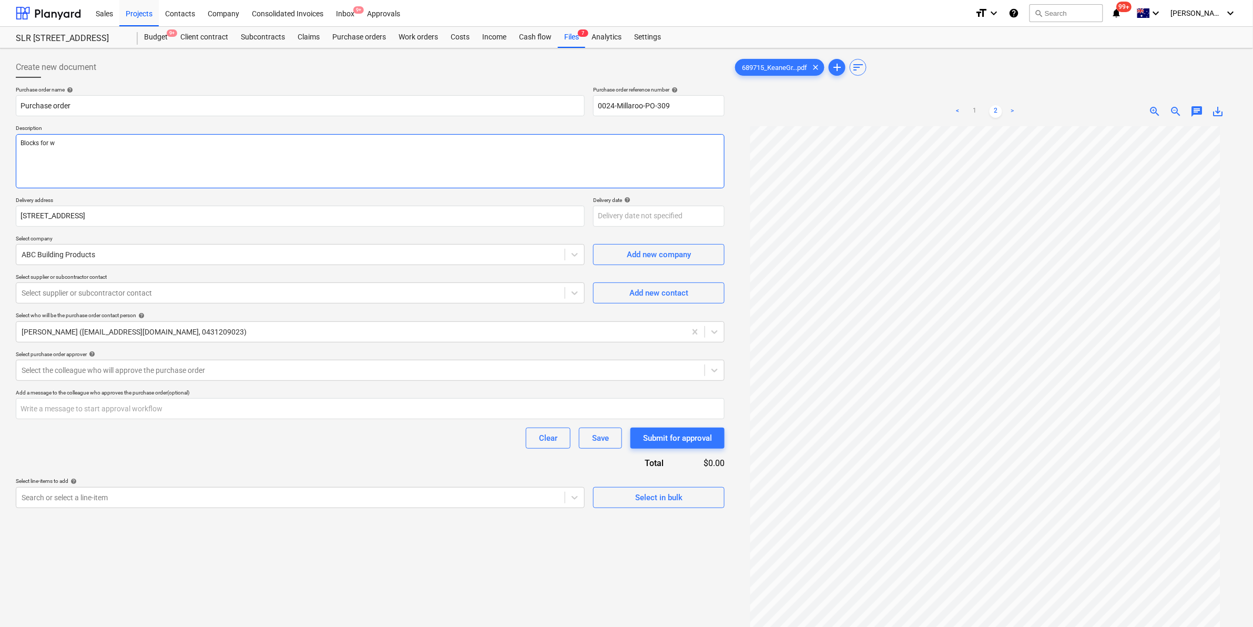
type textarea "x"
type textarea "Blocks for"
type textarea "x"
type textarea "Blocks for b"
type textarea "x"
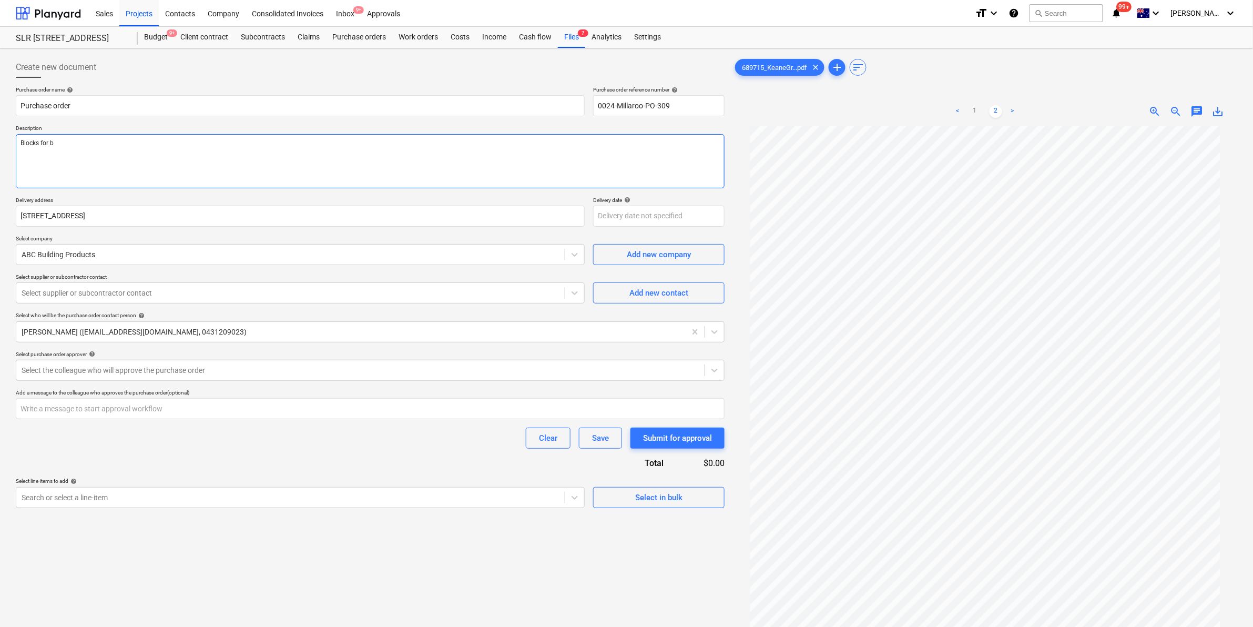
type textarea "Blocks for bl"
type textarea "x"
click at [526, 74] on div "Create new document" at bounding box center [370, 67] width 709 height 21
